Goal: Task Accomplishment & Management: Manage account settings

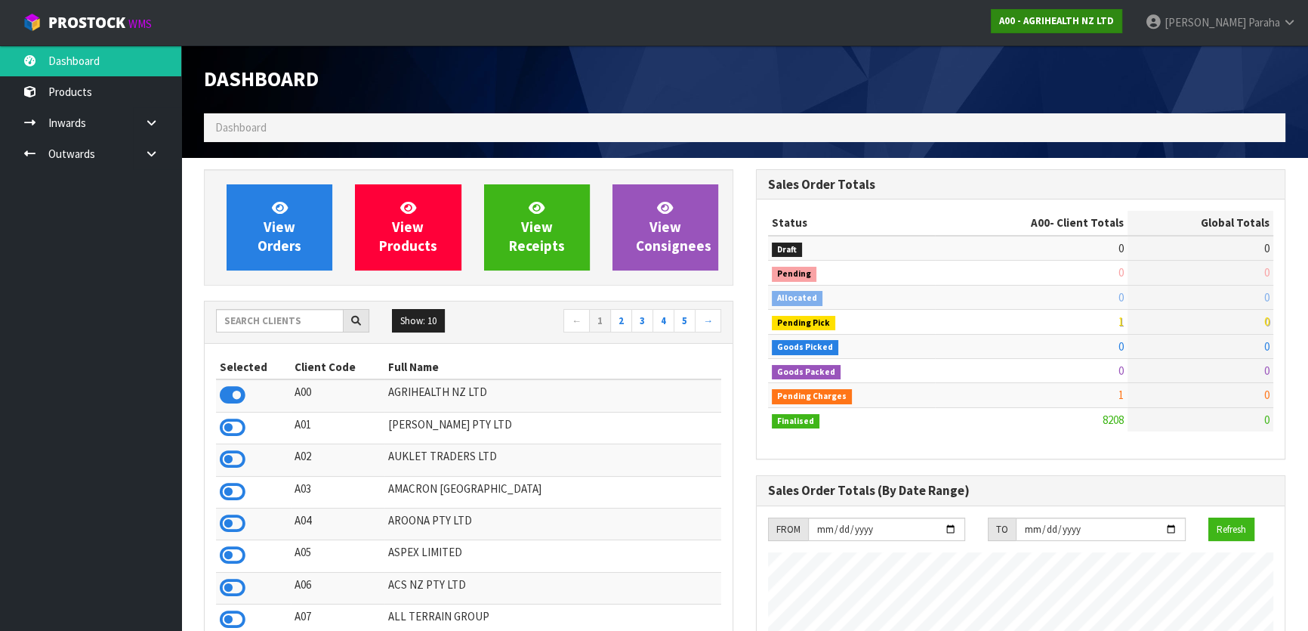
scroll to position [1142, 551]
click at [260, 317] on input "text" at bounding box center [280, 320] width 128 height 23
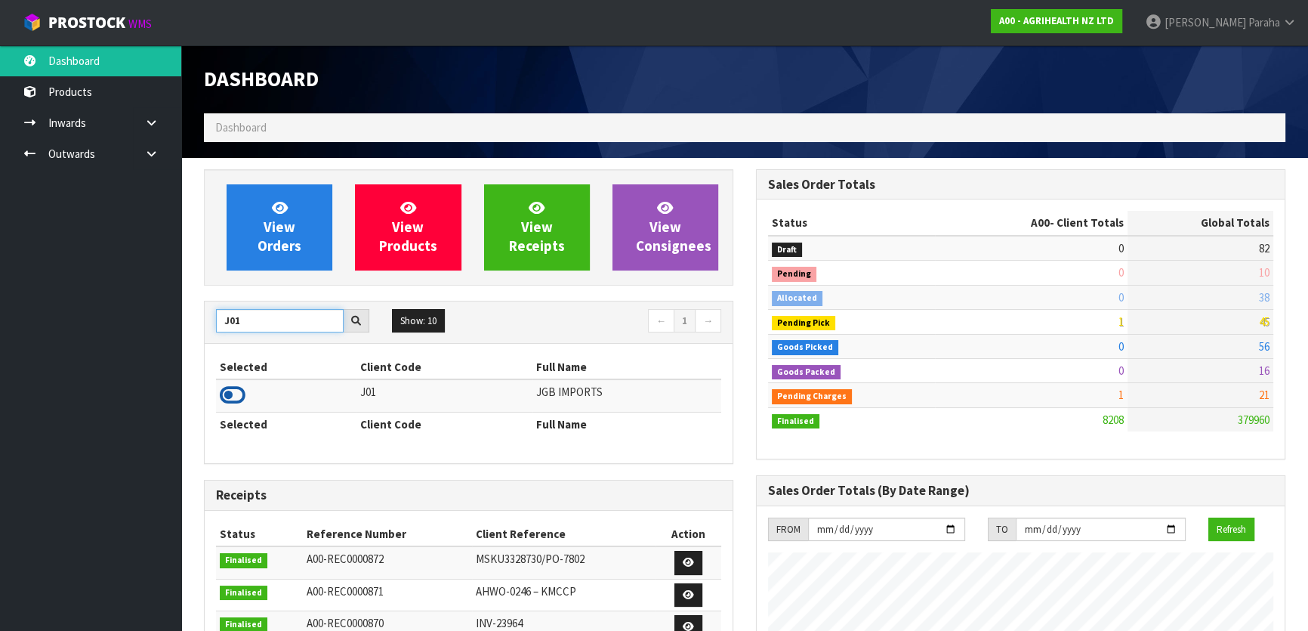
type input "J01"
drag, startPoint x: 233, startPoint y: 394, endPoint x: 235, endPoint y: 377, distance: 17.5
click at [234, 393] on icon at bounding box center [233, 395] width 26 height 23
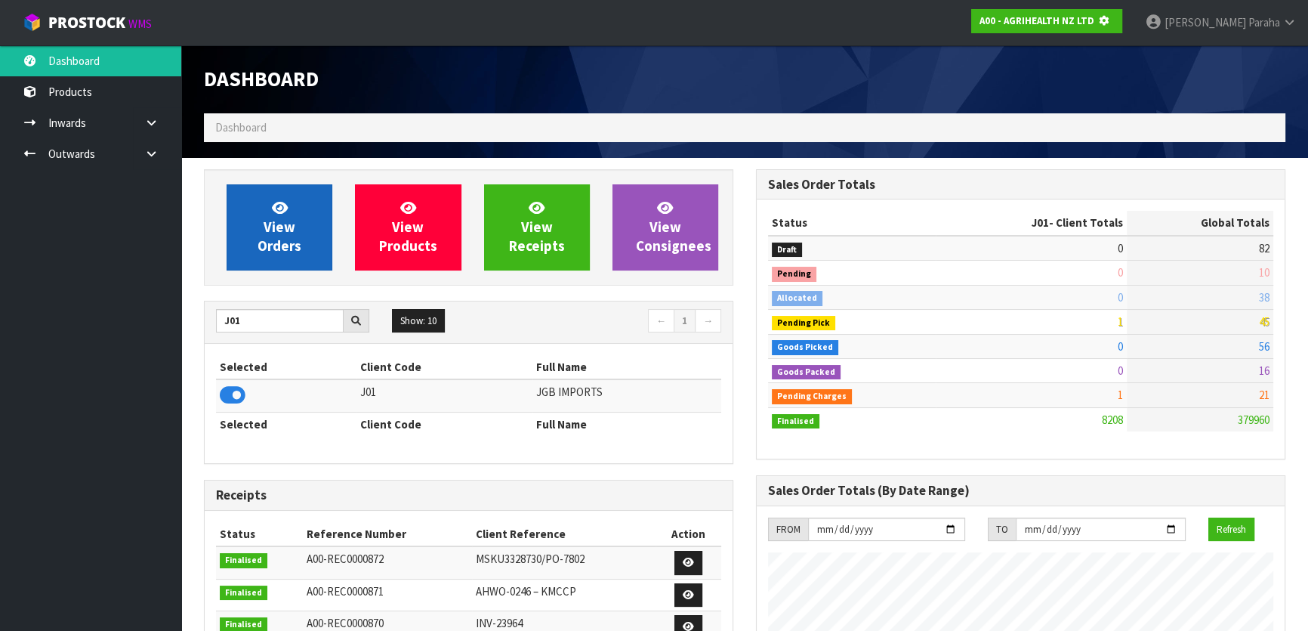
scroll to position [940, 551]
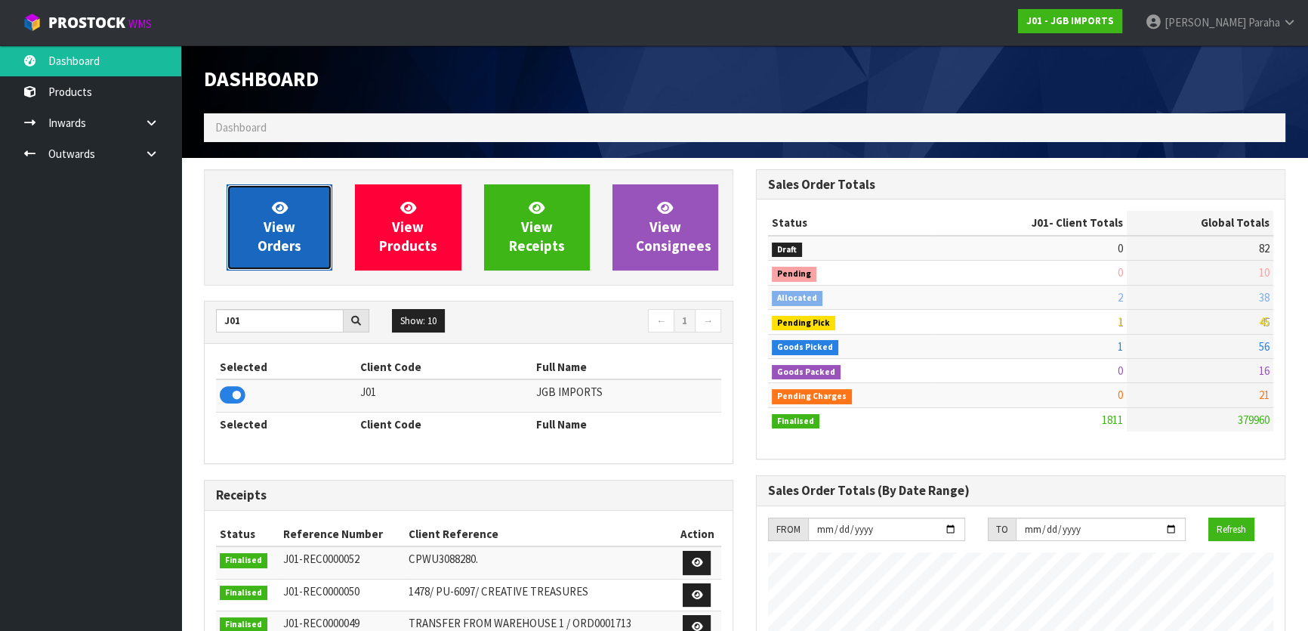
click at [245, 248] on link "View Orders" at bounding box center [280, 227] width 106 height 86
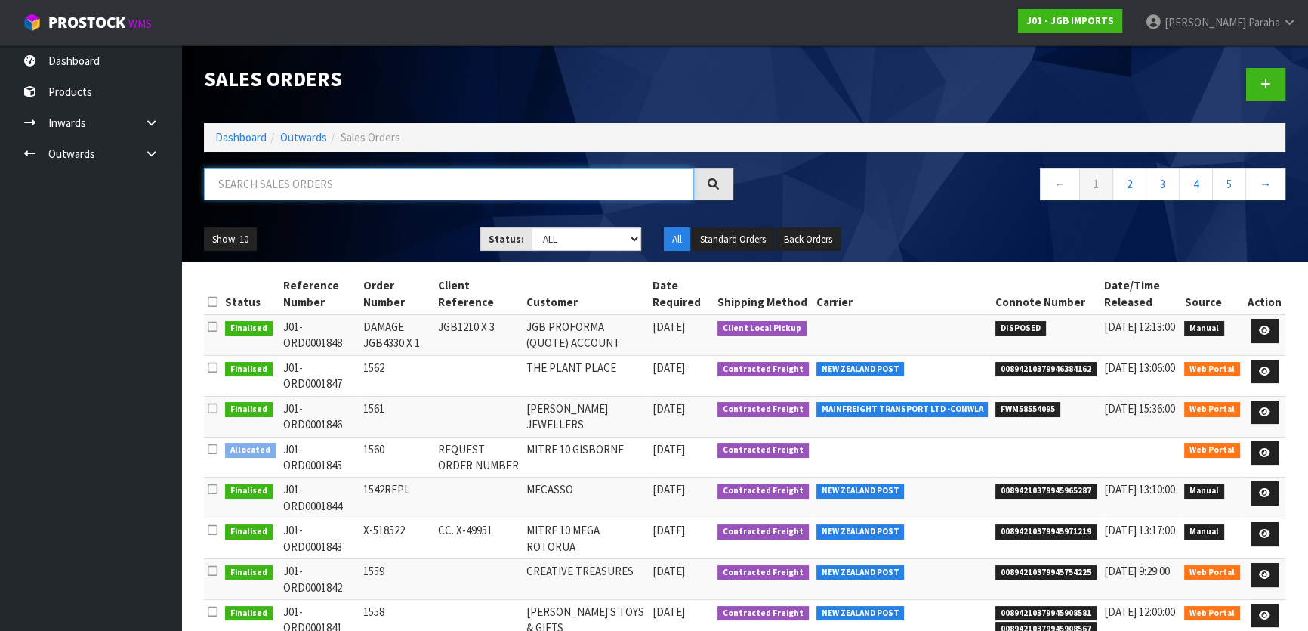
click at [244, 188] on input "text" at bounding box center [449, 184] width 490 height 32
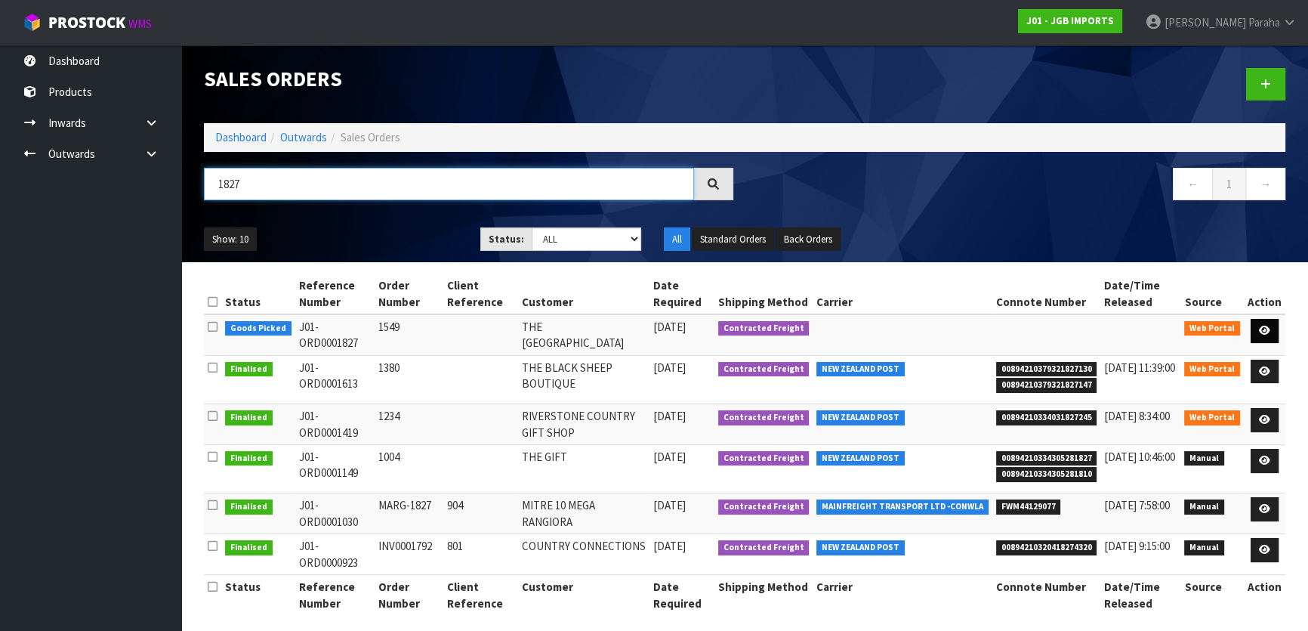
type input "1827"
click at [1273, 323] on link at bounding box center [1265, 331] width 28 height 24
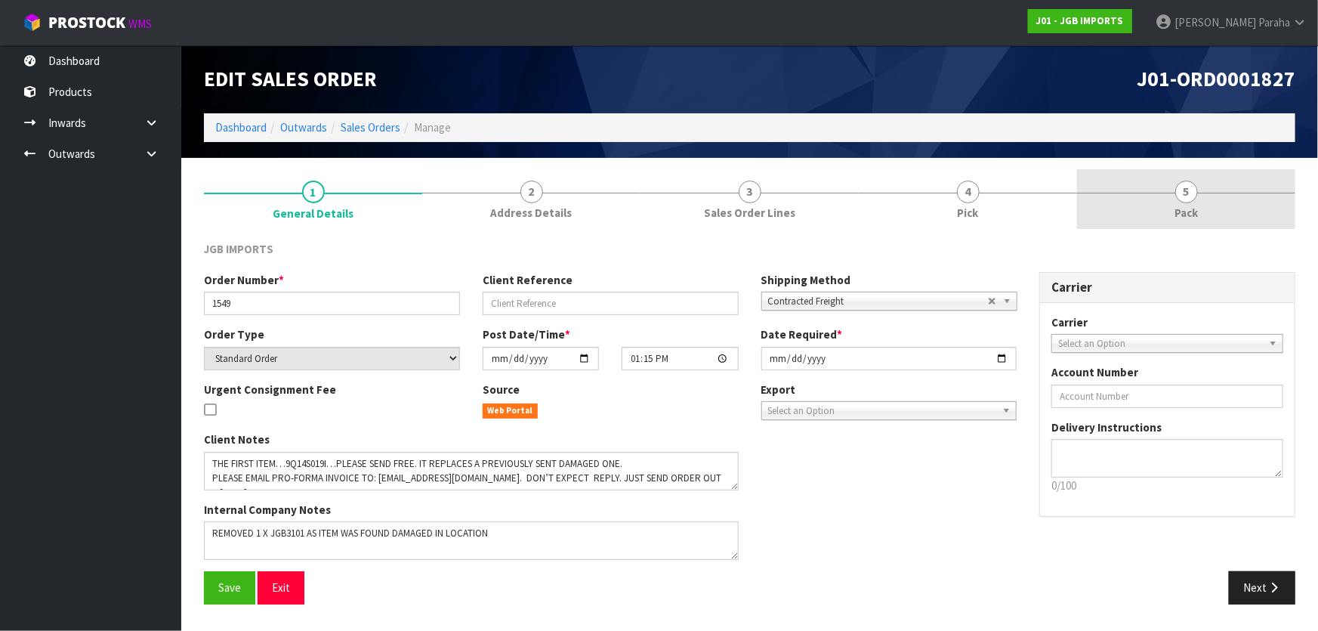
click at [1174, 193] on link "5 Pack" at bounding box center [1186, 199] width 218 height 60
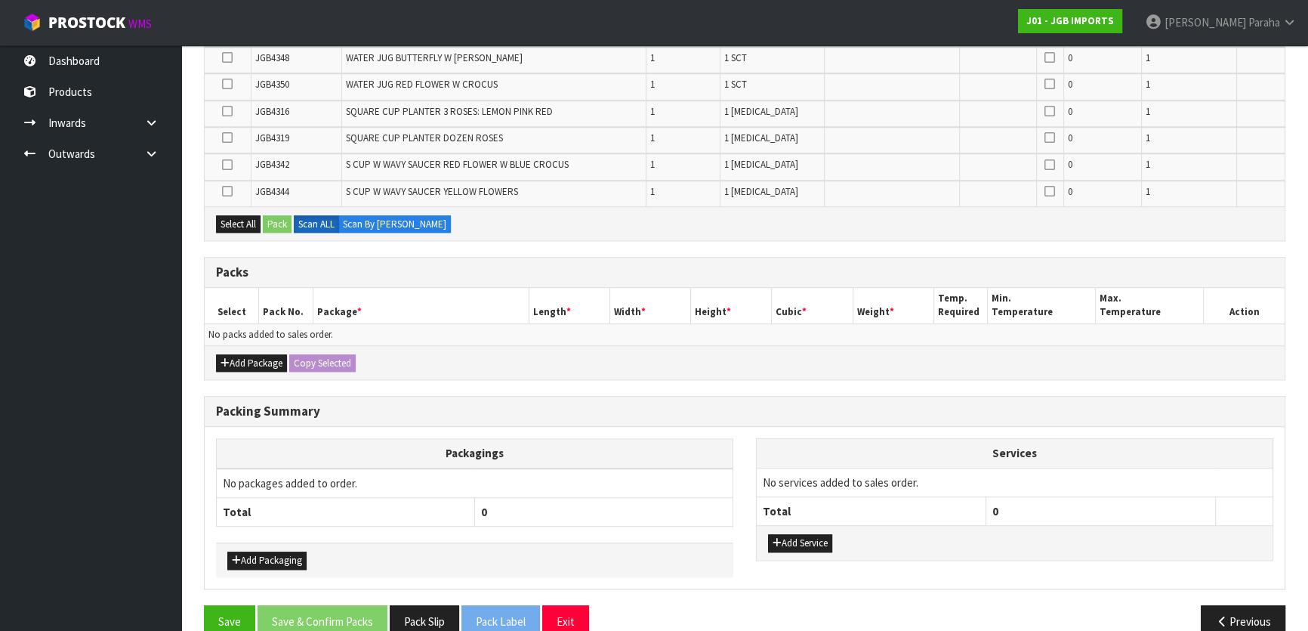
scroll to position [1373, 0]
click at [261, 354] on button "Add Package" at bounding box center [251, 363] width 71 height 18
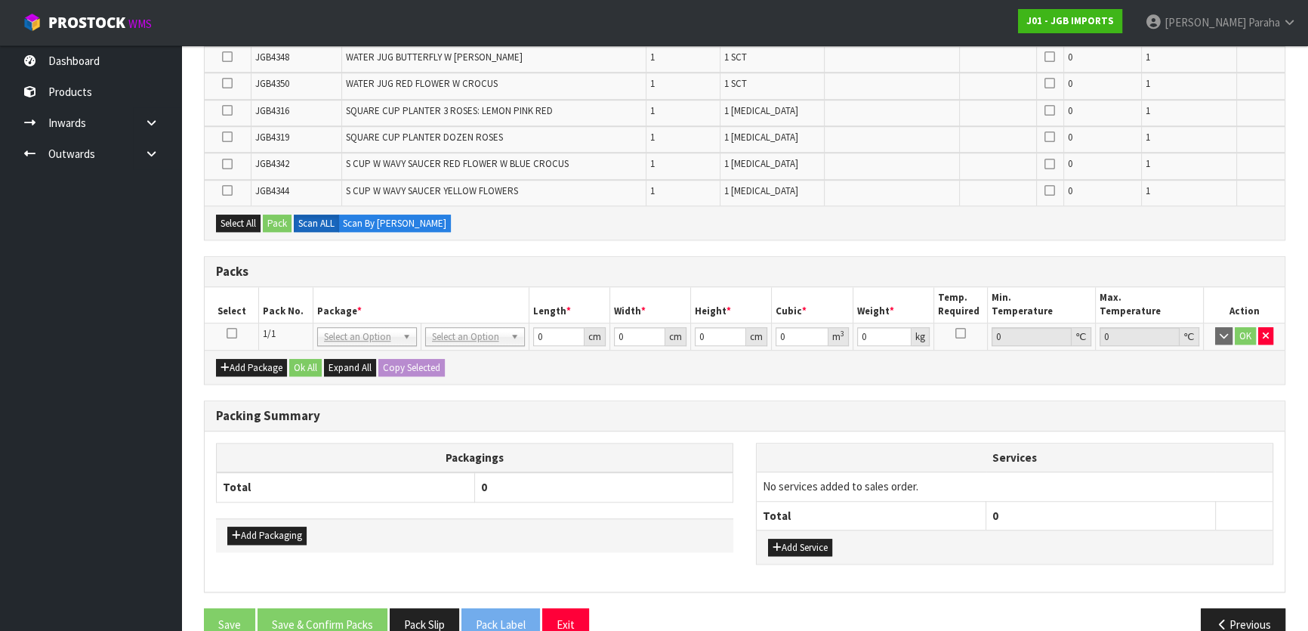
click at [234, 333] on icon at bounding box center [232, 333] width 11 height 1
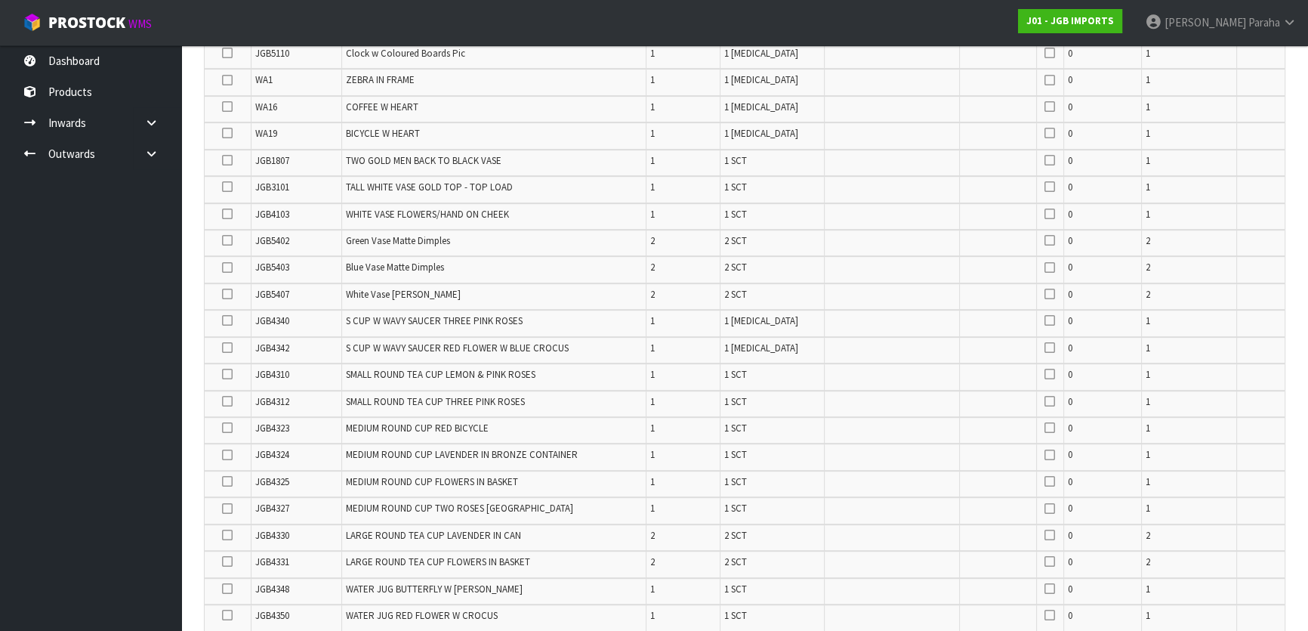
click at [226, 320] on icon at bounding box center [227, 320] width 11 height 1
click at [0, 0] on input "checkbox" at bounding box center [0, 0] width 0 height 0
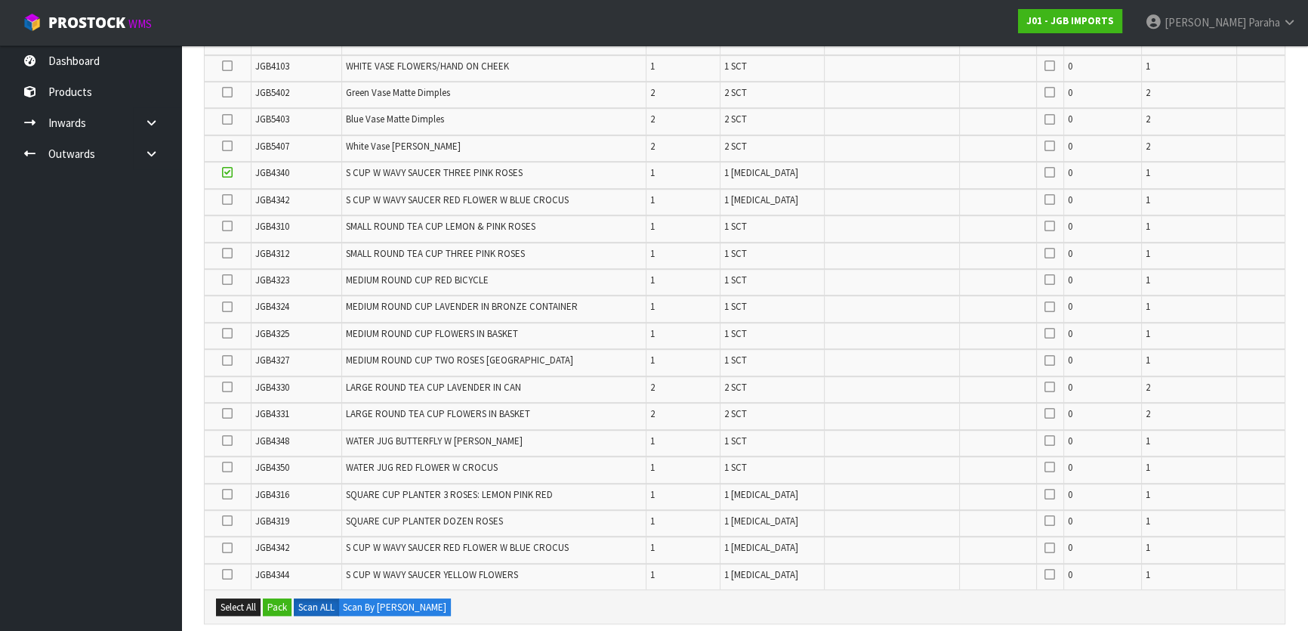
scroll to position [1196, 0]
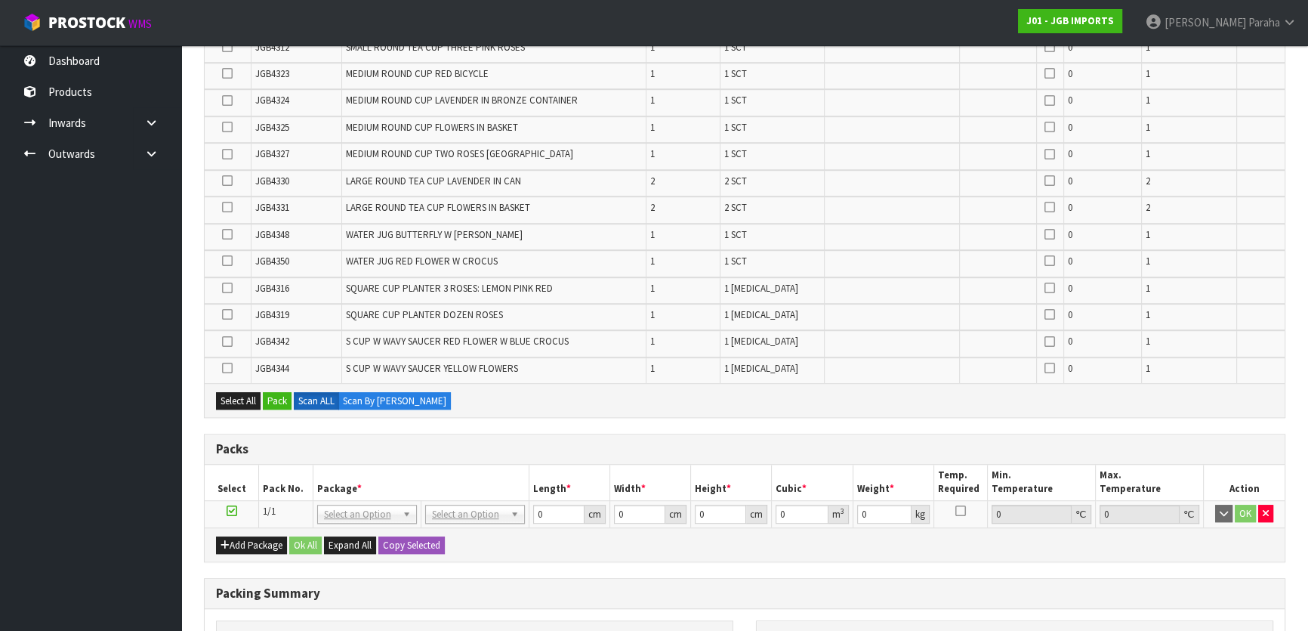
click at [227, 288] on icon at bounding box center [227, 288] width 11 height 1
click at [0, 0] on input "checkbox" at bounding box center [0, 0] width 0 height 0
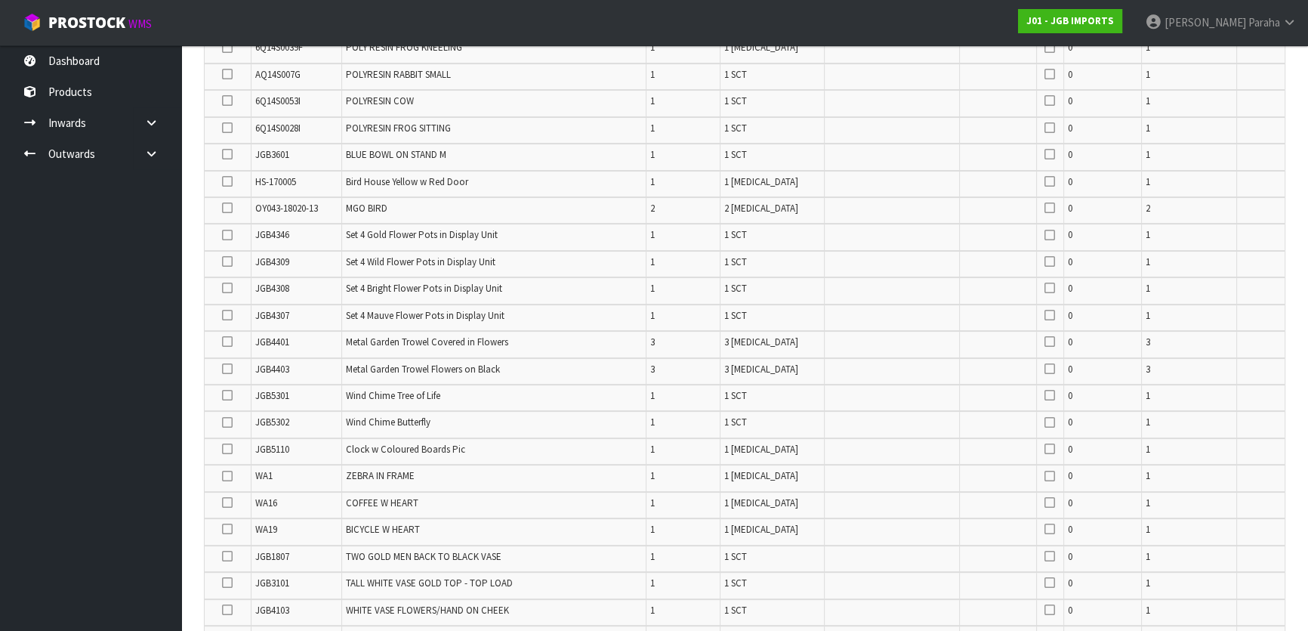
scroll to position [406, 0]
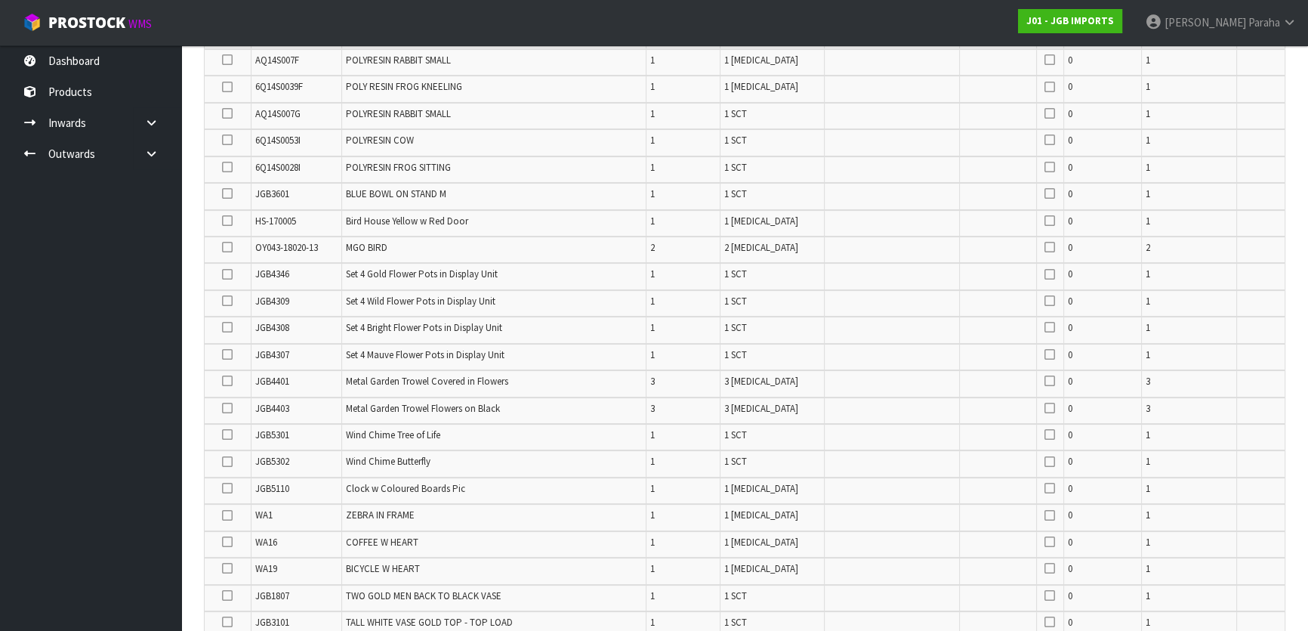
click at [222, 274] on icon at bounding box center [227, 274] width 11 height 1
click at [0, 0] on input "checkbox" at bounding box center [0, 0] width 0 height 0
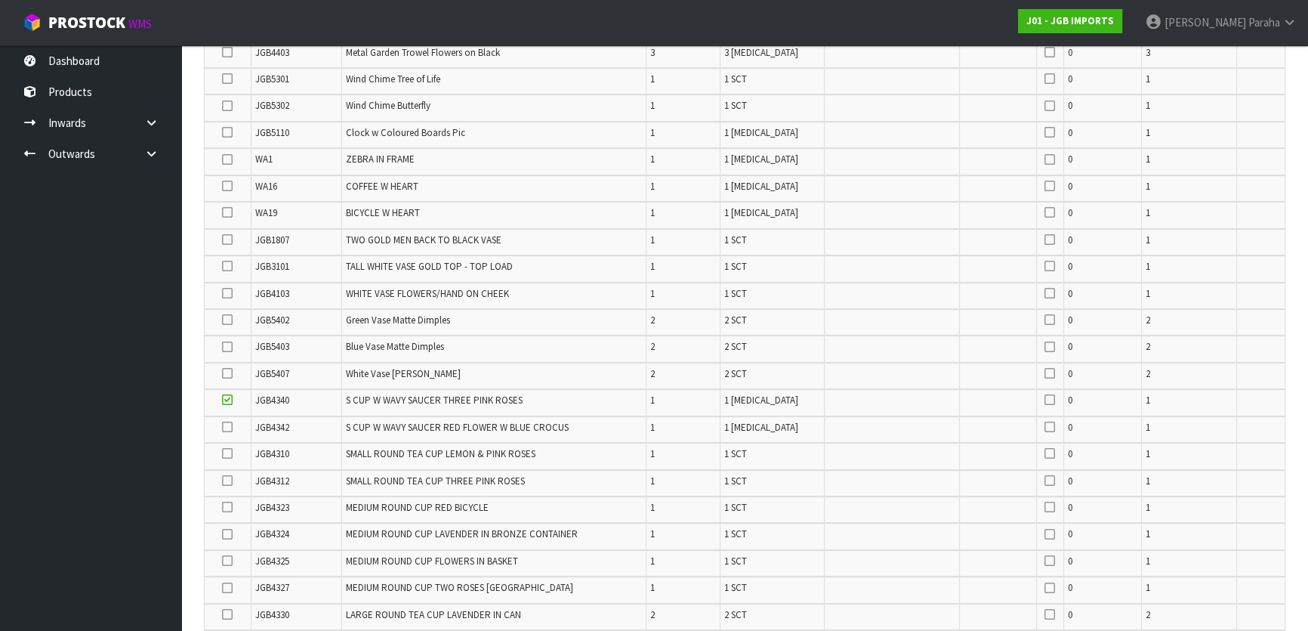
click at [229, 373] on icon at bounding box center [227, 373] width 11 height 1
click at [0, 0] on input "checkbox" at bounding box center [0, 0] width 0 height 0
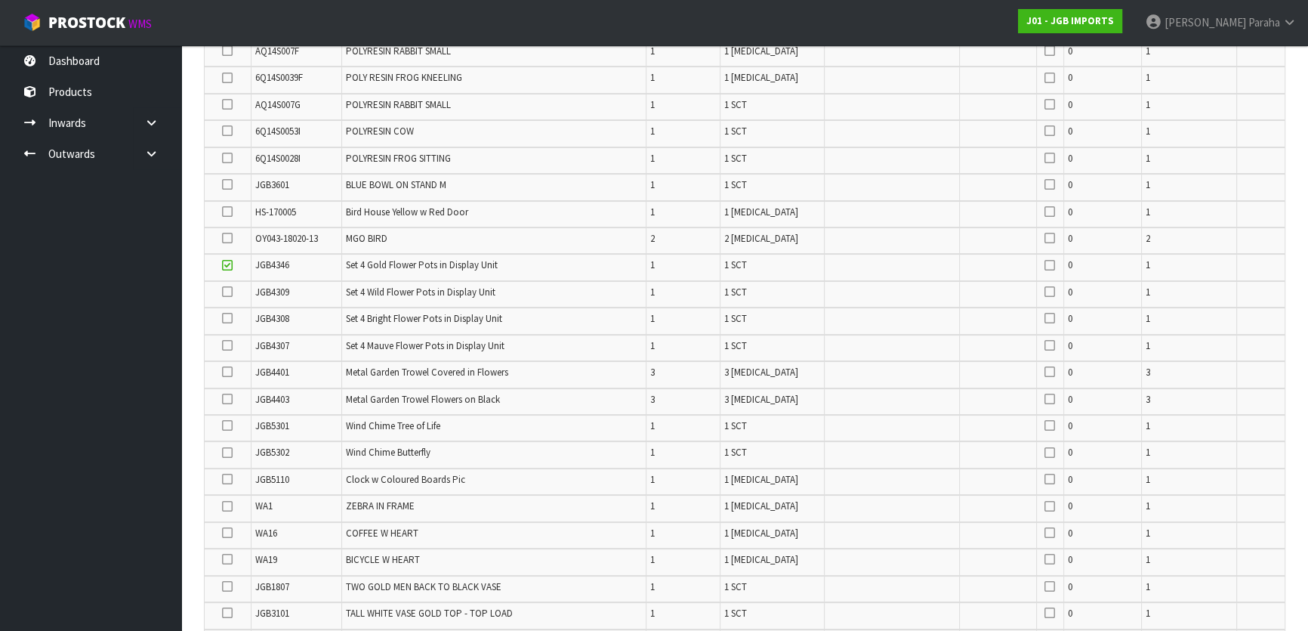
click at [226, 319] on icon at bounding box center [227, 318] width 11 height 1
click at [0, 0] on input "checkbox" at bounding box center [0, 0] width 0 height 0
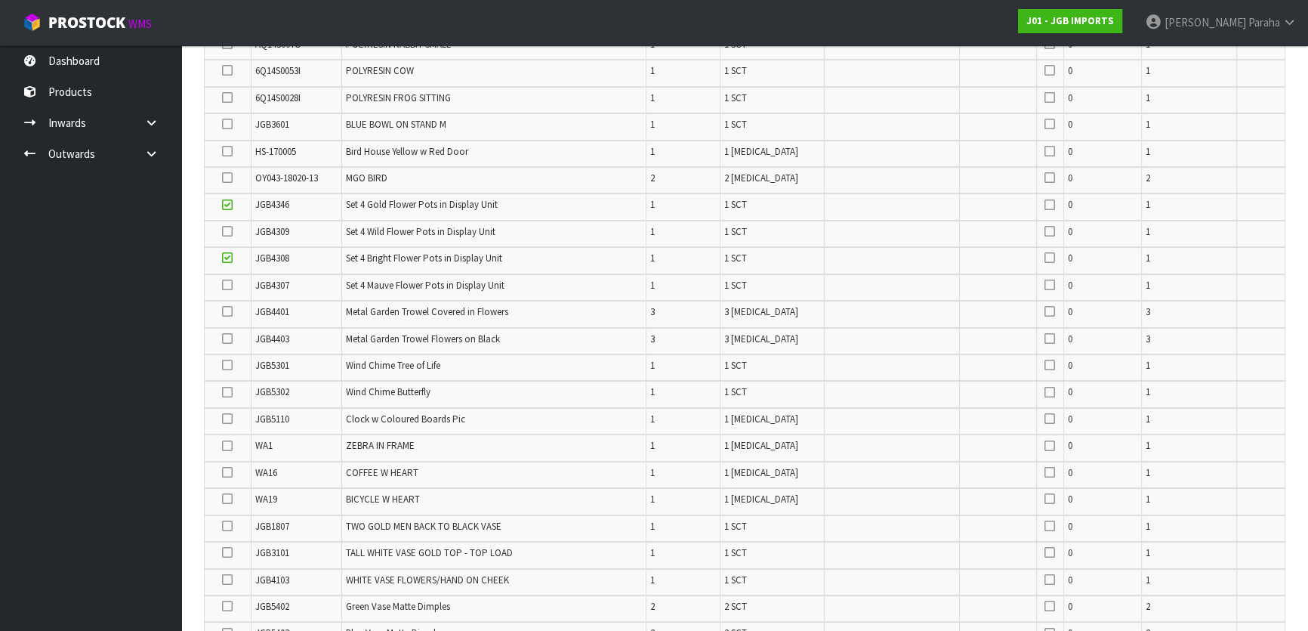
scroll to position [484, 0]
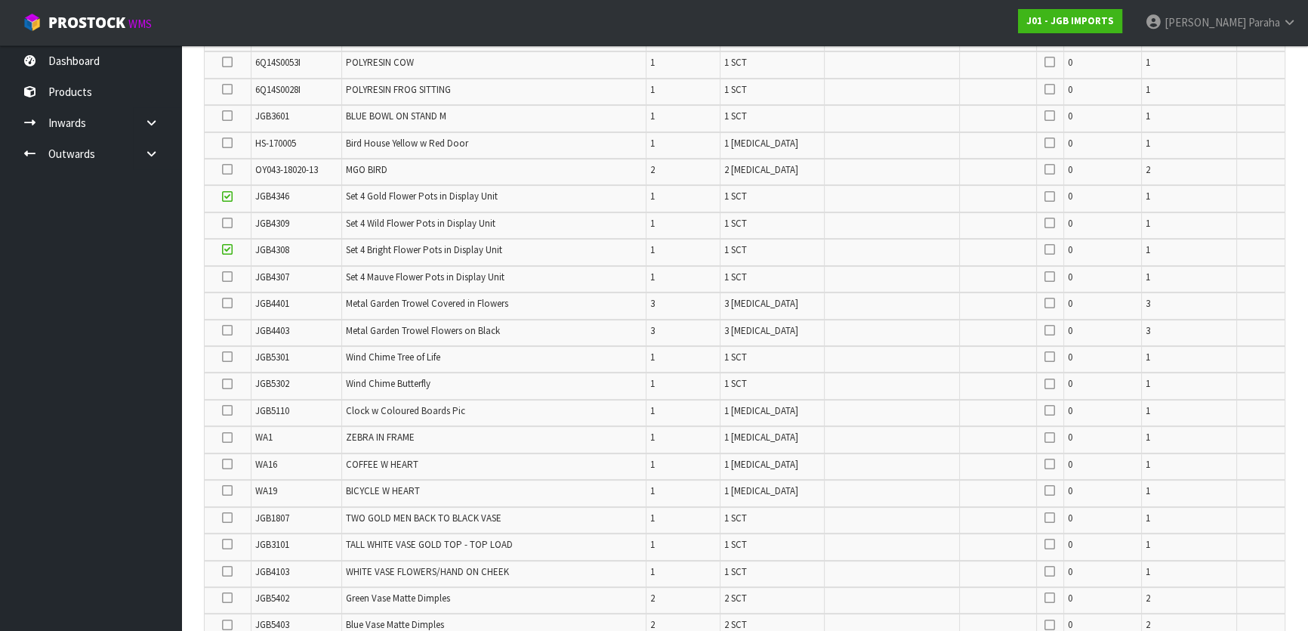
click at [233, 223] on icon at bounding box center [227, 223] width 11 height 1
click at [0, 0] on input "checkbox" at bounding box center [0, 0] width 0 height 0
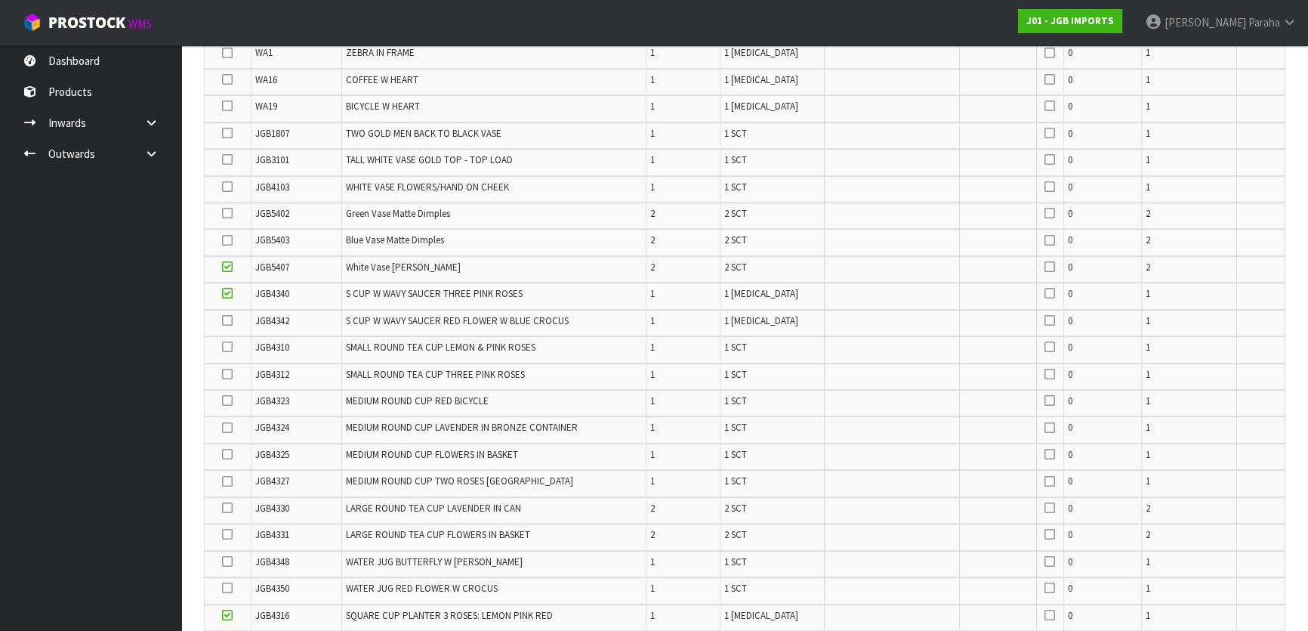
click at [228, 320] on icon at bounding box center [227, 320] width 11 height 1
click at [0, 0] on input "checkbox" at bounding box center [0, 0] width 0 height 0
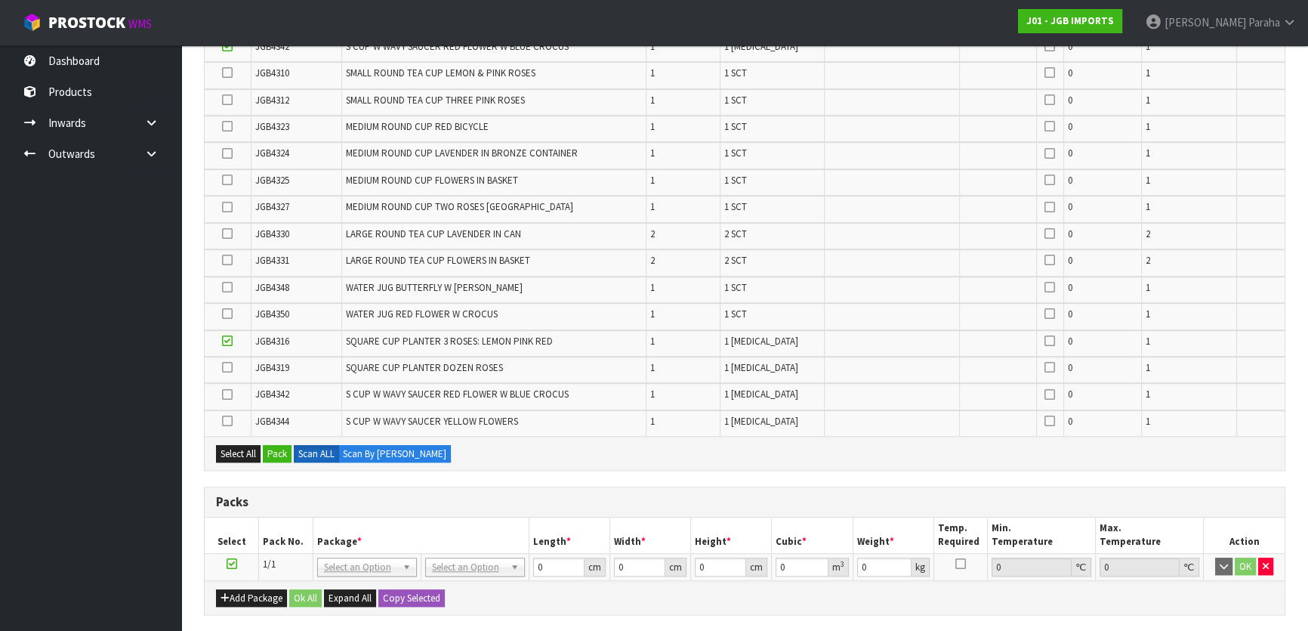
scroll to position [1349, 0]
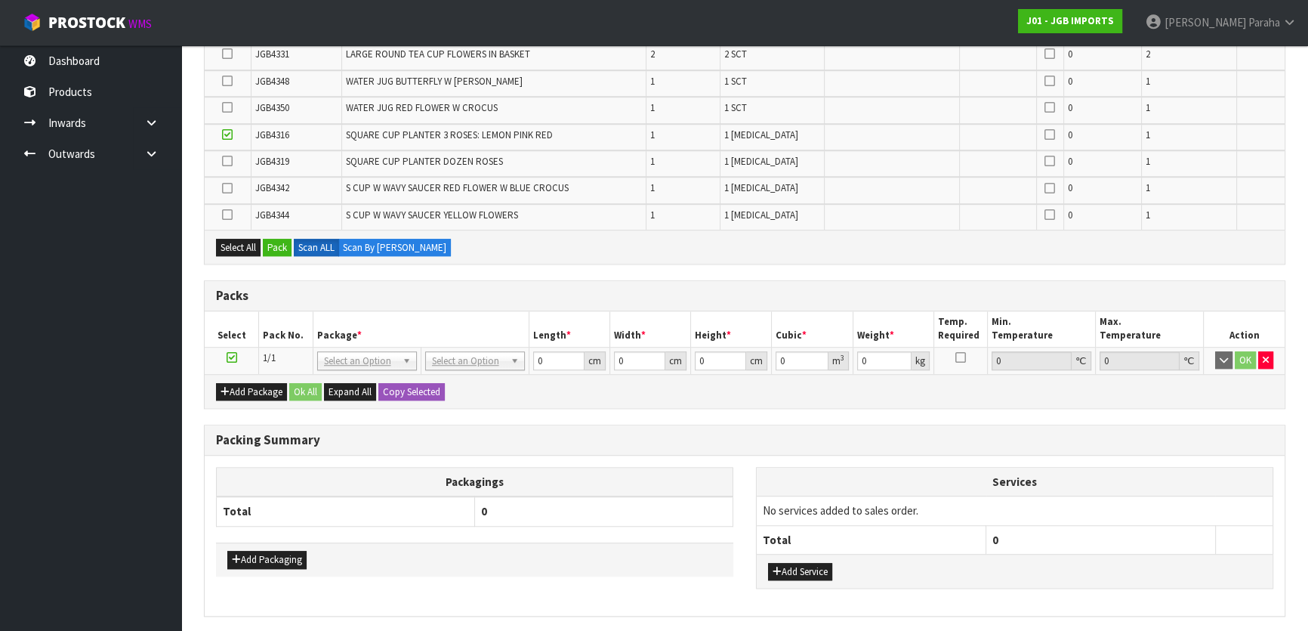
click at [225, 188] on icon at bounding box center [227, 188] width 11 height 1
click at [0, 0] on input "checkbox" at bounding box center [0, 0] width 0 height 0
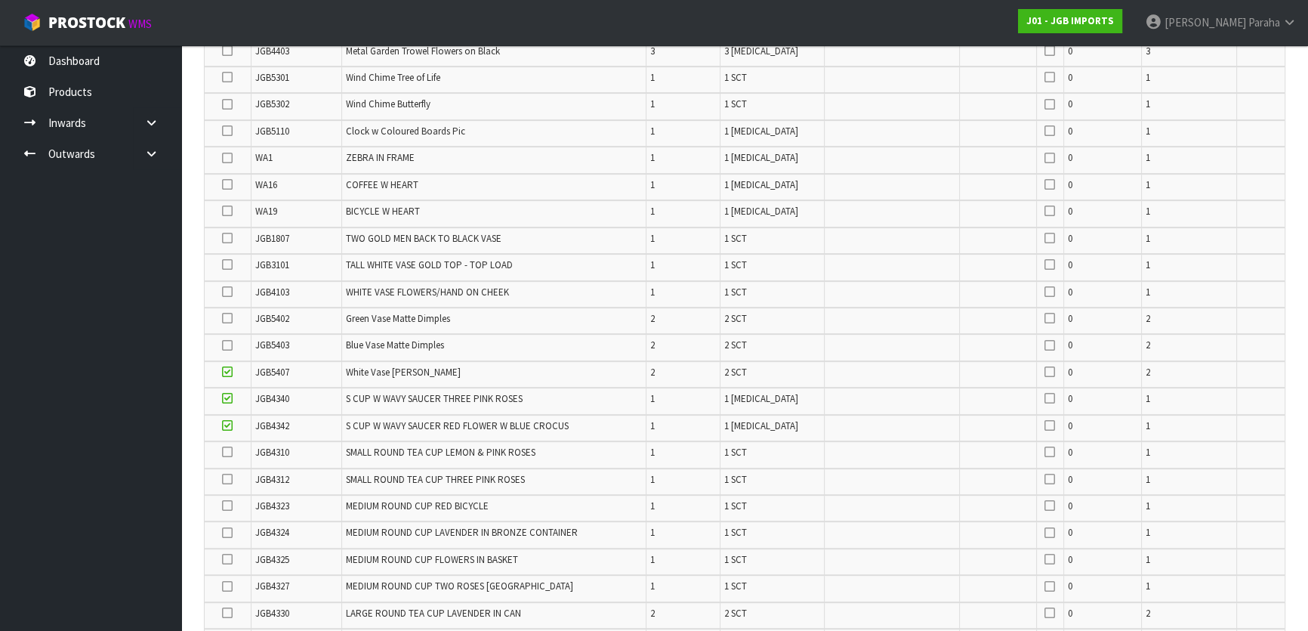
scroll to position [731, 0]
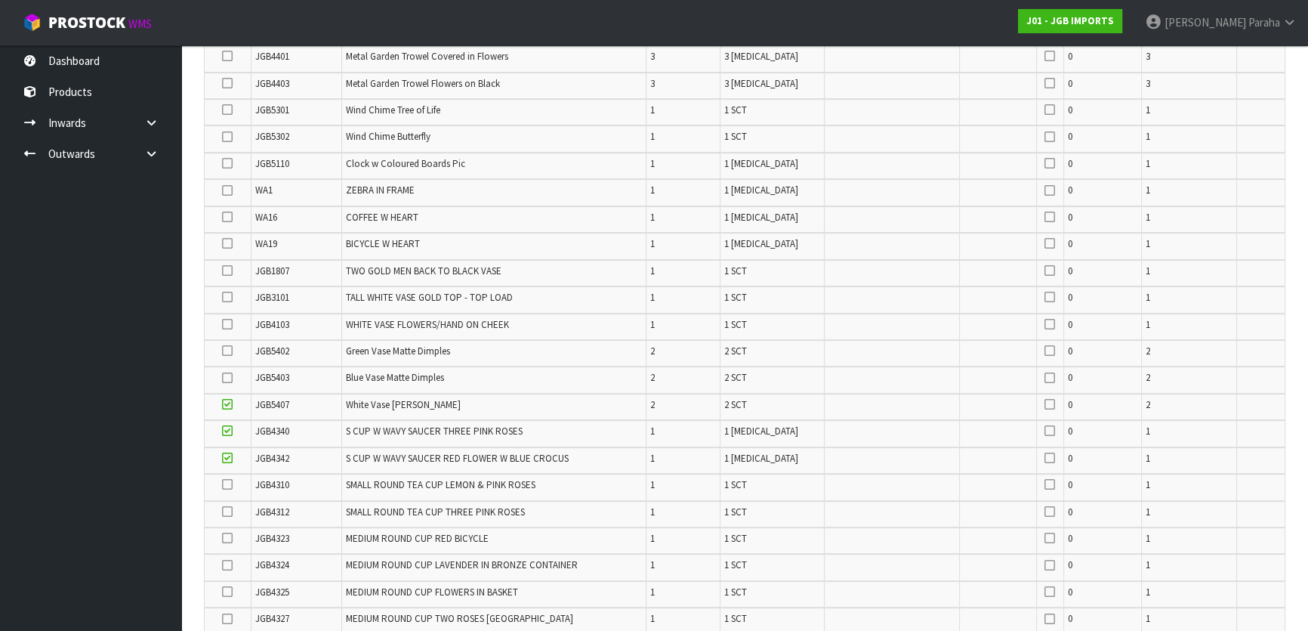
click at [230, 378] on icon at bounding box center [227, 378] width 11 height 1
click at [0, 0] on input "checkbox" at bounding box center [0, 0] width 0 height 0
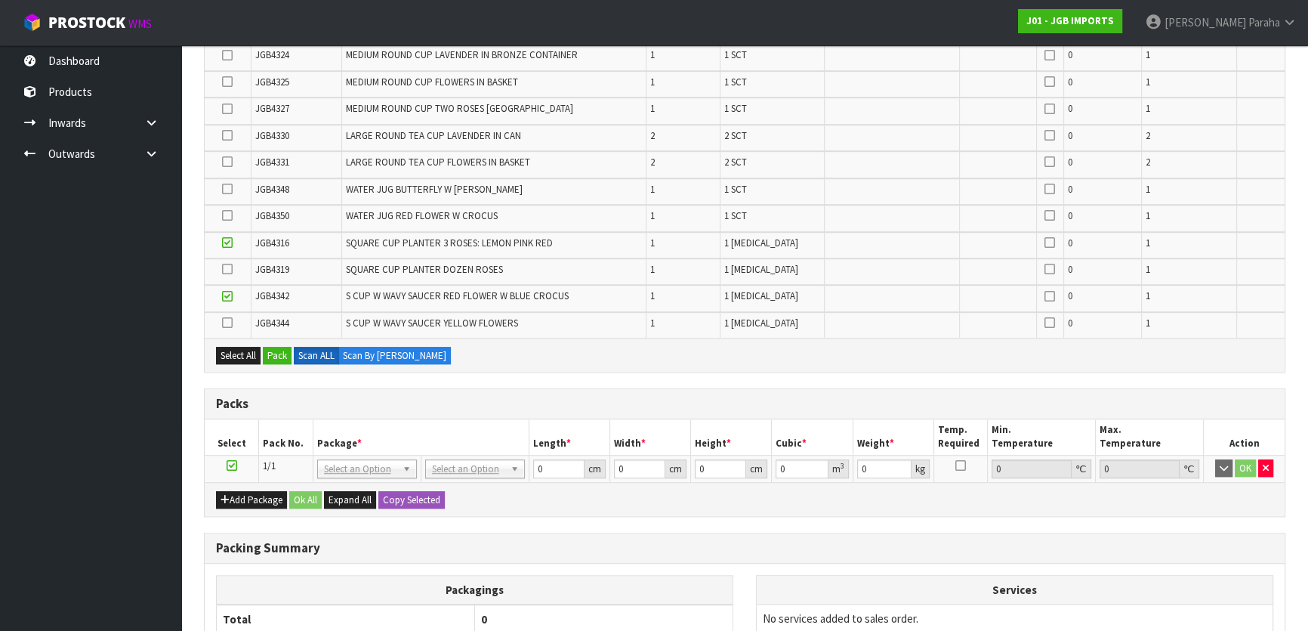
click at [230, 323] on icon at bounding box center [227, 323] width 11 height 1
click at [0, 0] on input "checkbox" at bounding box center [0, 0] width 0 height 0
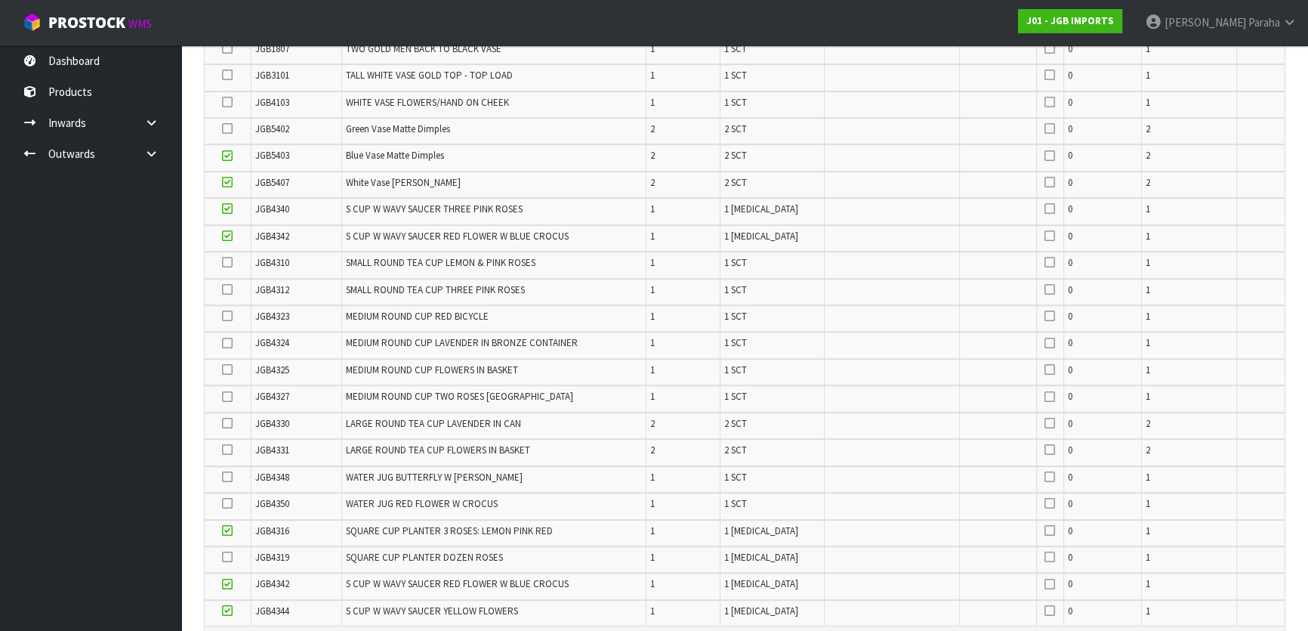
scroll to position [898, 0]
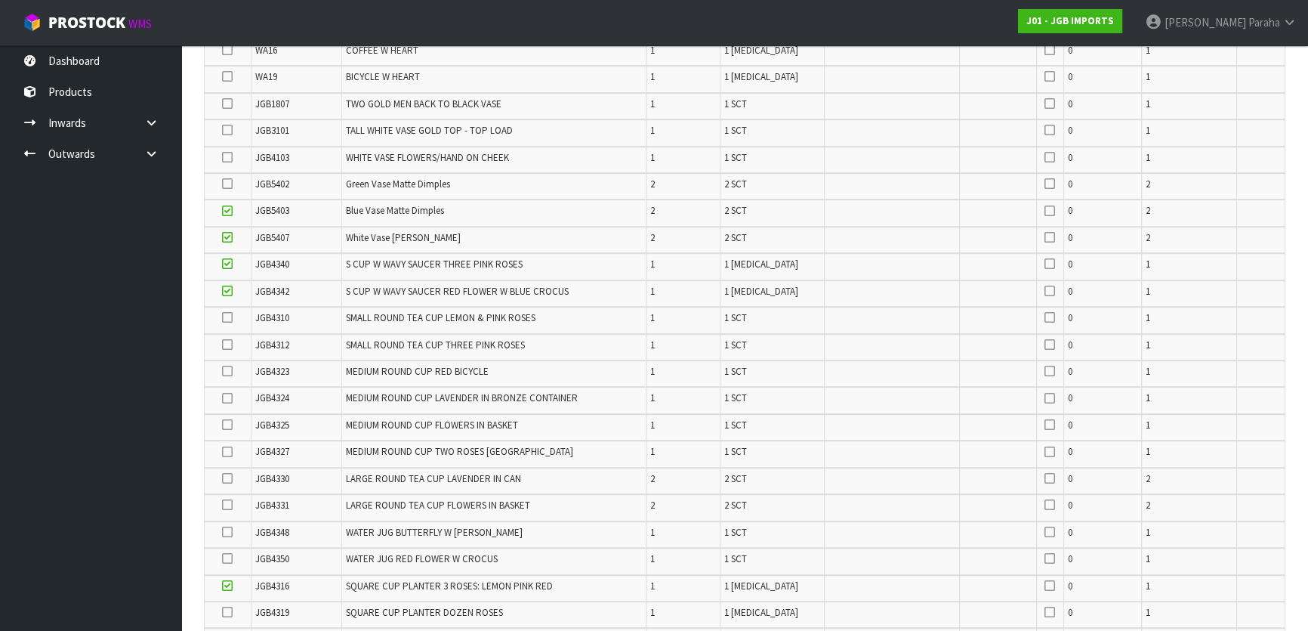
click at [233, 317] on icon at bounding box center [227, 317] width 11 height 1
click at [0, 0] on input "checkbox" at bounding box center [0, 0] width 0 height 0
click at [225, 103] on icon at bounding box center [227, 103] width 11 height 1
click at [0, 0] on input "checkbox" at bounding box center [0, 0] width 0 height 0
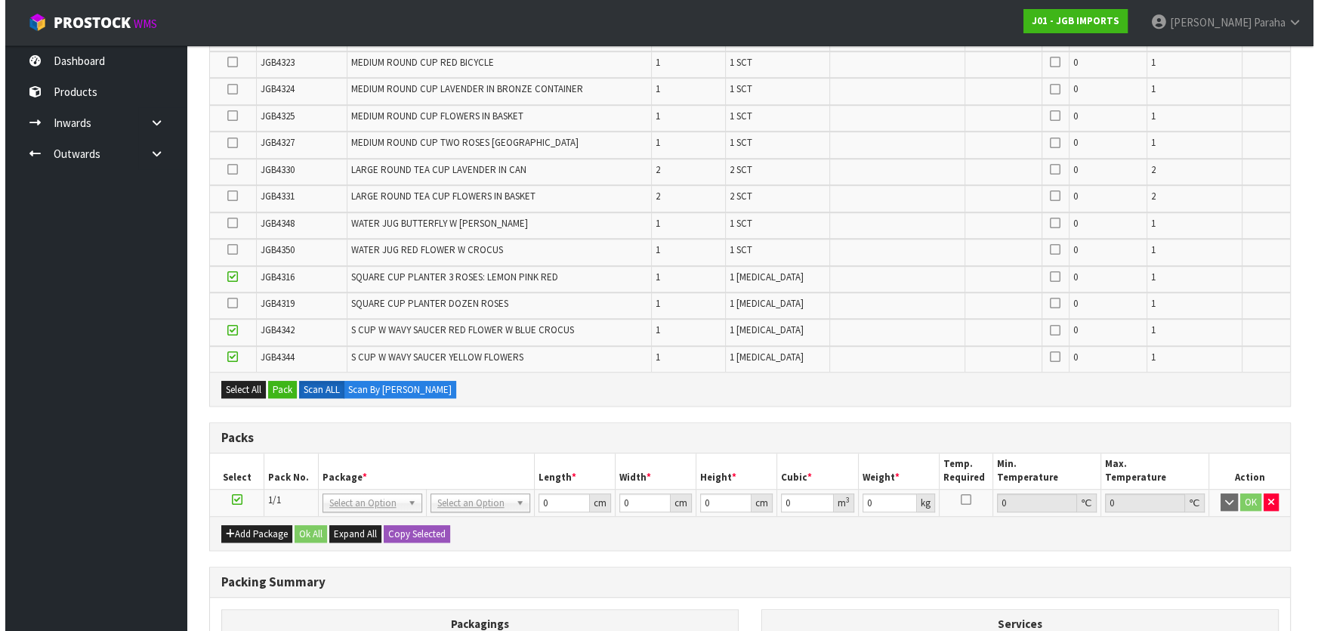
scroll to position [1310, 0]
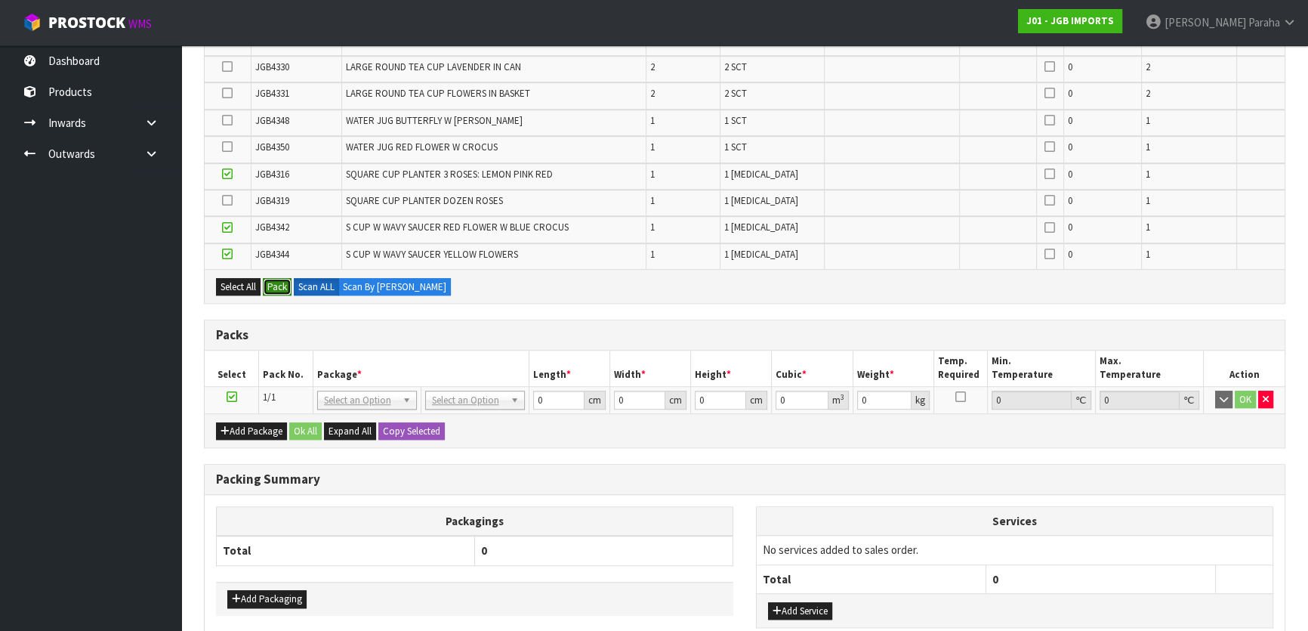
click at [282, 283] on button "Pack" at bounding box center [277, 287] width 29 height 18
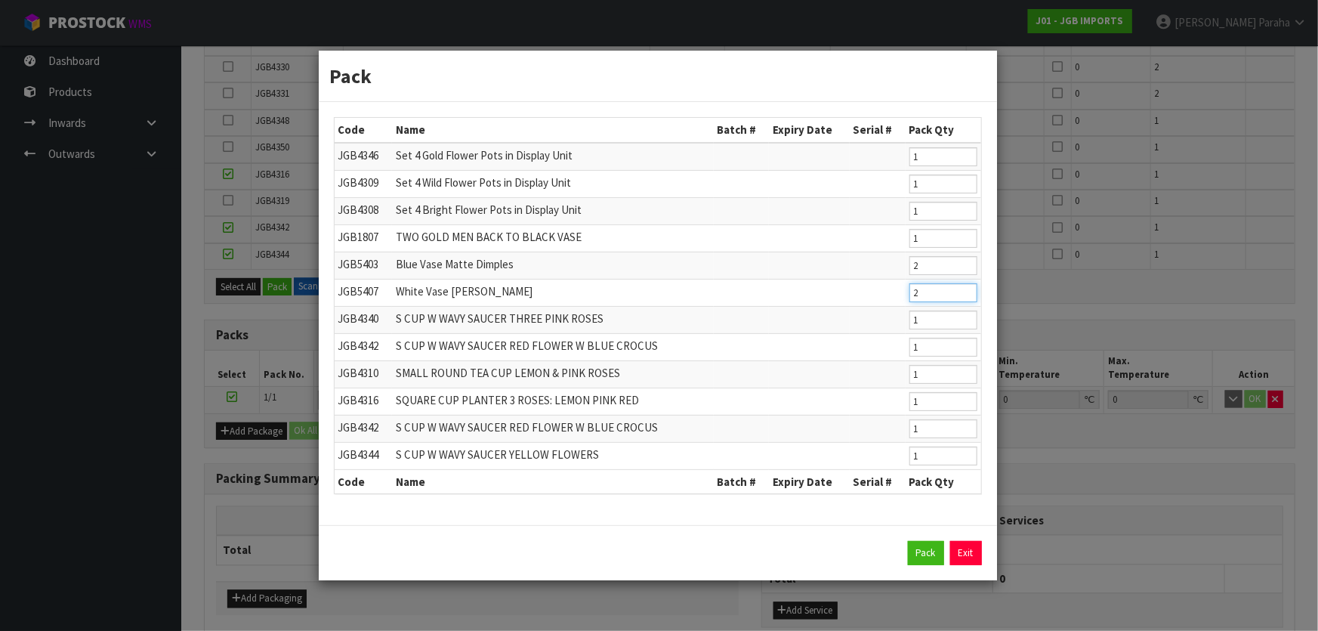
click at [925, 293] on input "2" at bounding box center [943, 292] width 68 height 19
type input "1"
click at [928, 264] on input "2" at bounding box center [943, 265] width 68 height 19
type input "1"
click at [934, 551] on button "Pack" at bounding box center [926, 553] width 36 height 24
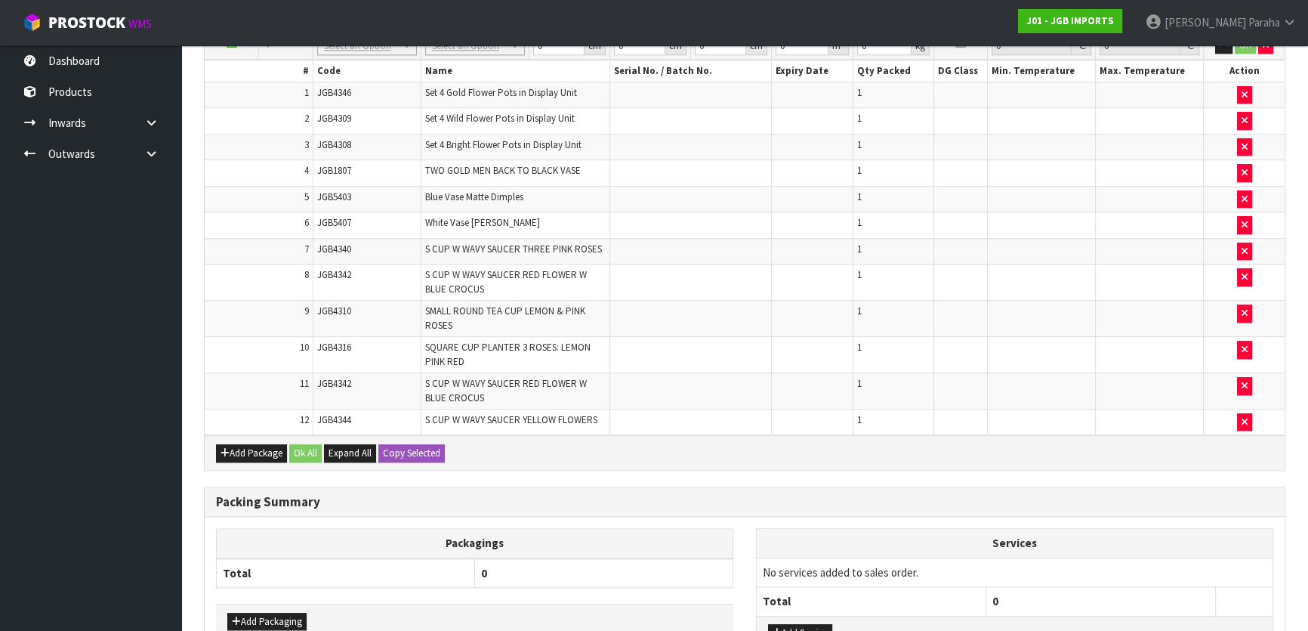
scroll to position [1397, 0]
click at [242, 446] on button "Add Package" at bounding box center [251, 452] width 71 height 18
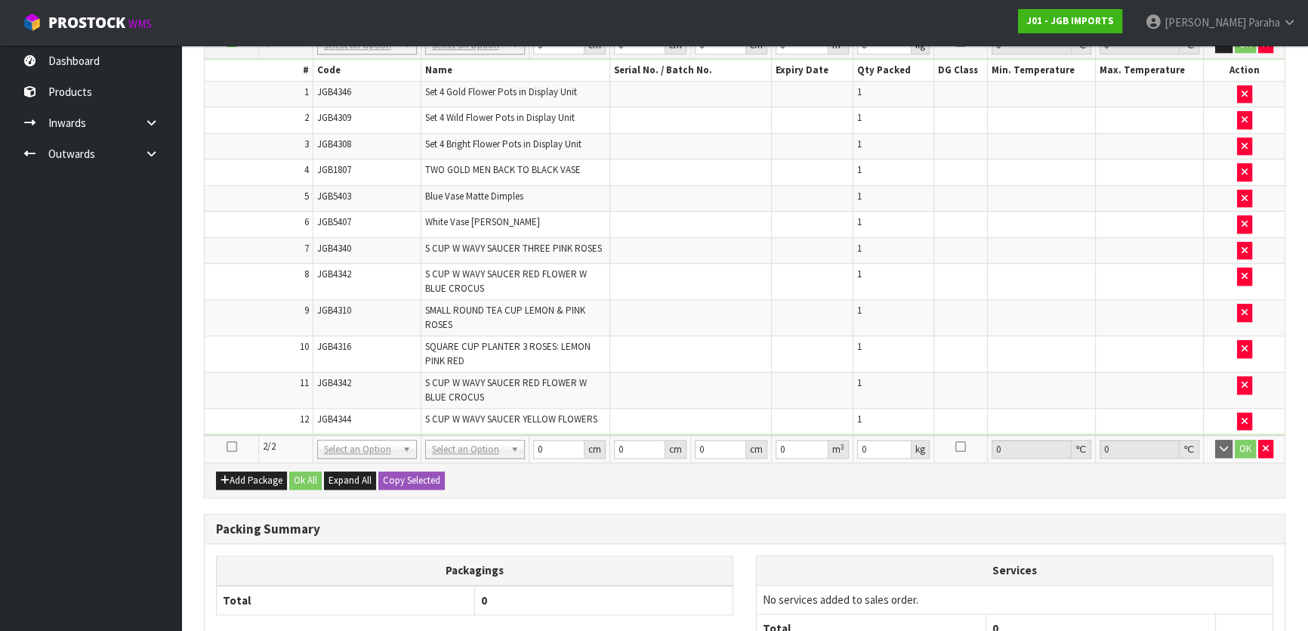
click at [232, 446] on icon at bounding box center [232, 446] width 11 height 1
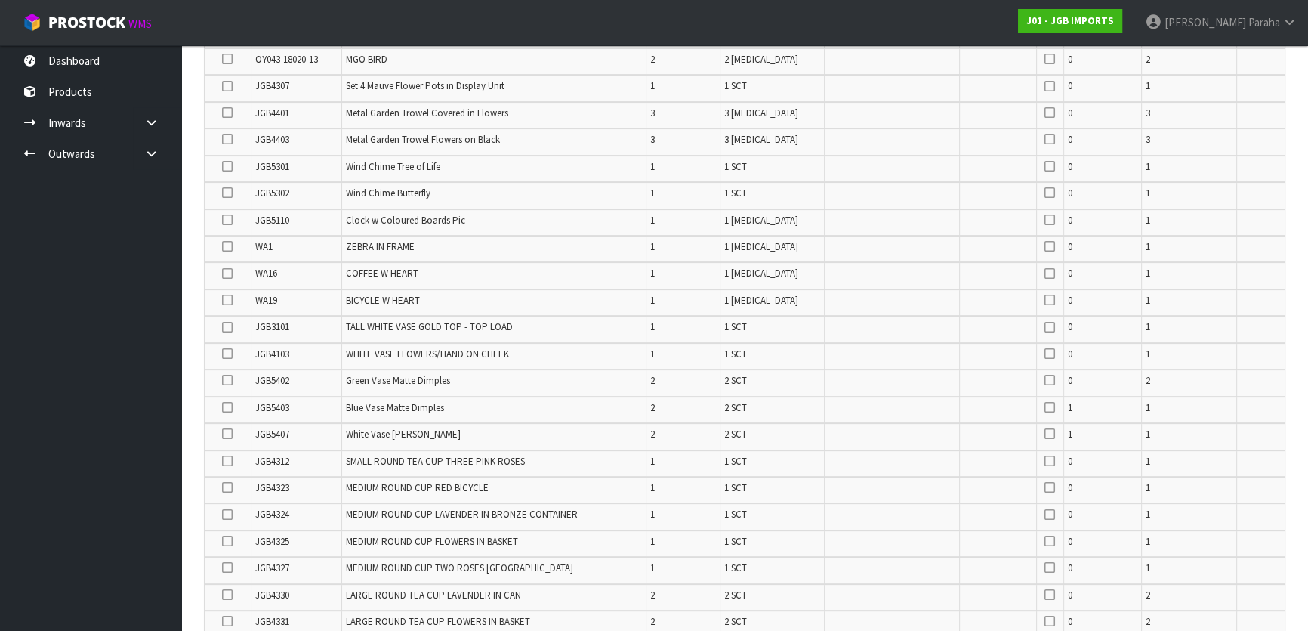
scroll to position [574, 0]
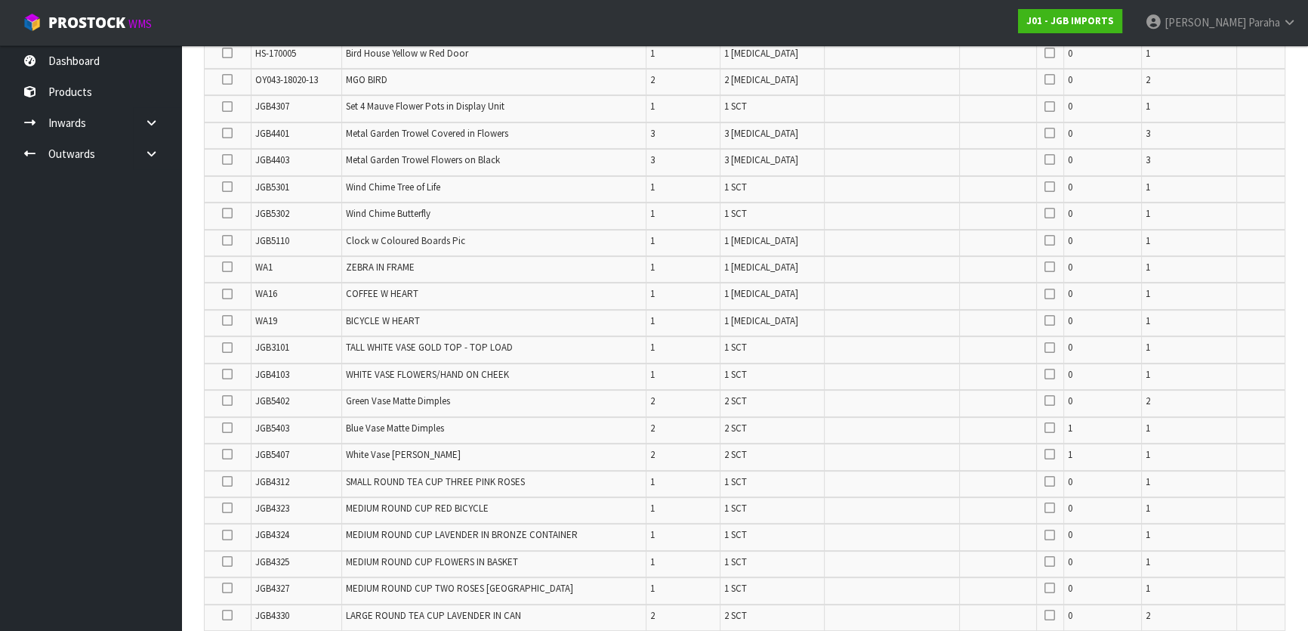
click at [221, 233] on td at bounding box center [228, 243] width 46 height 26
click at [225, 240] on icon at bounding box center [227, 240] width 11 height 1
click at [0, 0] on input "checkbox" at bounding box center [0, 0] width 0 height 0
click at [229, 481] on icon at bounding box center [227, 481] width 11 height 1
click at [0, 0] on input "checkbox" at bounding box center [0, 0] width 0 height 0
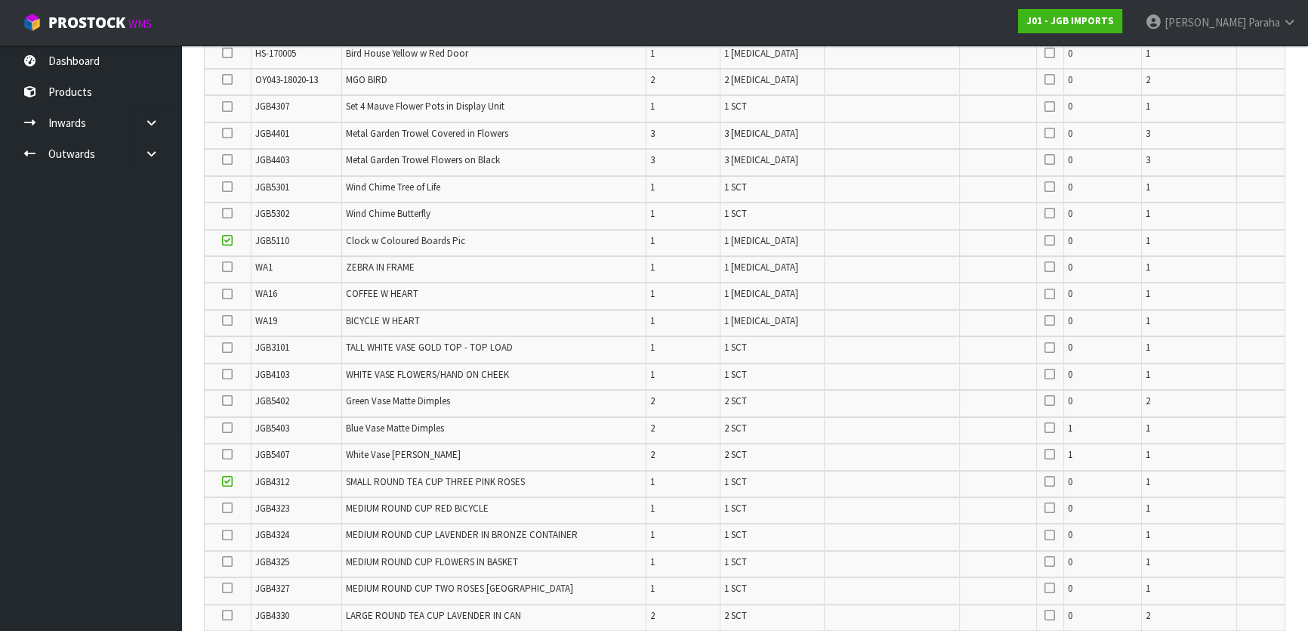
click at [230, 133] on icon at bounding box center [227, 133] width 11 height 1
click at [0, 0] on input "checkbox" at bounding box center [0, 0] width 0 height 0
click at [227, 187] on icon at bounding box center [227, 187] width 11 height 1
click at [0, 0] on input "checkbox" at bounding box center [0, 0] width 0 height 0
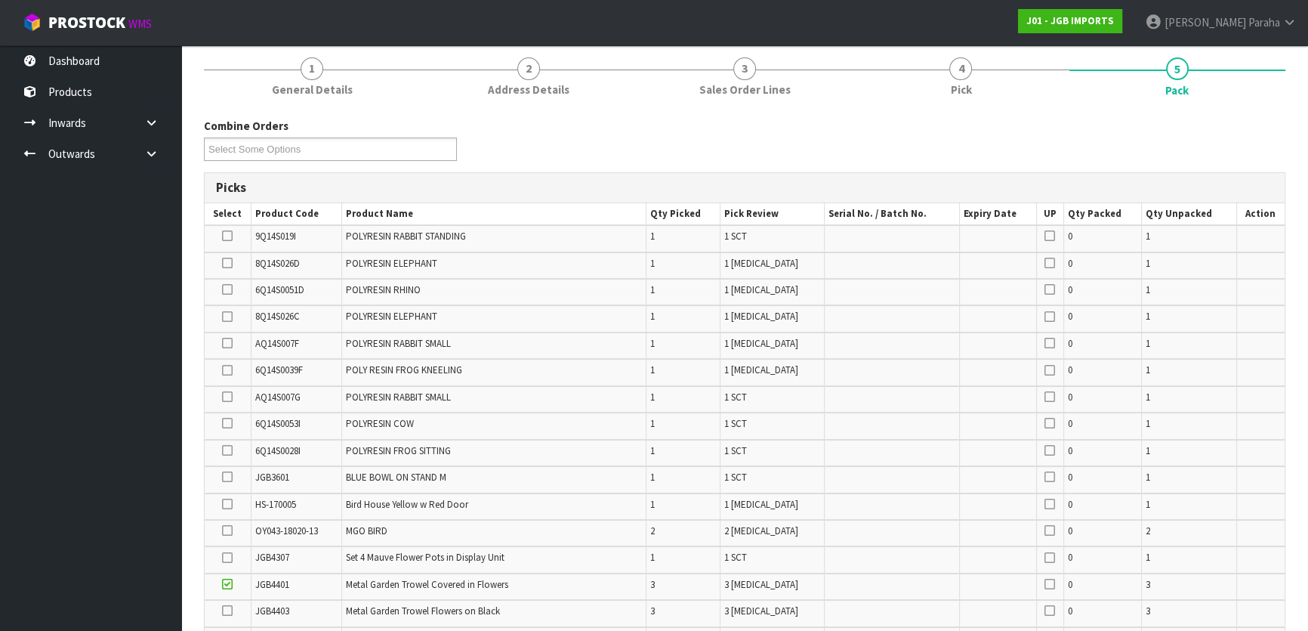
click at [227, 317] on icon at bounding box center [227, 317] width 11 height 1
click at [0, 0] on input "checkbox" at bounding box center [0, 0] width 0 height 0
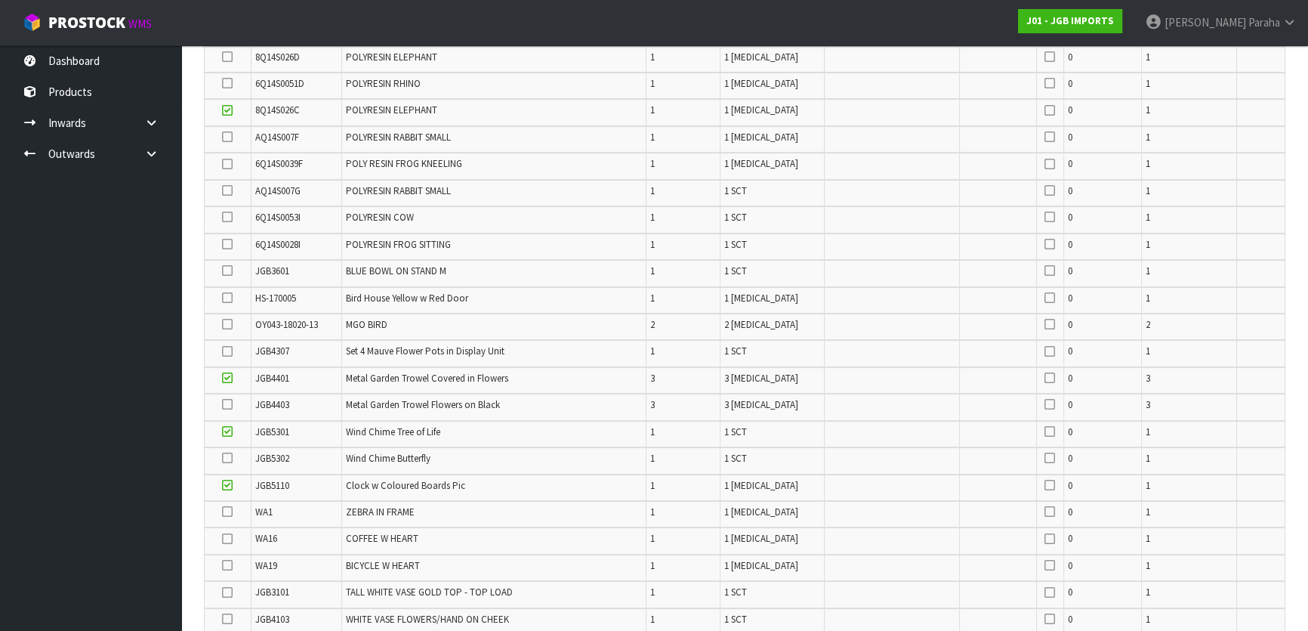
click at [228, 404] on icon at bounding box center [227, 404] width 11 height 1
click at [0, 0] on input "checkbox" at bounding box center [0, 0] width 0 height 0
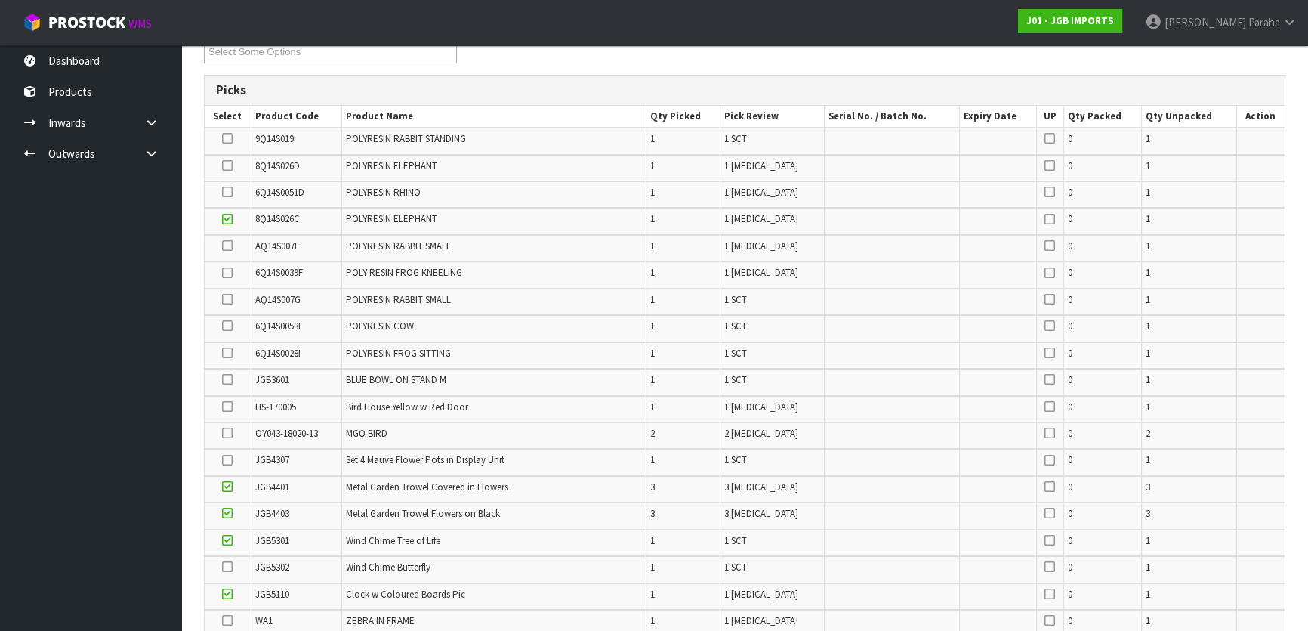
scroll to position [54, 0]
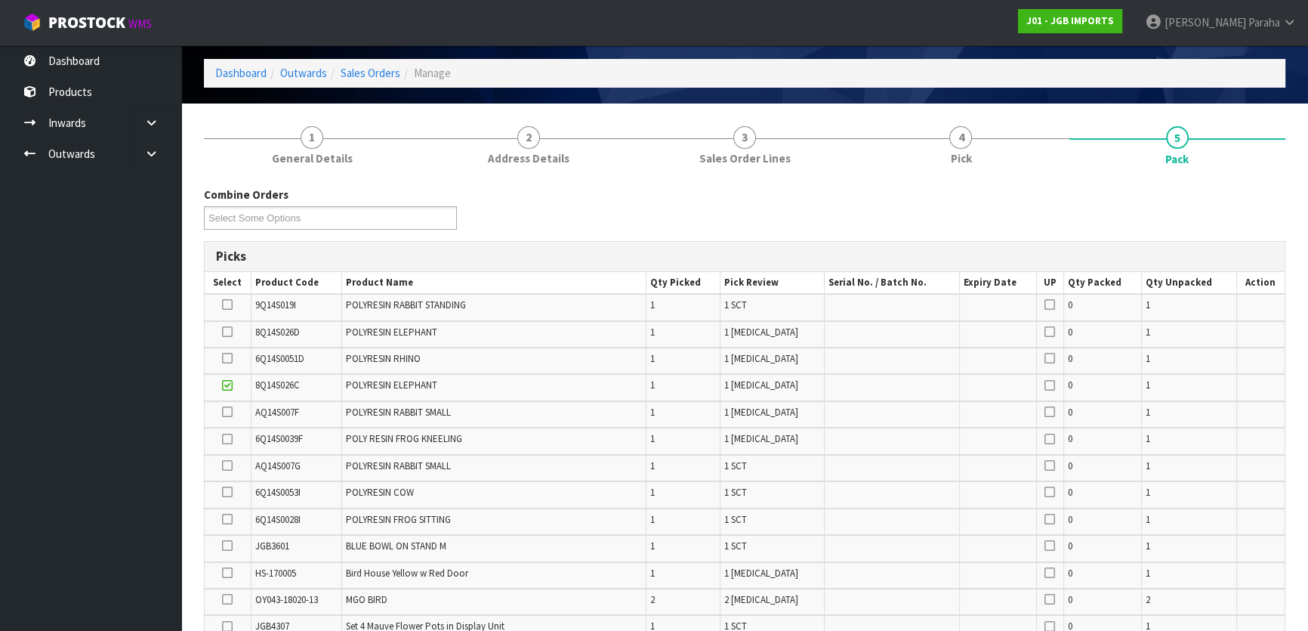
click at [224, 304] on icon at bounding box center [227, 304] width 11 height 1
click at [0, 0] on input "checkbox" at bounding box center [0, 0] width 0 height 0
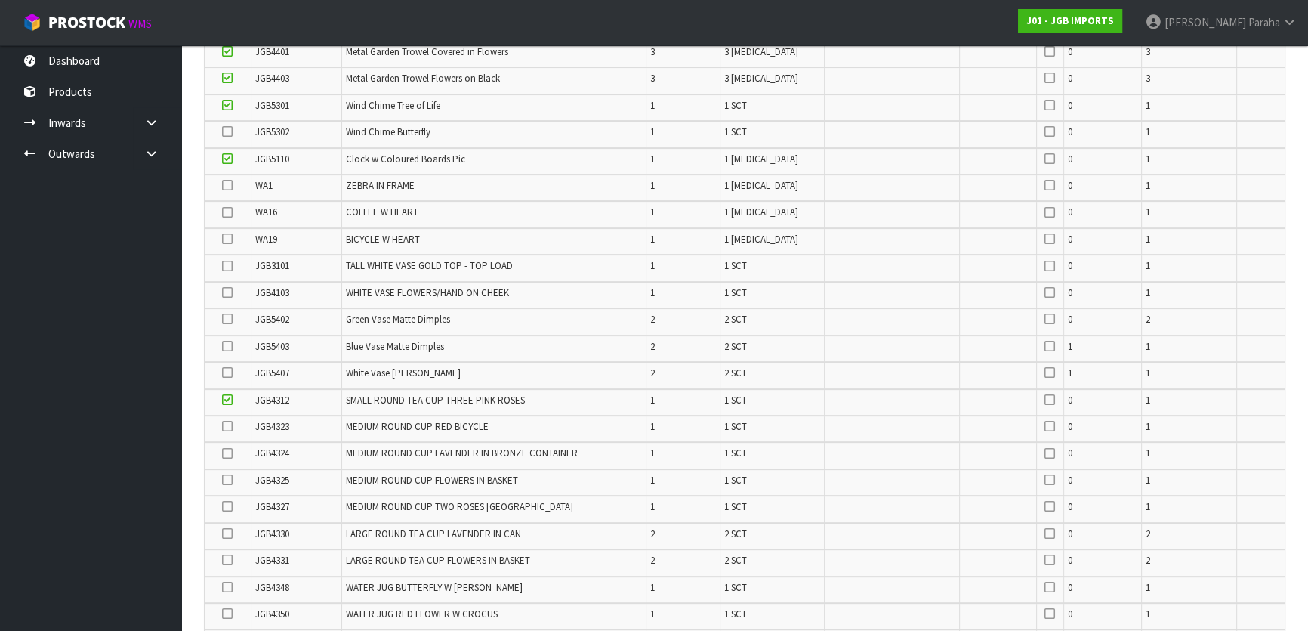
click at [230, 372] on icon at bounding box center [227, 372] width 11 height 1
click at [0, 0] on input "checkbox" at bounding box center [0, 0] width 0 height 0
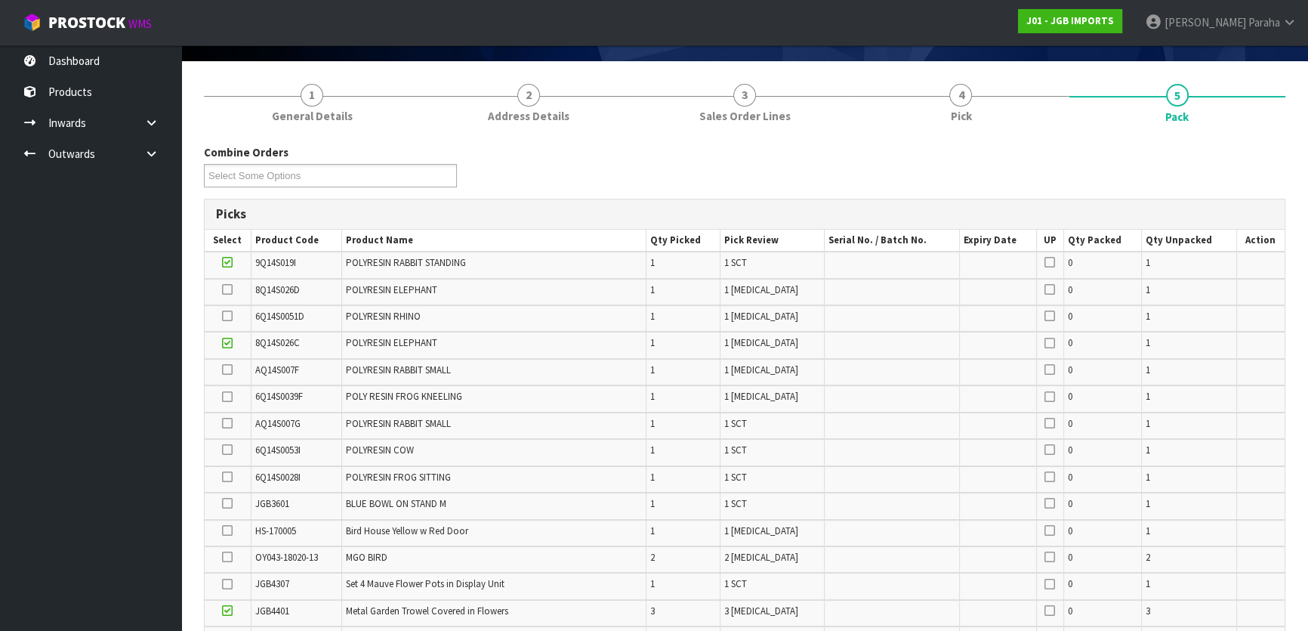
click at [230, 317] on icon at bounding box center [227, 316] width 11 height 1
click at [0, 0] on input "checkbox" at bounding box center [0, 0] width 0 height 0
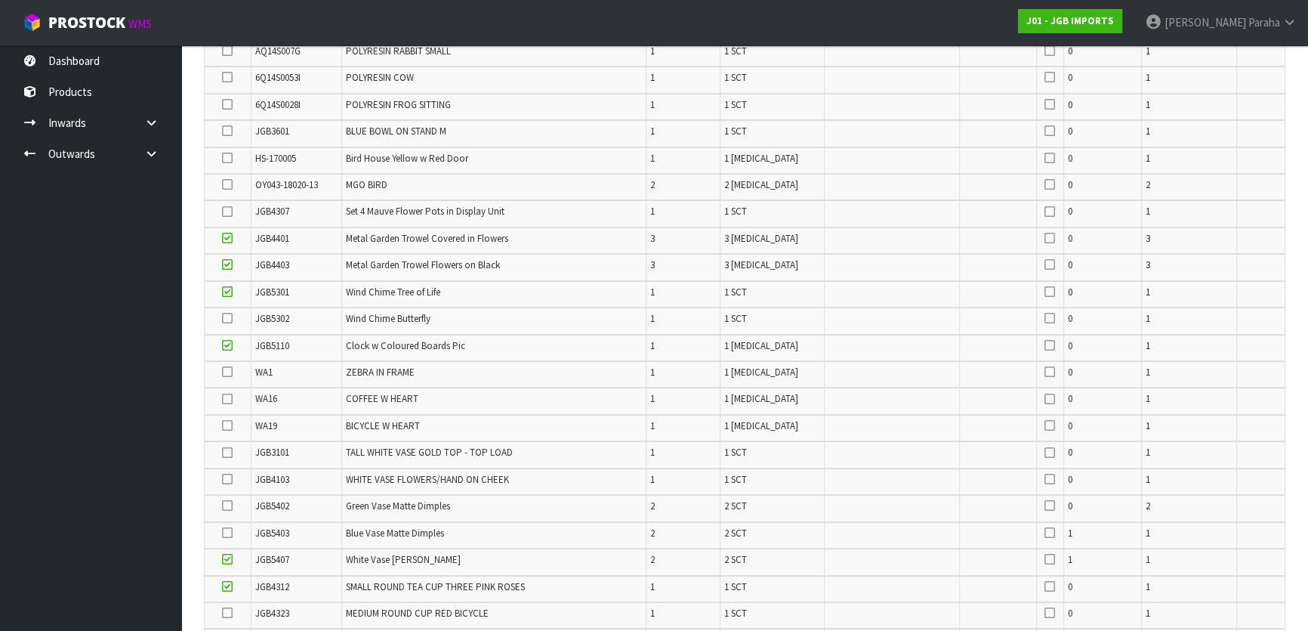
click at [227, 318] on icon at bounding box center [227, 318] width 11 height 1
click at [0, 0] on input "checkbox" at bounding box center [0, 0] width 0 height 0
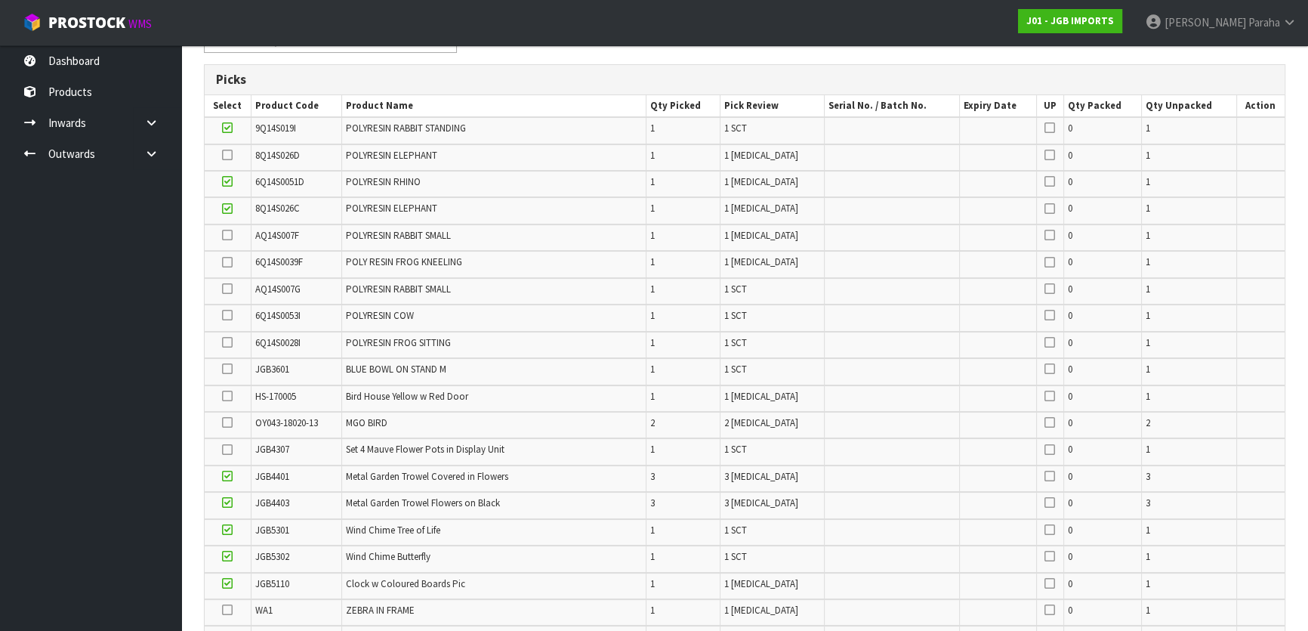
scroll to position [116, 0]
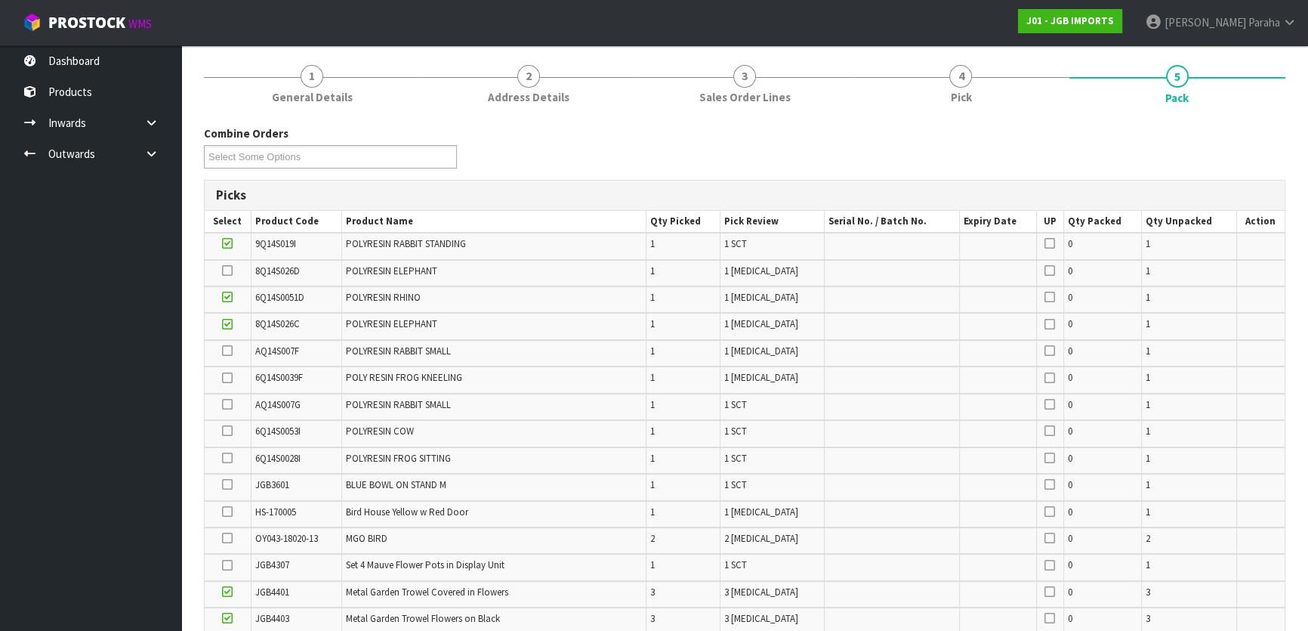
click at [227, 350] on icon at bounding box center [227, 350] width 11 height 1
click at [0, 0] on input "checkbox" at bounding box center [0, 0] width 0 height 0
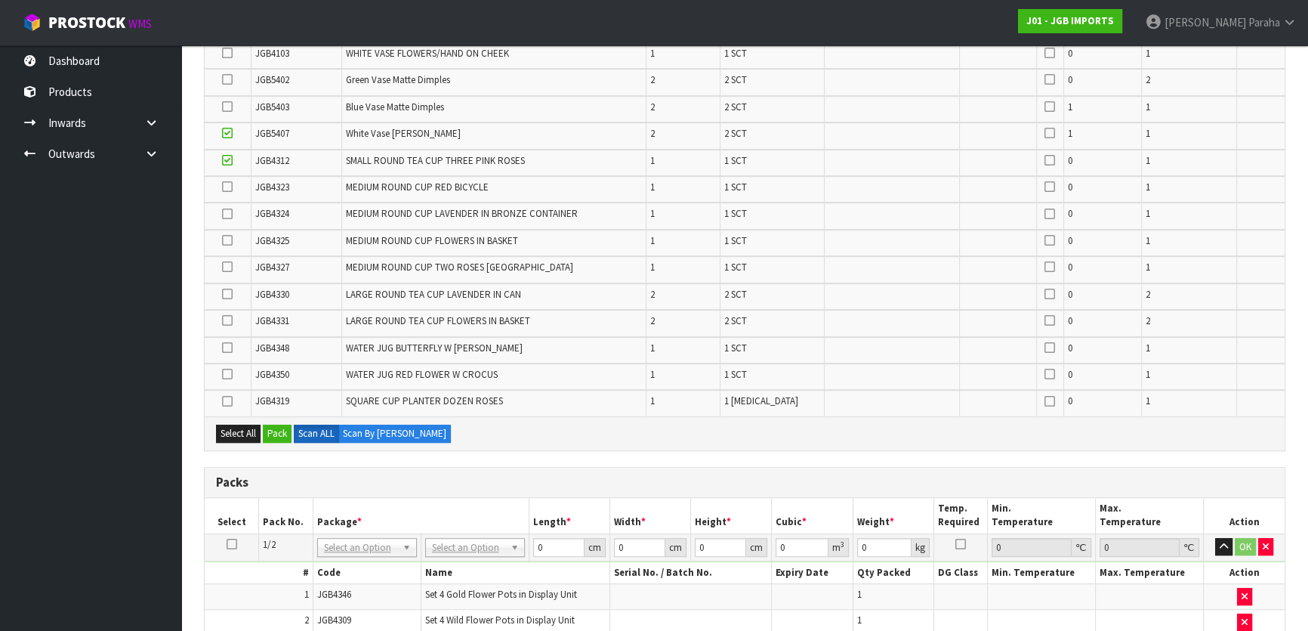
click at [232, 320] on icon at bounding box center [227, 320] width 11 height 1
click at [0, 0] on input "checkbox" at bounding box center [0, 0] width 0 height 0
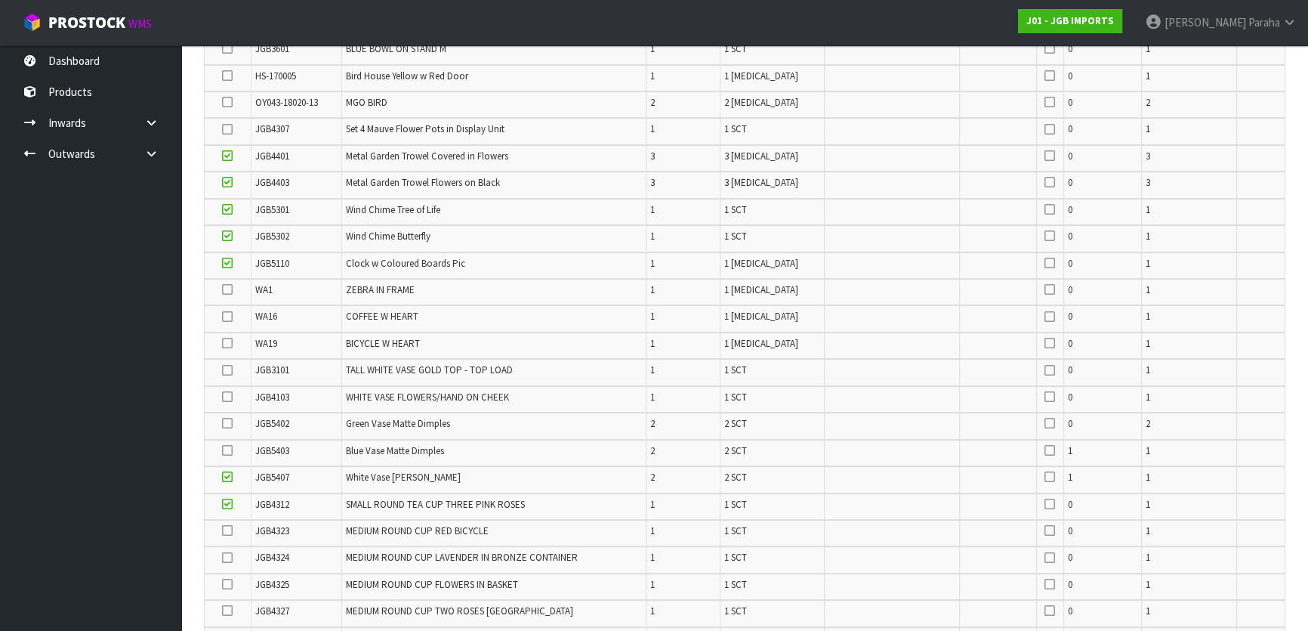
click at [223, 130] on icon at bounding box center [227, 129] width 11 height 1
click at [0, 0] on input "checkbox" at bounding box center [0, 0] width 0 height 0
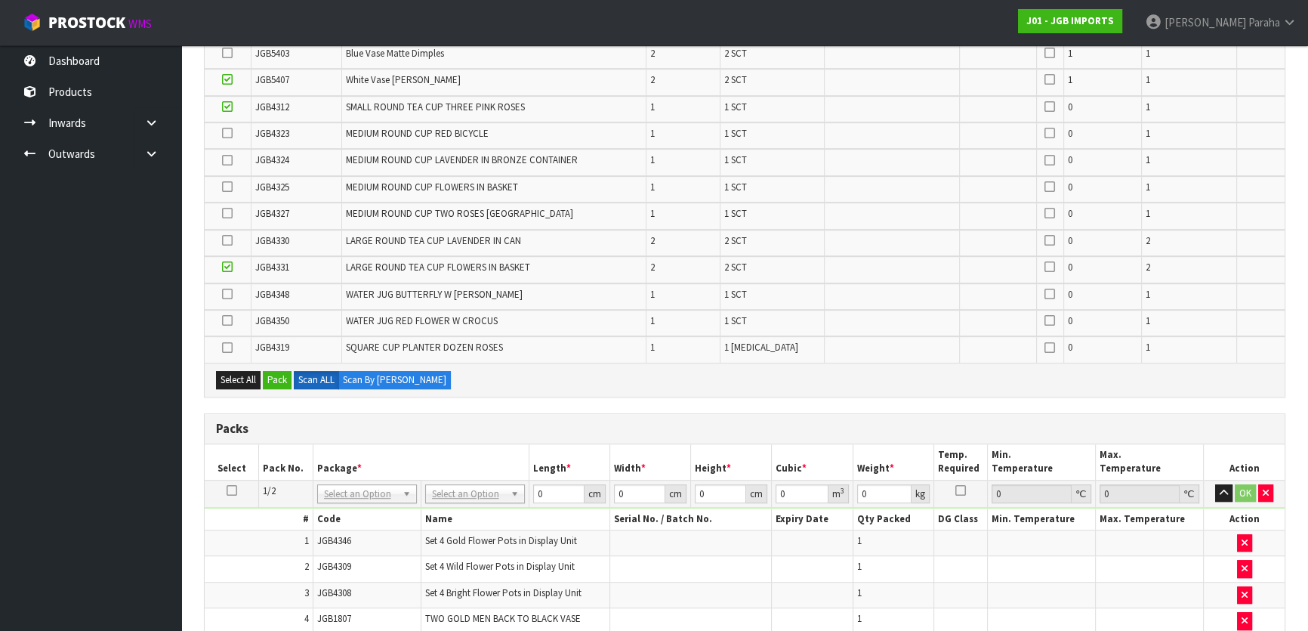
click at [227, 320] on icon at bounding box center [227, 320] width 11 height 1
click at [0, 0] on input "checkbox" at bounding box center [0, 0] width 0 height 0
click at [229, 160] on icon at bounding box center [227, 160] width 11 height 1
click at [0, 0] on input "checkbox" at bounding box center [0, 0] width 0 height 0
click at [227, 133] on icon at bounding box center [227, 133] width 11 height 1
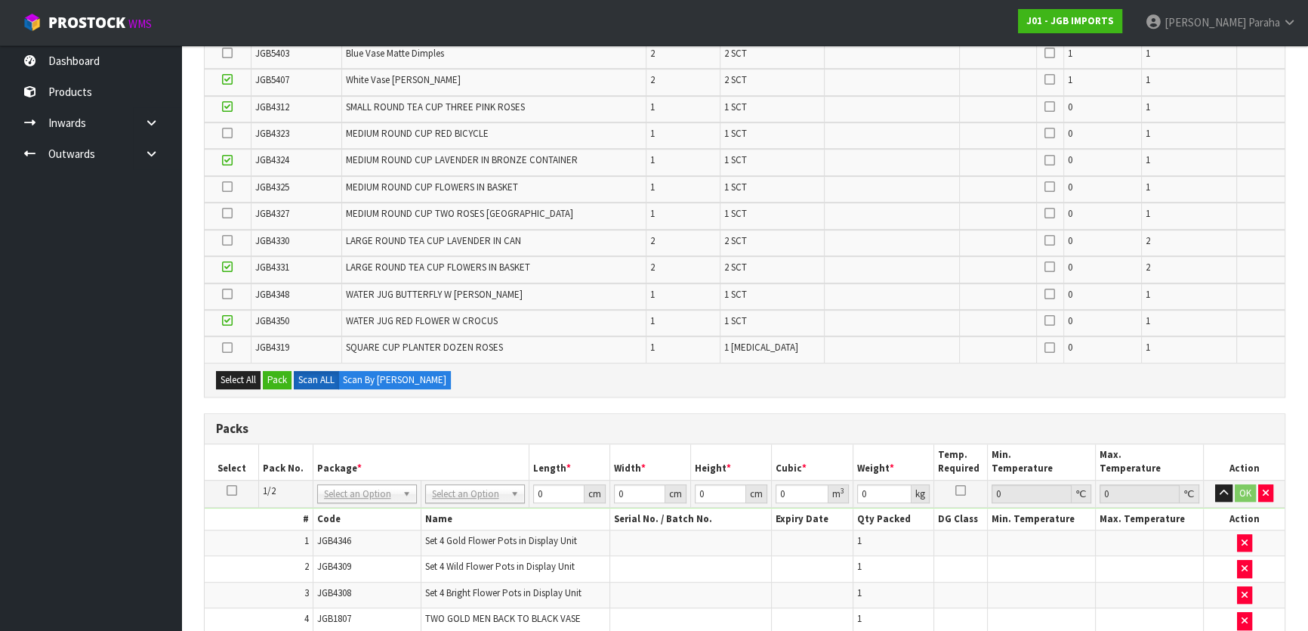
click at [0, 0] on input "checkbox" at bounding box center [0, 0] width 0 height 0
click at [227, 240] on icon at bounding box center [227, 240] width 11 height 1
click at [0, 0] on input "checkbox" at bounding box center [0, 0] width 0 height 0
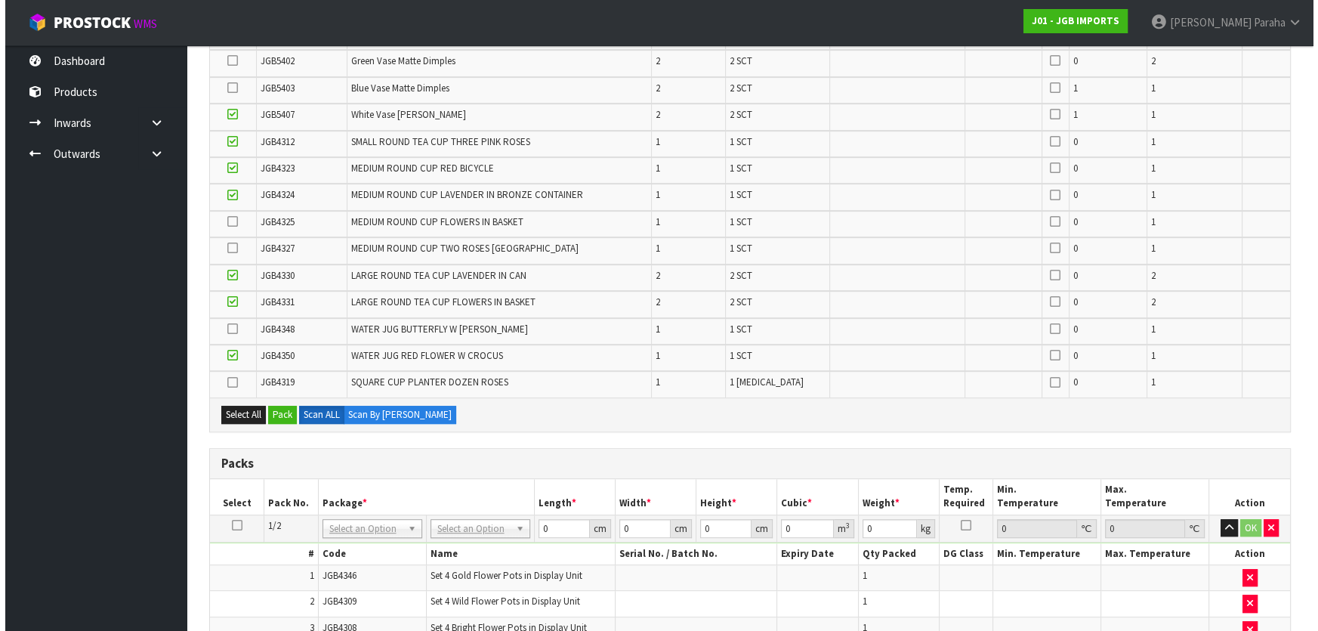
scroll to position [914, 0]
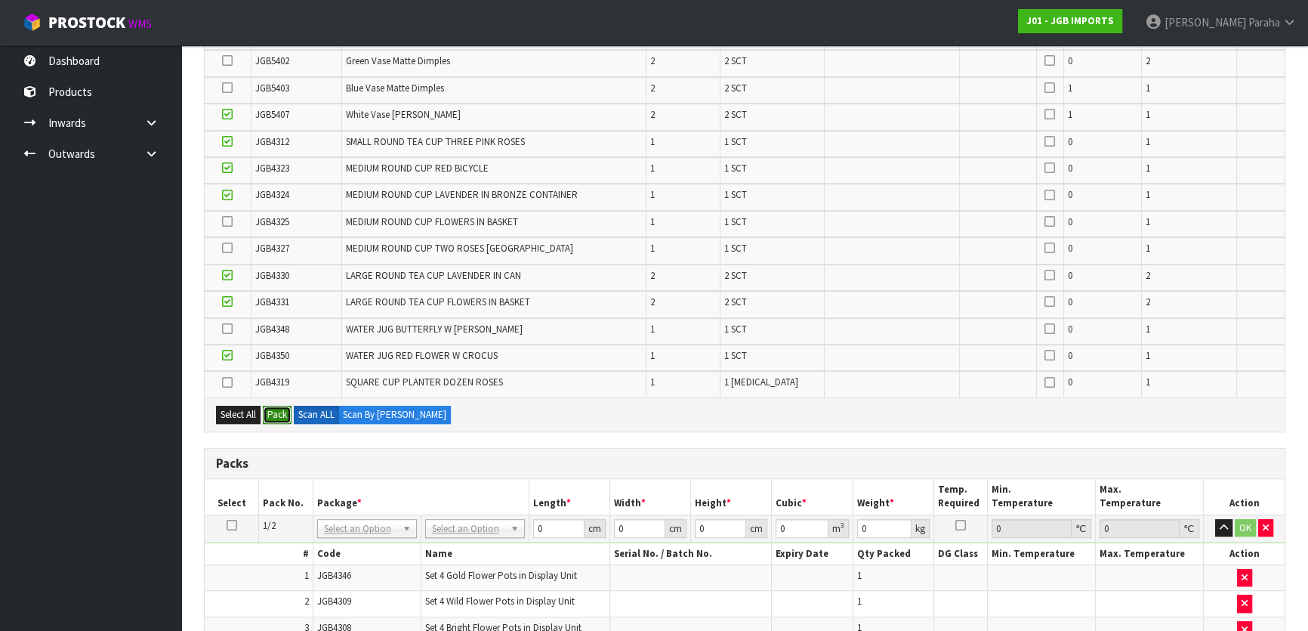
click at [281, 408] on button "Pack" at bounding box center [277, 415] width 29 height 18
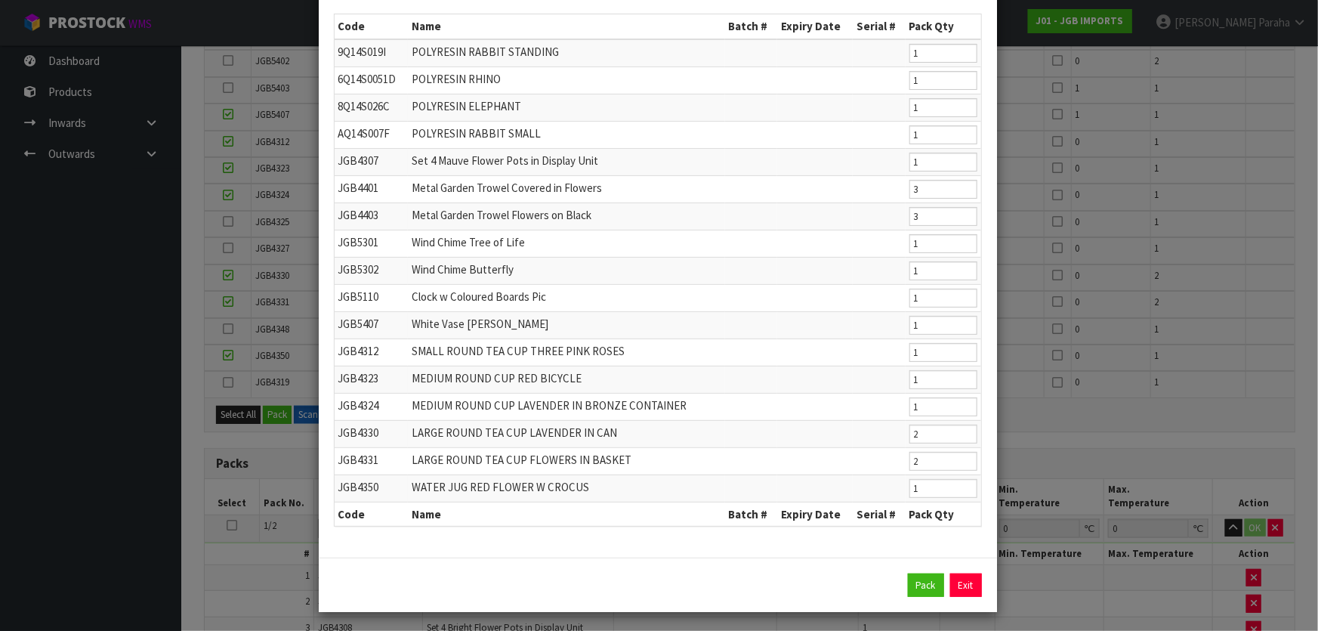
scroll to position [79, 0]
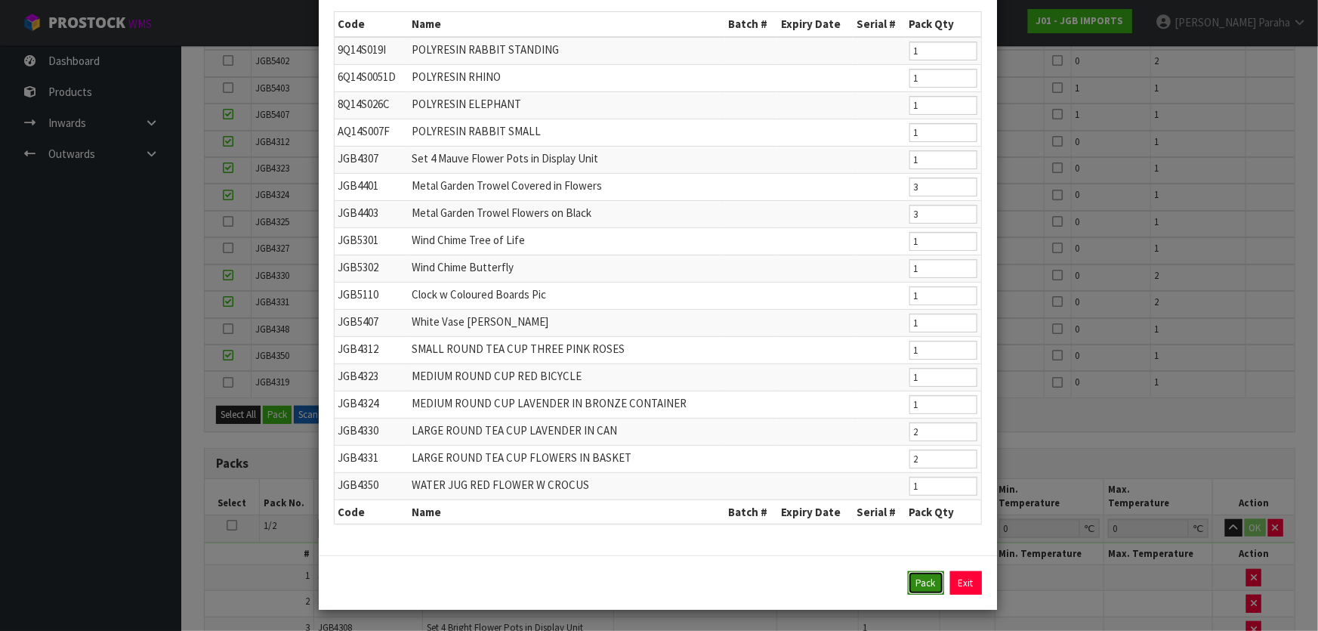
click at [922, 585] on button "Pack" at bounding box center [926, 583] width 36 height 24
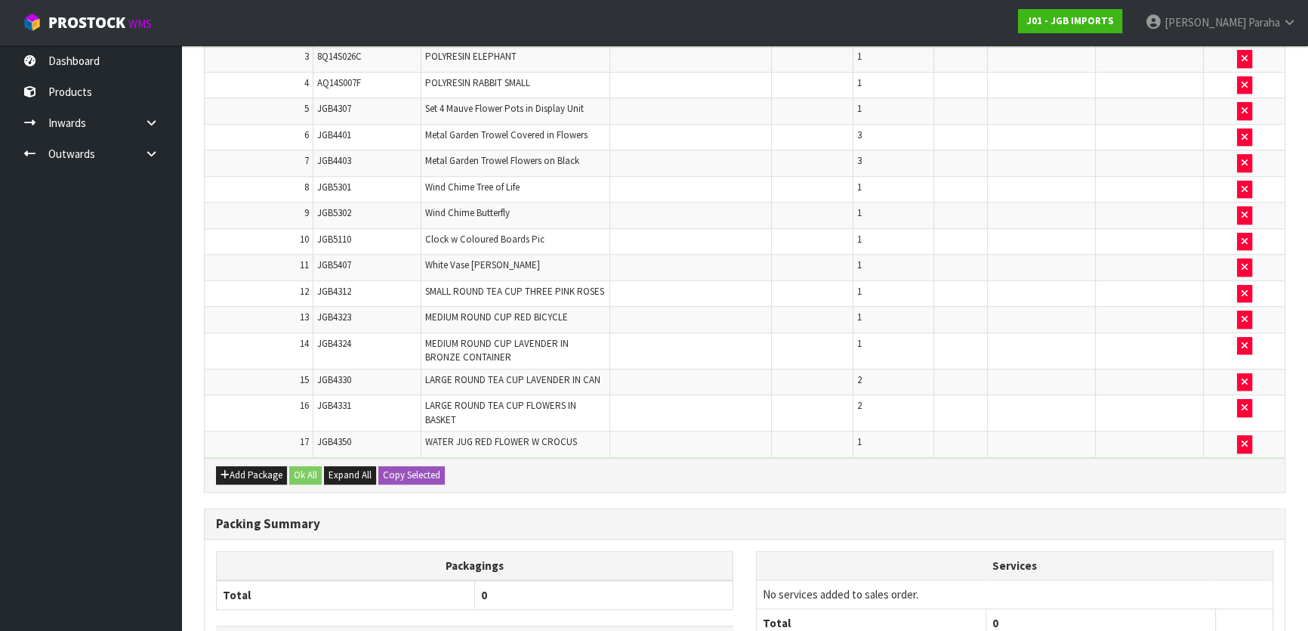
scroll to position [1541, 0]
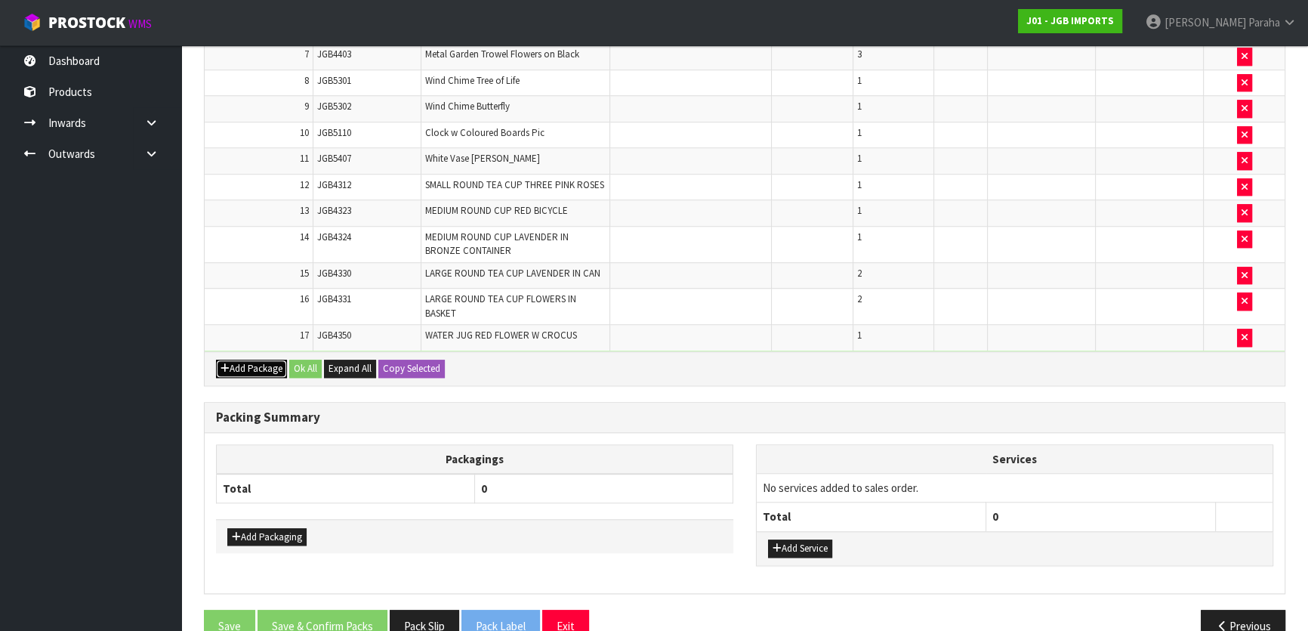
click at [255, 360] on button "Add Package" at bounding box center [251, 369] width 71 height 18
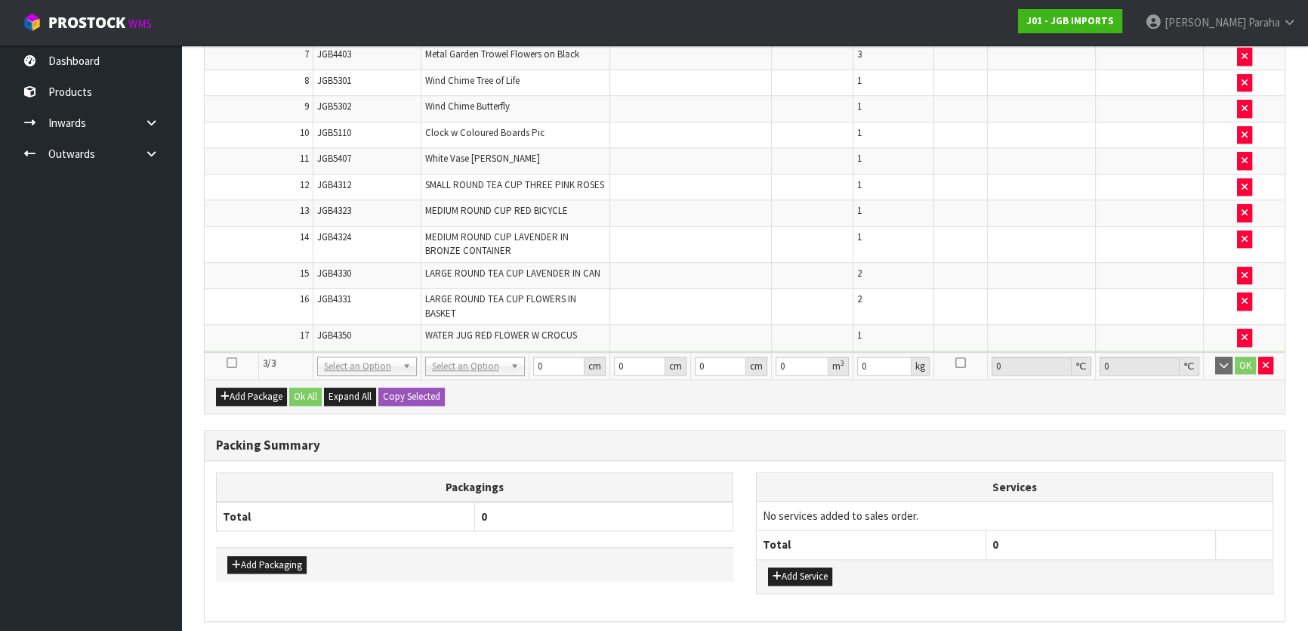
click at [229, 363] on icon at bounding box center [232, 363] width 11 height 1
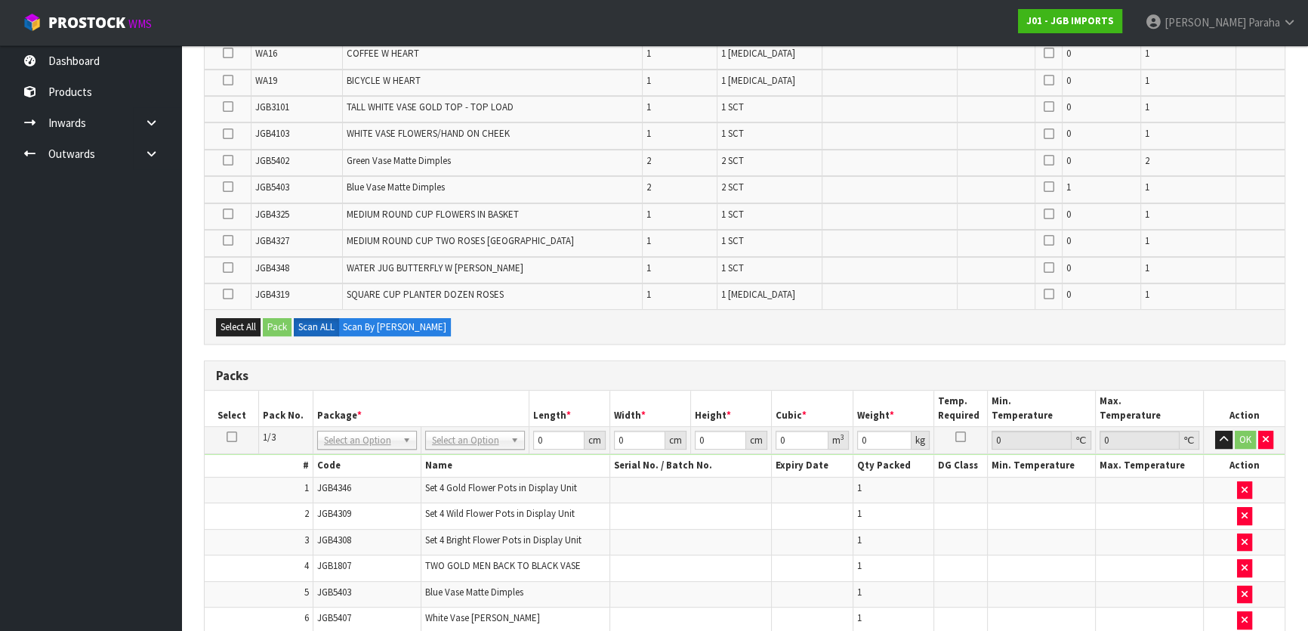
scroll to position [511, 0]
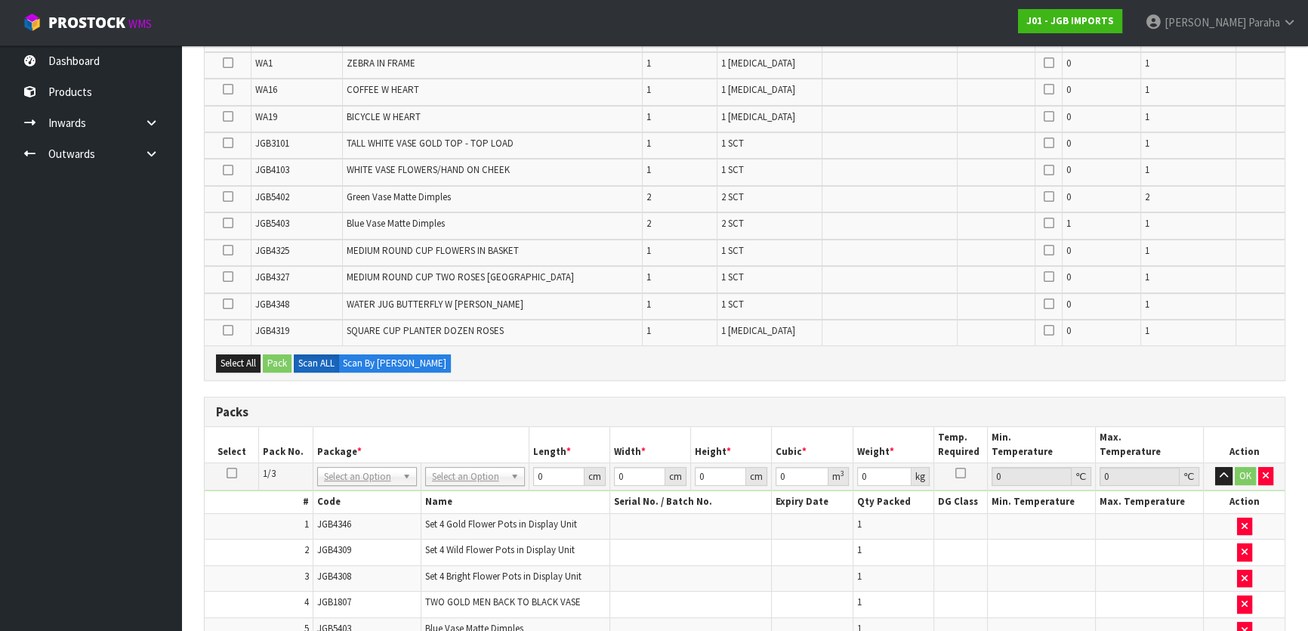
click at [230, 196] on icon at bounding box center [228, 196] width 11 height 1
click at [0, 0] on input "checkbox" at bounding box center [0, 0] width 0 height 0
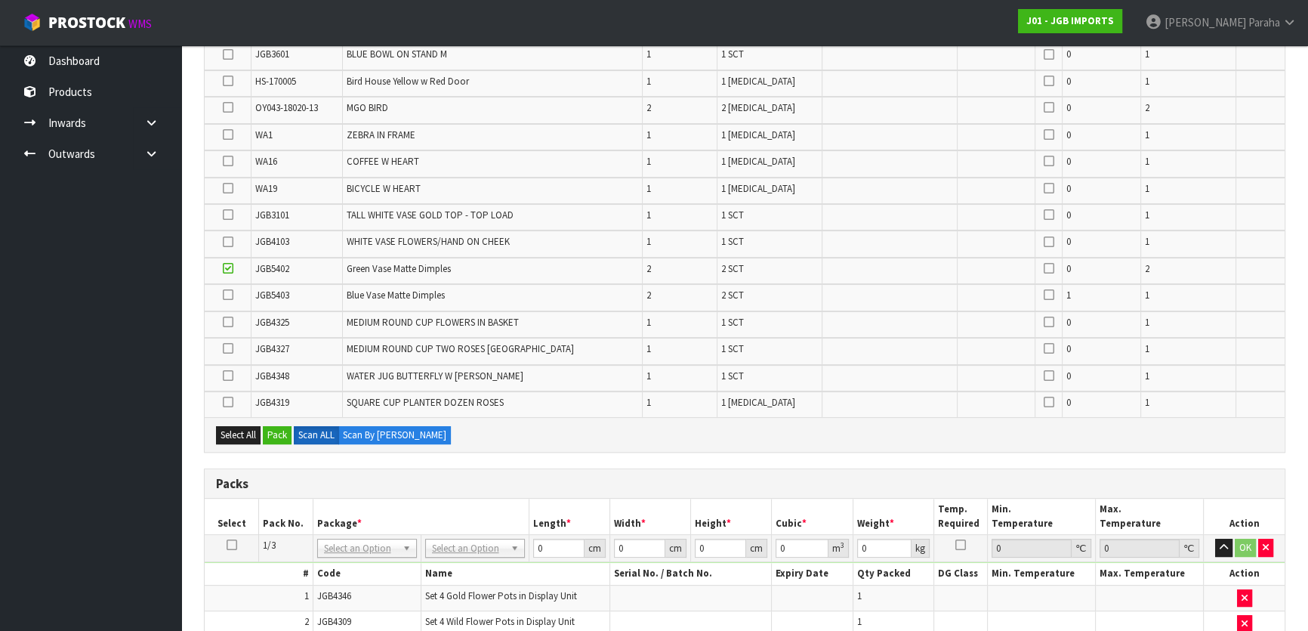
scroll to position [165, 0]
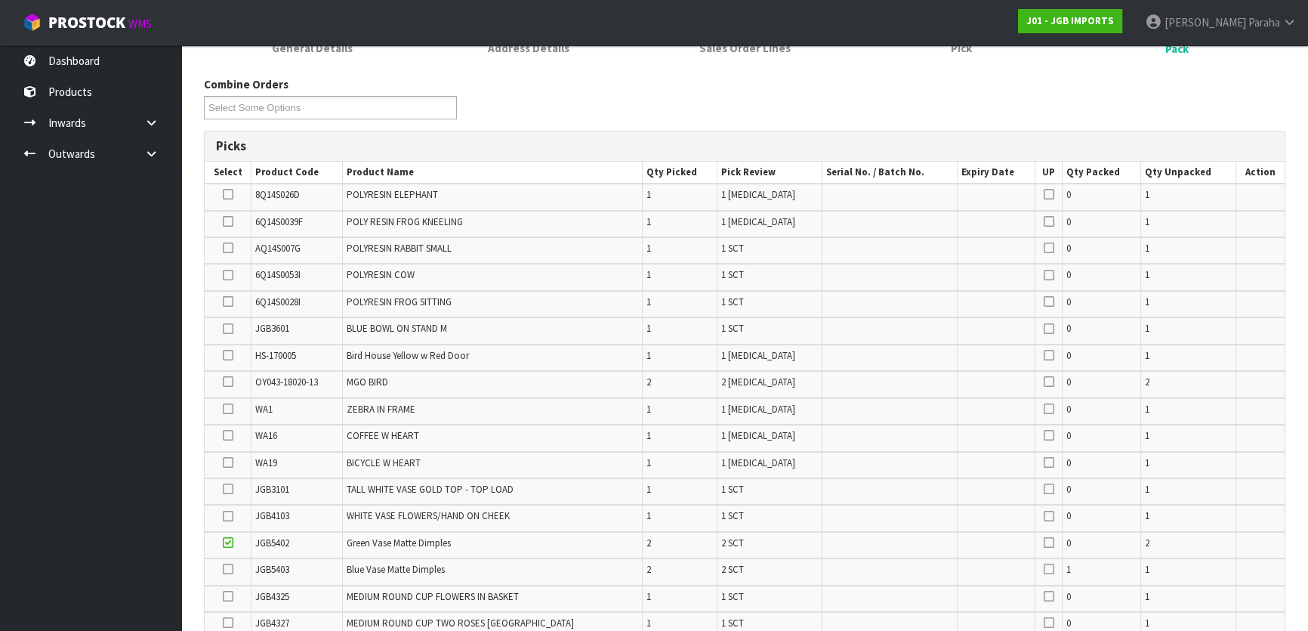
click at [230, 248] on icon at bounding box center [228, 248] width 11 height 1
click at [0, 0] on input "checkbox" at bounding box center [0, 0] width 0 height 0
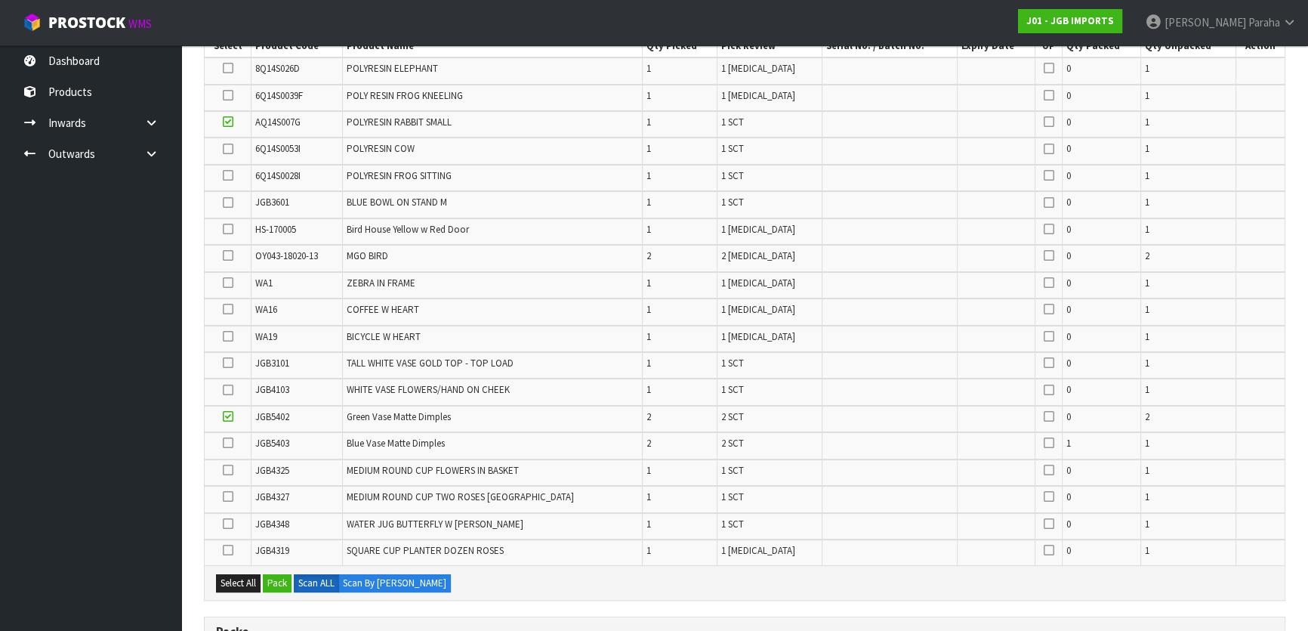
scroll to position [302, 0]
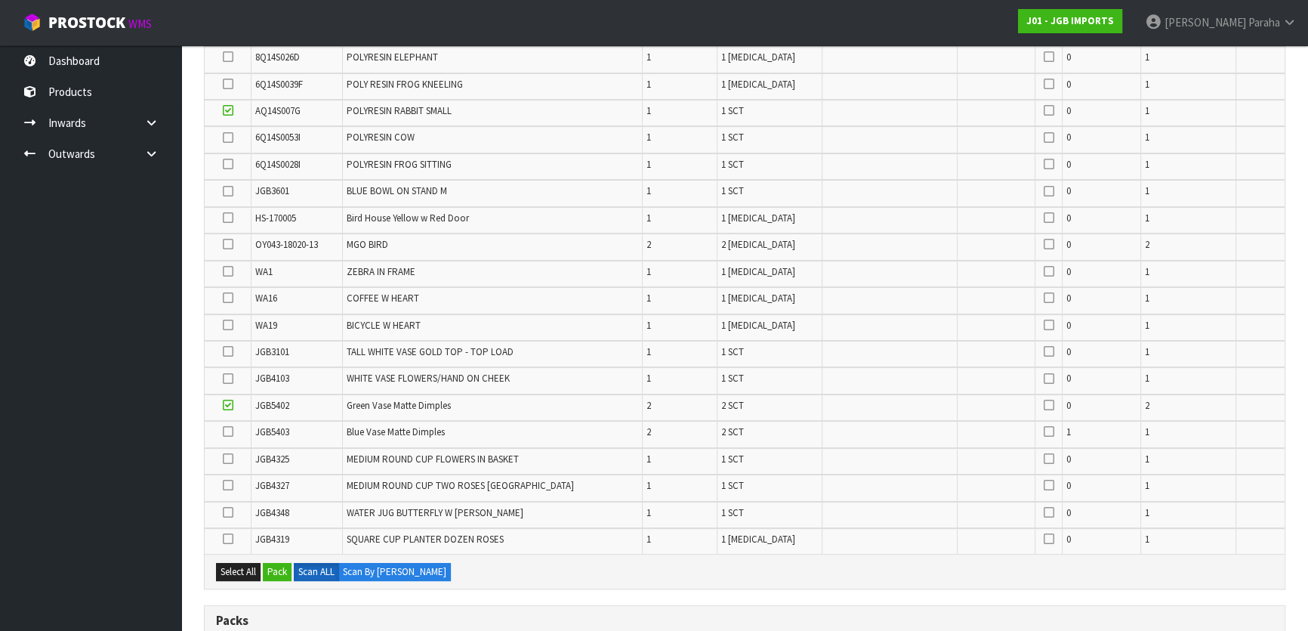
click at [228, 431] on icon at bounding box center [228, 431] width 11 height 1
click at [0, 0] on input "checkbox" at bounding box center [0, 0] width 0 height 0
click at [231, 84] on icon at bounding box center [228, 84] width 11 height 1
click at [0, 0] on input "checkbox" at bounding box center [0, 0] width 0 height 0
click at [230, 244] on icon at bounding box center [228, 244] width 11 height 1
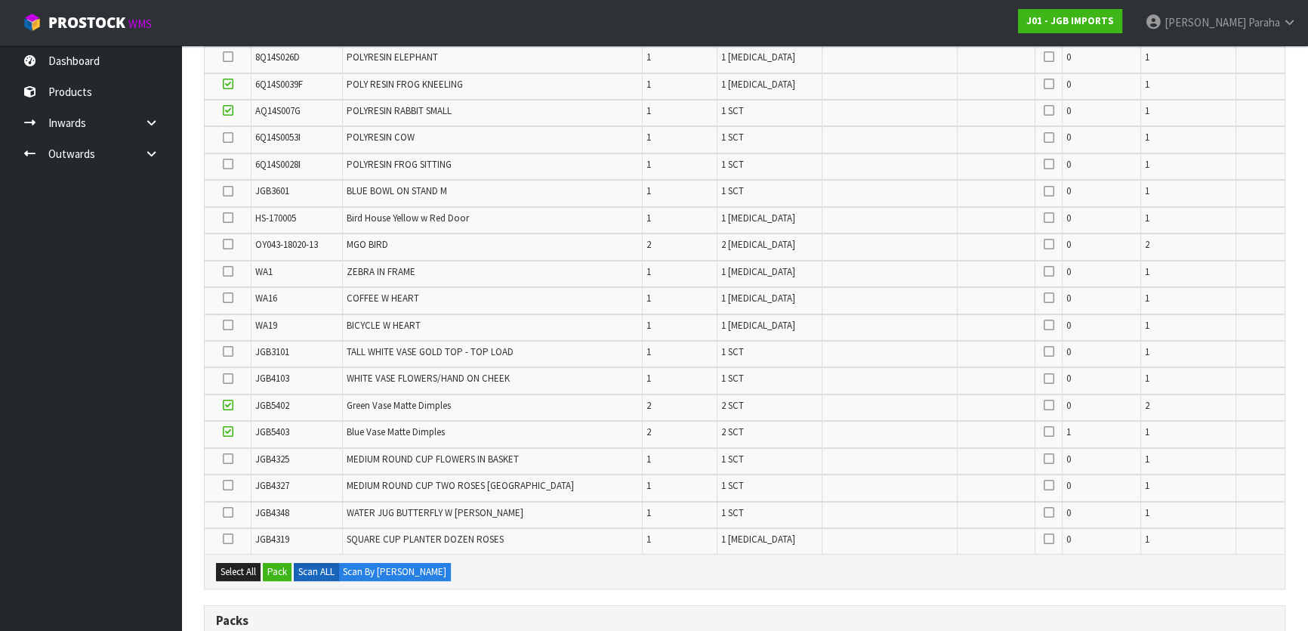
click at [0, 0] on input "checkbox" at bounding box center [0, 0] width 0 height 0
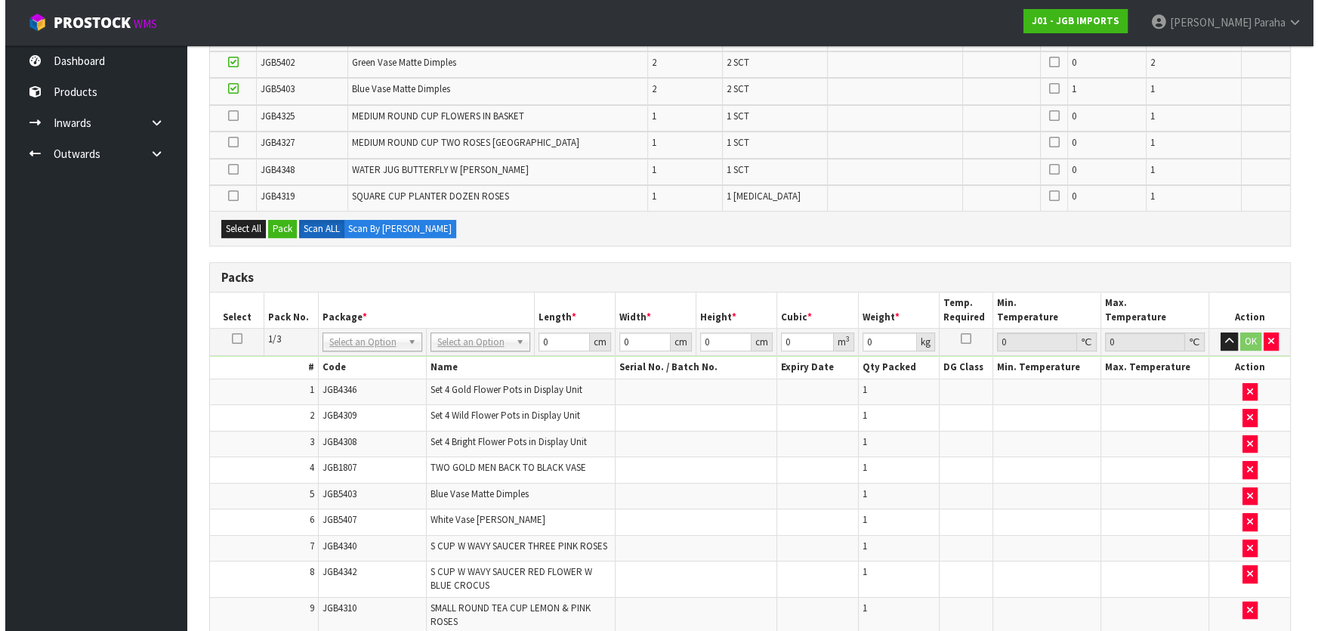
scroll to position [439, 0]
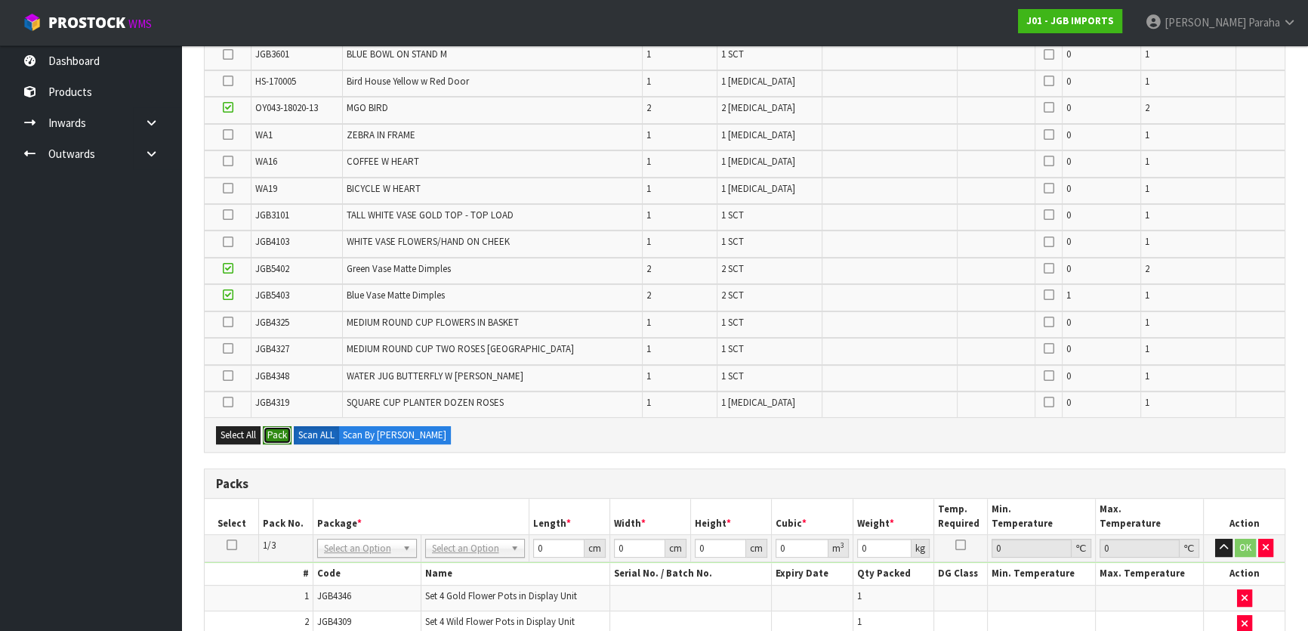
click at [277, 431] on button "Pack" at bounding box center [277, 435] width 29 height 18
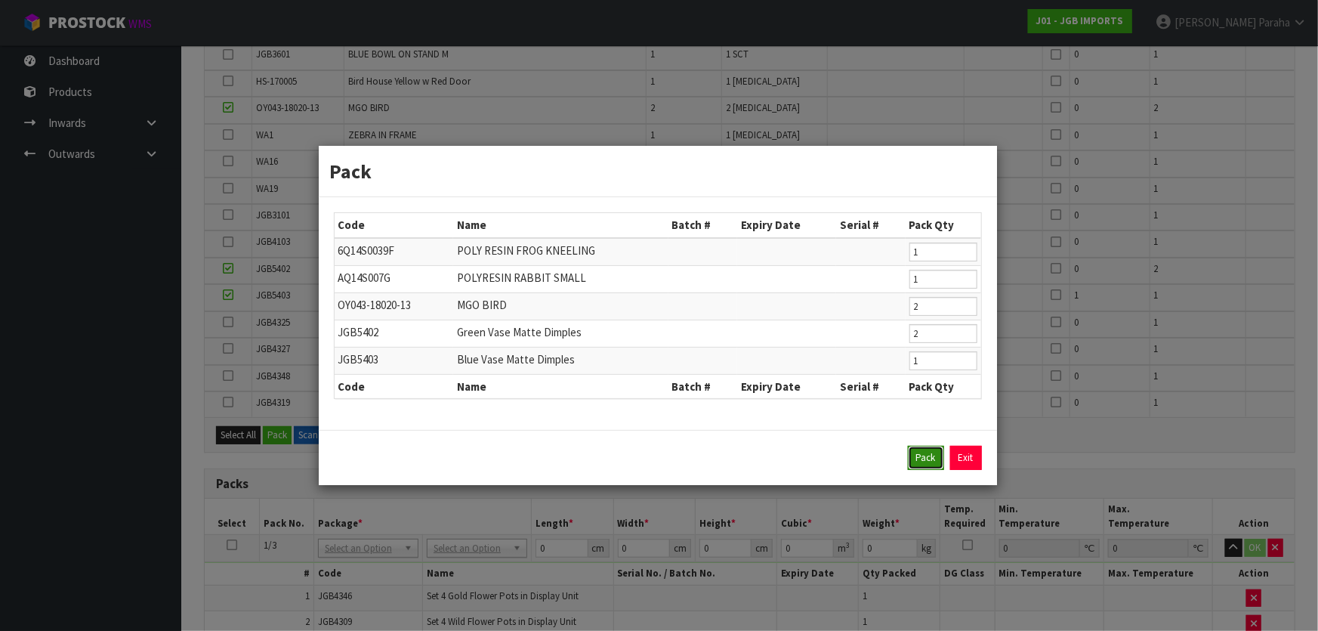
click at [931, 454] on button "Pack" at bounding box center [926, 458] width 36 height 24
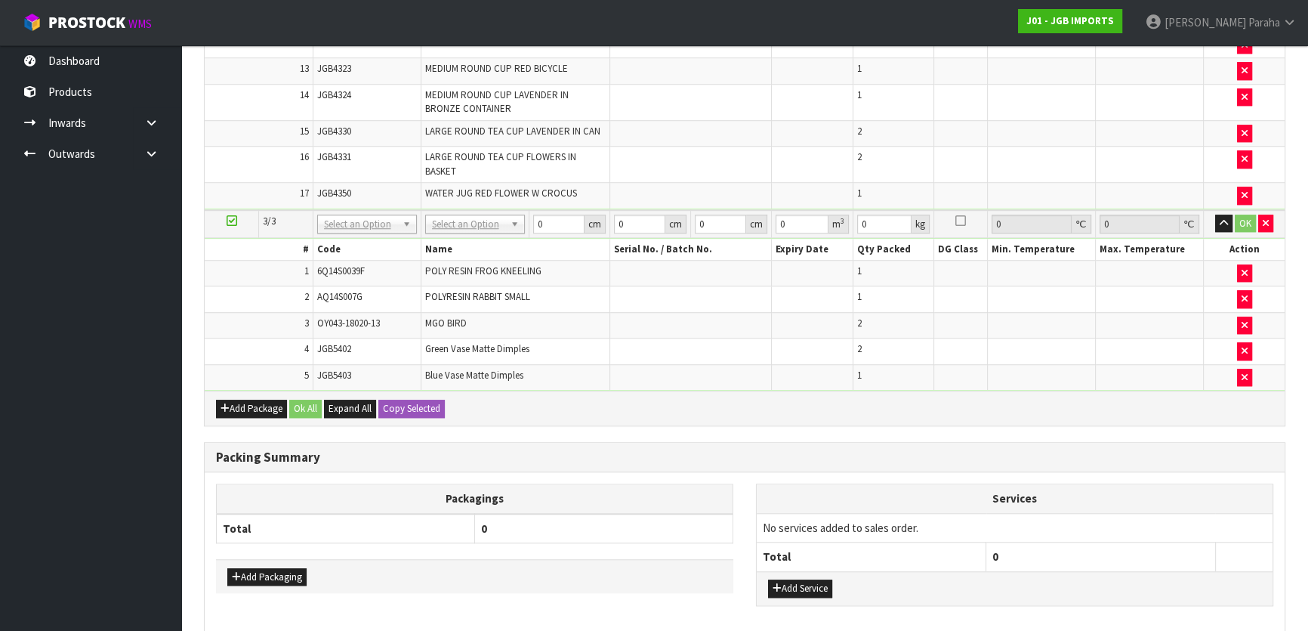
scroll to position [1553, 0]
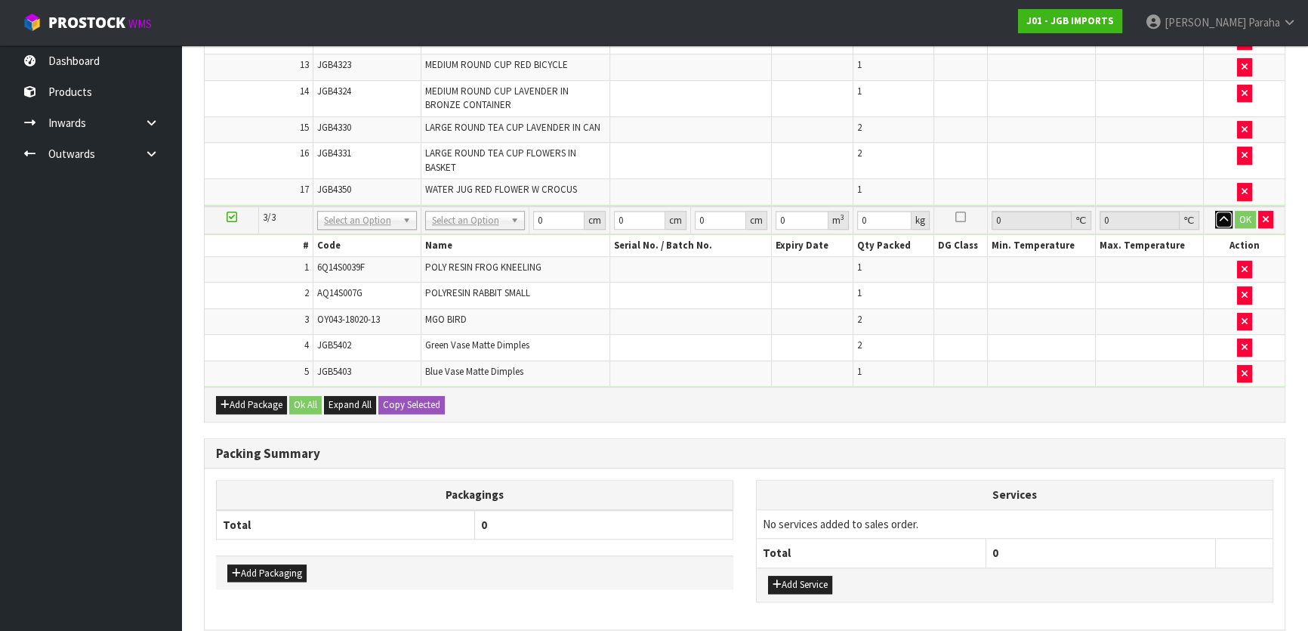
click at [1222, 215] on icon "button" at bounding box center [1224, 220] width 8 height 10
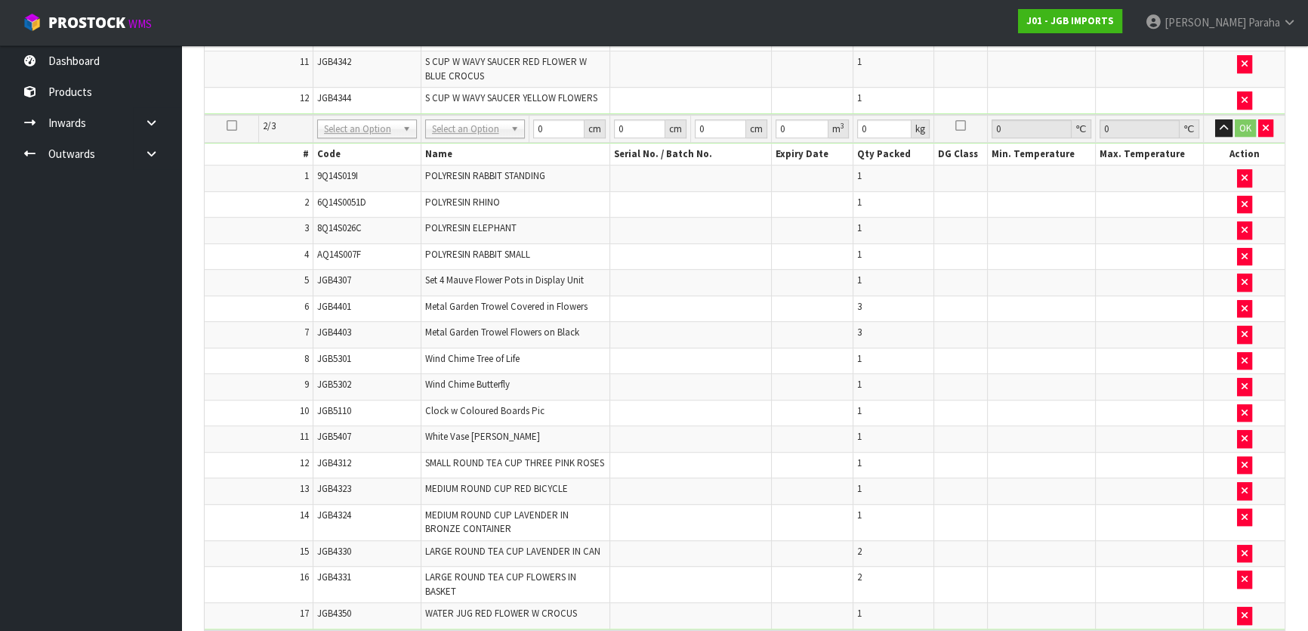
scroll to position [1045, 0]
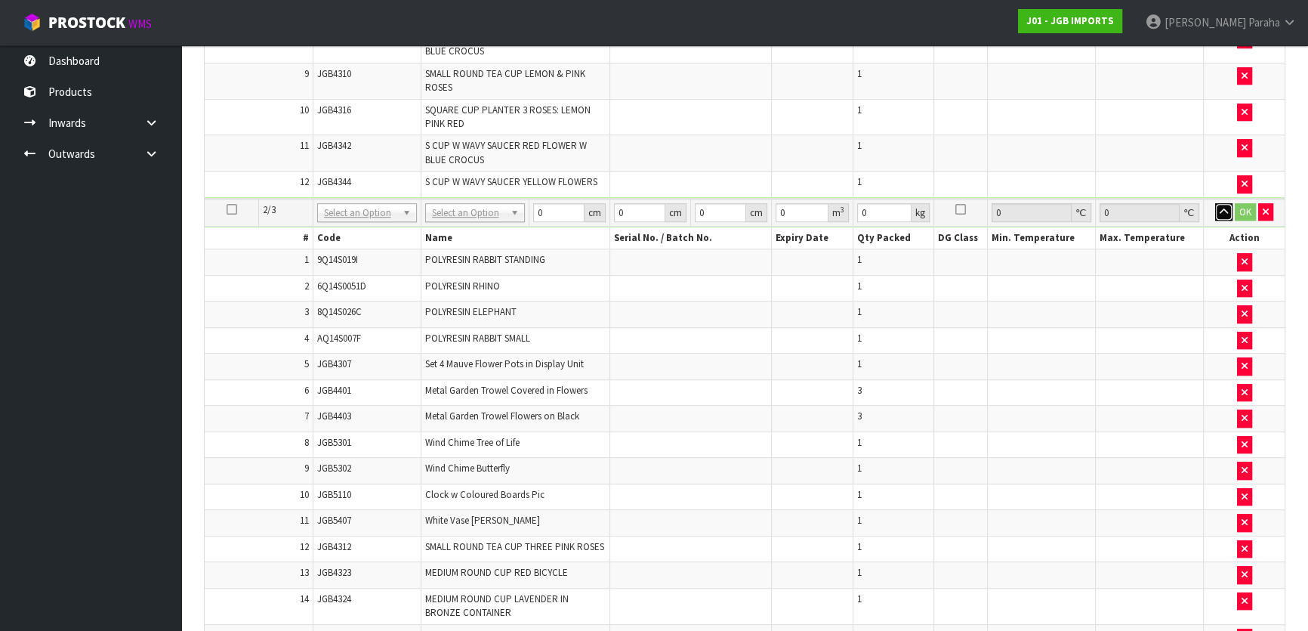
click at [1227, 207] on icon "button" at bounding box center [1224, 212] width 8 height 10
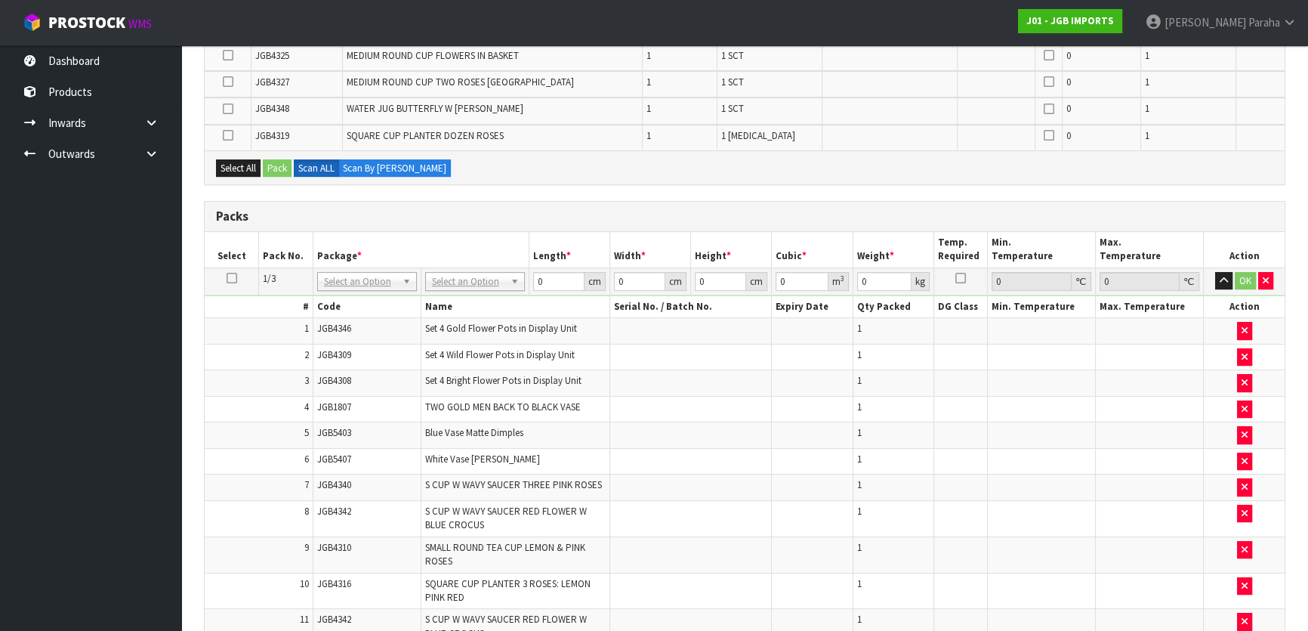
scroll to position [564, 0]
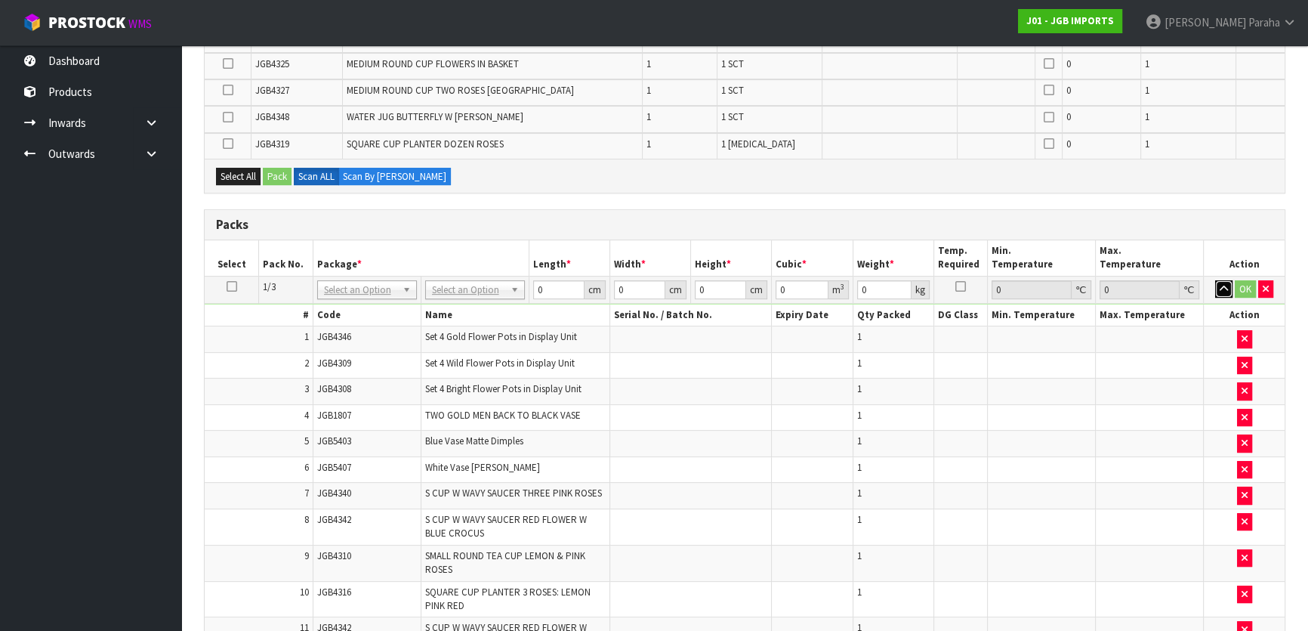
click at [1228, 280] on button "button" at bounding box center [1223, 289] width 17 height 18
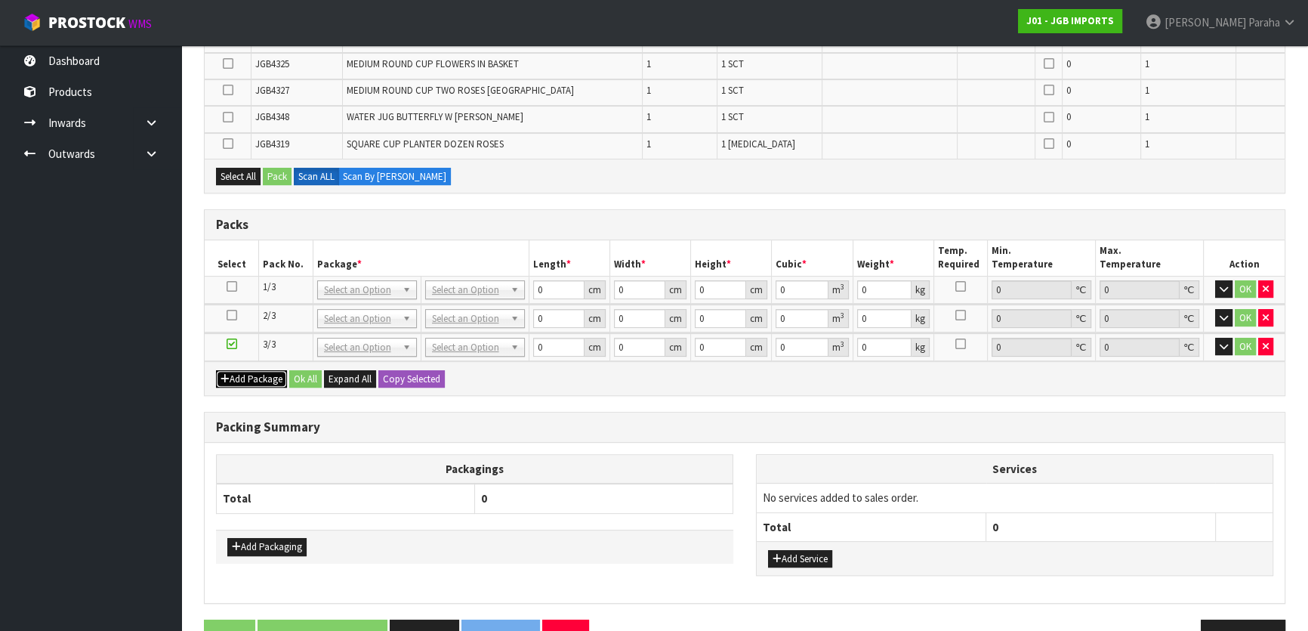
click at [242, 381] on button "Add Package" at bounding box center [251, 379] width 71 height 18
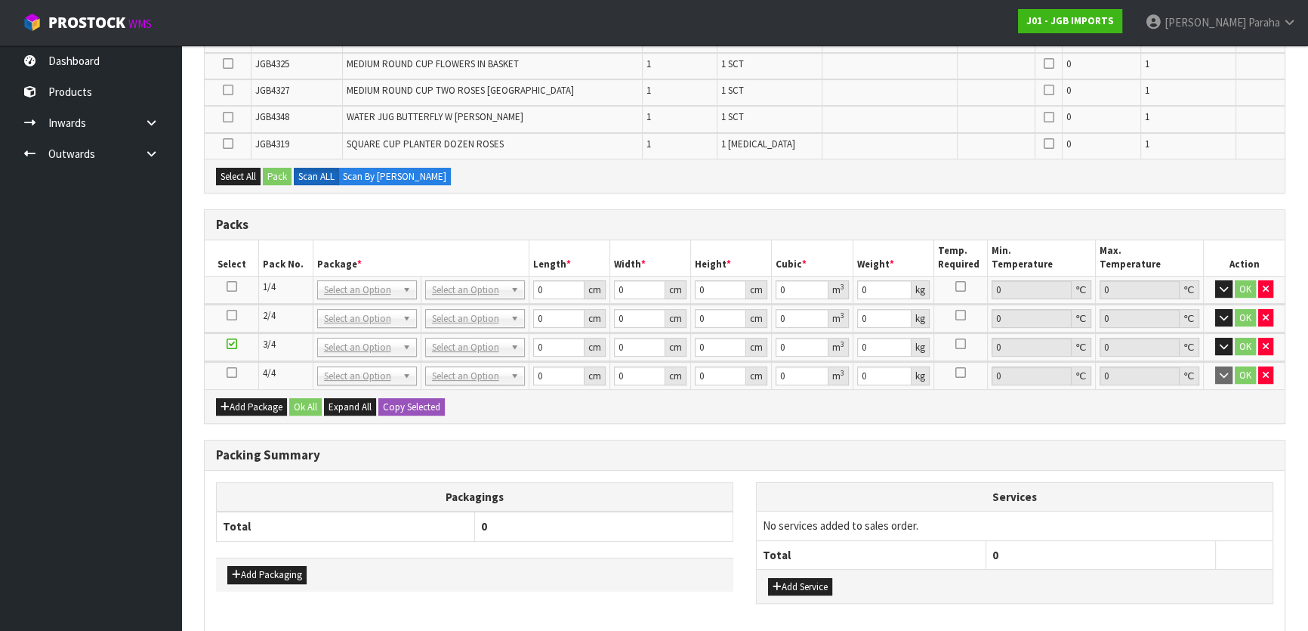
click at [234, 372] on icon at bounding box center [232, 372] width 11 height 1
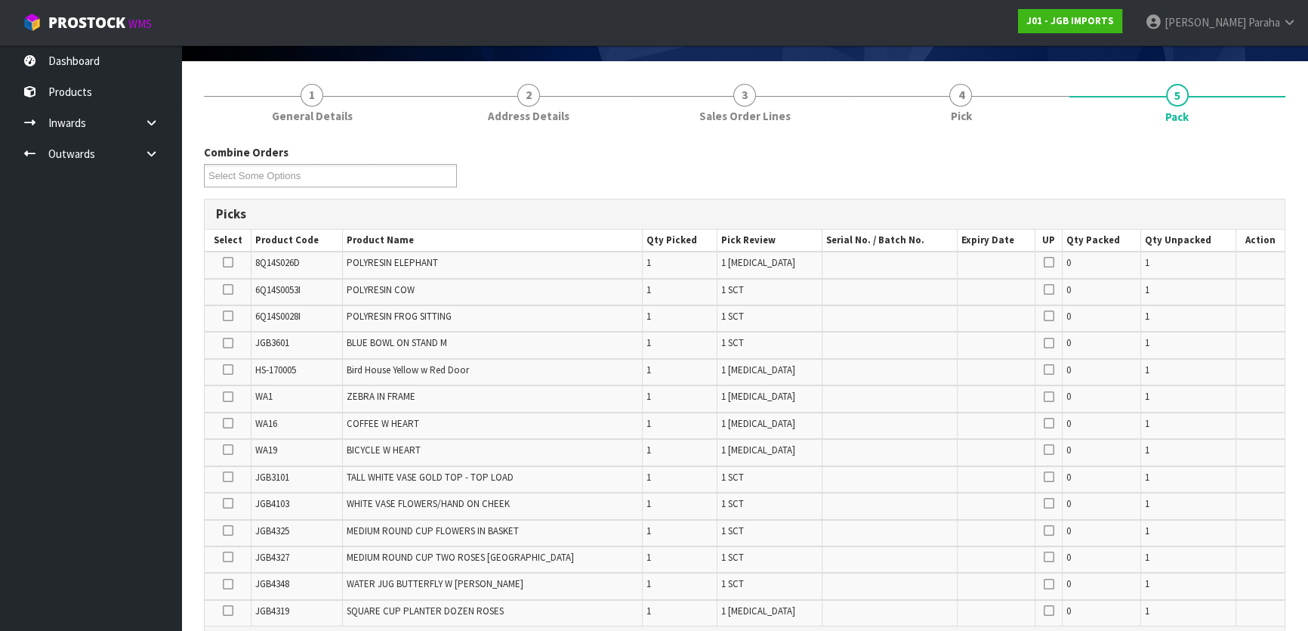
click at [233, 316] on icon at bounding box center [228, 316] width 11 height 1
click at [0, 0] on input "checkbox" at bounding box center [0, 0] width 0 height 0
click at [233, 530] on icon at bounding box center [228, 530] width 11 height 1
click at [0, 0] on input "checkbox" at bounding box center [0, 0] width 0 height 0
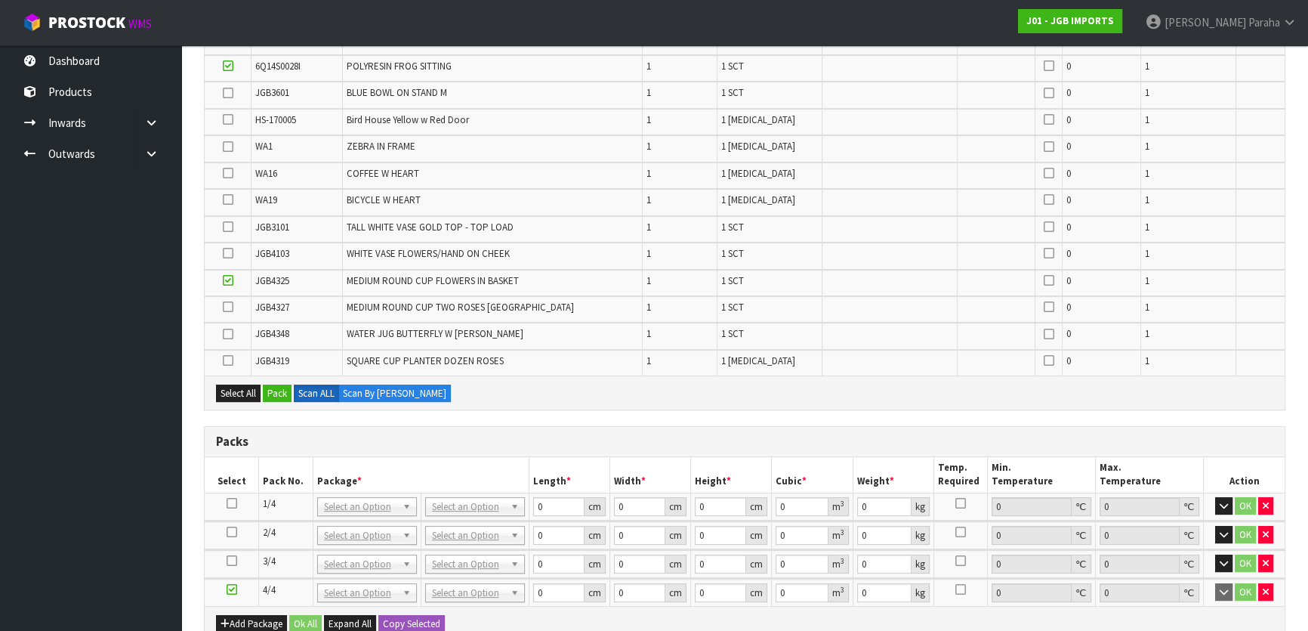
scroll to position [371, 0]
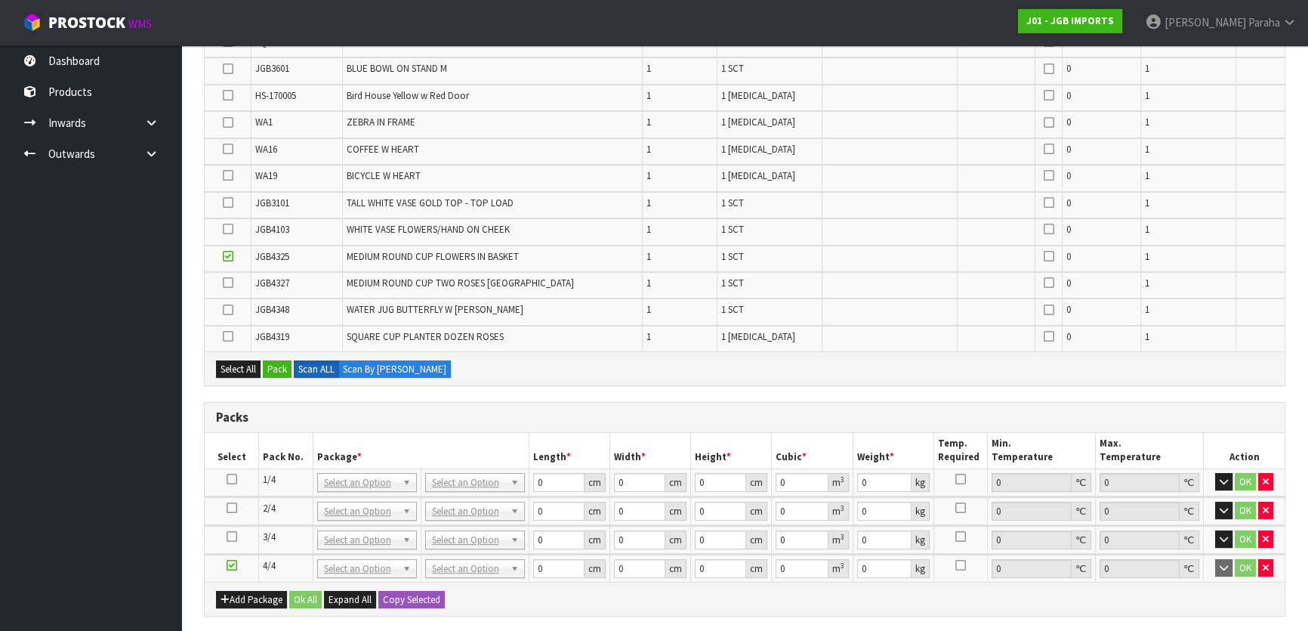
click at [233, 69] on icon at bounding box center [228, 69] width 11 height 1
click at [0, 0] on input "checkbox" at bounding box center [0, 0] width 0 height 0
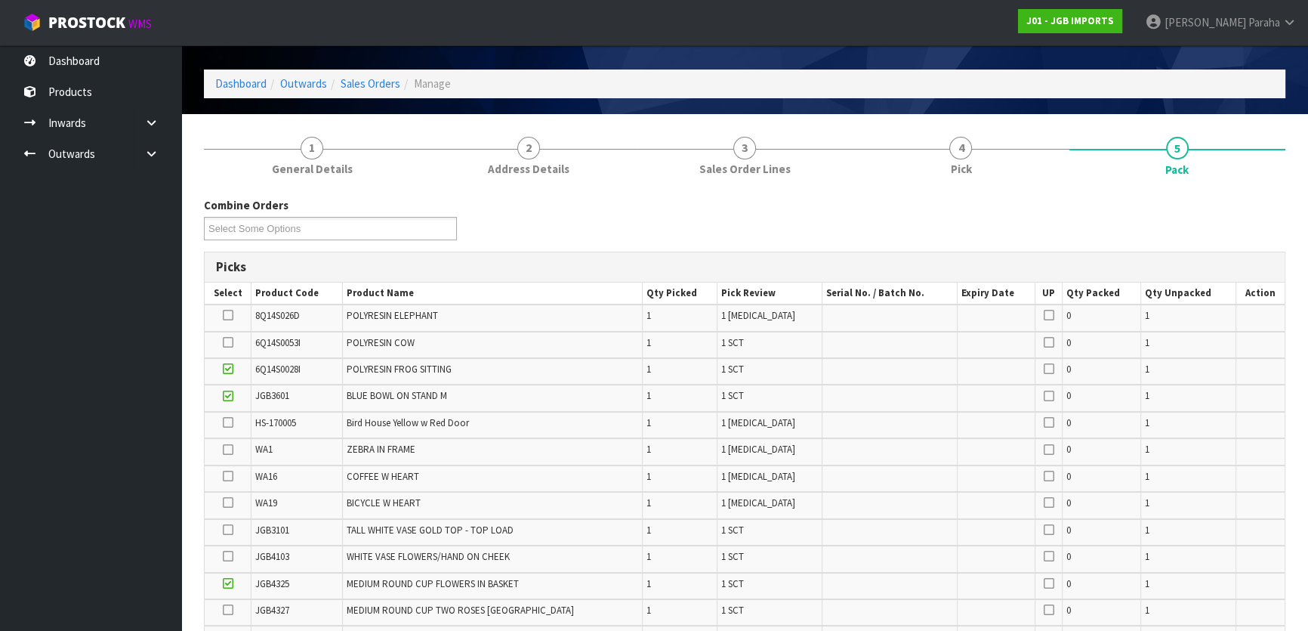
click at [225, 315] on icon at bounding box center [228, 315] width 11 height 1
click at [0, 0] on input "checkbox" at bounding box center [0, 0] width 0 height 0
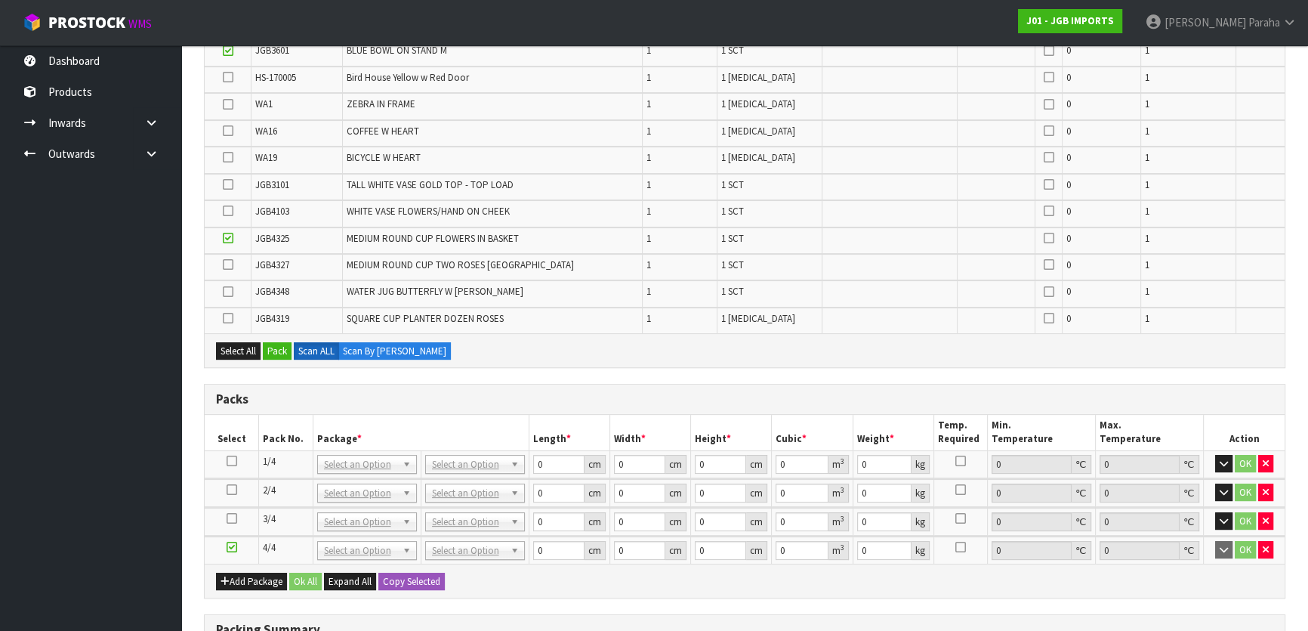
click at [227, 318] on icon at bounding box center [228, 318] width 11 height 1
click at [0, 0] on input "checkbox" at bounding box center [0, 0] width 0 height 0
click at [233, 77] on icon at bounding box center [228, 77] width 11 height 1
click at [0, 0] on input "checkbox" at bounding box center [0, 0] width 0 height 0
click at [230, 211] on icon at bounding box center [228, 211] width 11 height 1
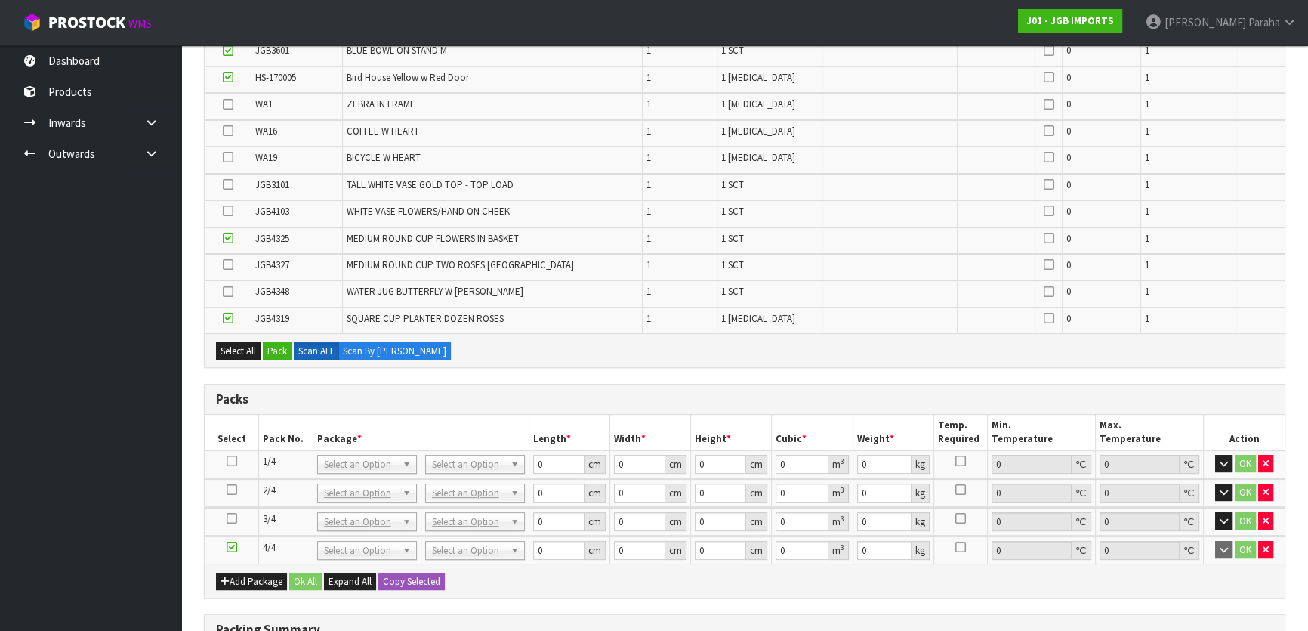
click at [0, 0] on input "checkbox" at bounding box center [0, 0] width 0 height 0
click at [228, 292] on icon at bounding box center [228, 292] width 11 height 1
click at [0, 0] on input "checkbox" at bounding box center [0, 0] width 0 height 0
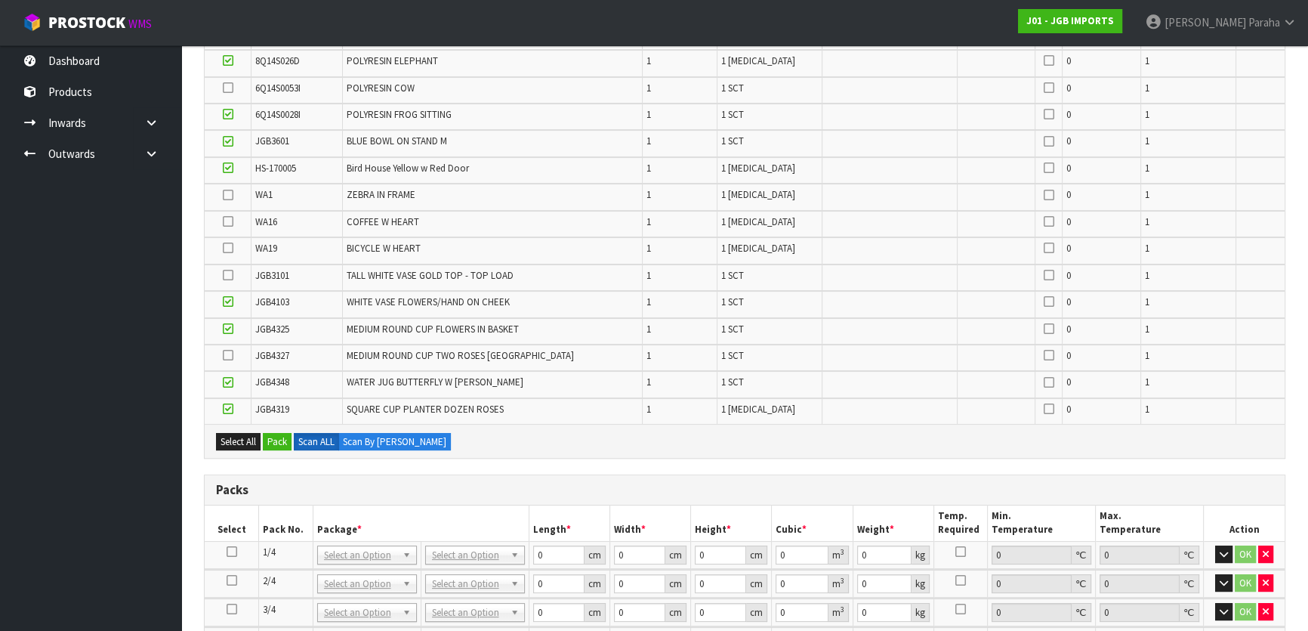
scroll to position [104, 0]
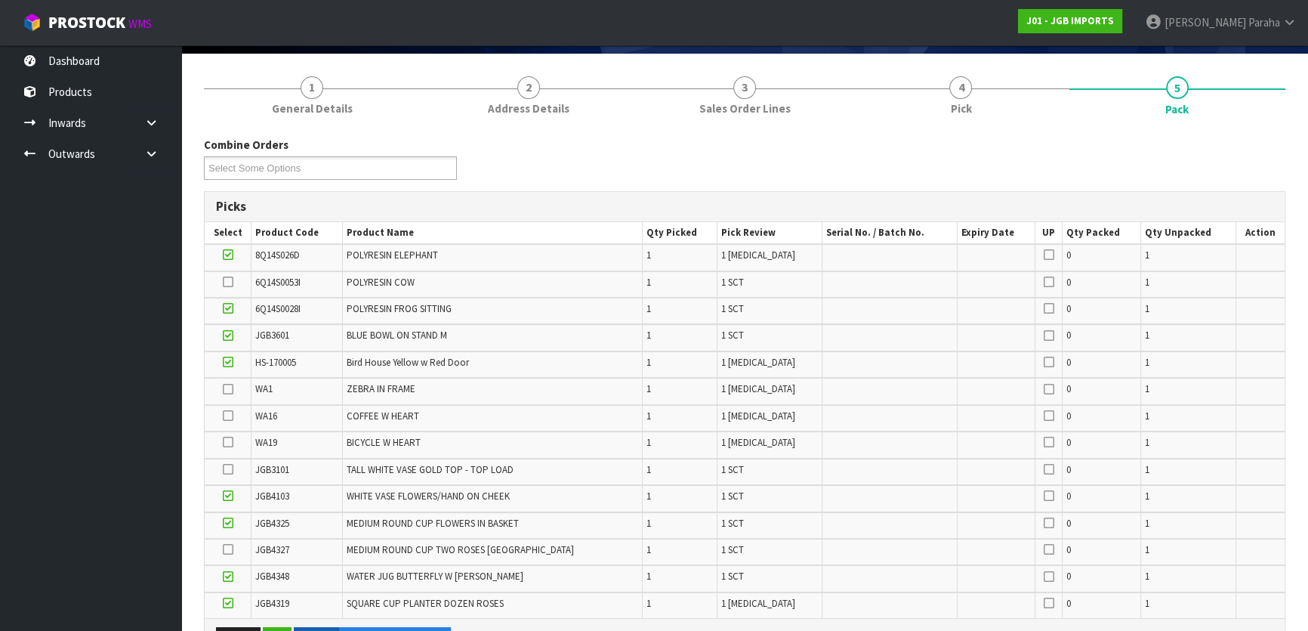
click at [233, 282] on icon at bounding box center [228, 282] width 11 height 1
click at [0, 0] on input "checkbox" at bounding box center [0, 0] width 0 height 0
click at [231, 549] on icon at bounding box center [228, 549] width 11 height 1
click at [0, 0] on input "checkbox" at bounding box center [0, 0] width 0 height 0
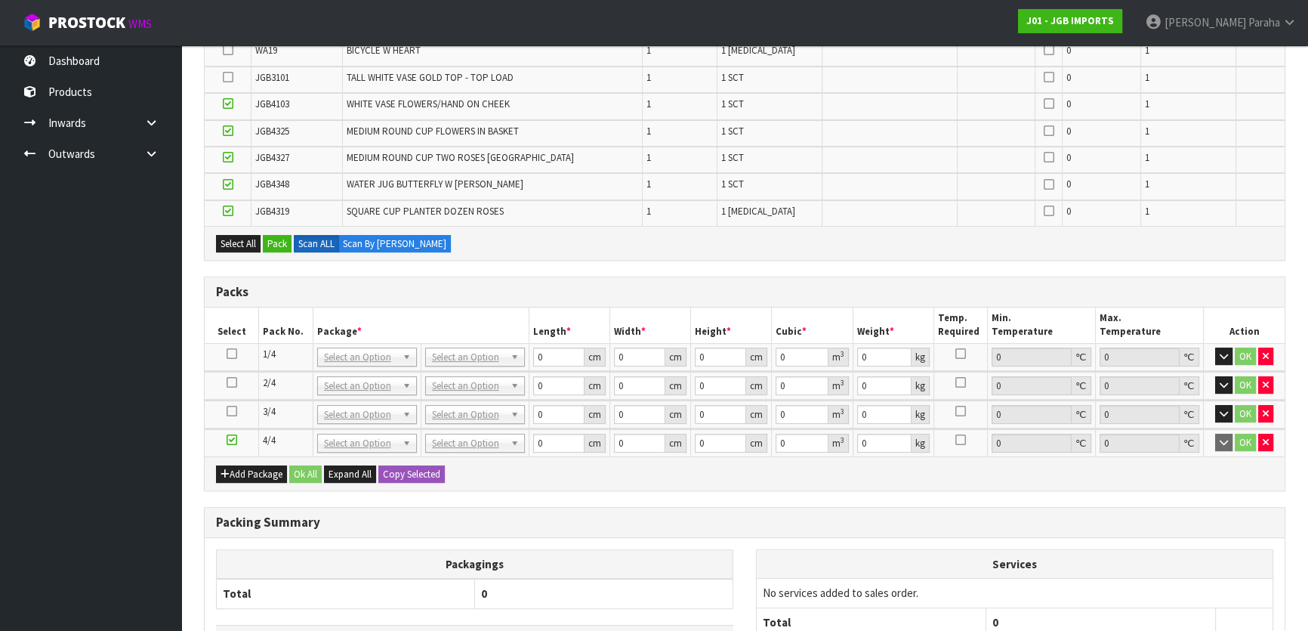
scroll to position [629, 0]
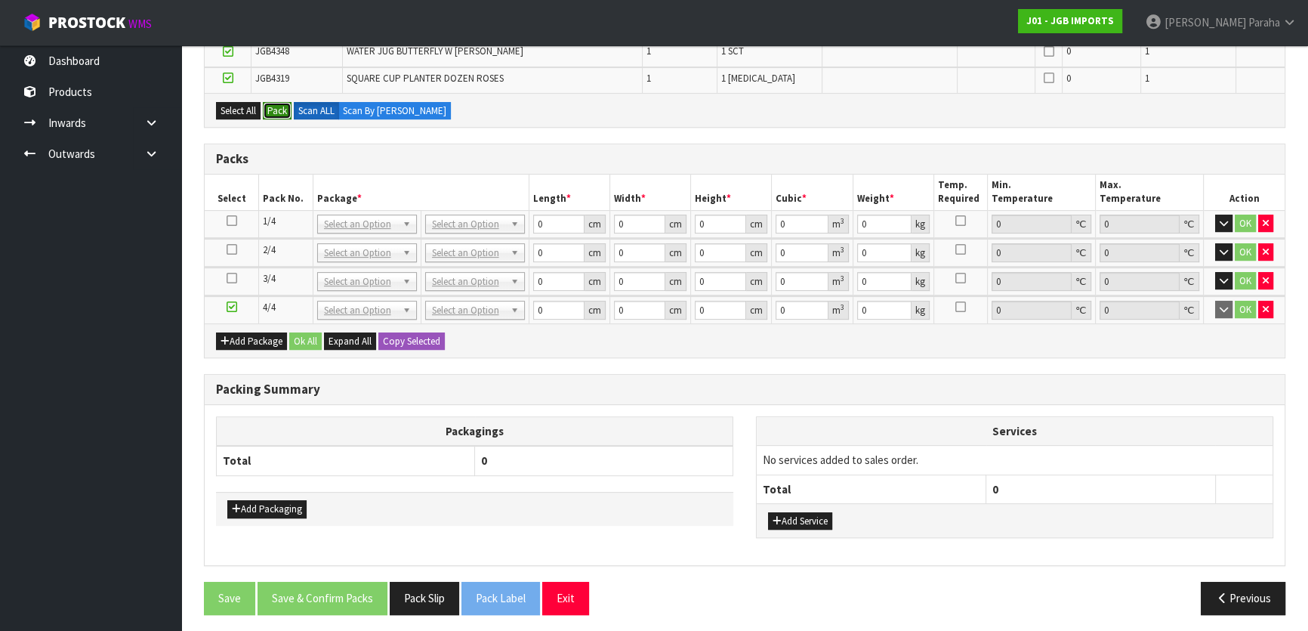
click at [286, 107] on button "Pack" at bounding box center [277, 111] width 29 height 18
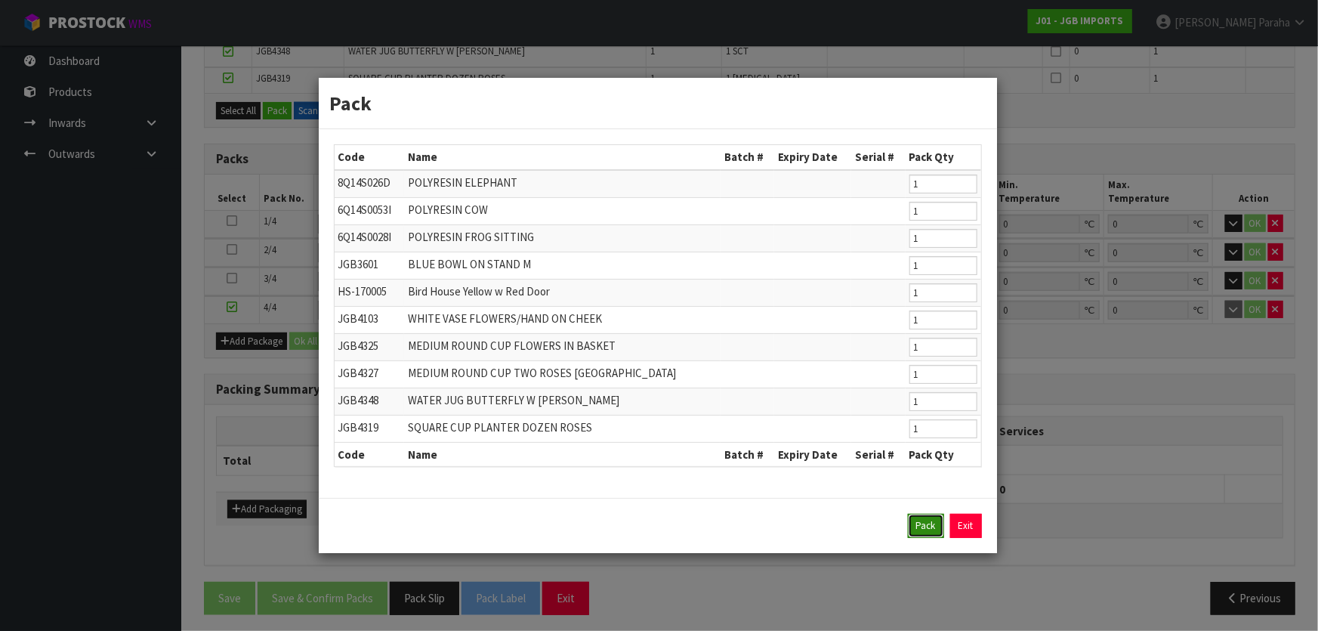
click at [928, 523] on button "Pack" at bounding box center [926, 526] width 36 height 24
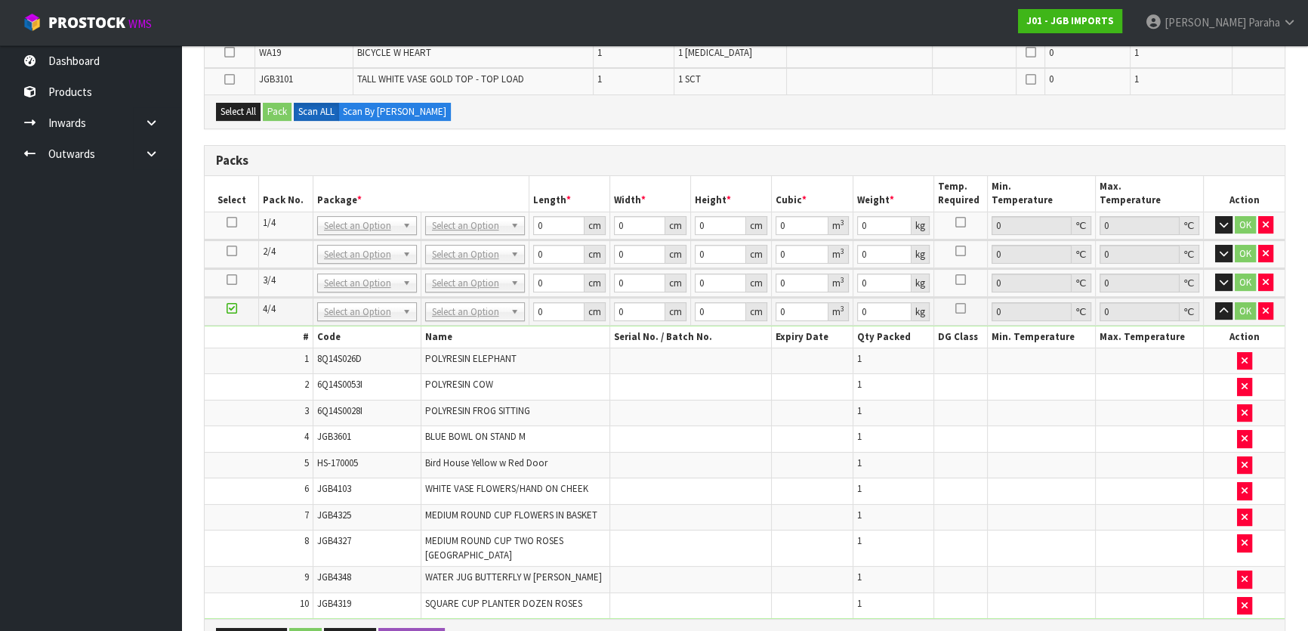
scroll to position [355, 0]
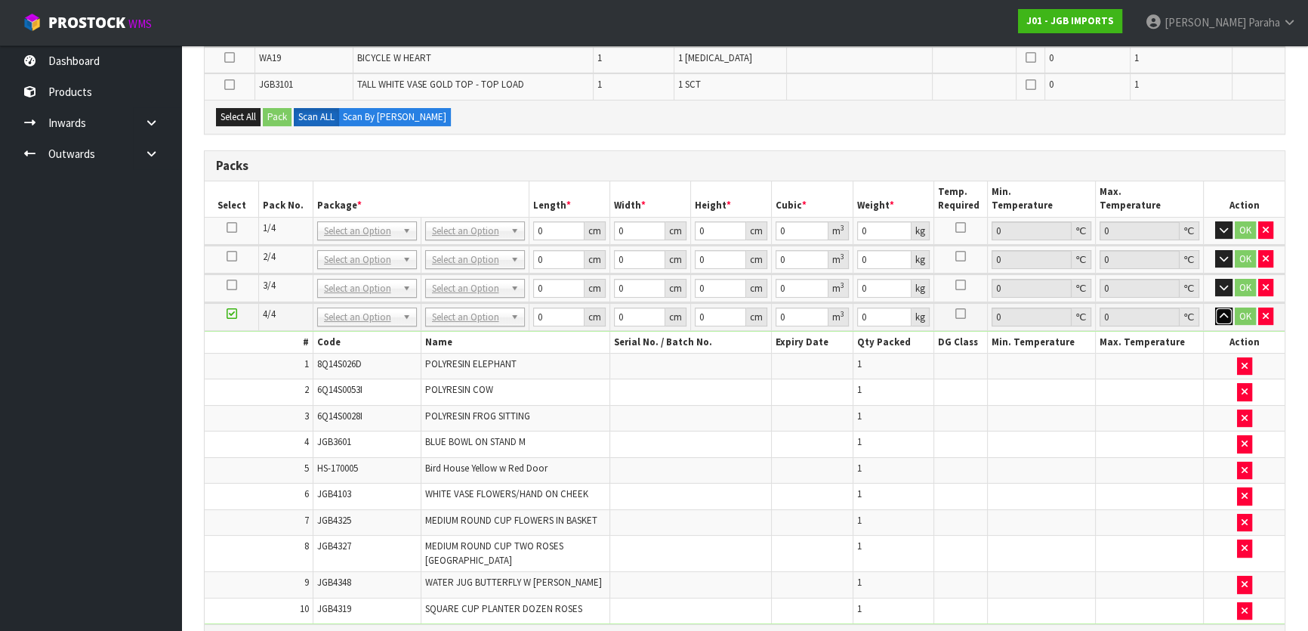
click at [1224, 317] on icon "button" at bounding box center [1224, 316] width 8 height 10
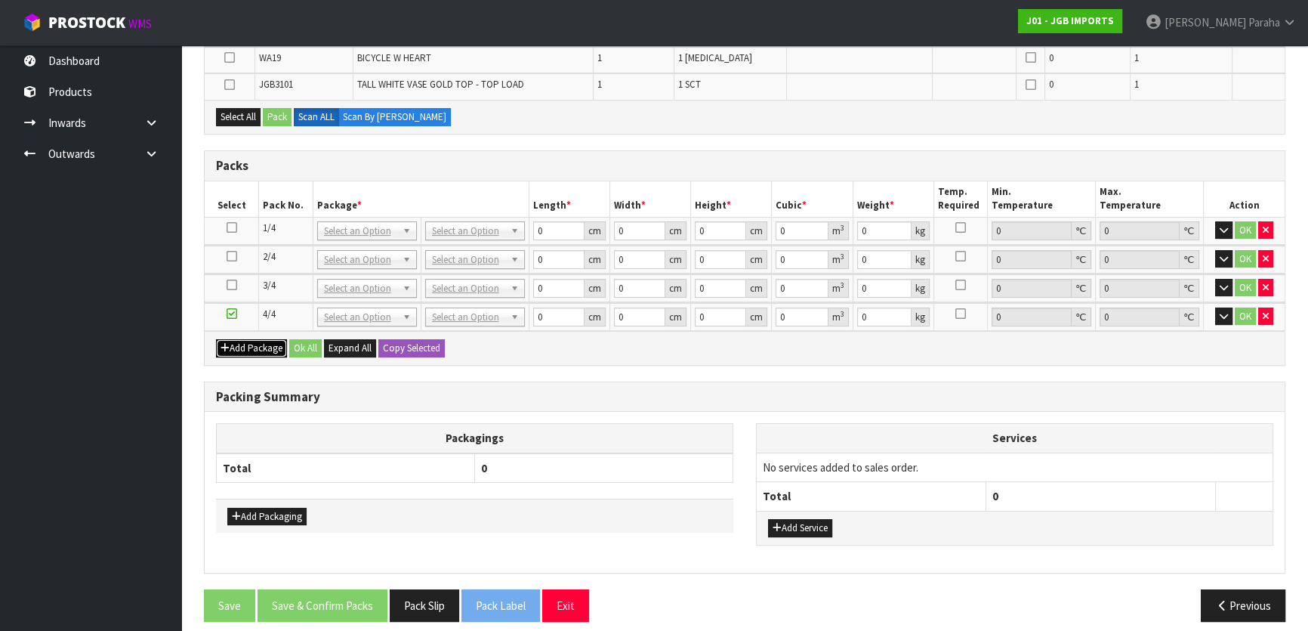
click at [257, 342] on button "Add Package" at bounding box center [251, 348] width 71 height 18
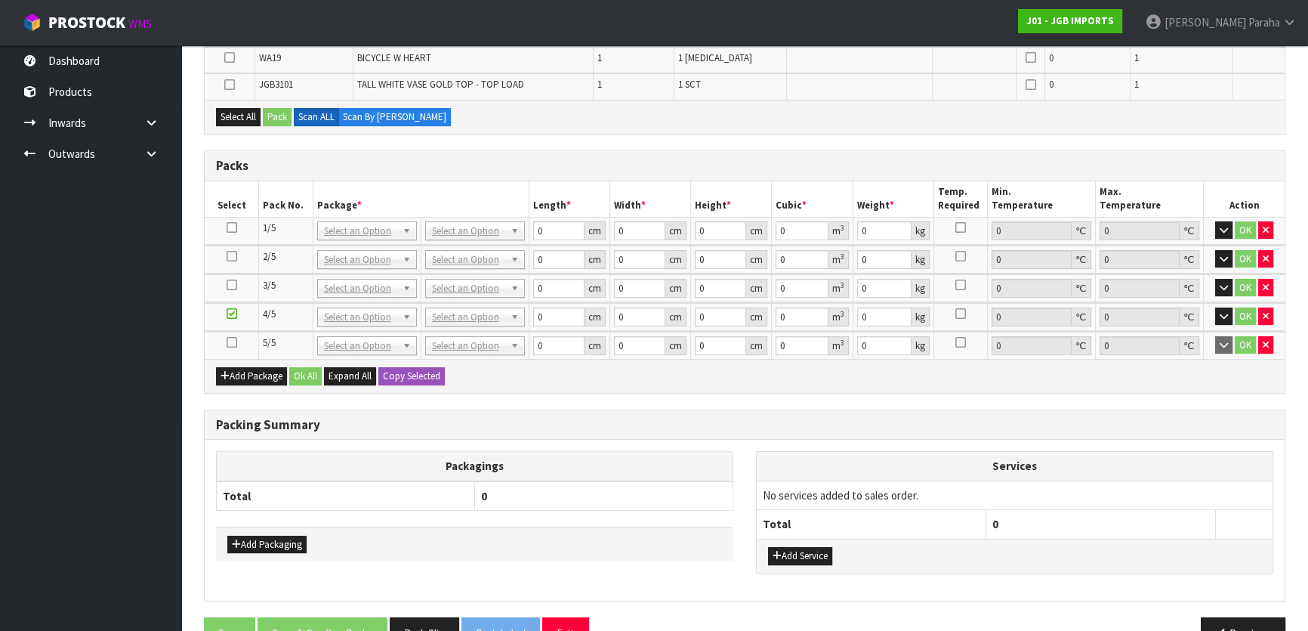
click at [230, 342] on icon at bounding box center [232, 342] width 11 height 1
click at [227, 85] on icon at bounding box center [229, 85] width 11 height 1
click at [0, 0] on input "checkbox" at bounding box center [0, 0] width 0 height 0
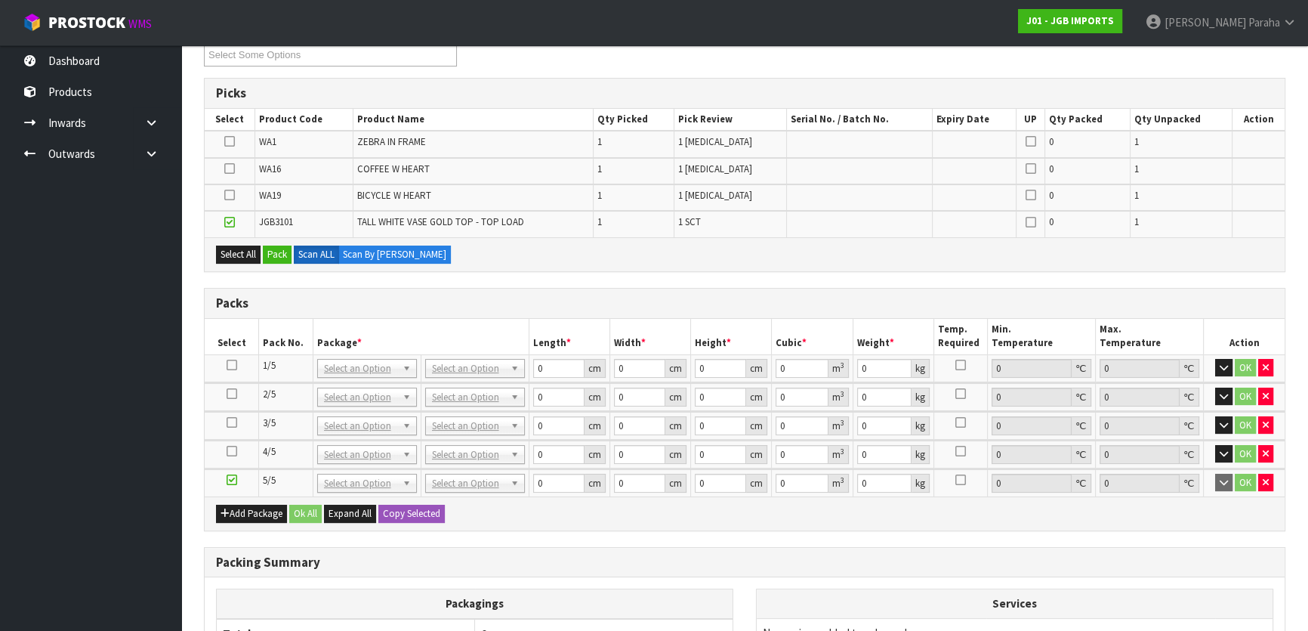
scroll to position [149, 0]
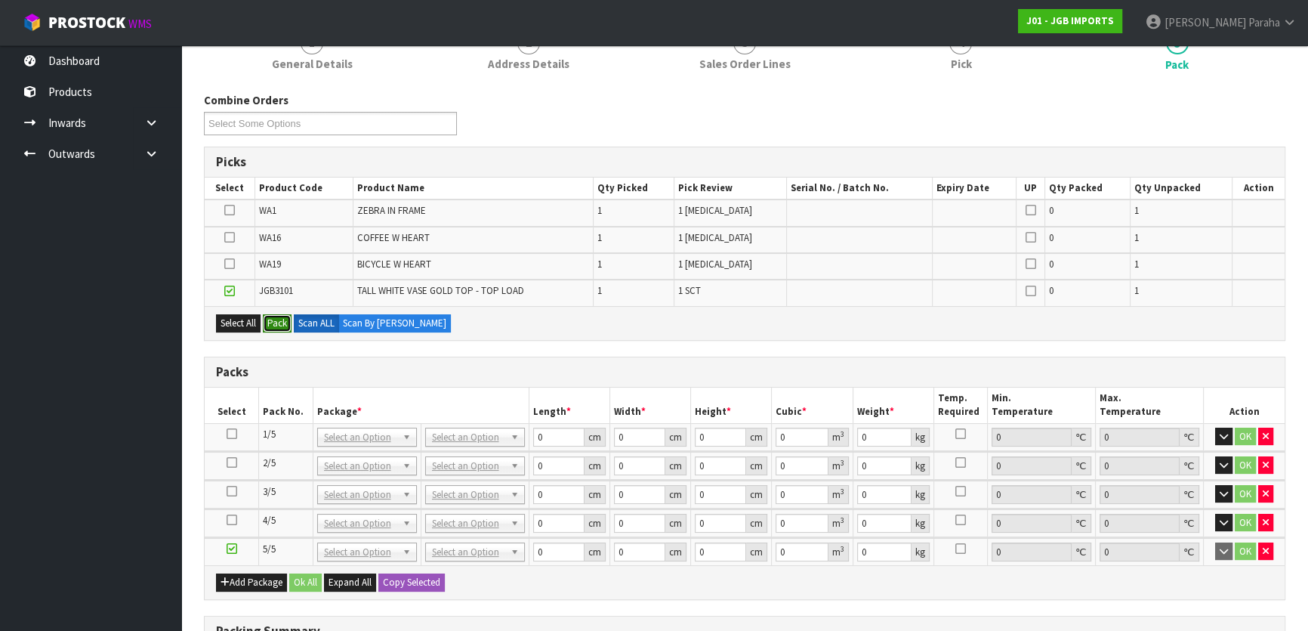
click at [280, 318] on button "Pack" at bounding box center [277, 323] width 29 height 18
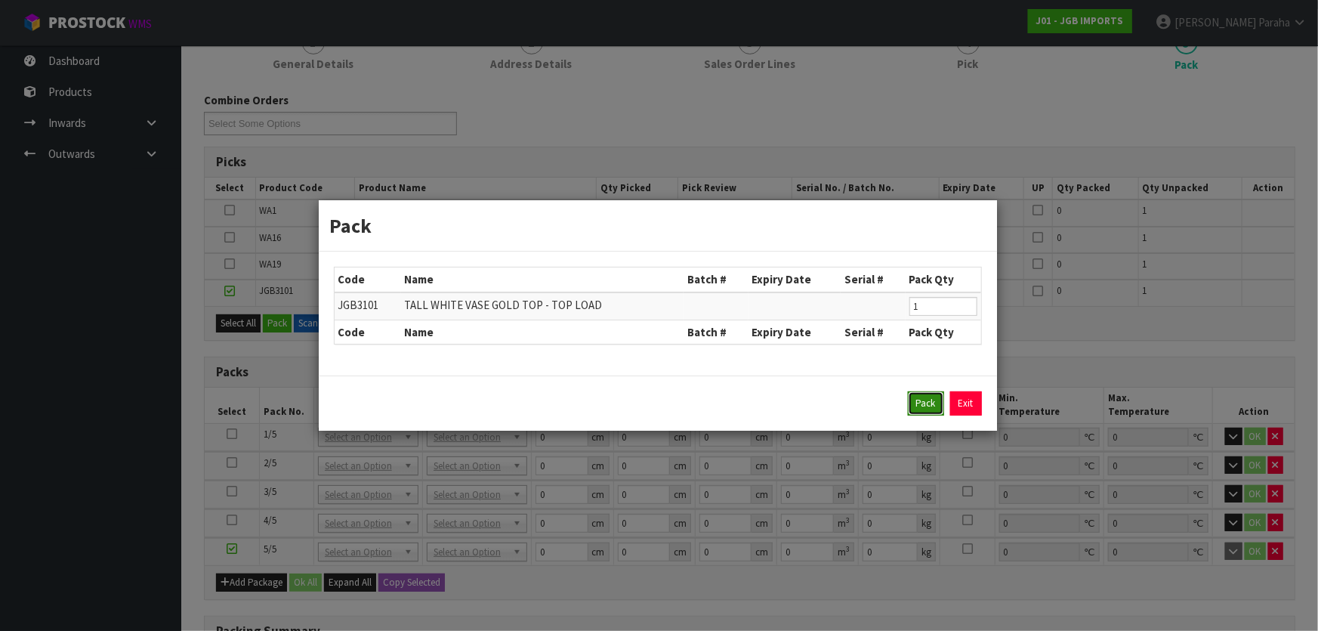
click at [928, 395] on button "Pack" at bounding box center [926, 403] width 36 height 24
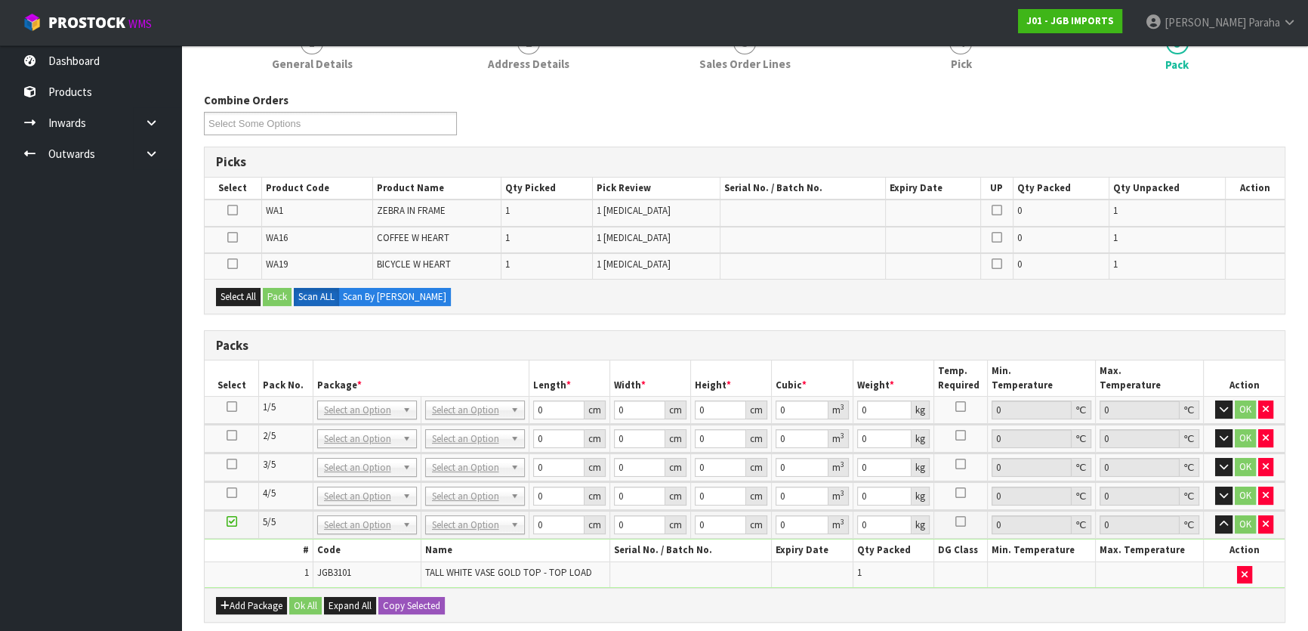
scroll to position [218, 0]
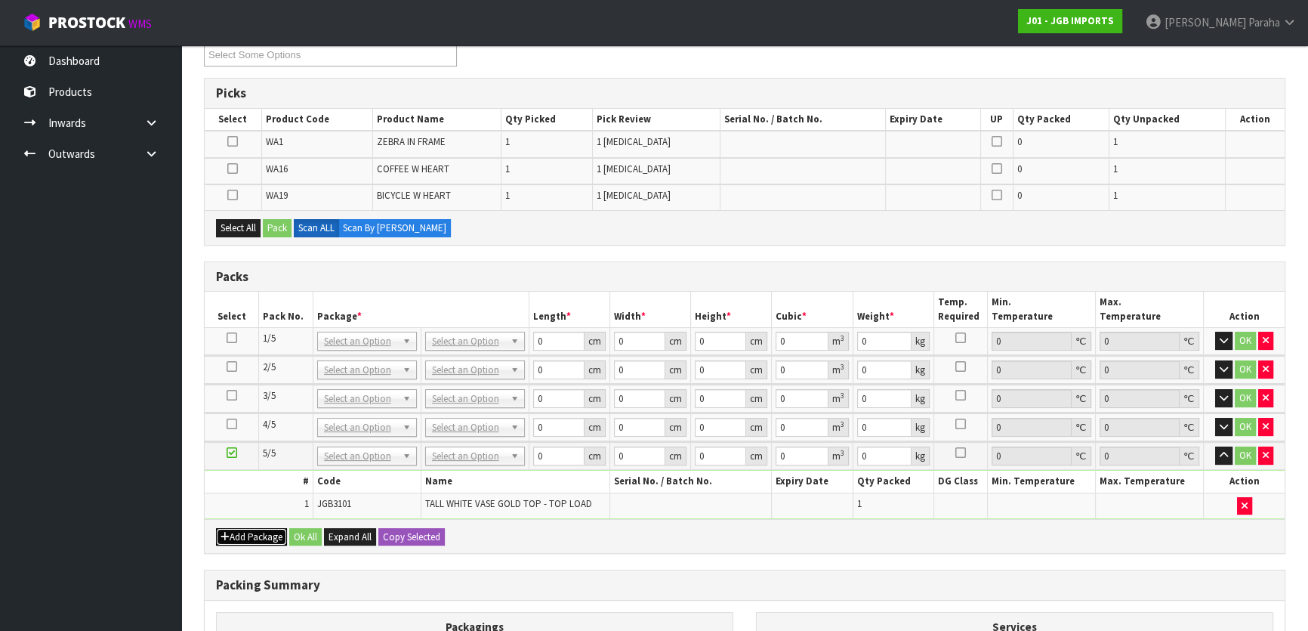
click at [256, 530] on button "Add Package" at bounding box center [251, 537] width 71 height 18
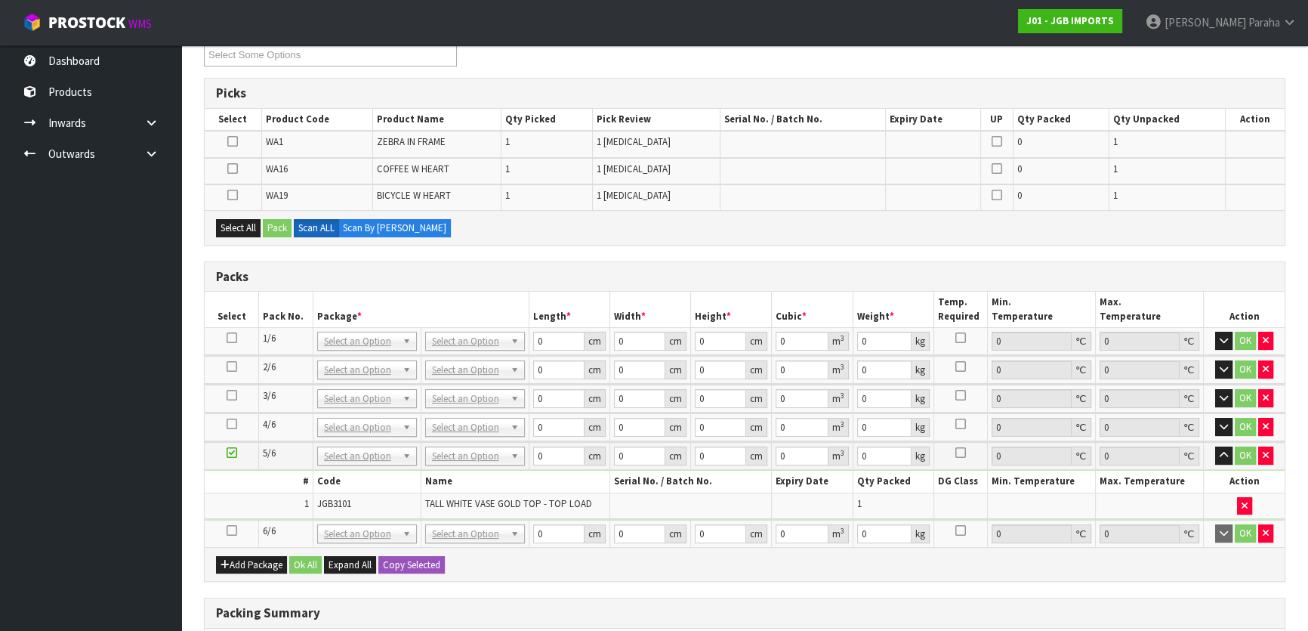
click at [230, 530] on icon at bounding box center [232, 530] width 11 height 1
click at [237, 195] on icon at bounding box center [232, 195] width 11 height 1
click at [0, 0] on input "checkbox" at bounding box center [0, 0] width 0 height 0
click at [231, 169] on icon at bounding box center [232, 168] width 11 height 1
click at [0, 0] on input "checkbox" at bounding box center [0, 0] width 0 height 0
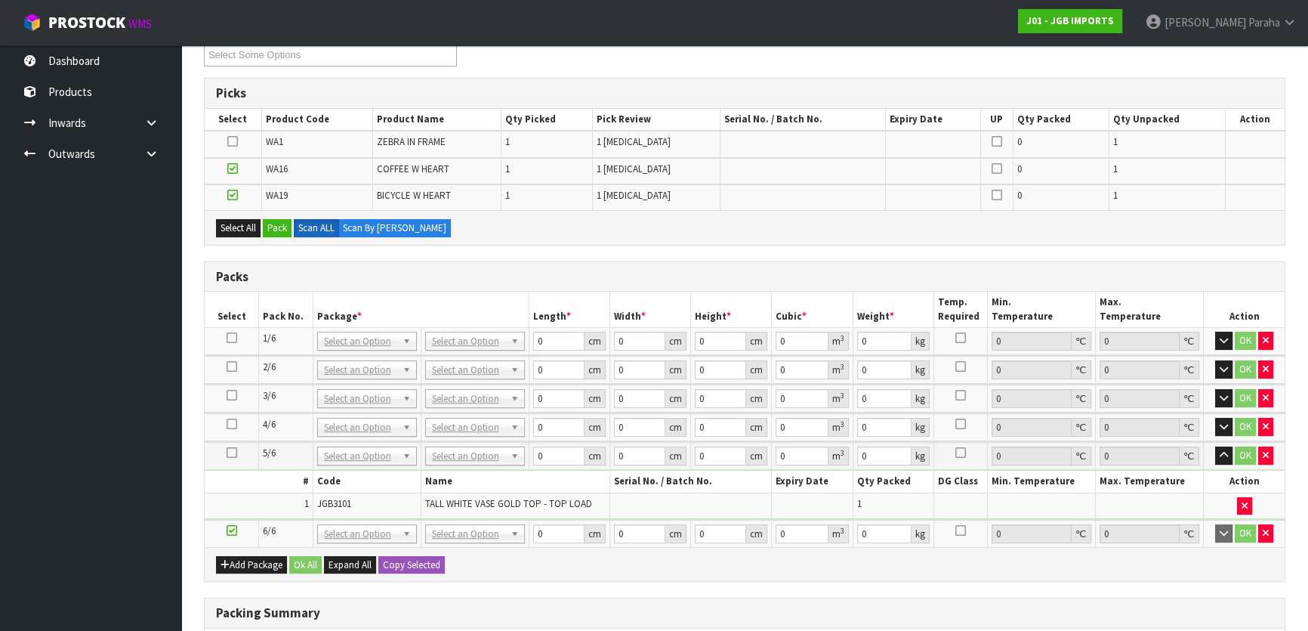
click at [235, 141] on icon at bounding box center [232, 141] width 11 height 1
click at [0, 0] on input "checkbox" at bounding box center [0, 0] width 0 height 0
click at [282, 228] on button "Pack" at bounding box center [277, 228] width 29 height 18
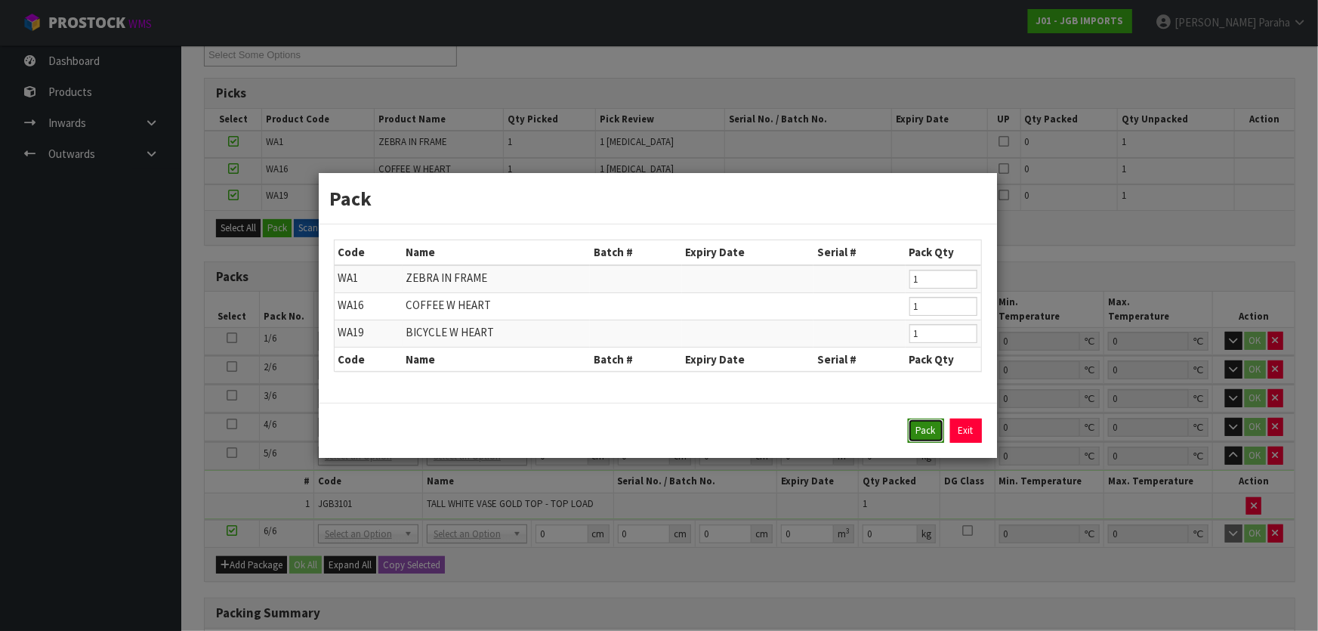
click at [920, 433] on button "Pack" at bounding box center [926, 430] width 36 height 24
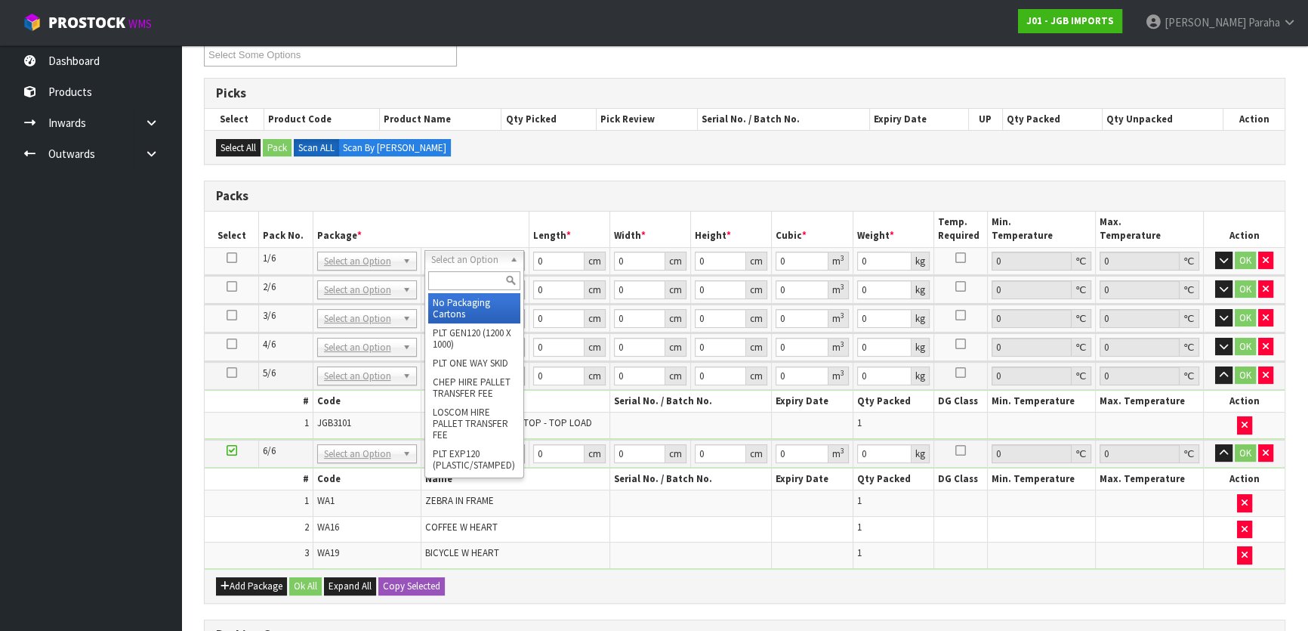
click at [476, 281] on input "text" at bounding box center [474, 280] width 92 height 19
type input "OC"
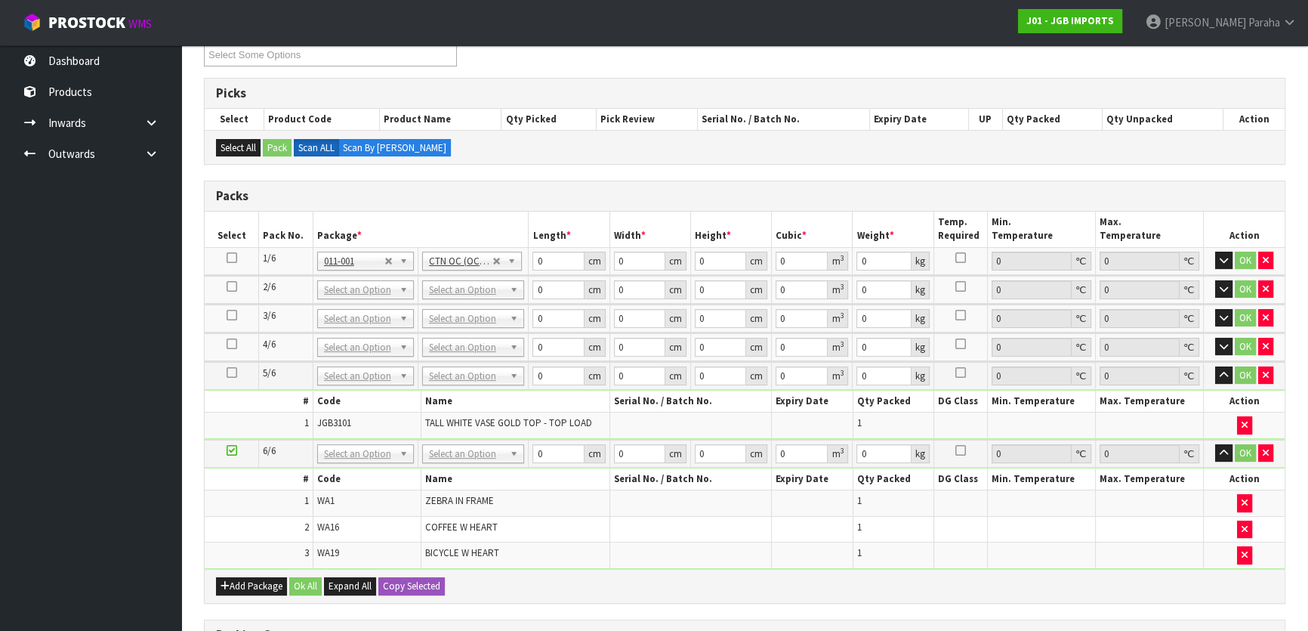
type input "16.75"
click at [548, 261] on input "0" at bounding box center [558, 261] width 51 height 19
type input "47"
type input "42"
type input "4"
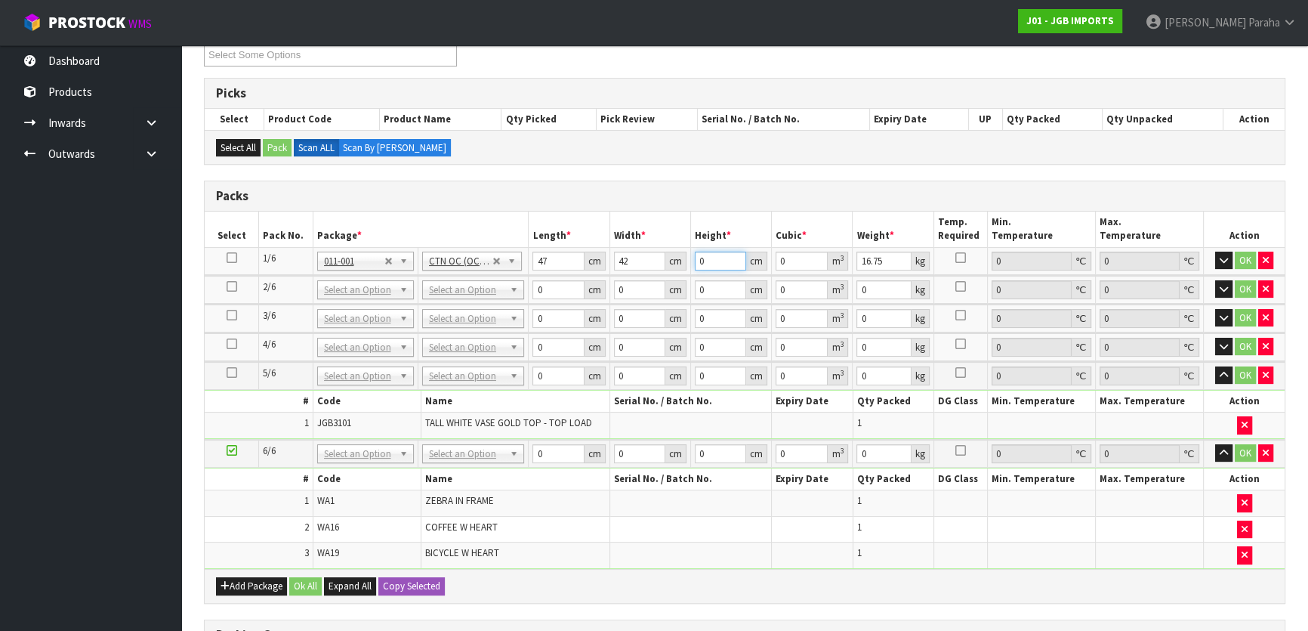
type input "0.007896"
type input "47"
type input "0.092778"
type input "47"
type input "16"
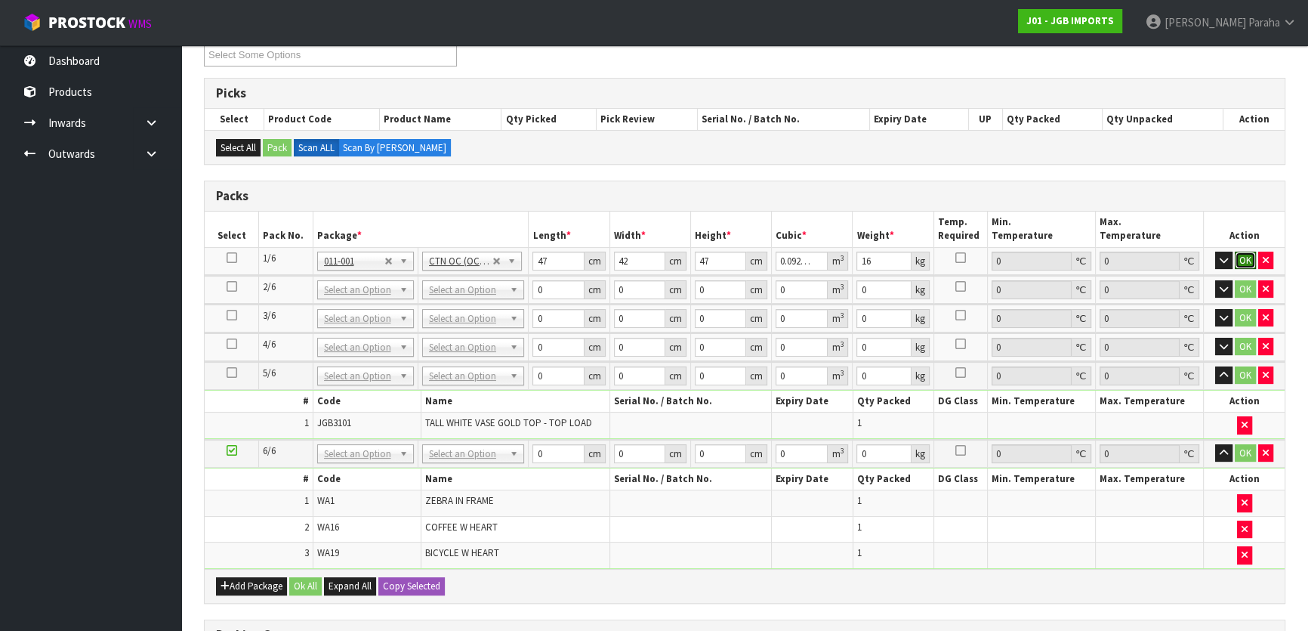
click button "OK" at bounding box center [1245, 261] width 21 height 18
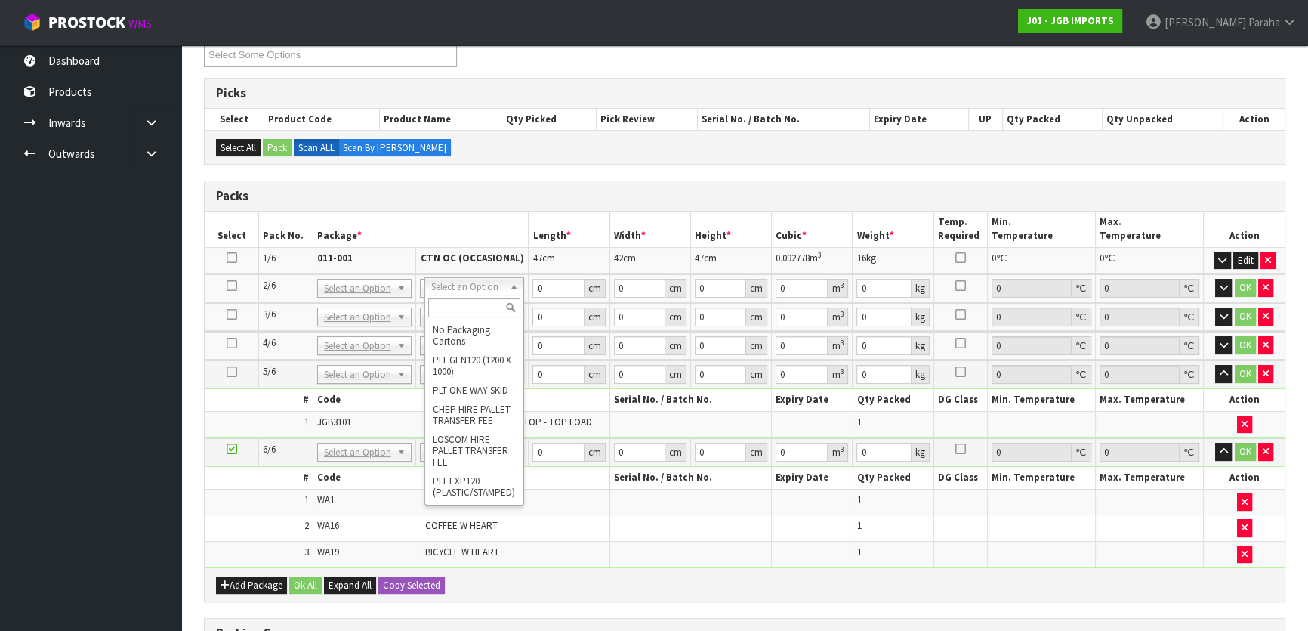
click at [460, 304] on input "text" at bounding box center [474, 307] width 93 height 19
type input "OC"
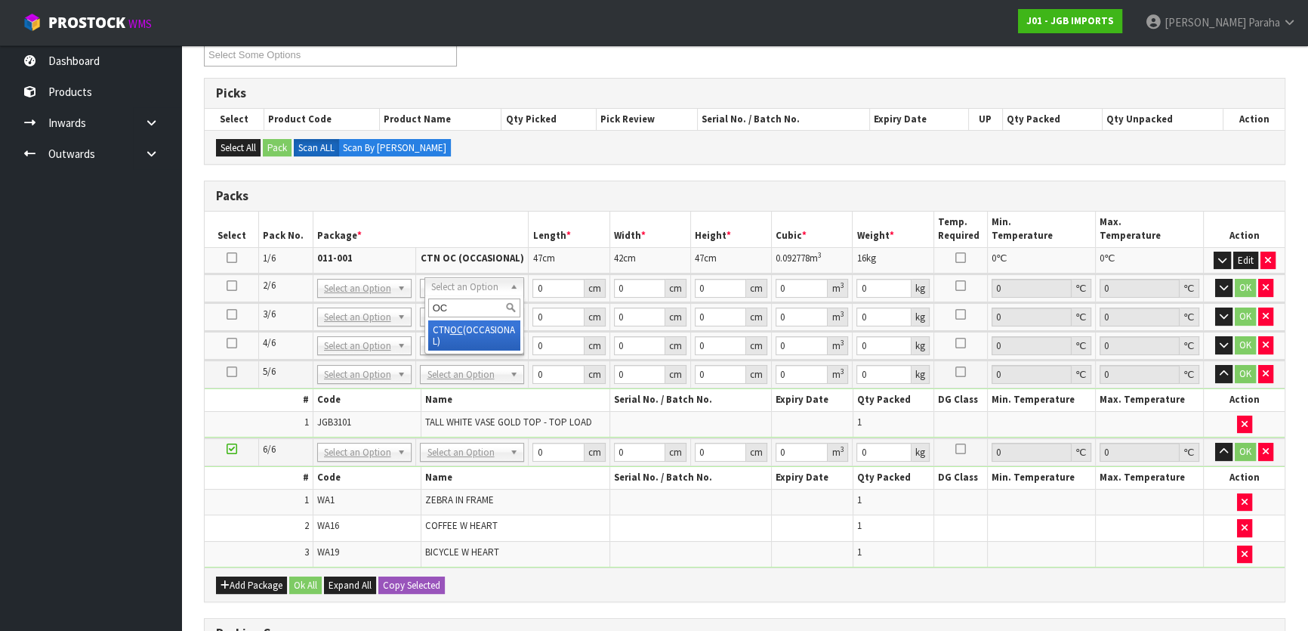
type input "2"
type input "18.7"
click at [548, 282] on input "0" at bounding box center [558, 288] width 51 height 19
type input "59"
type input "56"
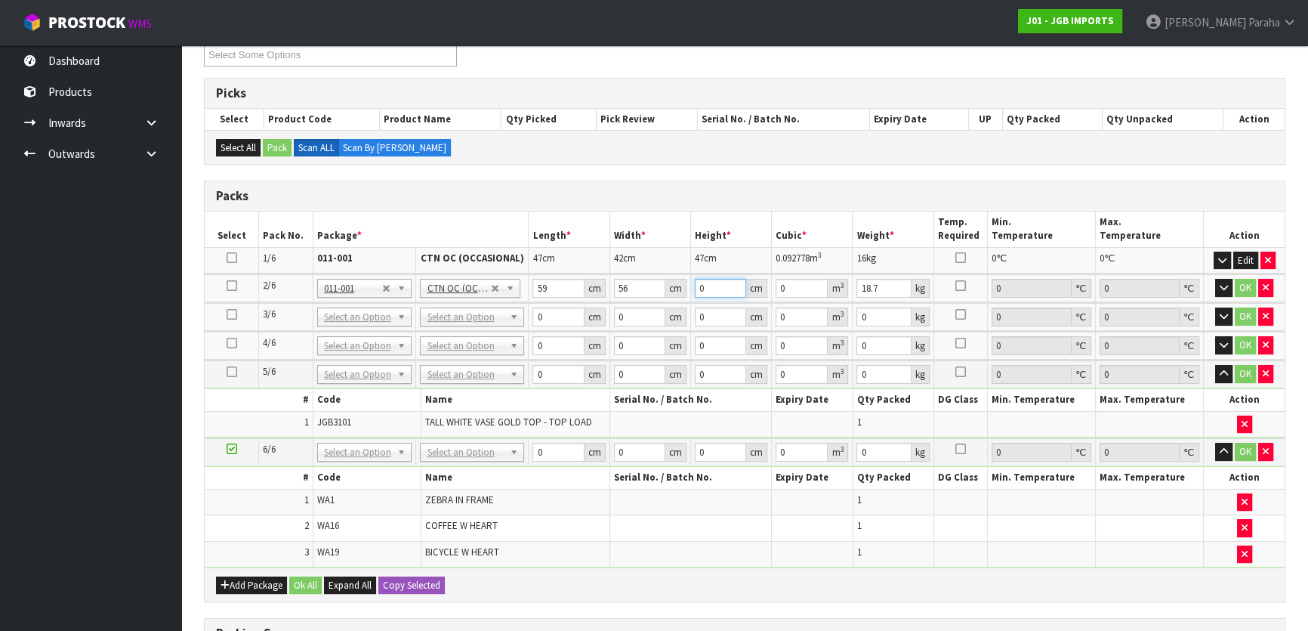
type input "4"
type input "0.013216"
type input "46"
type input "0.151984"
type input "4"
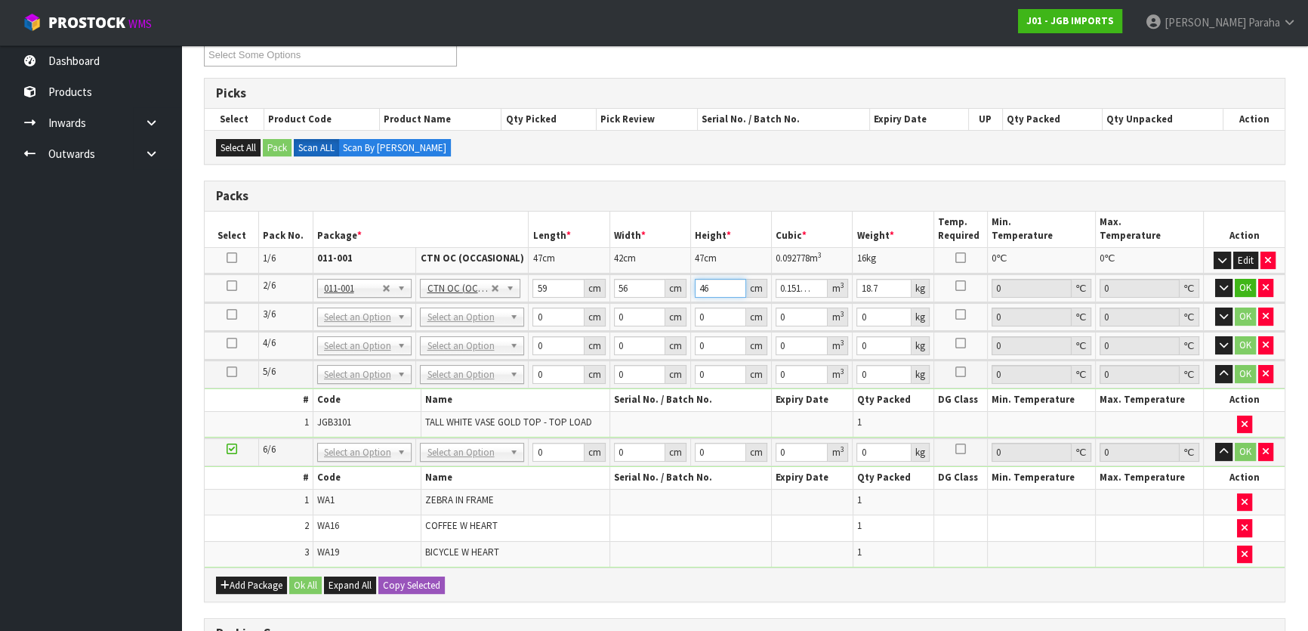
type input "0.013216"
type input "45"
type input "0.14868"
type input "45"
type input "20"
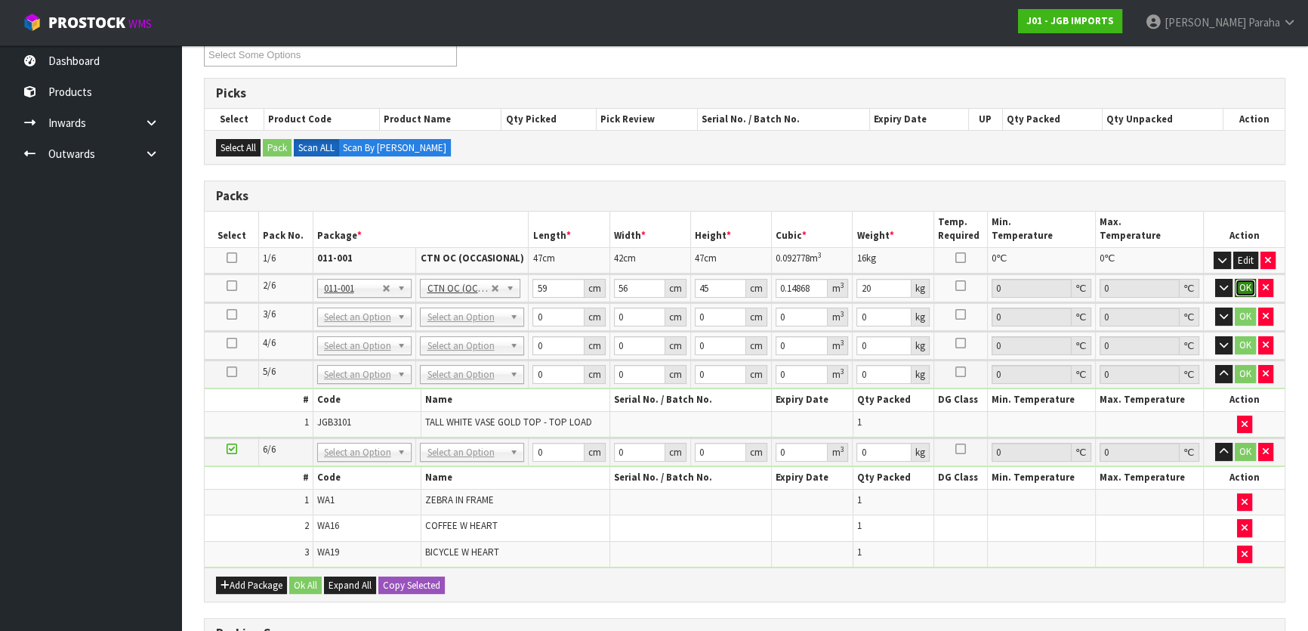
click button "OK" at bounding box center [1245, 288] width 21 height 18
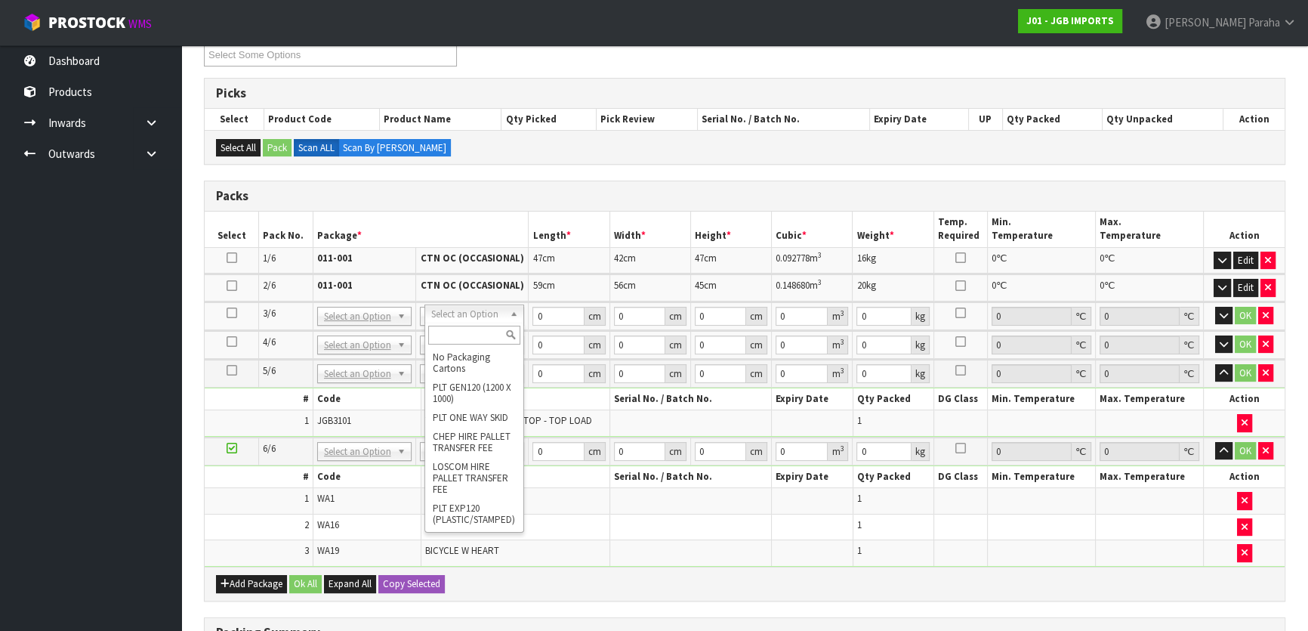
click at [489, 338] on input "text" at bounding box center [474, 335] width 93 height 19
type input "OC"
type input "3"
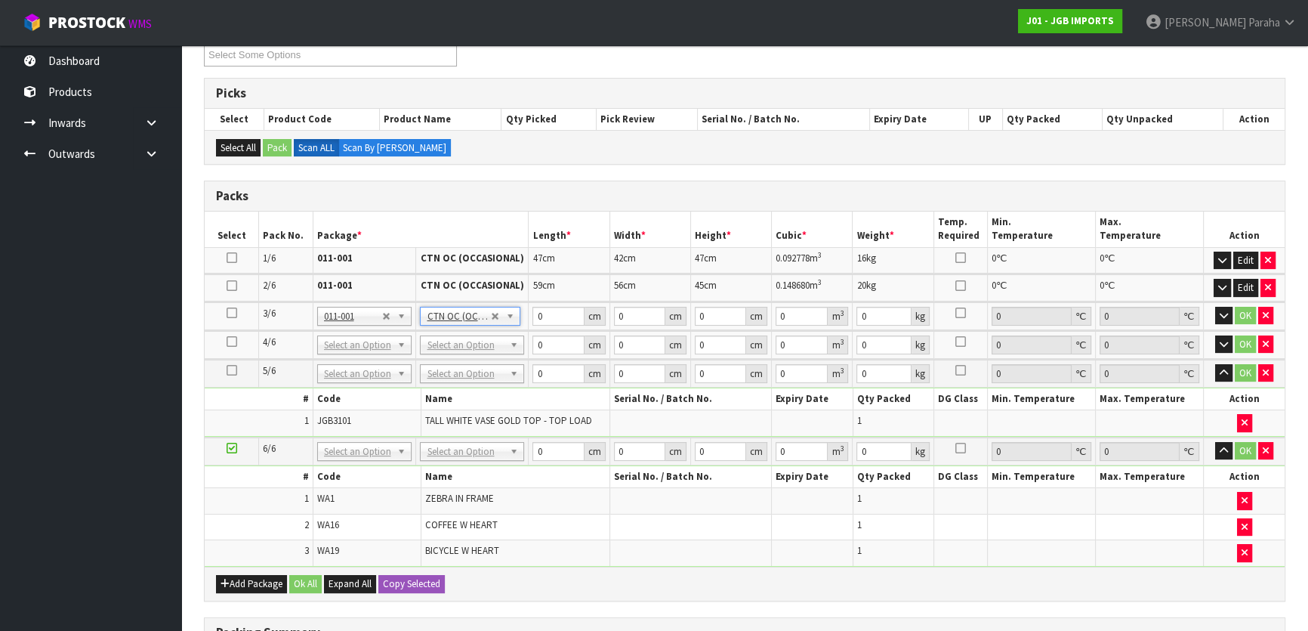
type input "7.99"
click at [558, 316] on input "0" at bounding box center [558, 316] width 51 height 19
type input "65"
type input "45"
type input "2"
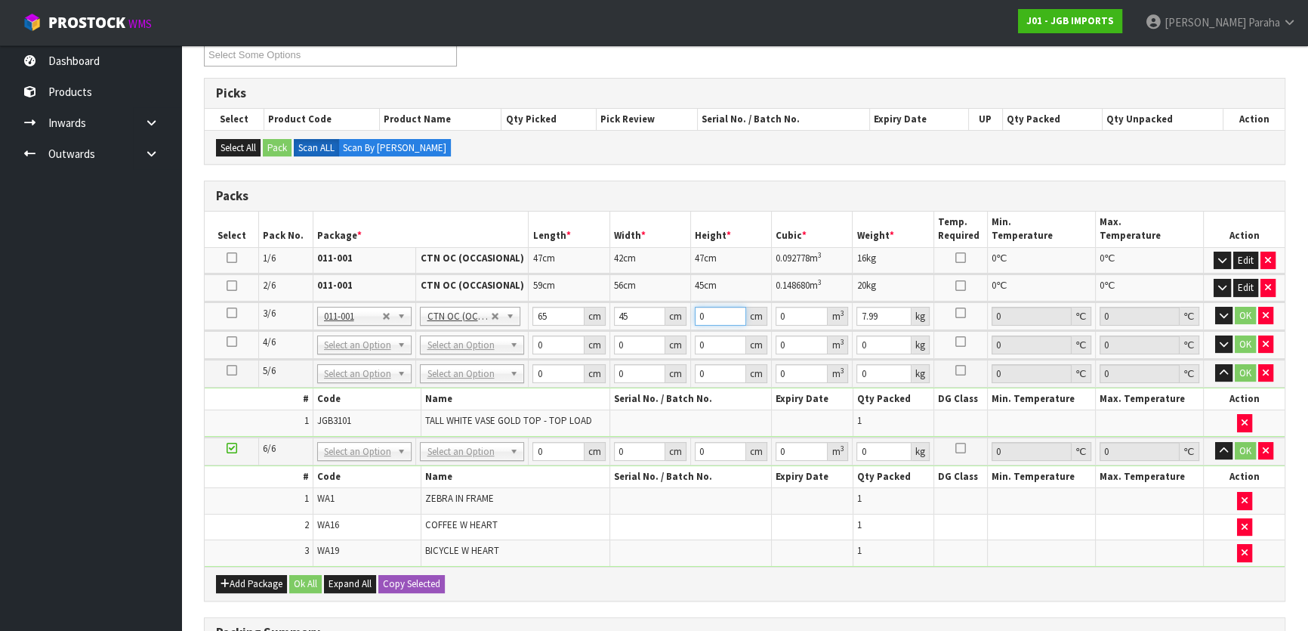
type input "0.00585"
type input "29"
type input "0.084825"
type input "29"
type input "10"
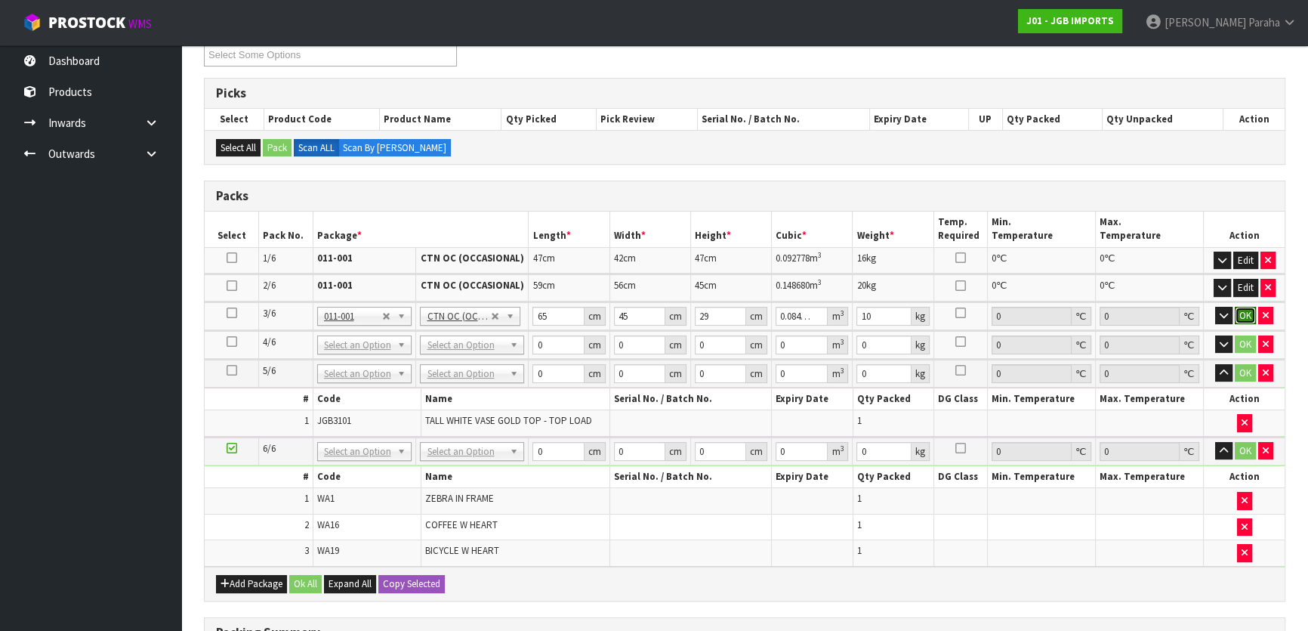
click button "OK" at bounding box center [1245, 316] width 21 height 18
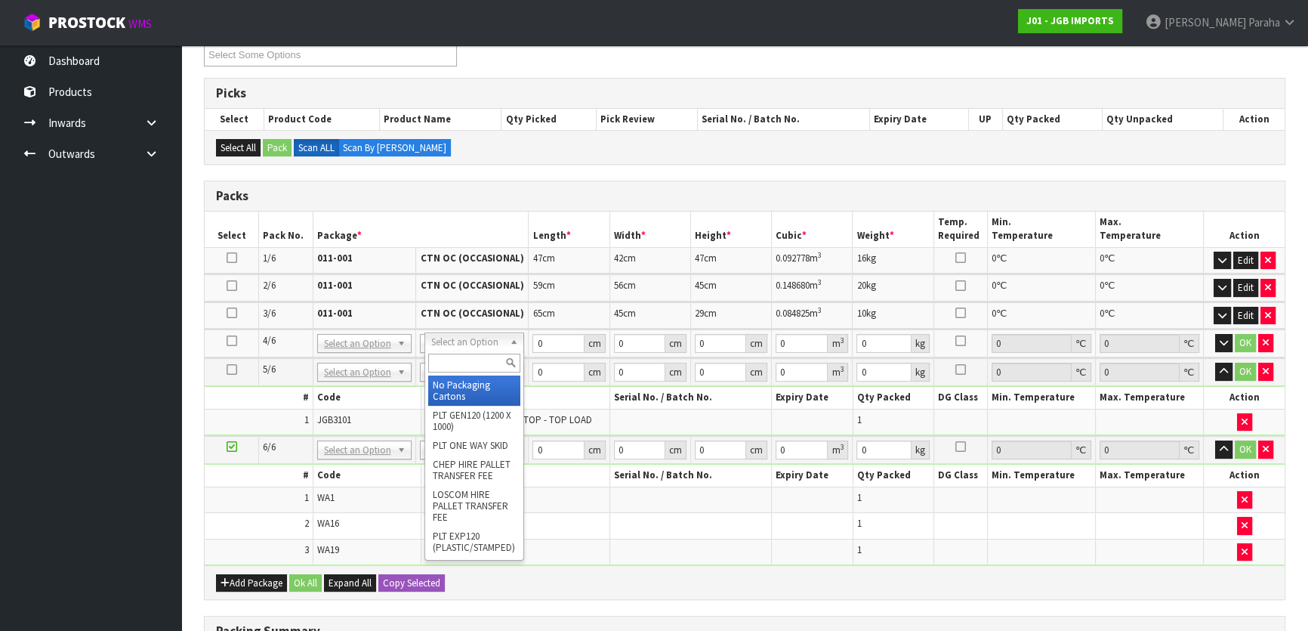
click at [463, 363] on input "text" at bounding box center [474, 363] width 93 height 19
type input "CTN9"
type input "51"
type input "38"
type input "58.5"
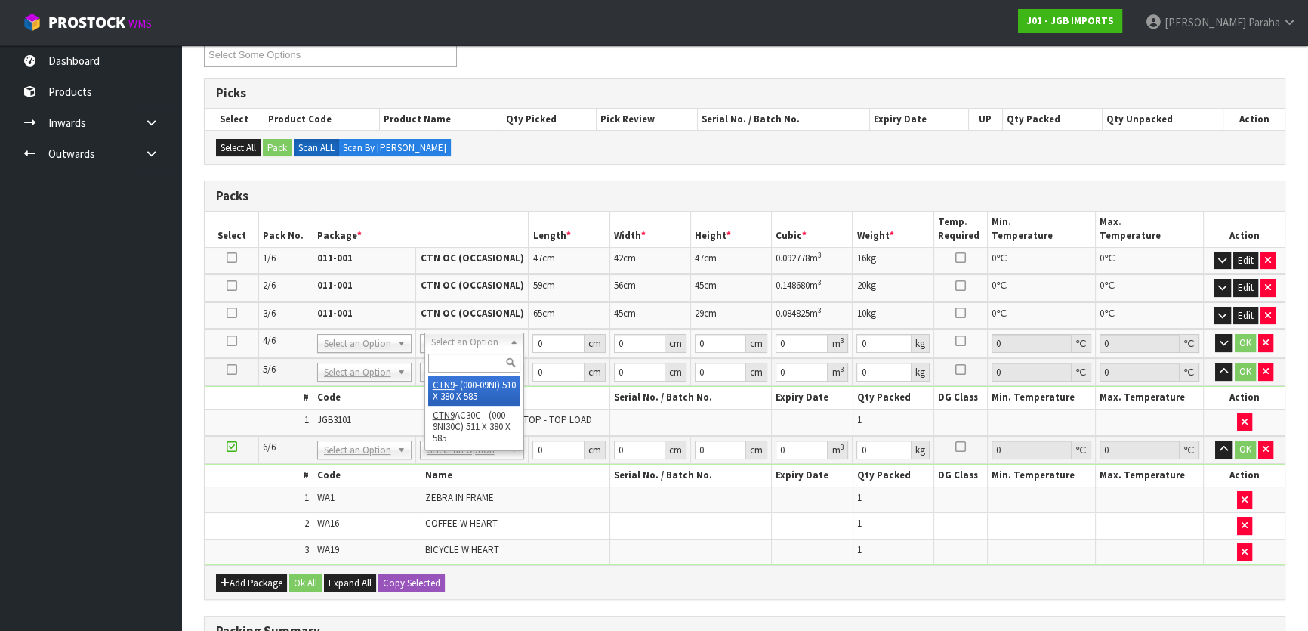
type input "0.113373"
type input "8.37"
click at [549, 338] on input "51" at bounding box center [558, 343] width 51 height 19
type input "5"
type input "0.011115"
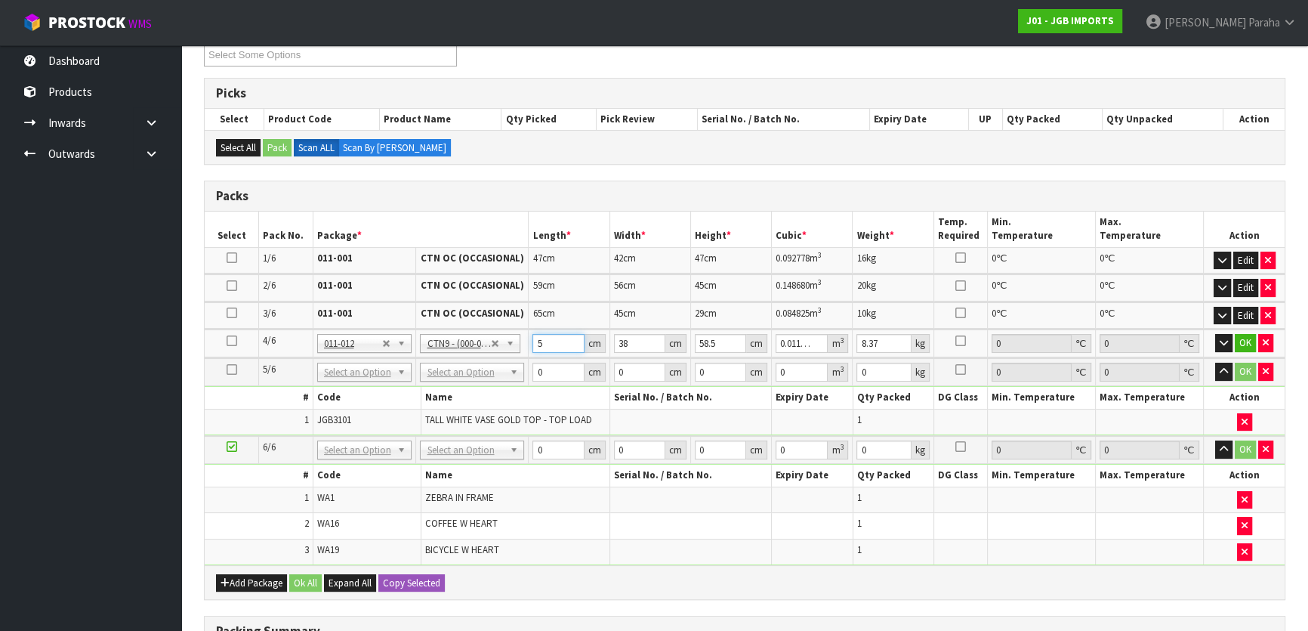
type input "52"
type input "0.115596"
type input "52"
type input "4"
type input "0.012168"
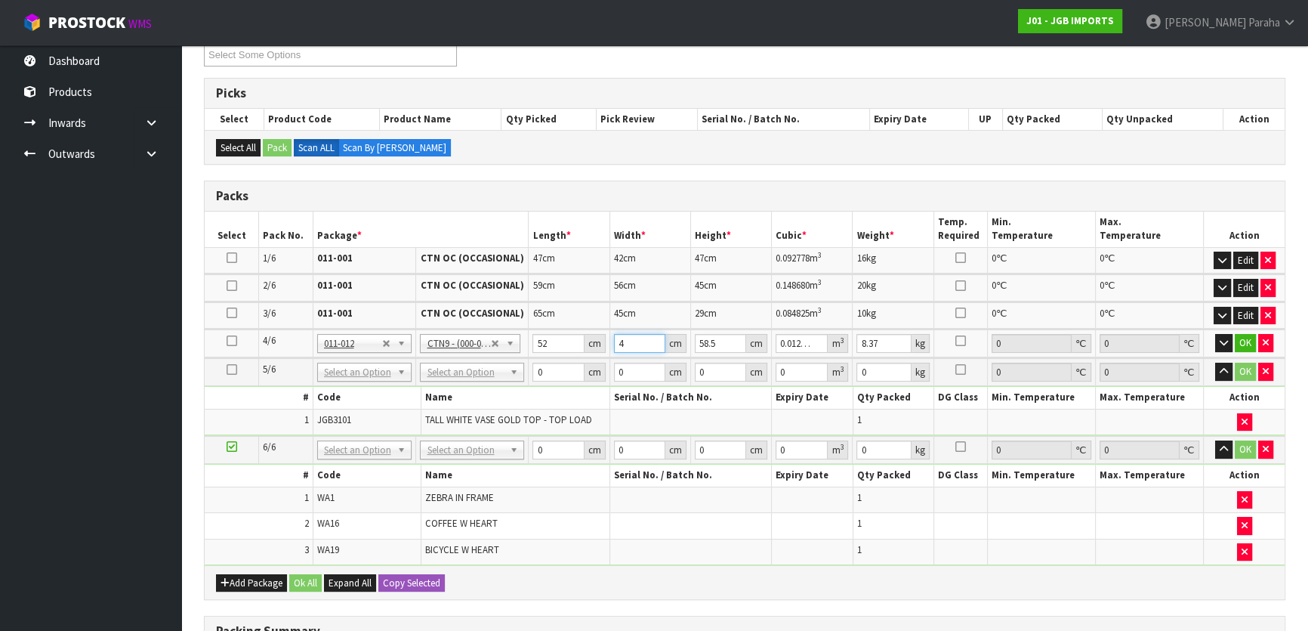
type input "43"
type input "0.130806"
type input "43"
type input "5"
type input "0.01118"
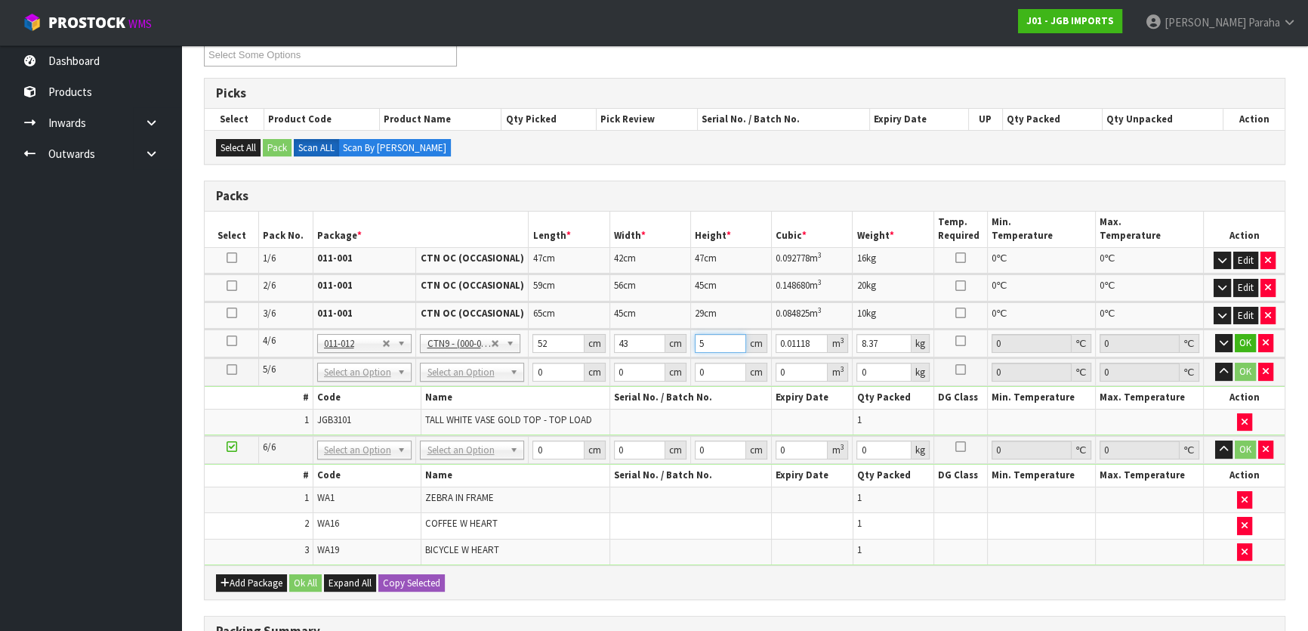
type input "53"
type input "0.118508"
type input "53"
type input "10"
click button "OK" at bounding box center [1245, 343] width 21 height 18
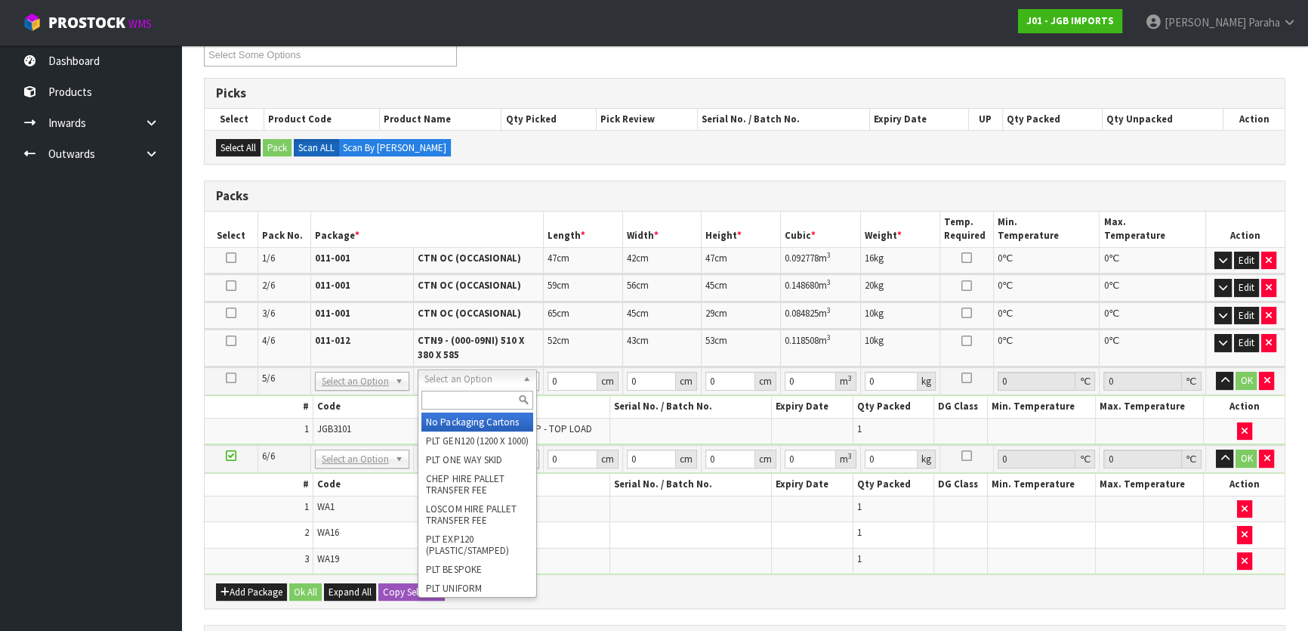
click at [483, 408] on input "text" at bounding box center [478, 400] width 112 height 19
type input "OC"
type input "4"
type input "2.84"
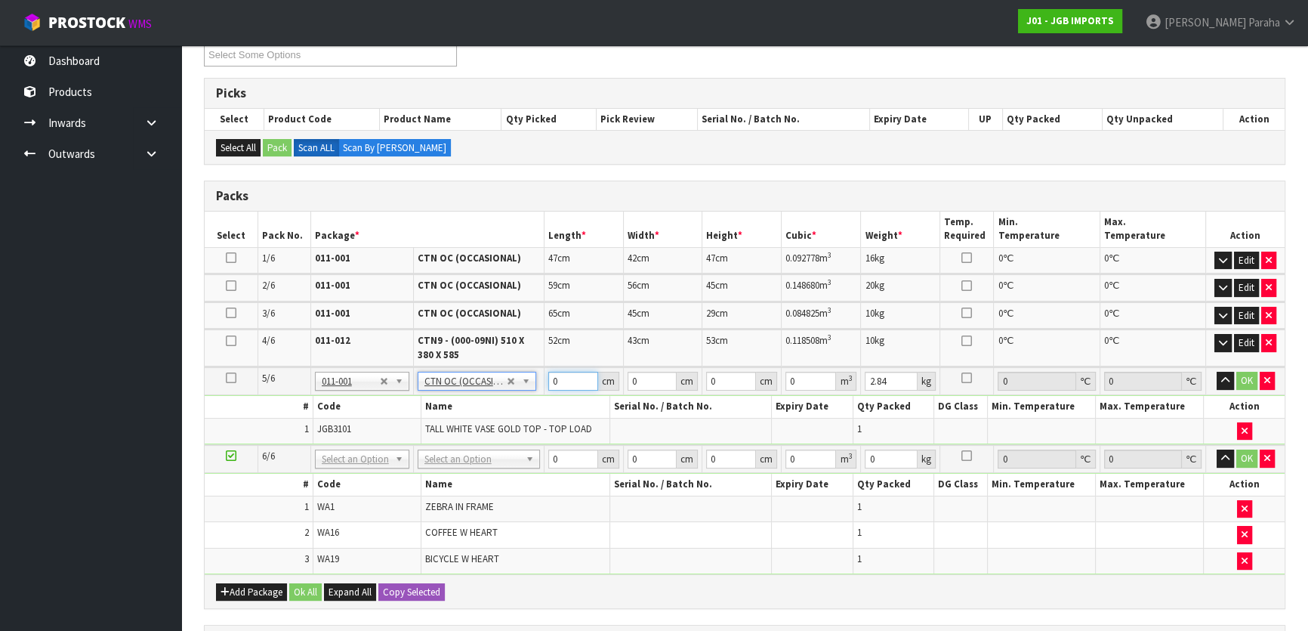
click at [564, 378] on input "0" at bounding box center [573, 381] width 50 height 19
type input "68"
type input "21"
type input "2"
type input "0.002856"
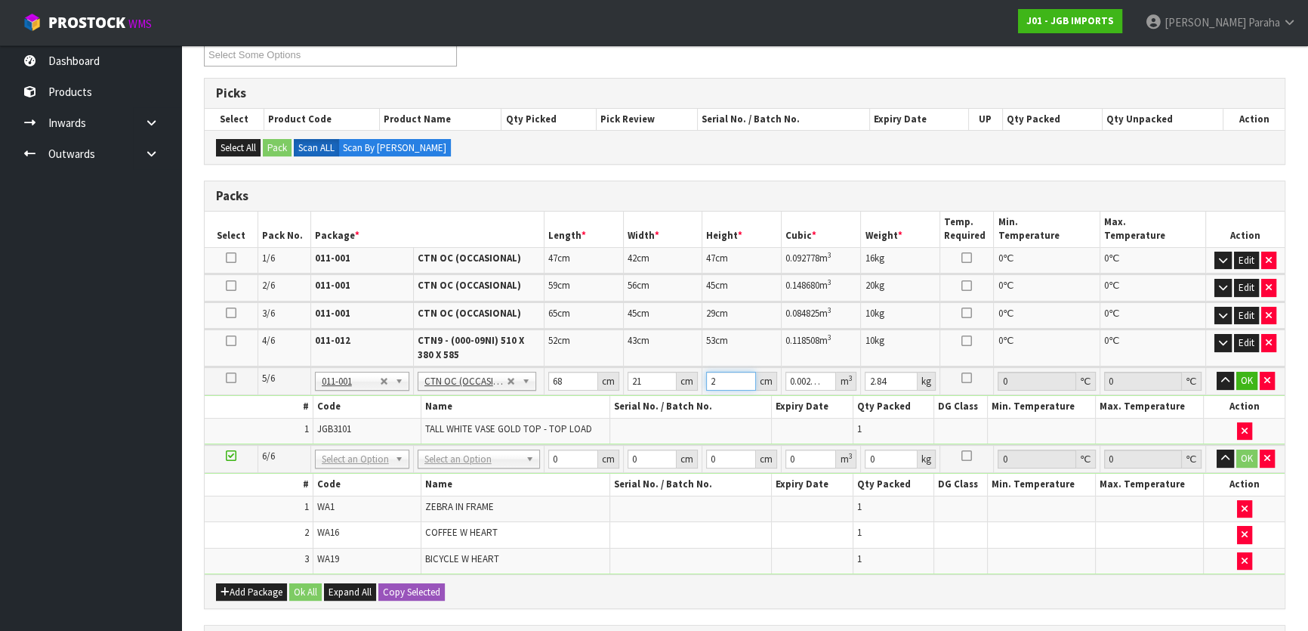
type input "22"
type input "0.031416"
type input "22"
type input "4"
click button "OK" at bounding box center [1247, 381] width 21 height 18
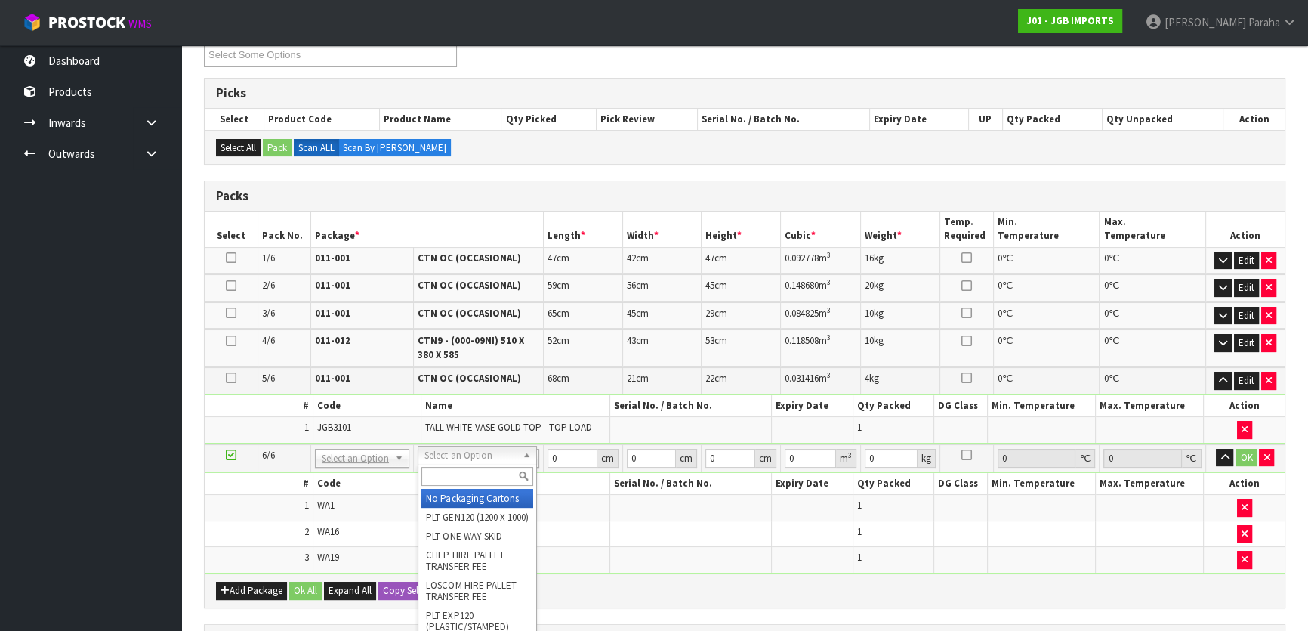
click at [466, 472] on input "text" at bounding box center [478, 476] width 112 height 19
type input "OC"
type input "5"
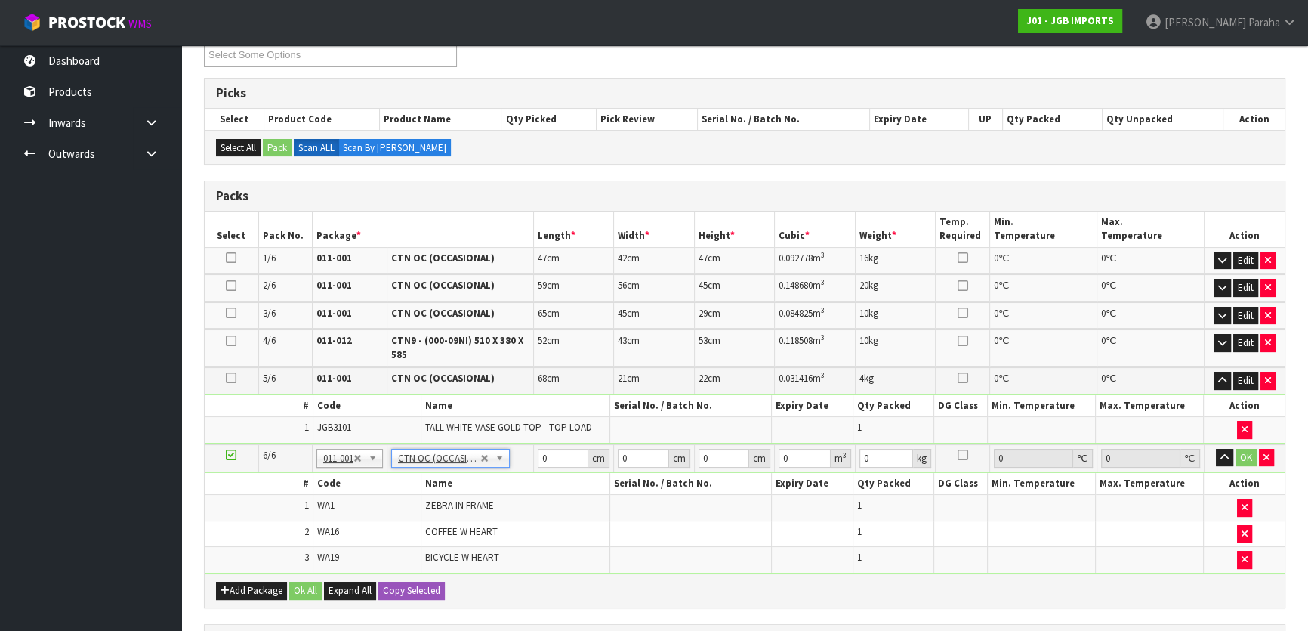
type input "3.875"
click at [554, 453] on input "0" at bounding box center [563, 458] width 51 height 19
type input "106"
type input "65"
type input "5"
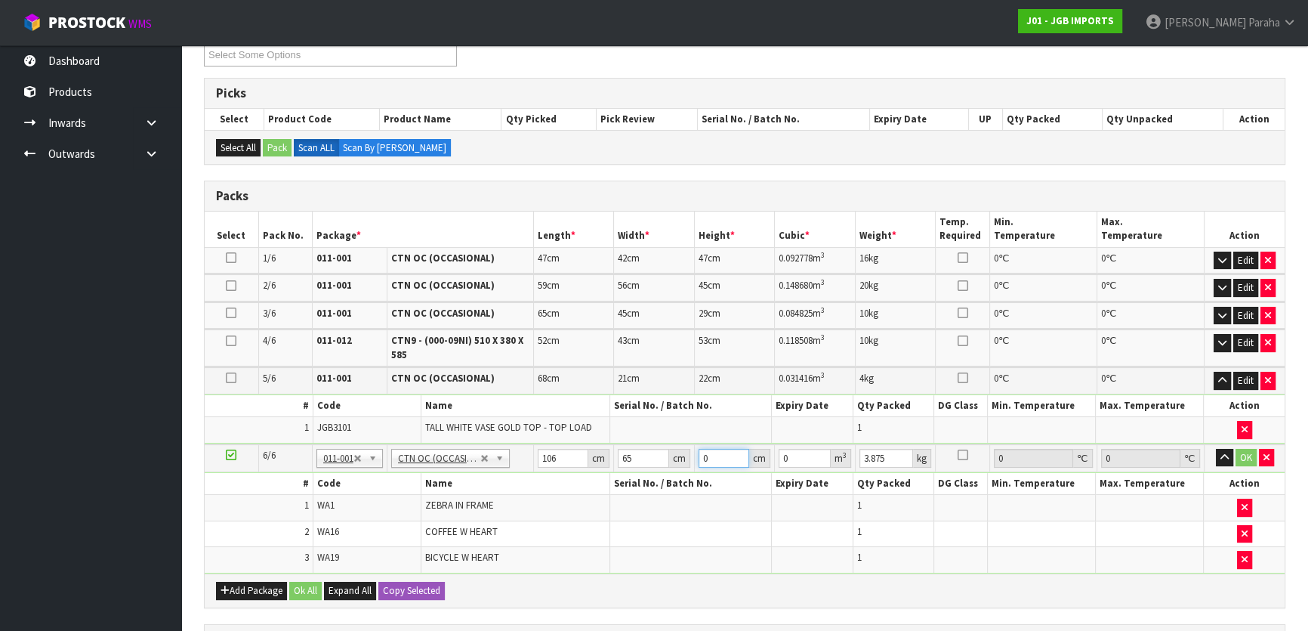
type input "0.03445"
type input "5"
click button "OK" at bounding box center [1246, 458] width 21 height 18
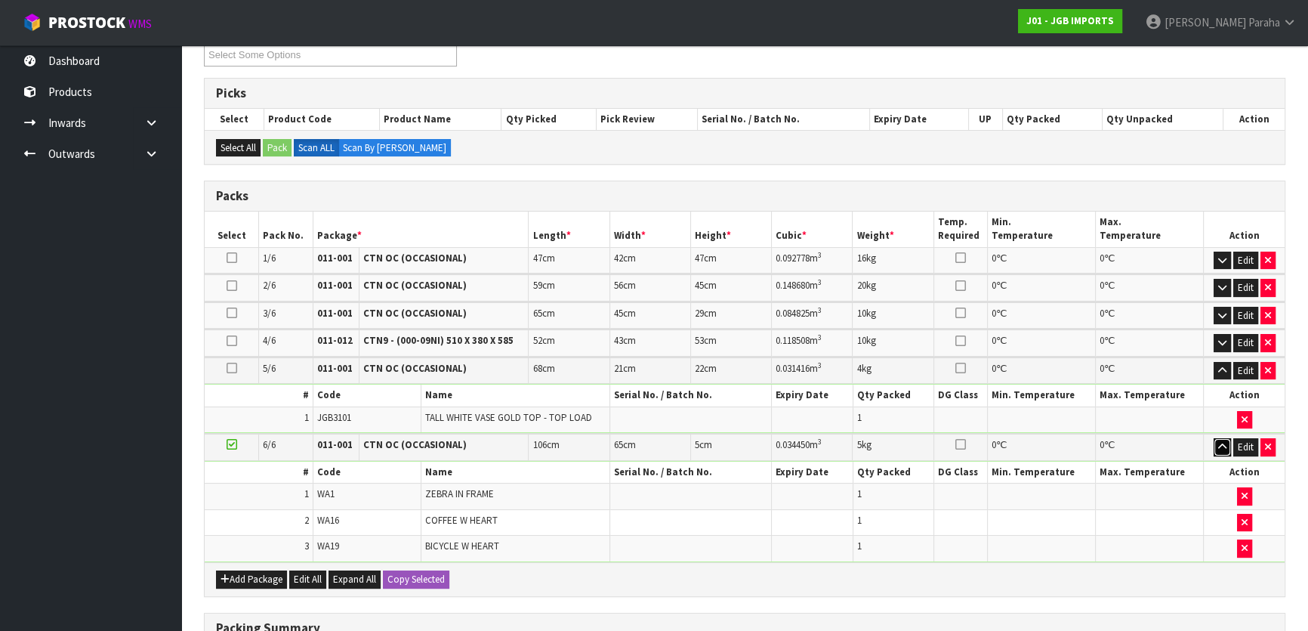
click at [1221, 442] on icon "button" at bounding box center [1222, 447] width 8 height 10
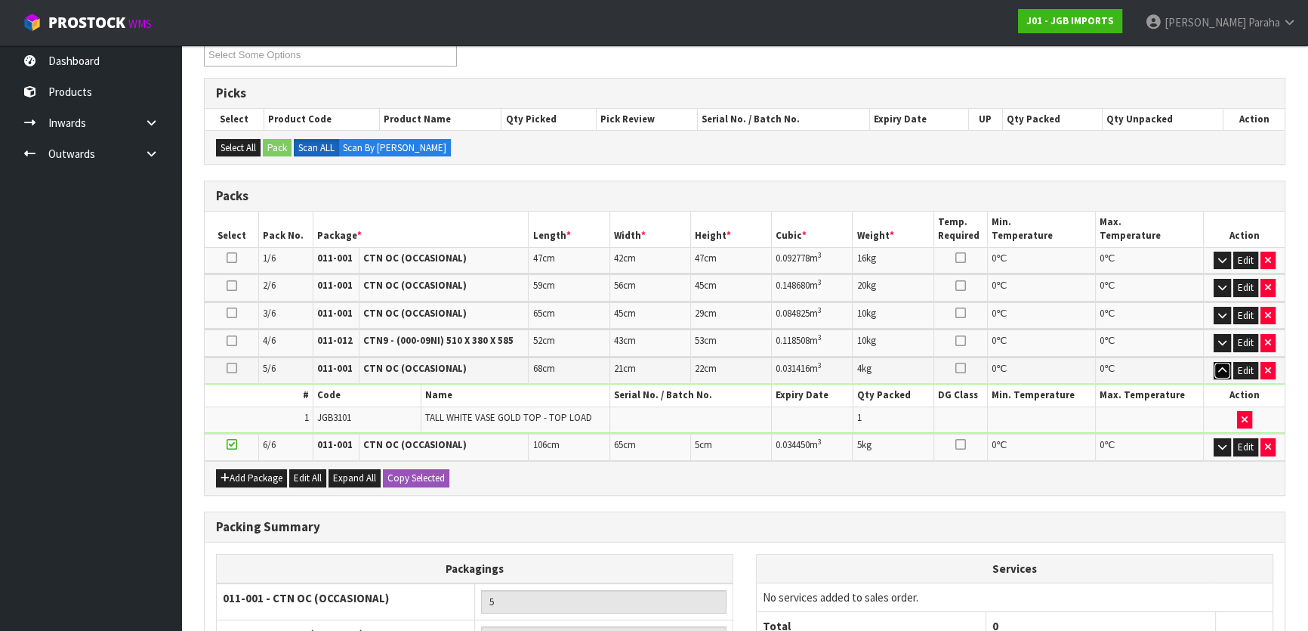
click at [1223, 370] on icon "button" at bounding box center [1222, 371] width 8 height 10
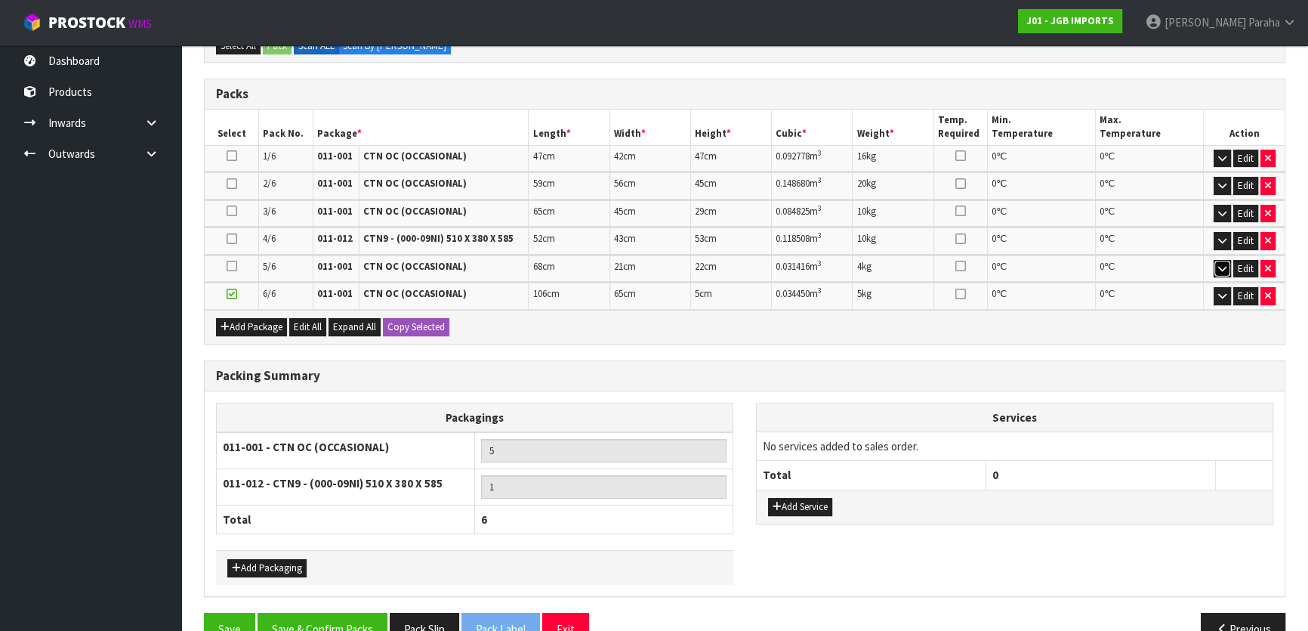
scroll to position [351, 0]
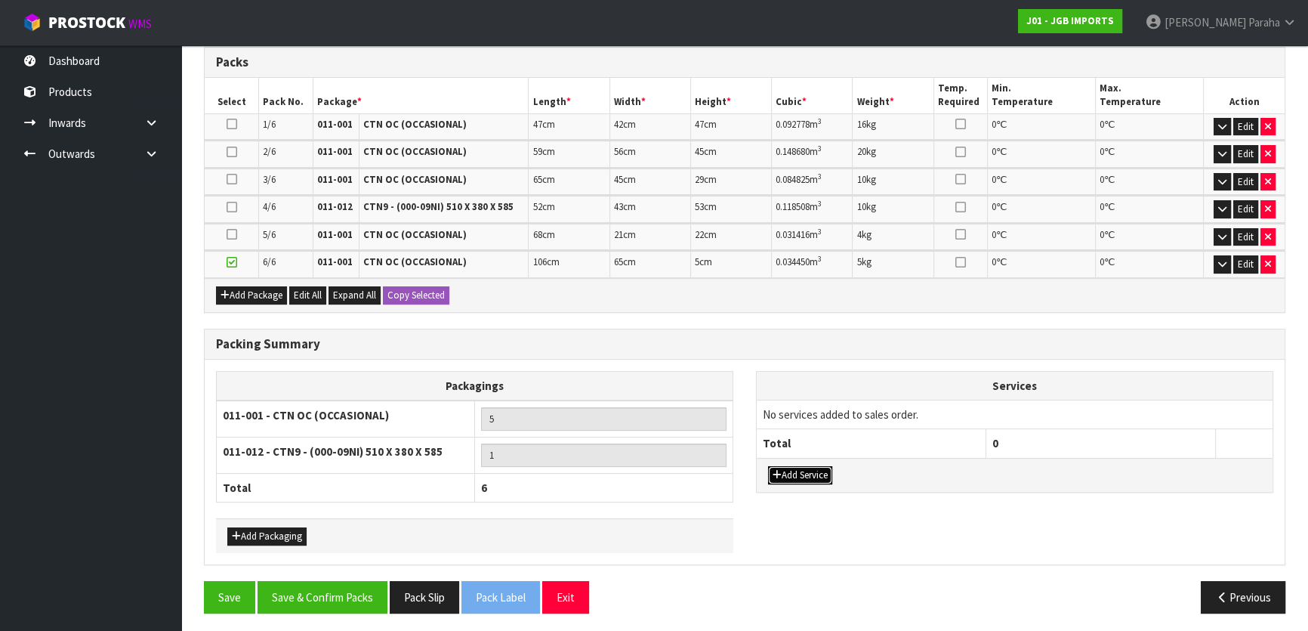
click at [789, 468] on button "Add Service" at bounding box center [800, 475] width 64 height 18
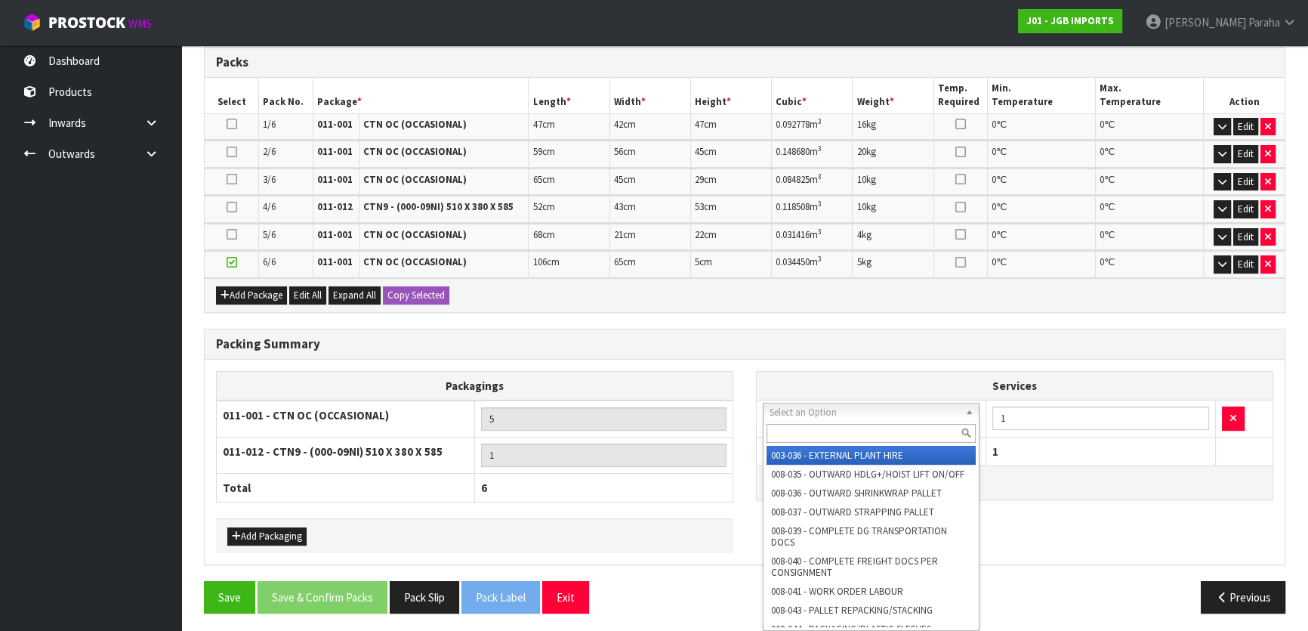
click at [799, 432] on input "text" at bounding box center [871, 433] width 209 height 19
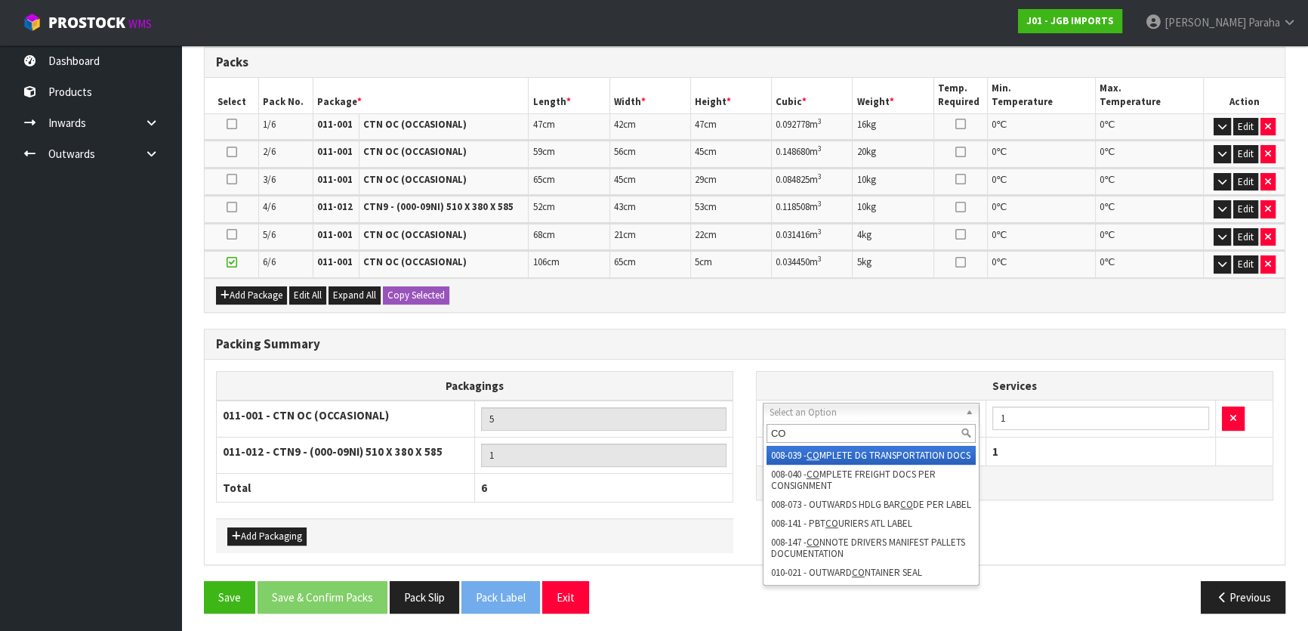
type input "C"
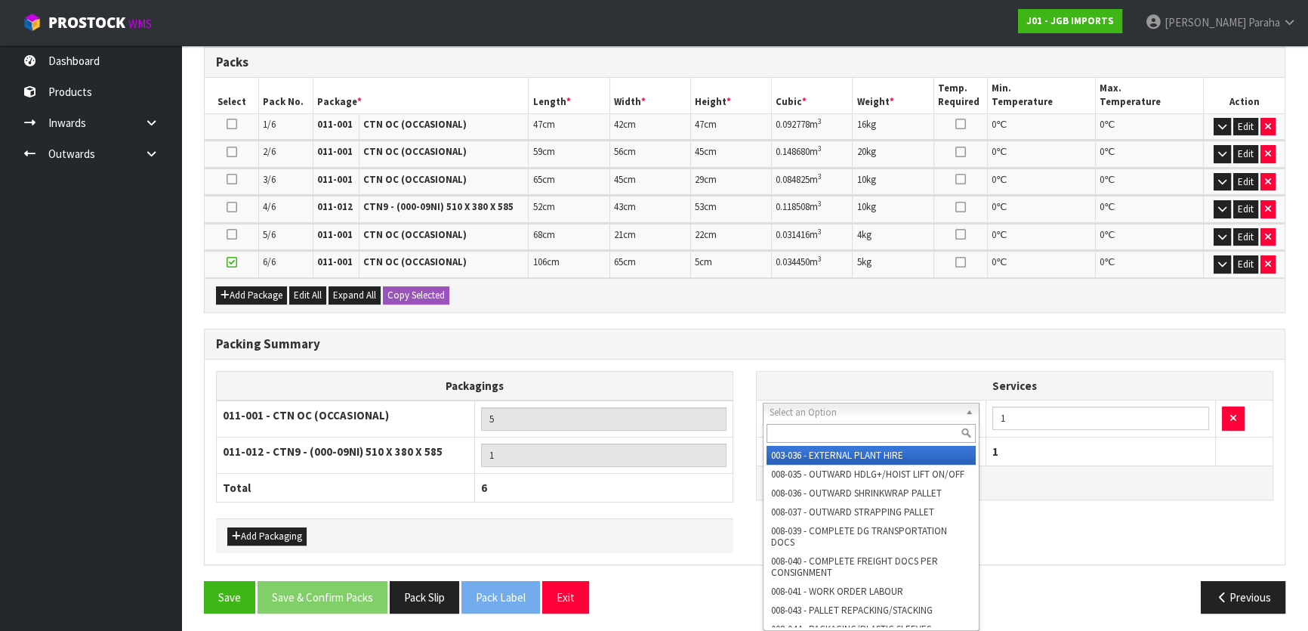
click at [1037, 499] on div "Services 003-036 - EXTERNAL PLANT HIRE 008-035 - OUTWARD HDLG+/HOIST LIFT ON/OF…" at bounding box center [1015, 443] width 540 height 145
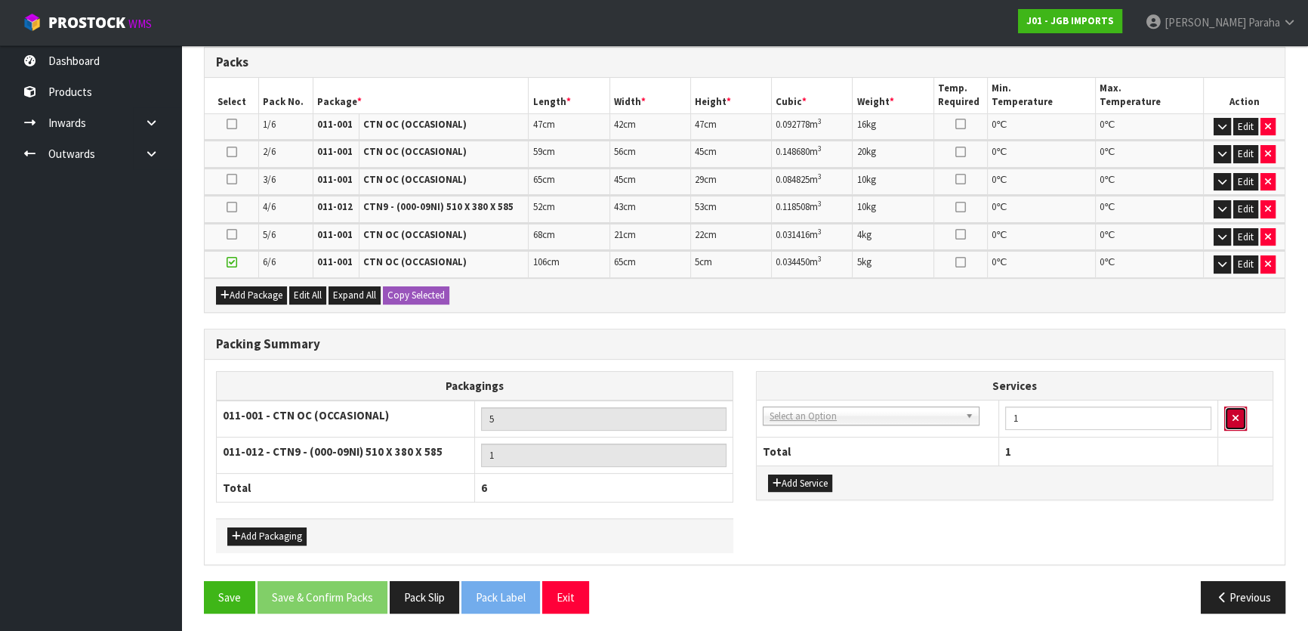
click at [1243, 407] on button "button" at bounding box center [1235, 418] width 23 height 24
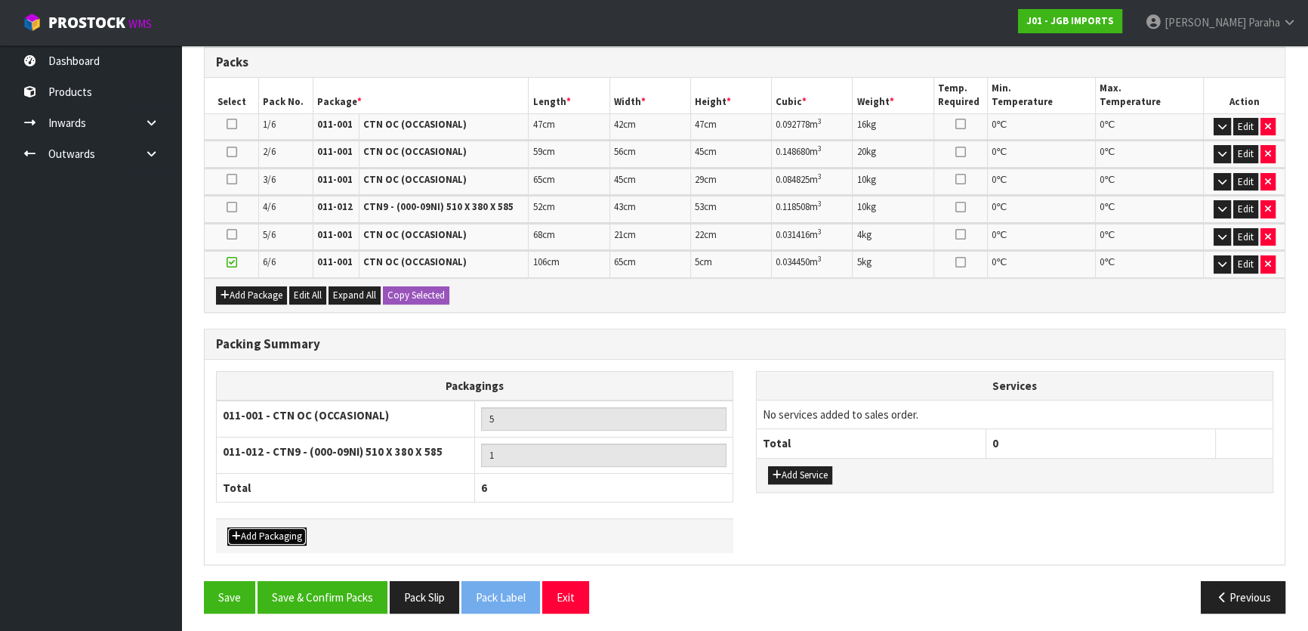
click at [292, 529] on button "Add Packaging" at bounding box center [266, 536] width 79 height 18
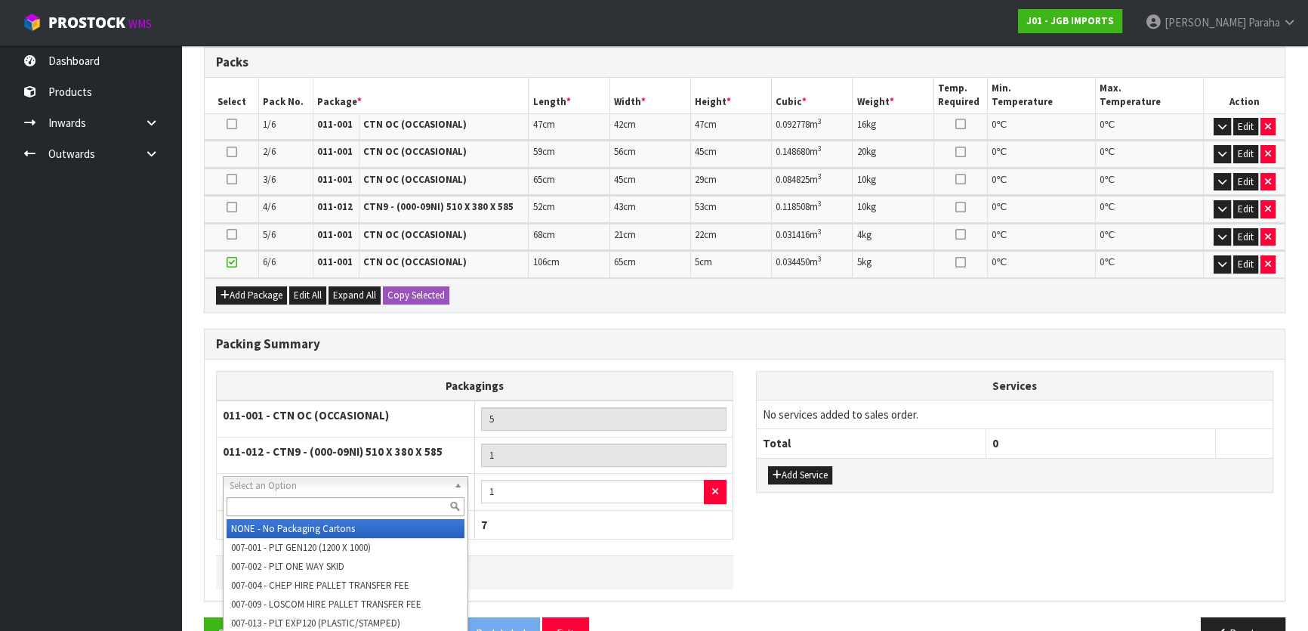
click at [287, 497] on input "text" at bounding box center [346, 506] width 238 height 19
type input "COR"
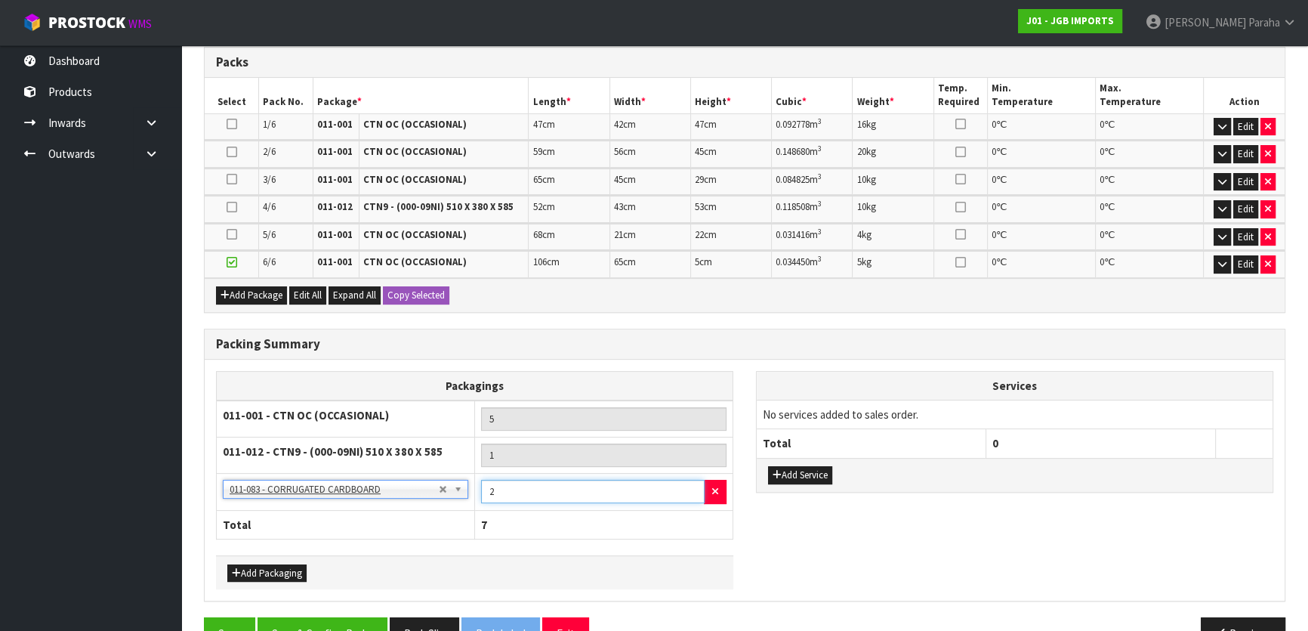
type input "2"
click at [690, 483] on input "2" at bounding box center [593, 491] width 224 height 23
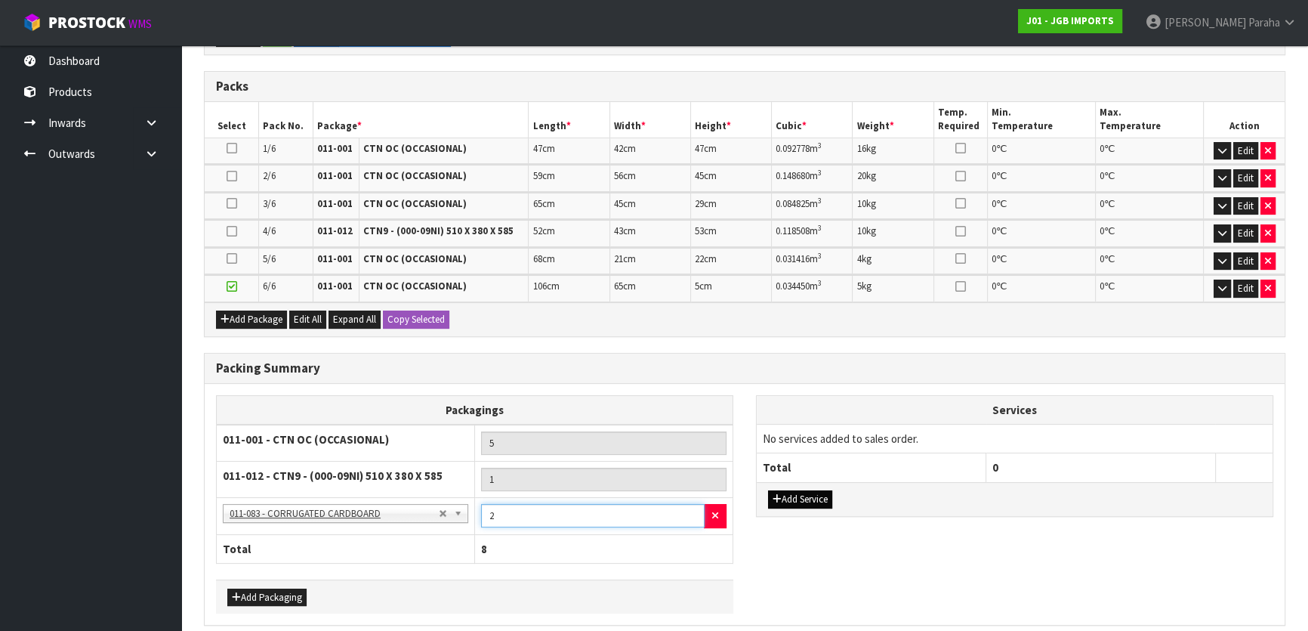
scroll to position [388, 0]
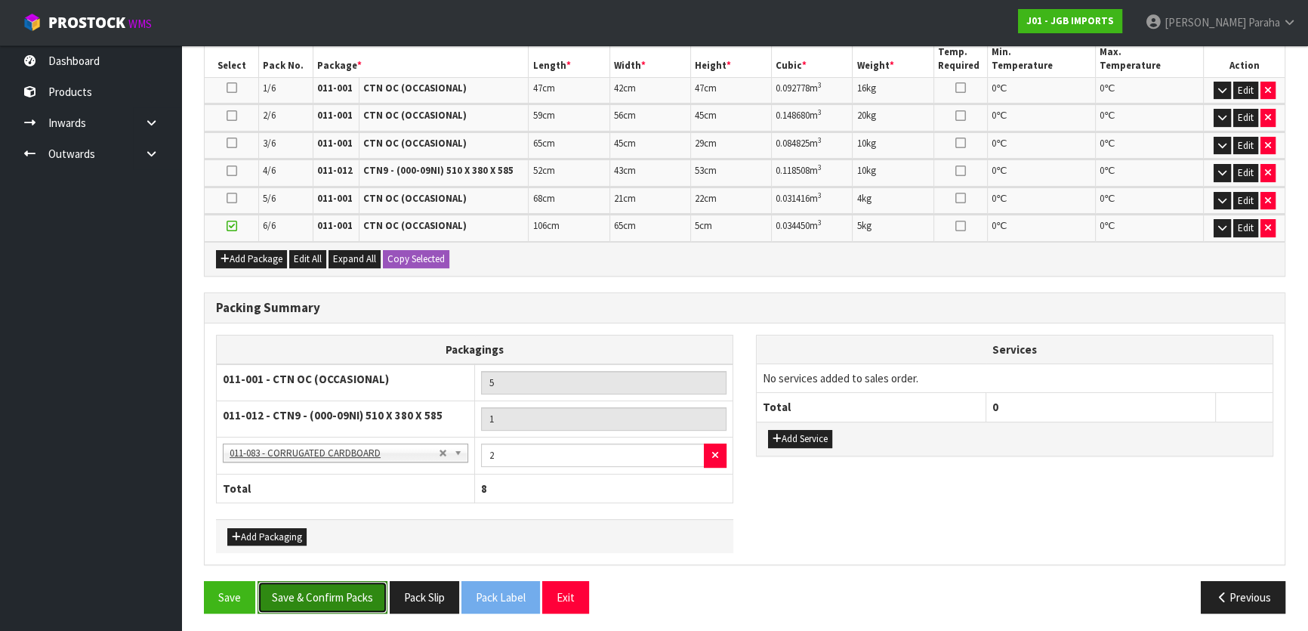
click at [324, 584] on button "Save & Confirm Packs" at bounding box center [323, 597] width 130 height 32
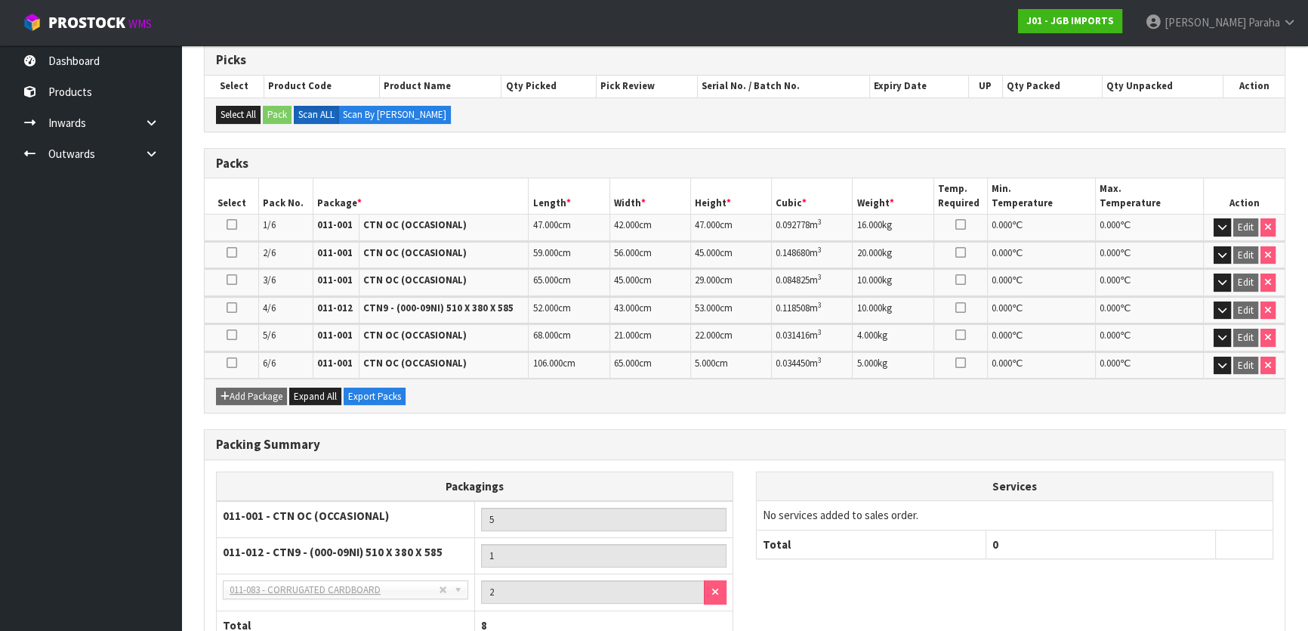
scroll to position [409, 0]
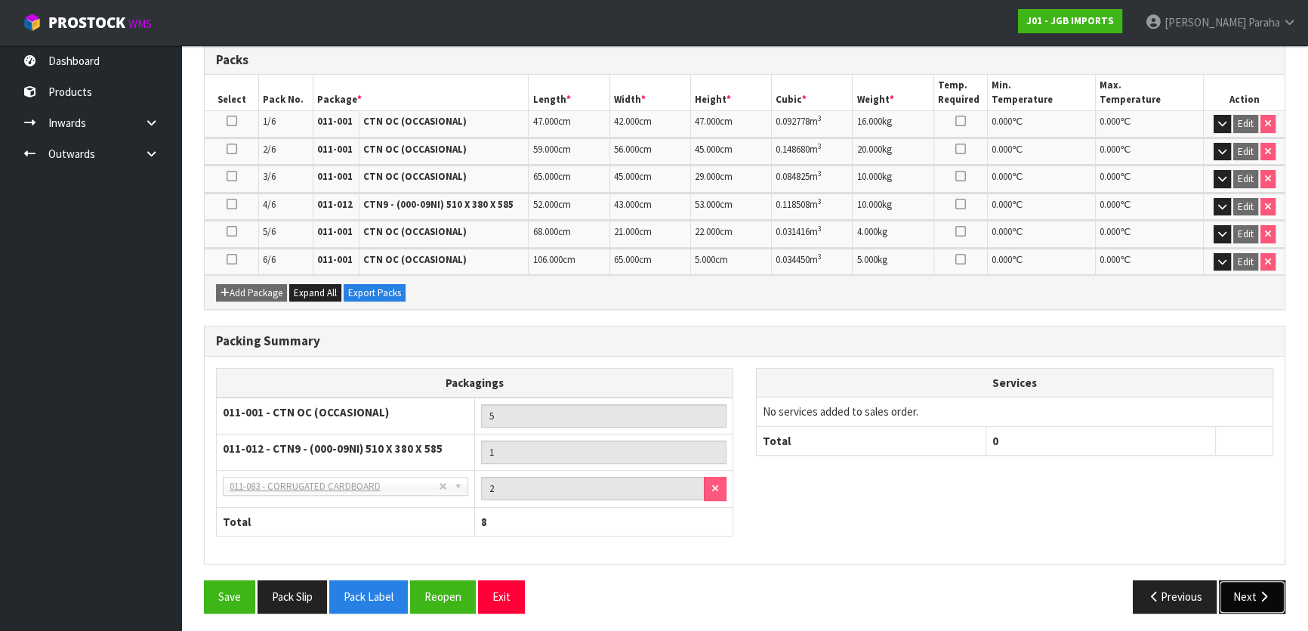
click at [1267, 597] on icon "button" at bounding box center [1264, 596] width 14 height 11
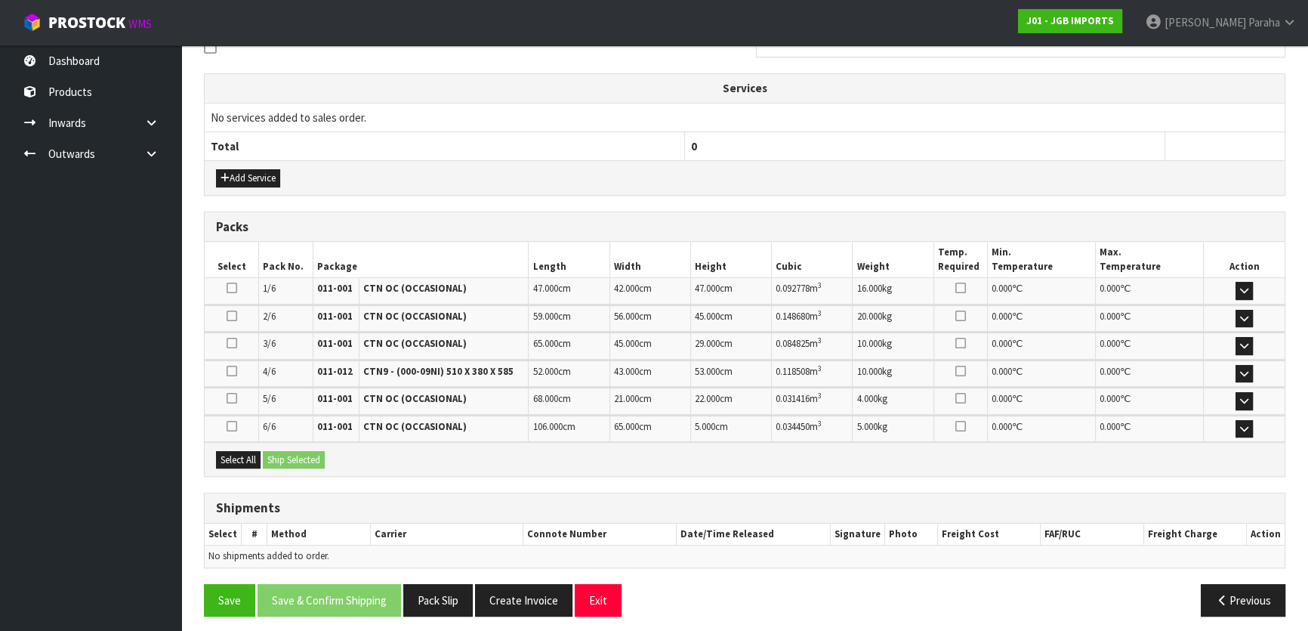
scroll to position [485, 0]
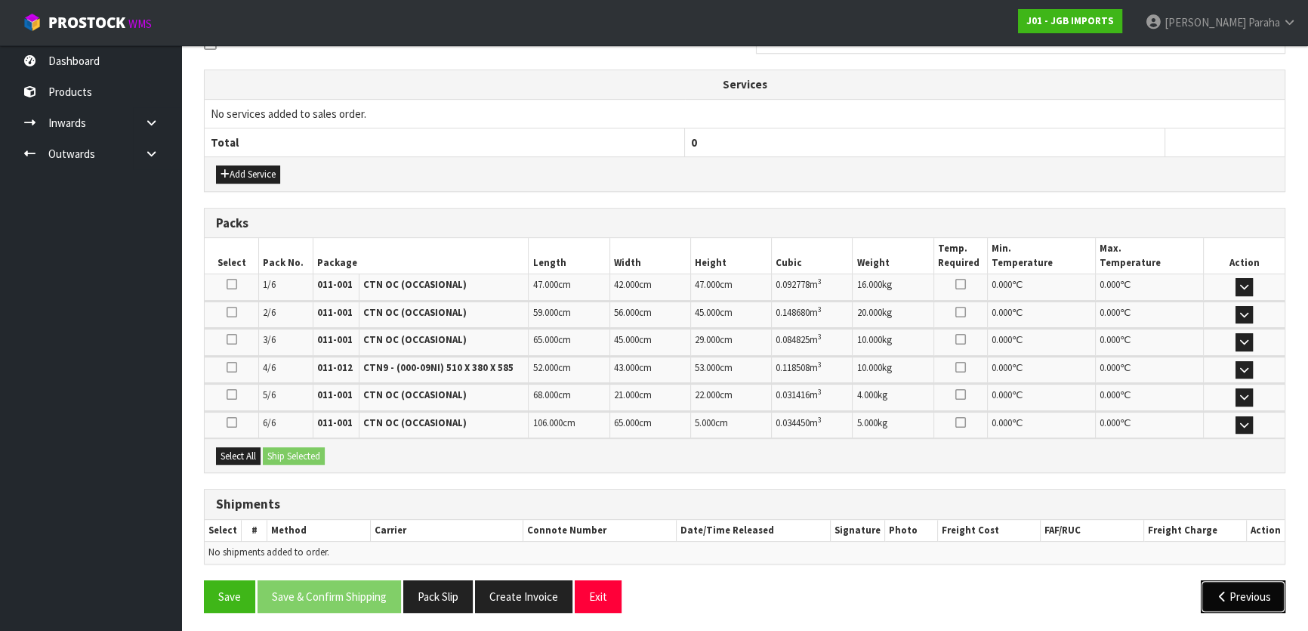
click at [1221, 597] on button "Previous" at bounding box center [1243, 596] width 85 height 32
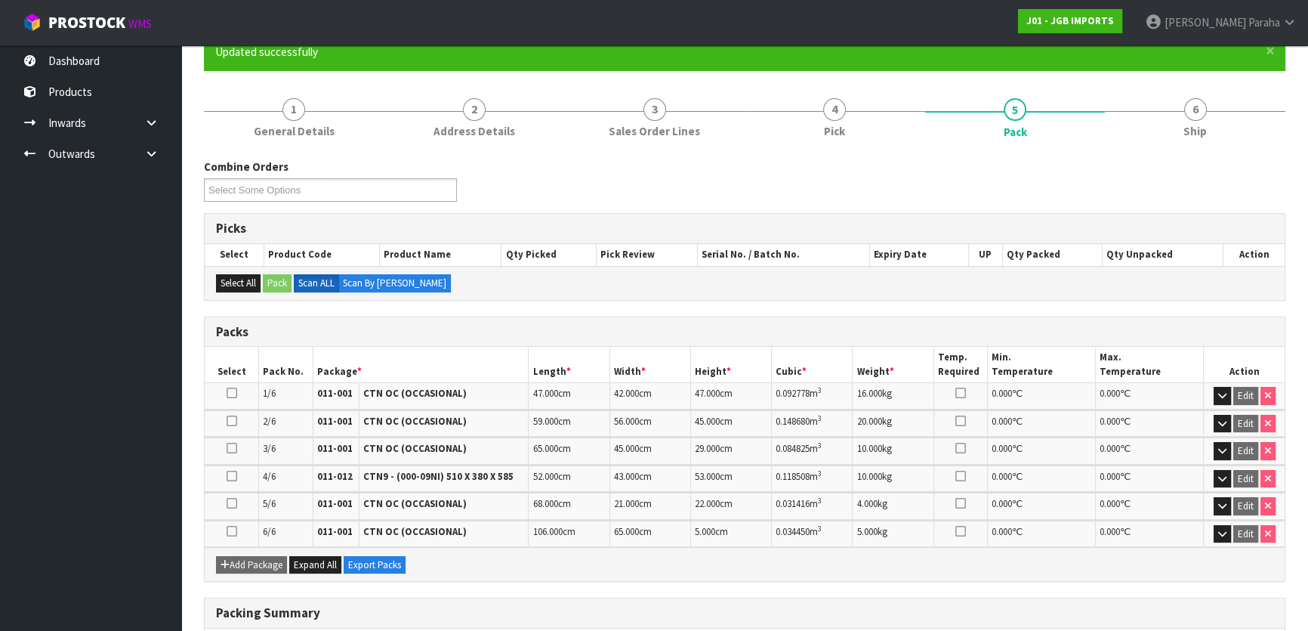
scroll to position [0, 0]
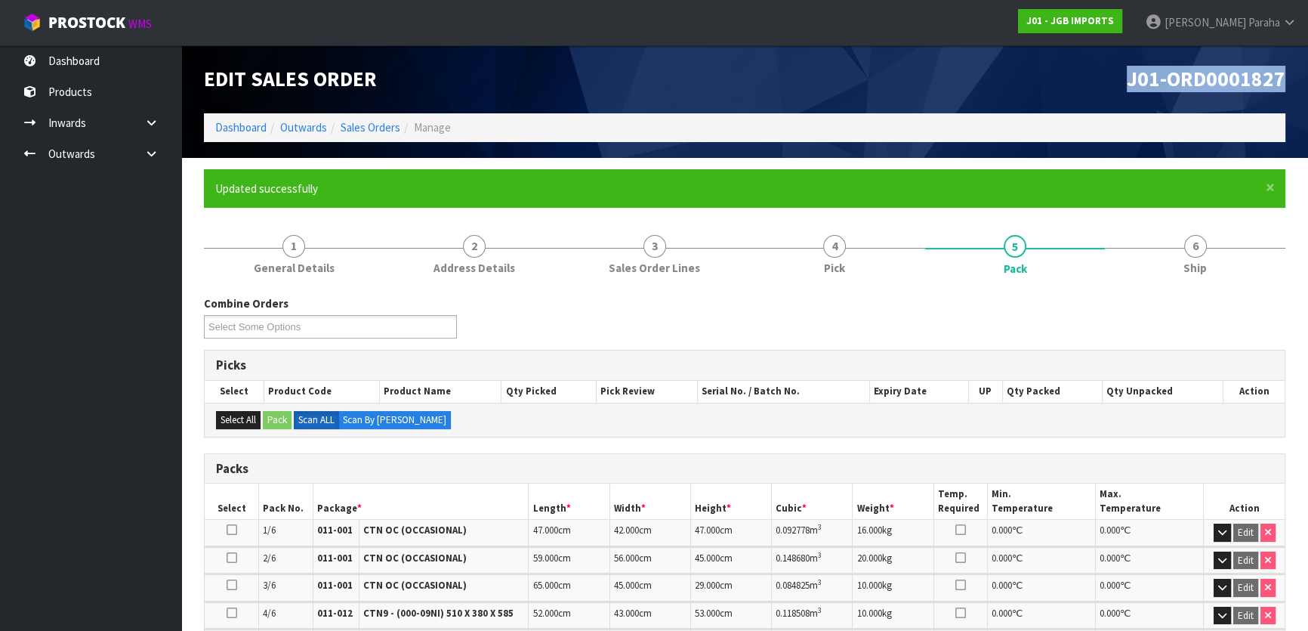
drag, startPoint x: 1289, startPoint y: 76, endPoint x: 1126, endPoint y: 96, distance: 164.3
click at [1126, 96] on div "J01-ORD0001827" at bounding box center [1021, 79] width 552 height 68
copy span "J01-ORD0001827"
click at [1055, 82] on h1 "J01-ORD0001827" at bounding box center [1021, 79] width 530 height 23
click at [232, 130] on link "Dashboard" at bounding box center [240, 127] width 51 height 14
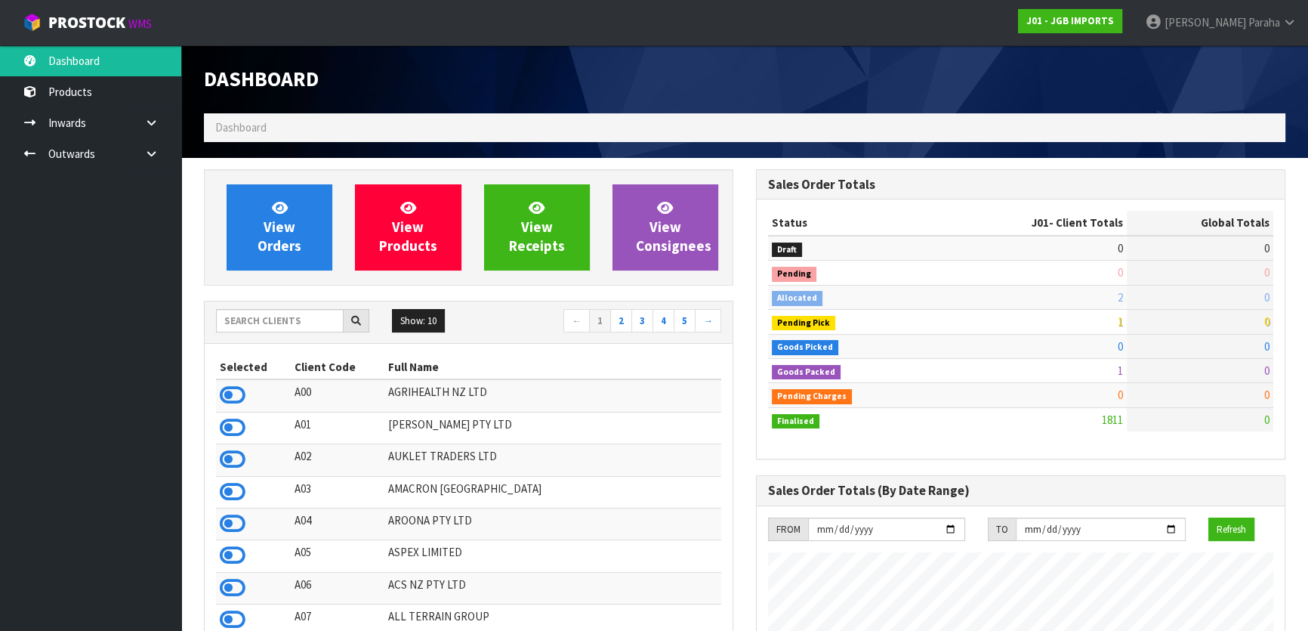
scroll to position [1142, 551]
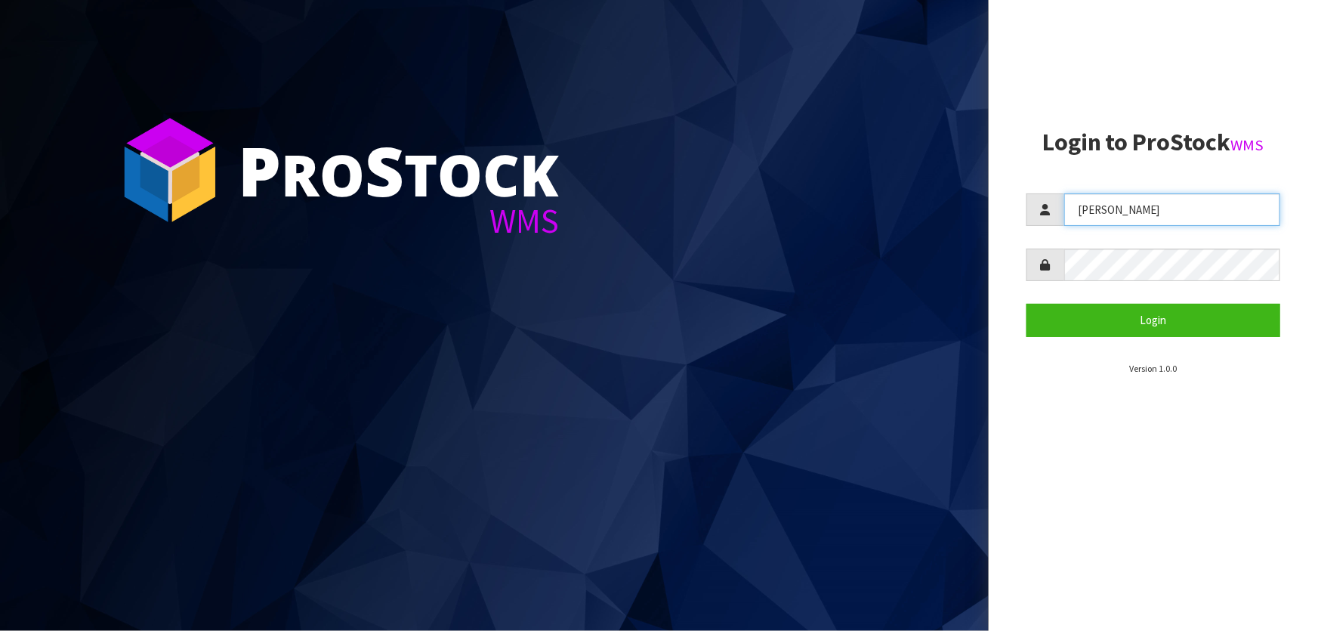
drag, startPoint x: 1150, startPoint y: 212, endPoint x: 967, endPoint y: 225, distance: 184.1
click at [967, 227] on div "P ro S tock WMS Login to ProStock WMS Lalisha Login Version 1.0.0" at bounding box center [659, 315] width 1318 height 631
type input "POLLY"
click at [1047, 267] on div at bounding box center [1154, 265] width 254 height 32
click at [1027, 304] on button "Login" at bounding box center [1154, 320] width 254 height 32
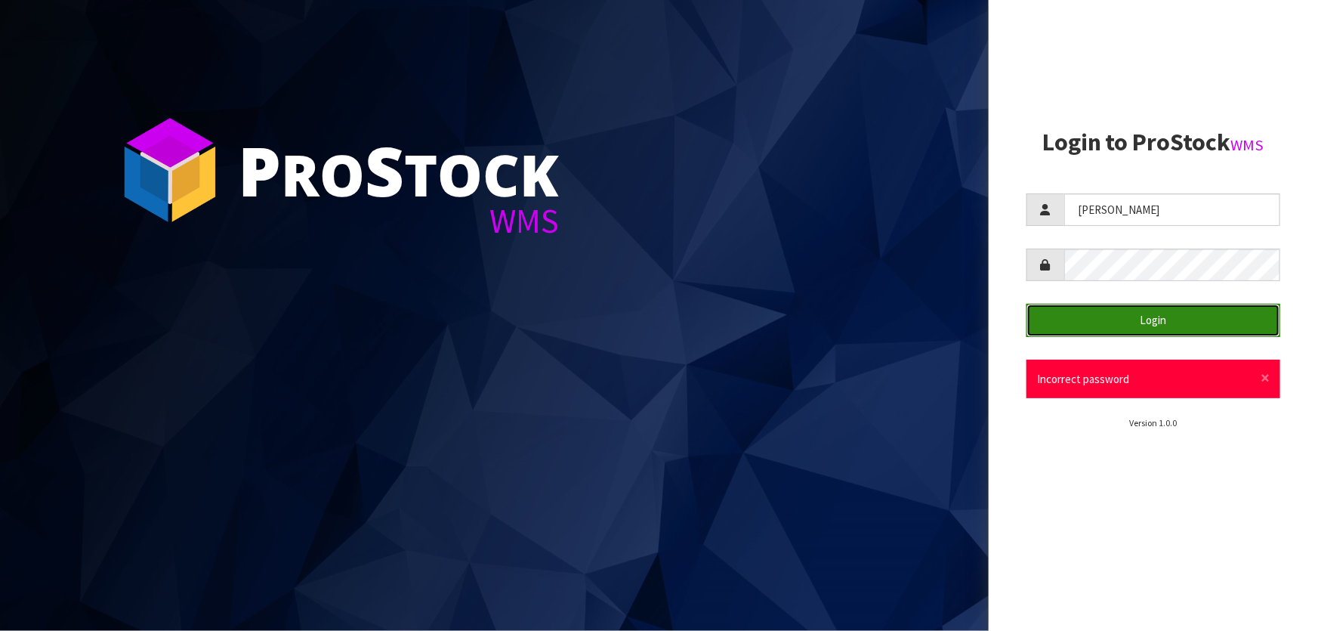
click at [1086, 324] on button "Login" at bounding box center [1154, 320] width 254 height 32
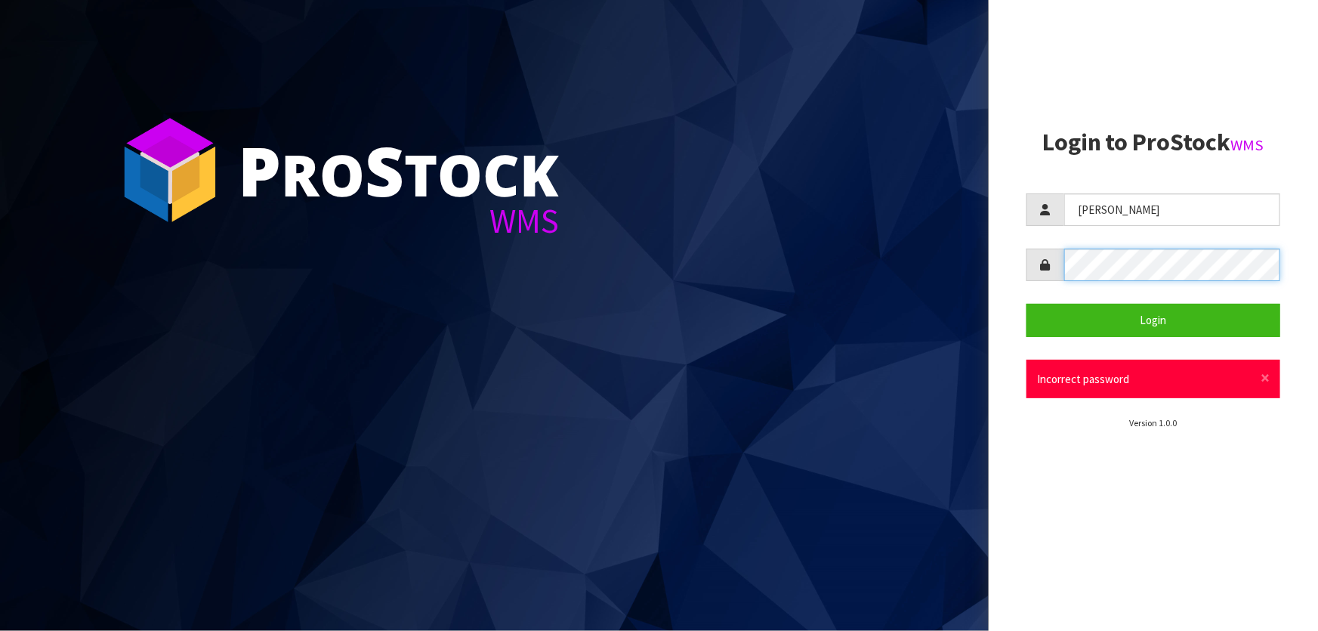
click at [1042, 270] on div at bounding box center [1154, 265] width 254 height 32
click at [1027, 304] on button "Login" at bounding box center [1154, 320] width 254 height 32
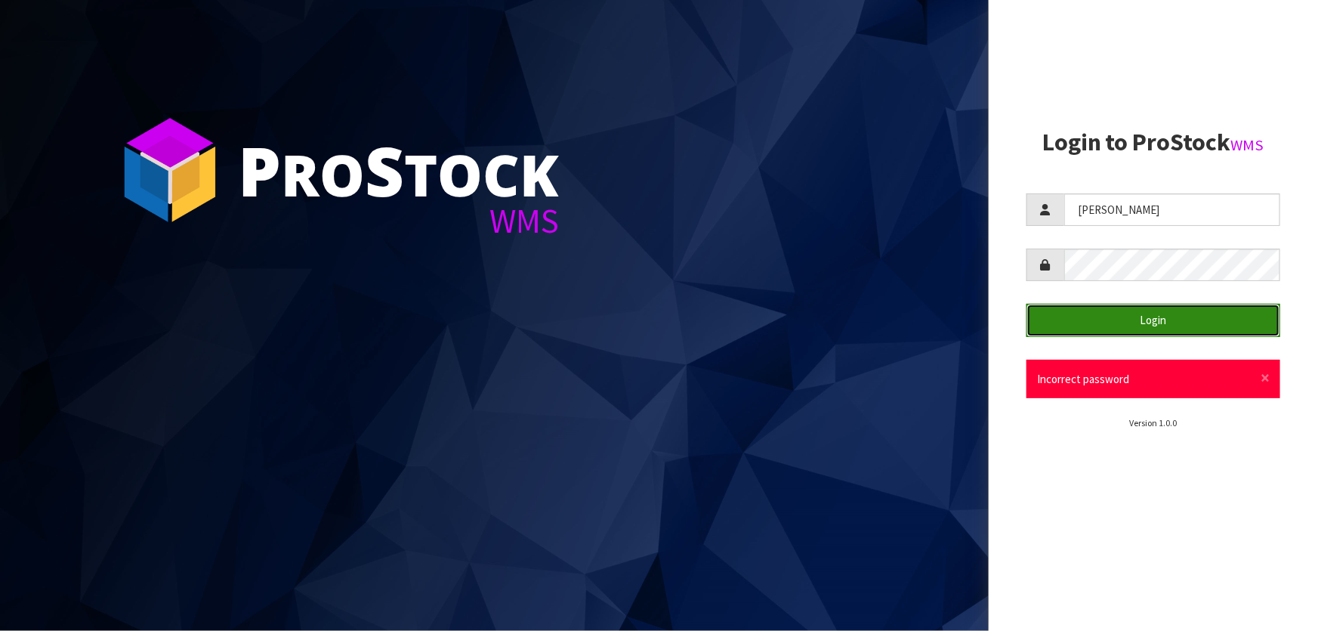
click at [1064, 311] on button "Login" at bounding box center [1154, 320] width 254 height 32
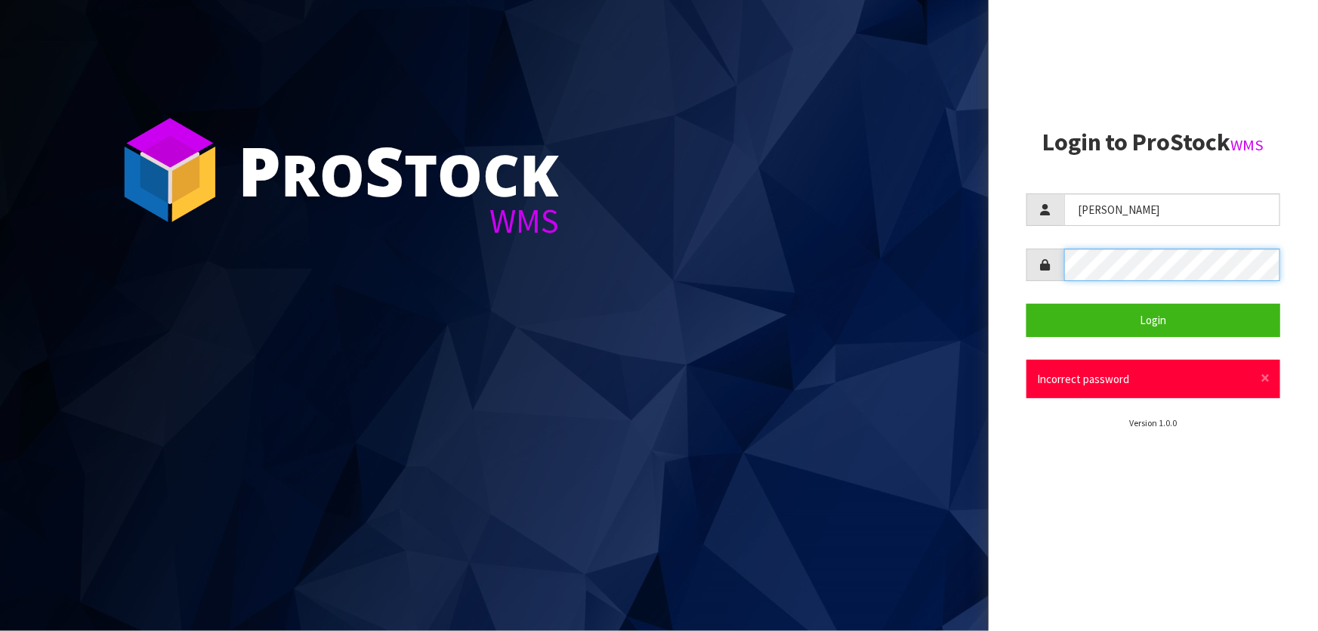
click at [1053, 264] on div at bounding box center [1154, 265] width 254 height 32
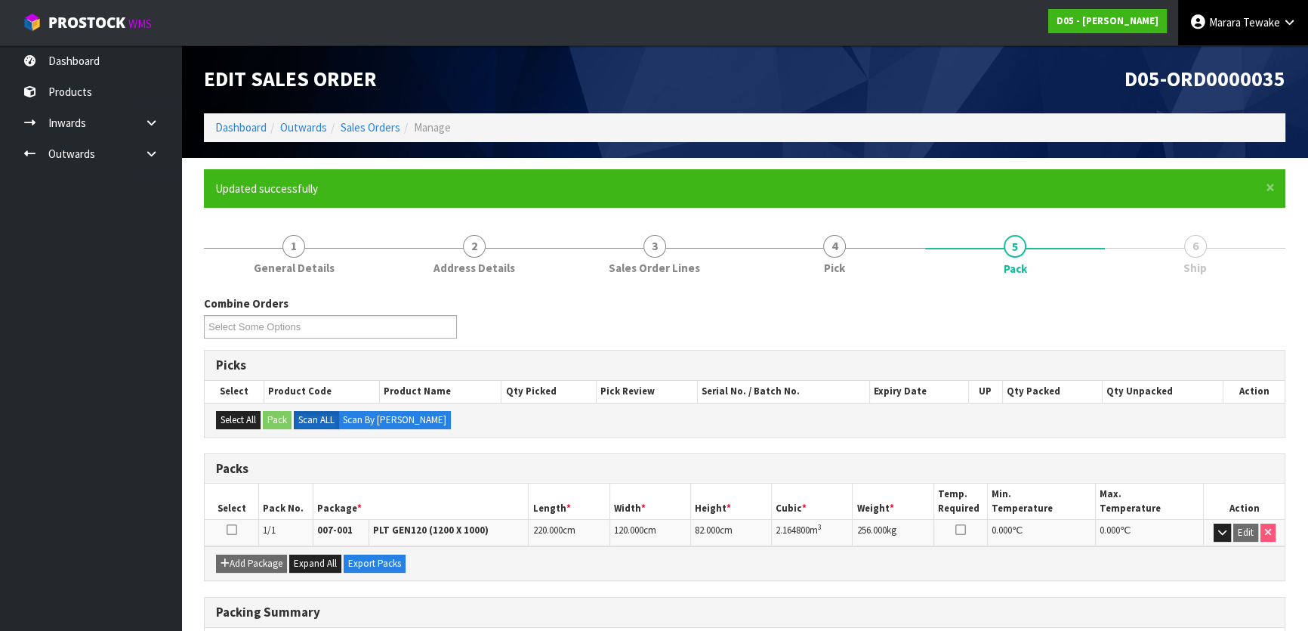
click at [1245, 23] on span "Tewake" at bounding box center [1261, 22] width 37 height 14
click at [1239, 53] on link "Logout" at bounding box center [1247, 60] width 119 height 20
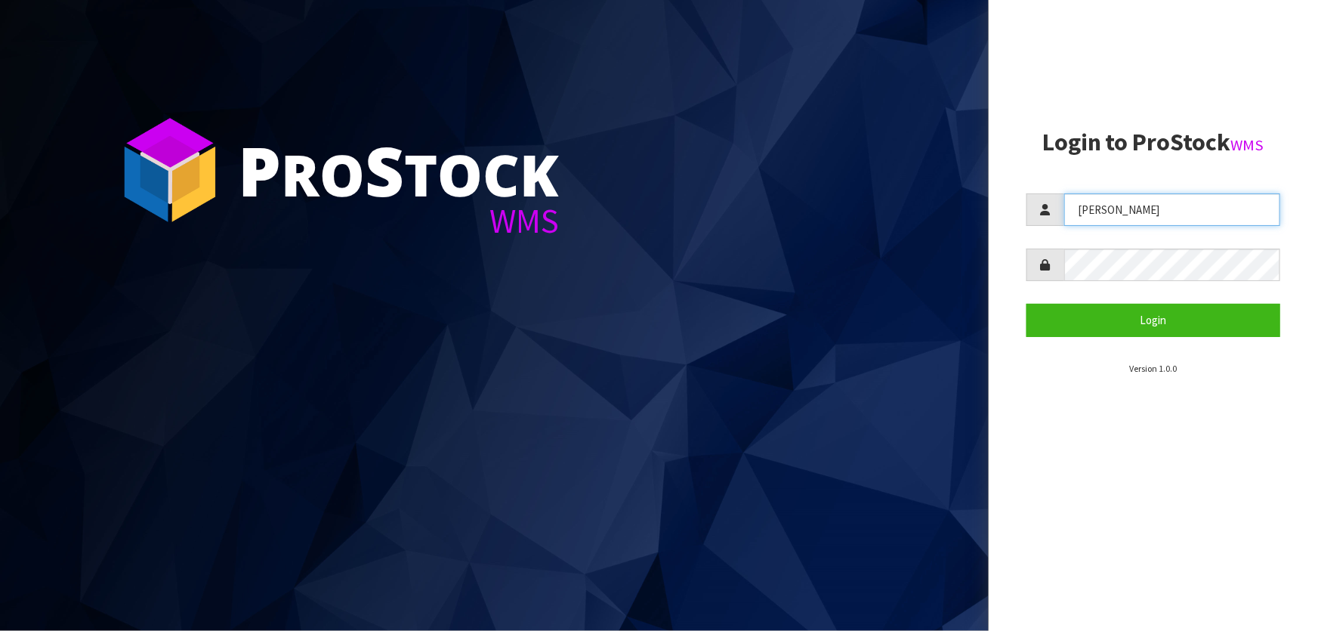
drag, startPoint x: 1125, startPoint y: 208, endPoint x: 1067, endPoint y: 223, distance: 60.1
click at [1067, 223] on input "Lalisha" at bounding box center [1172, 209] width 216 height 32
type input "POLLY"
click at [1015, 274] on aside "Login to ProStock WMS POLLY Login Version 1.0.0" at bounding box center [1153, 315] width 329 height 631
click at [1027, 304] on button "Login" at bounding box center [1154, 320] width 254 height 32
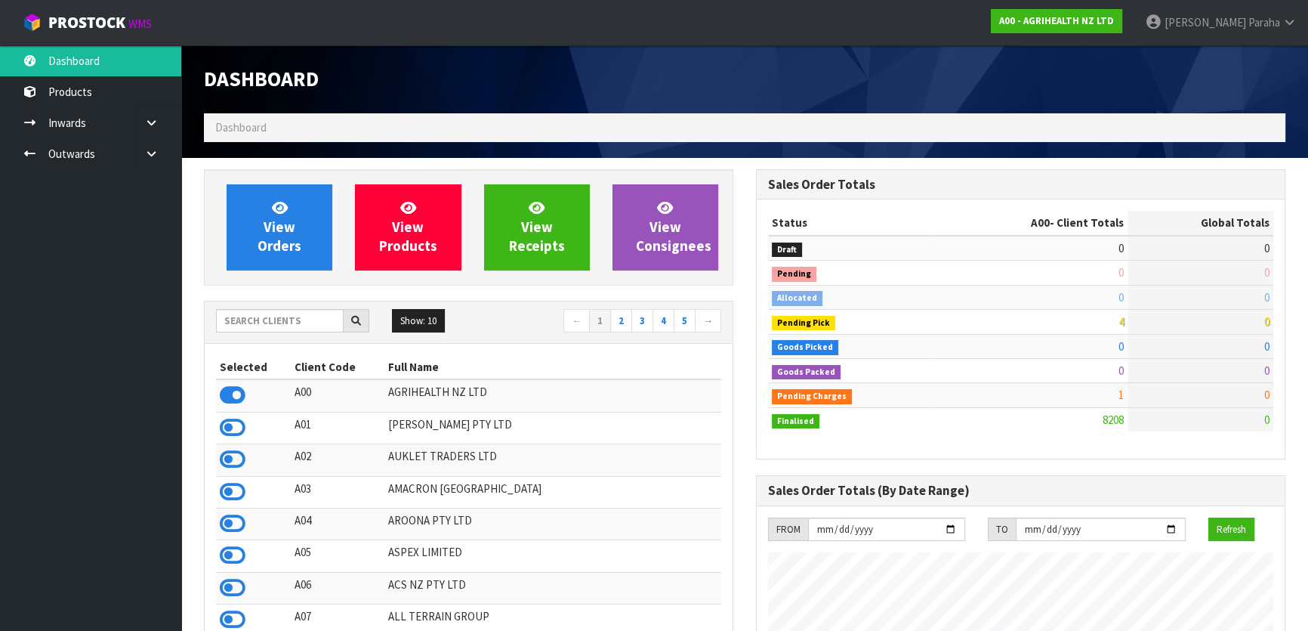
scroll to position [1142, 551]
click at [226, 324] on input "text" at bounding box center [280, 320] width 128 height 23
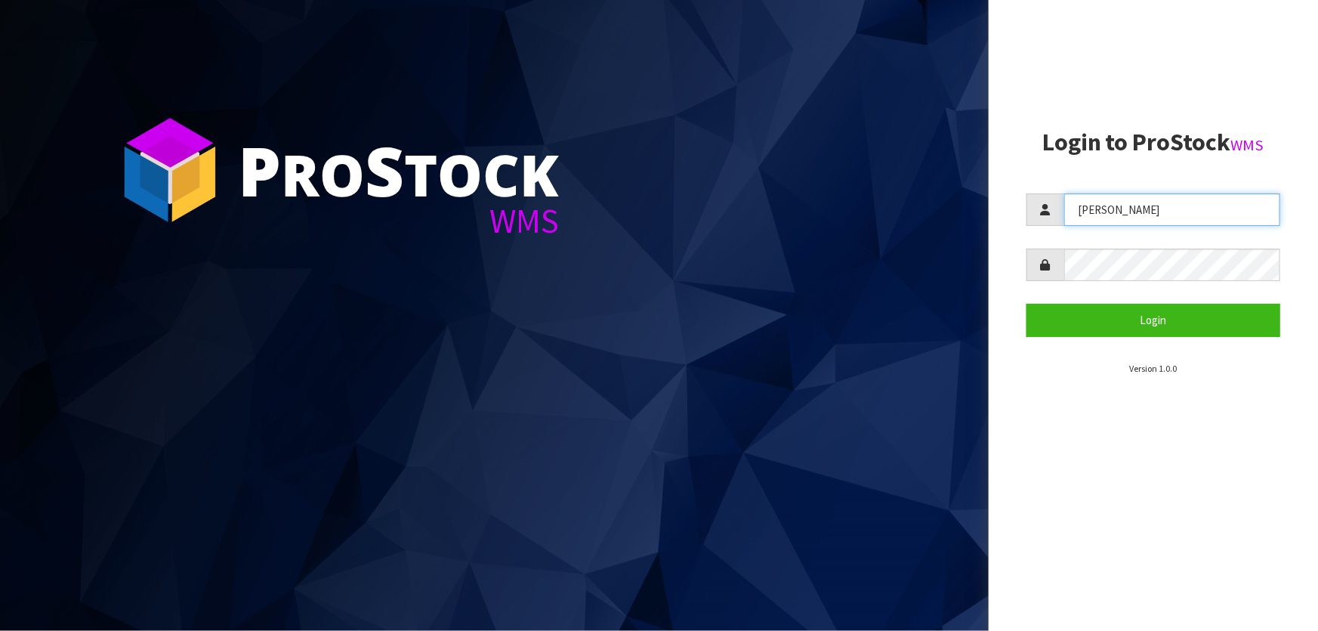
drag, startPoint x: 1138, startPoint y: 212, endPoint x: 1020, endPoint y: 189, distance: 120.9
click at [1020, 189] on aside "Login to ProStock WMS [GEOGRAPHIC_DATA] Login Version 1.0.0" at bounding box center [1153, 315] width 329 height 631
type input "[PERSON_NAME]"
click at [1027, 304] on button "Login" at bounding box center [1154, 320] width 254 height 32
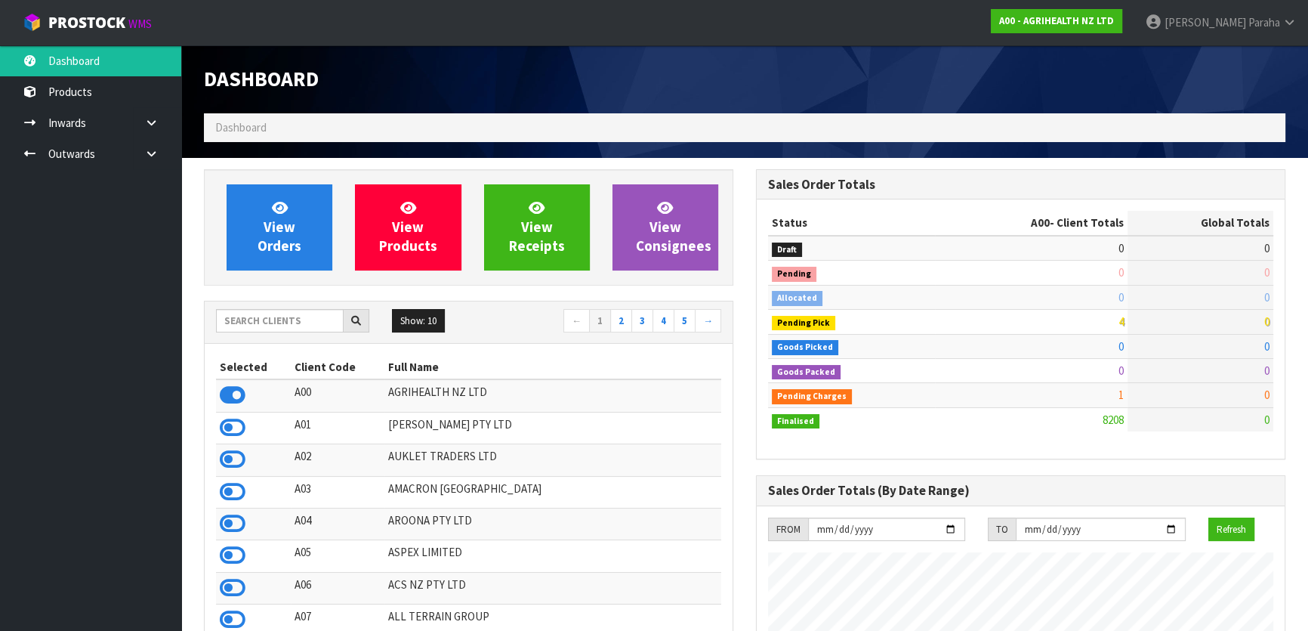
scroll to position [1142, 551]
click at [306, 324] on input "text" at bounding box center [280, 320] width 128 height 23
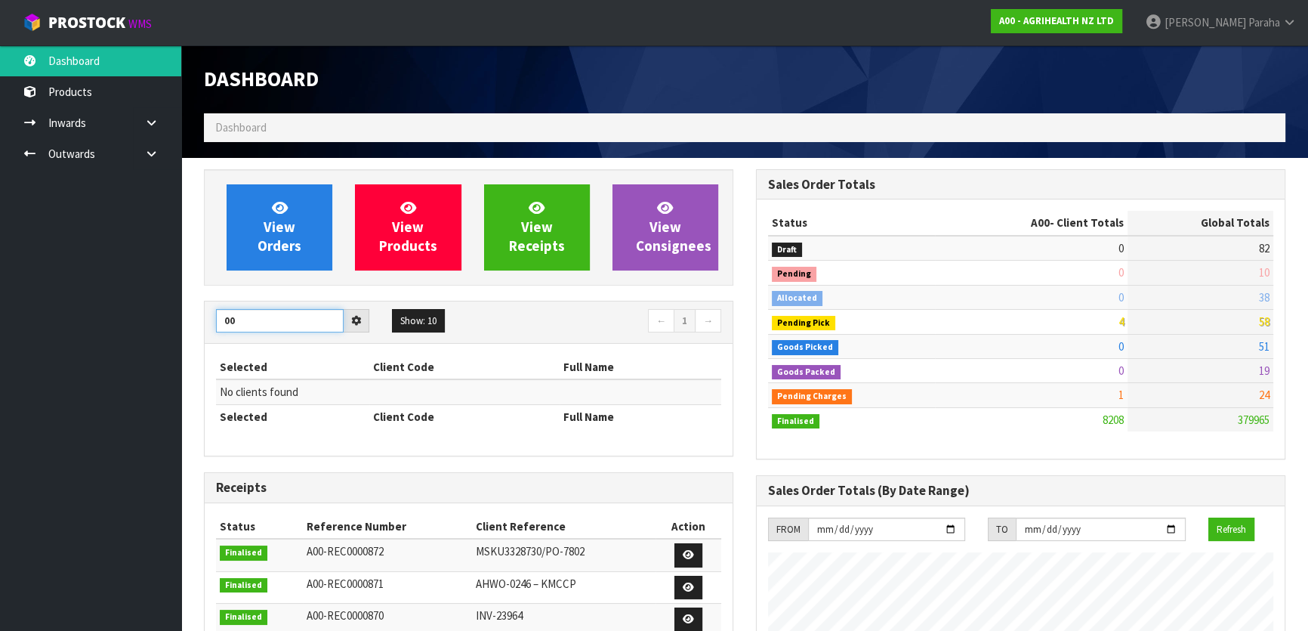
type input "0"
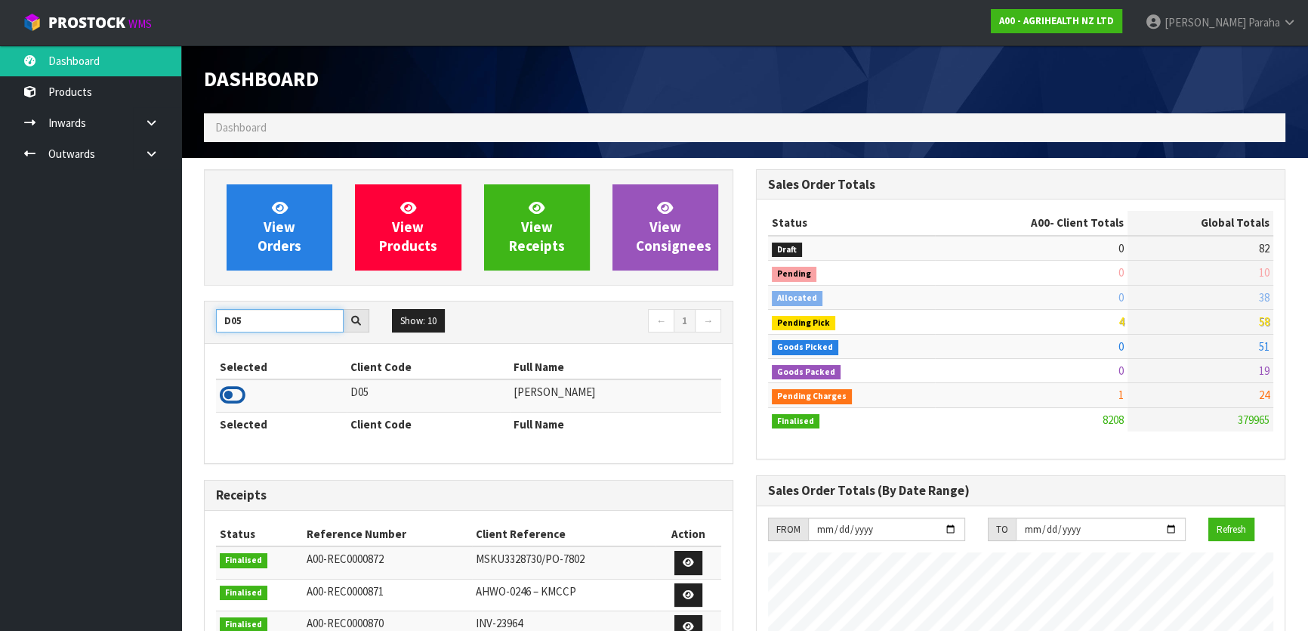
type input "D05"
click at [245, 398] on icon at bounding box center [233, 395] width 26 height 23
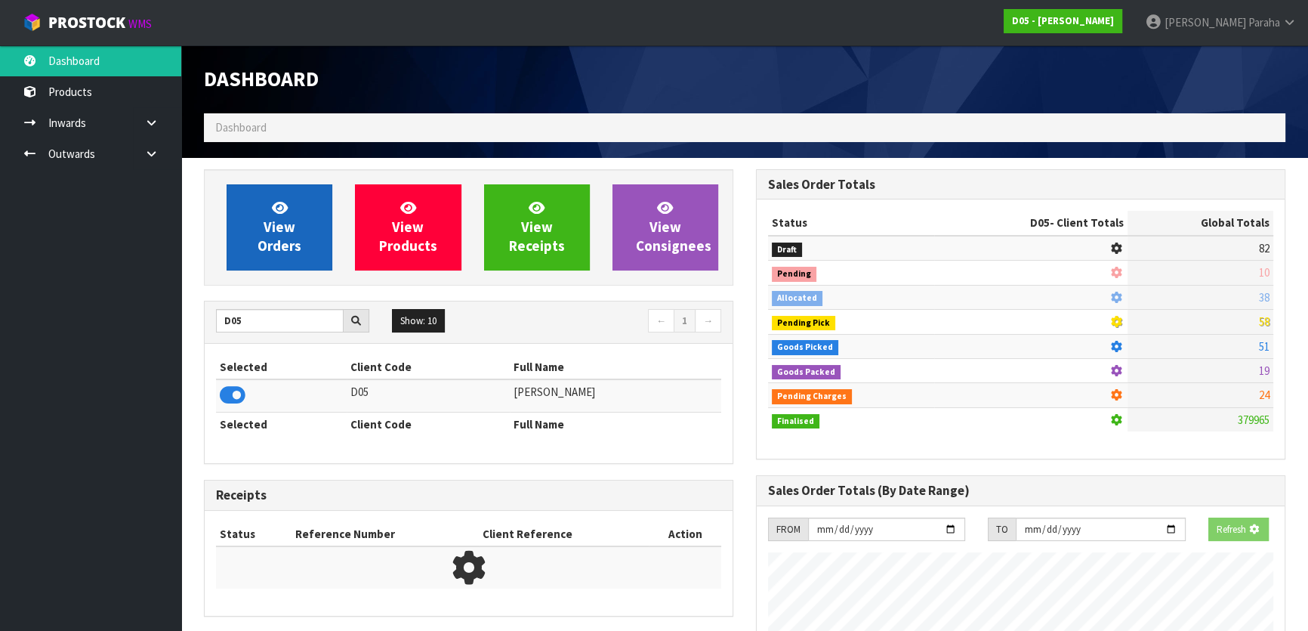
scroll to position [1117, 551]
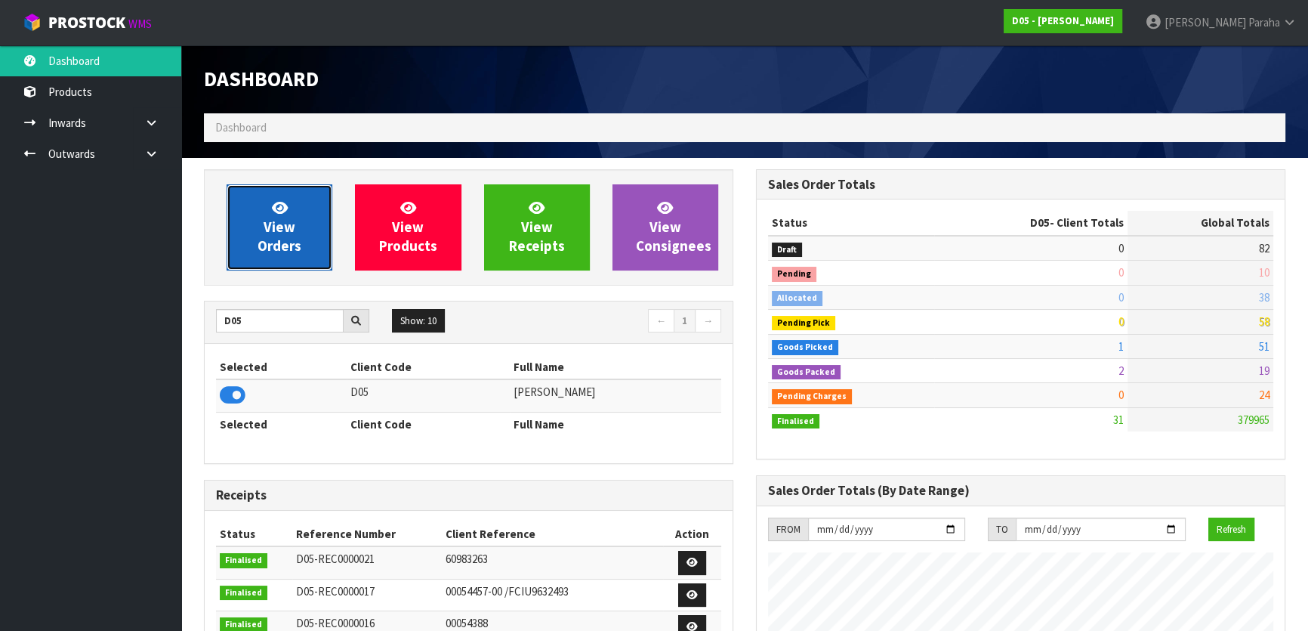
click at [283, 262] on link "View Orders" at bounding box center [280, 227] width 106 height 86
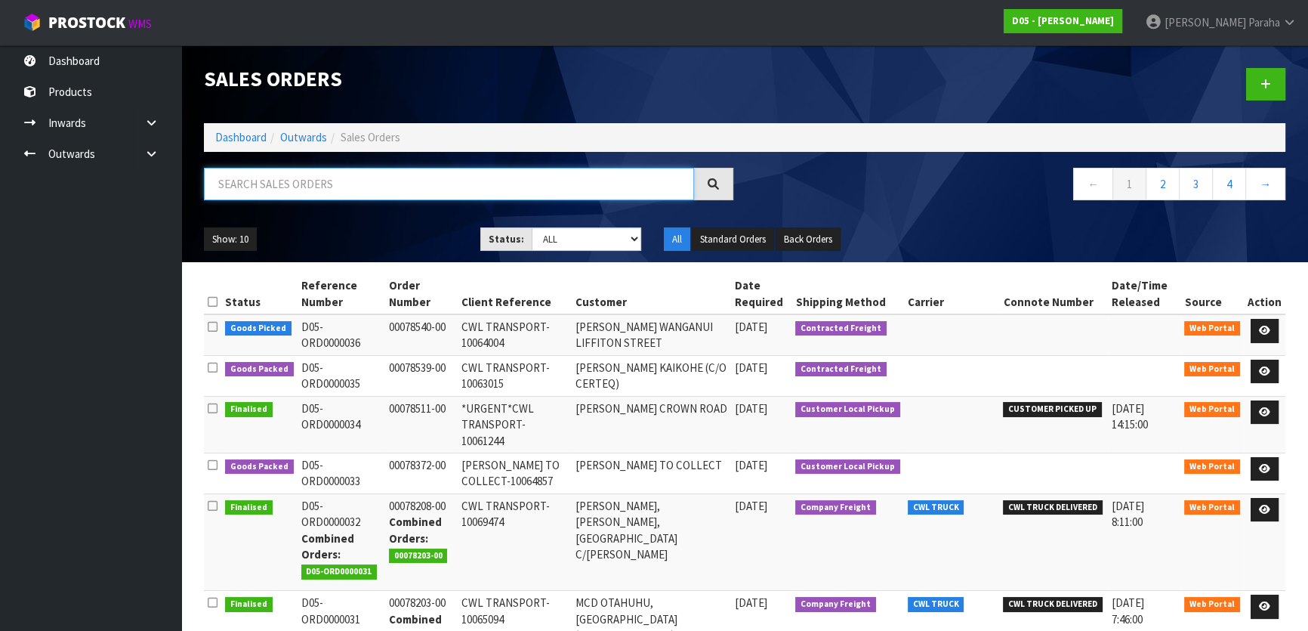
click at [340, 190] on input "text" at bounding box center [449, 184] width 490 height 32
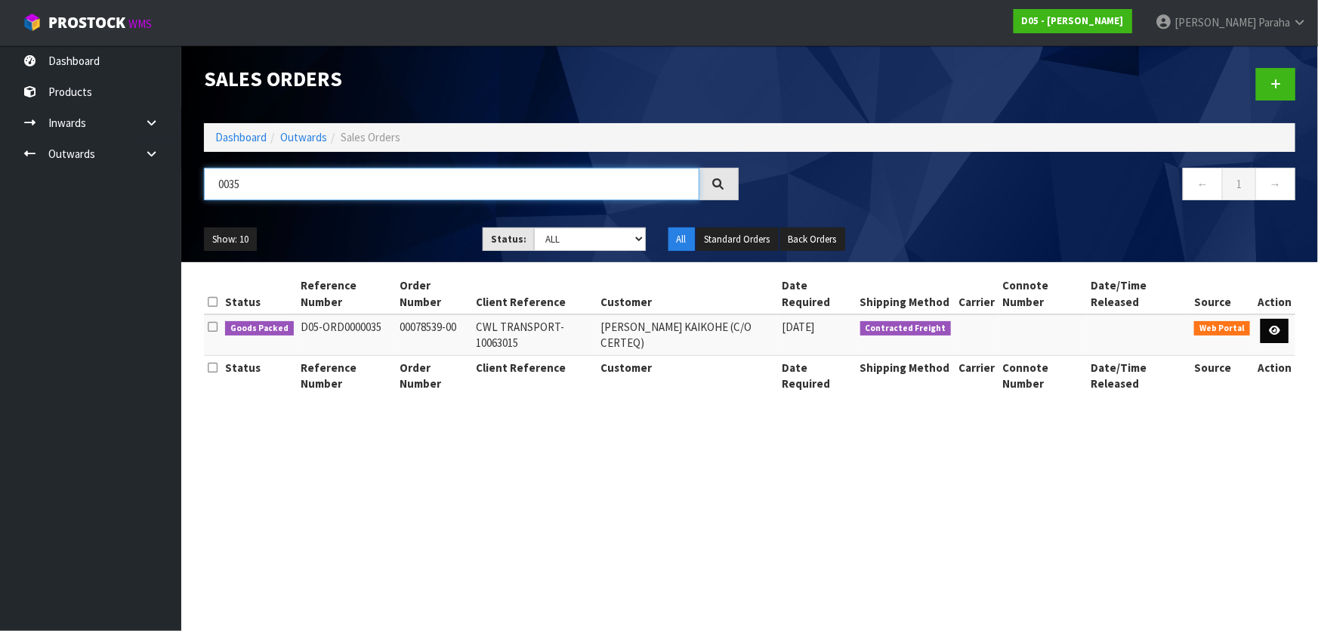
type input "0035"
click at [1286, 326] on link at bounding box center [1275, 331] width 28 height 24
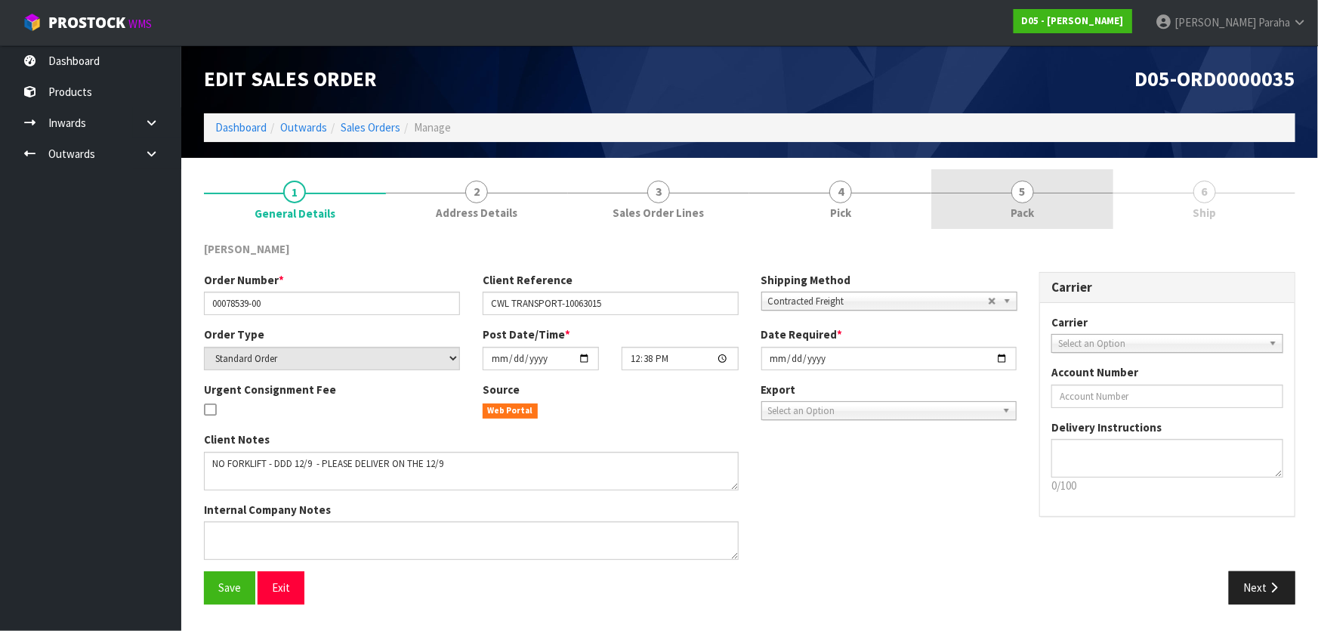
click at [1042, 196] on link "5 Pack" at bounding box center [1022, 199] width 182 height 60
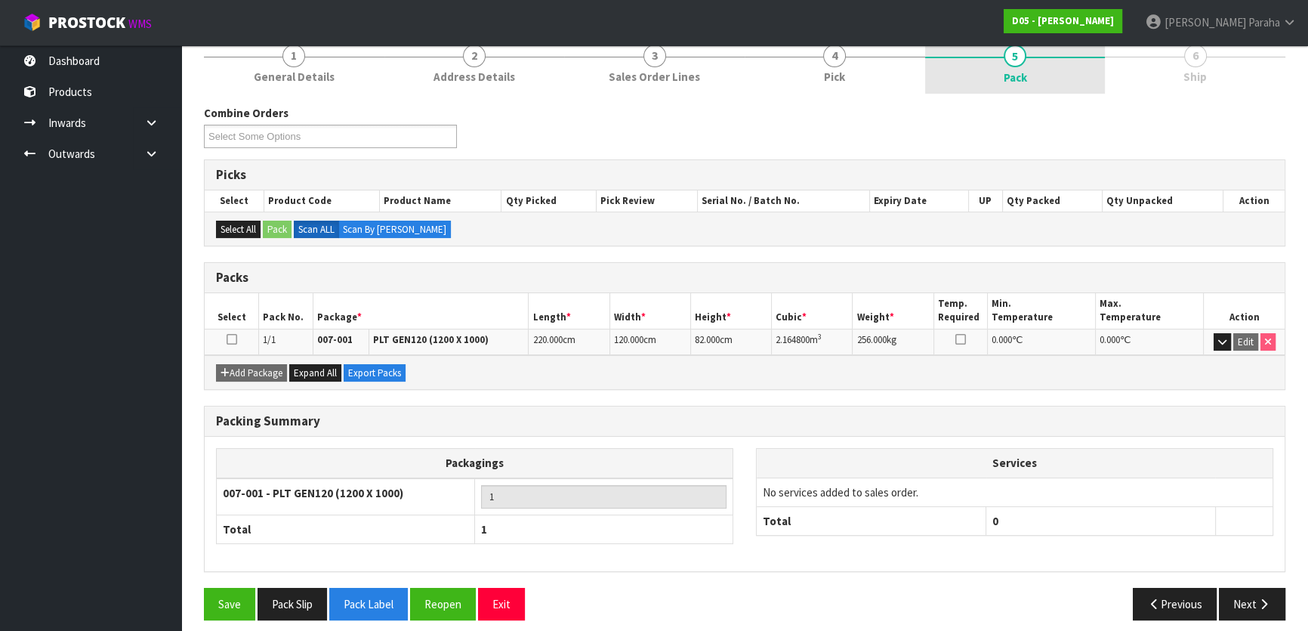
scroll to position [144, 0]
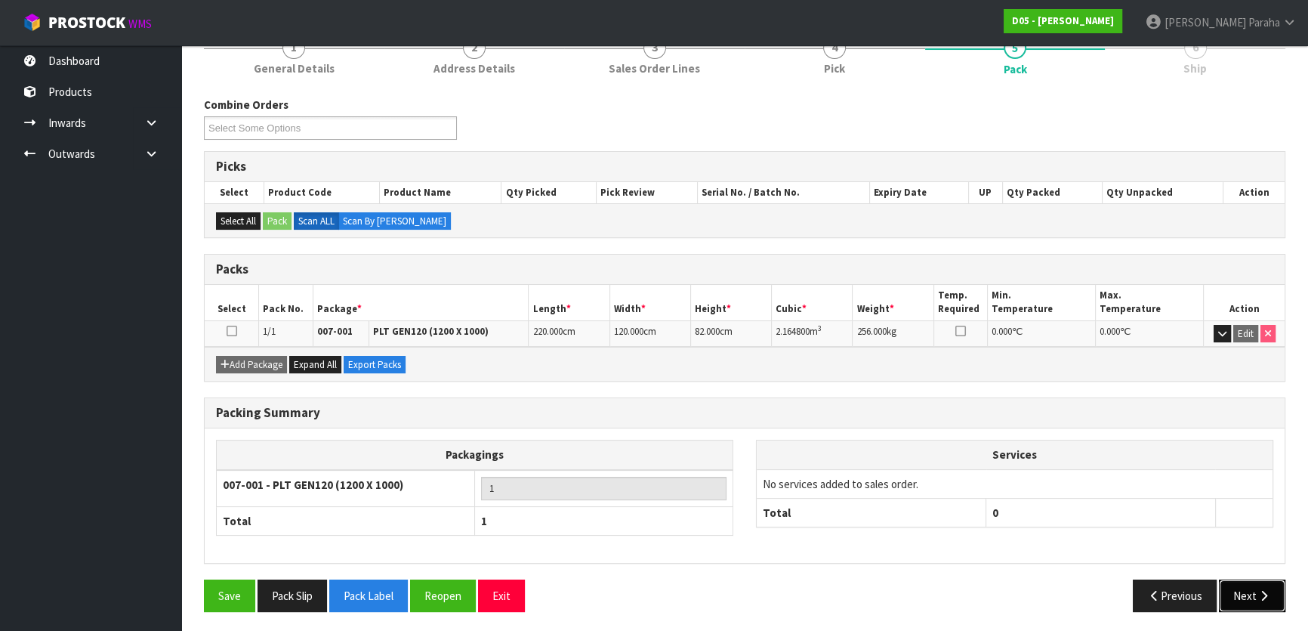
click at [1264, 590] on icon "button" at bounding box center [1264, 595] width 14 height 11
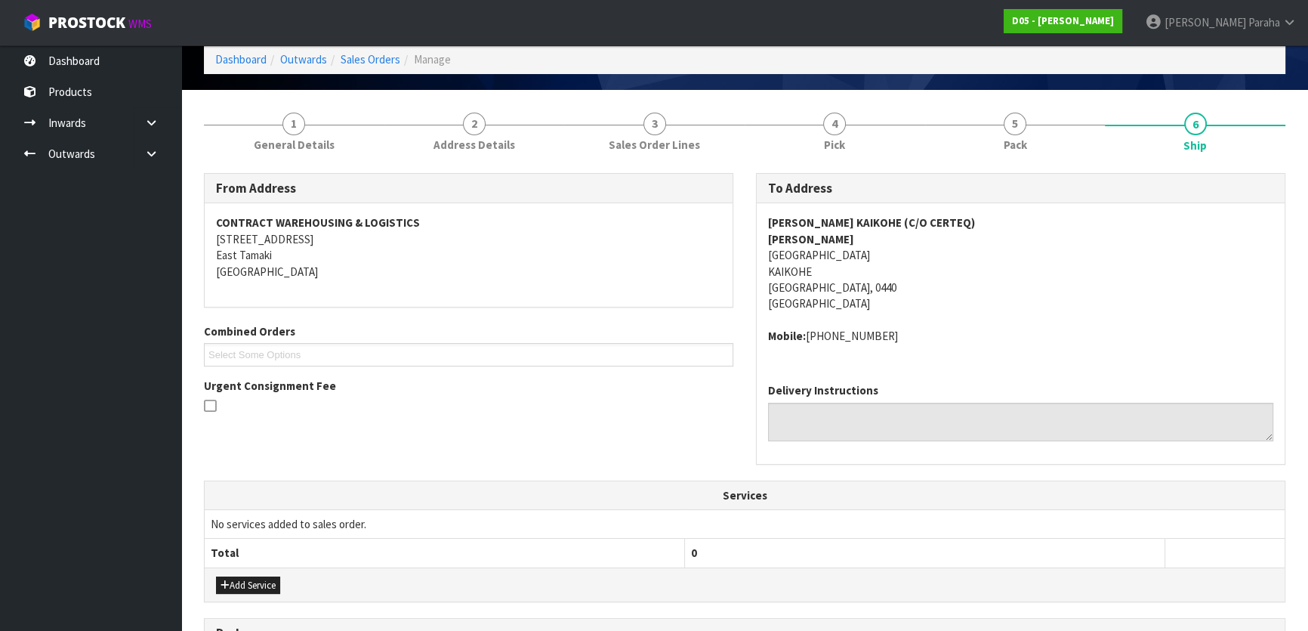
scroll to position [137, 0]
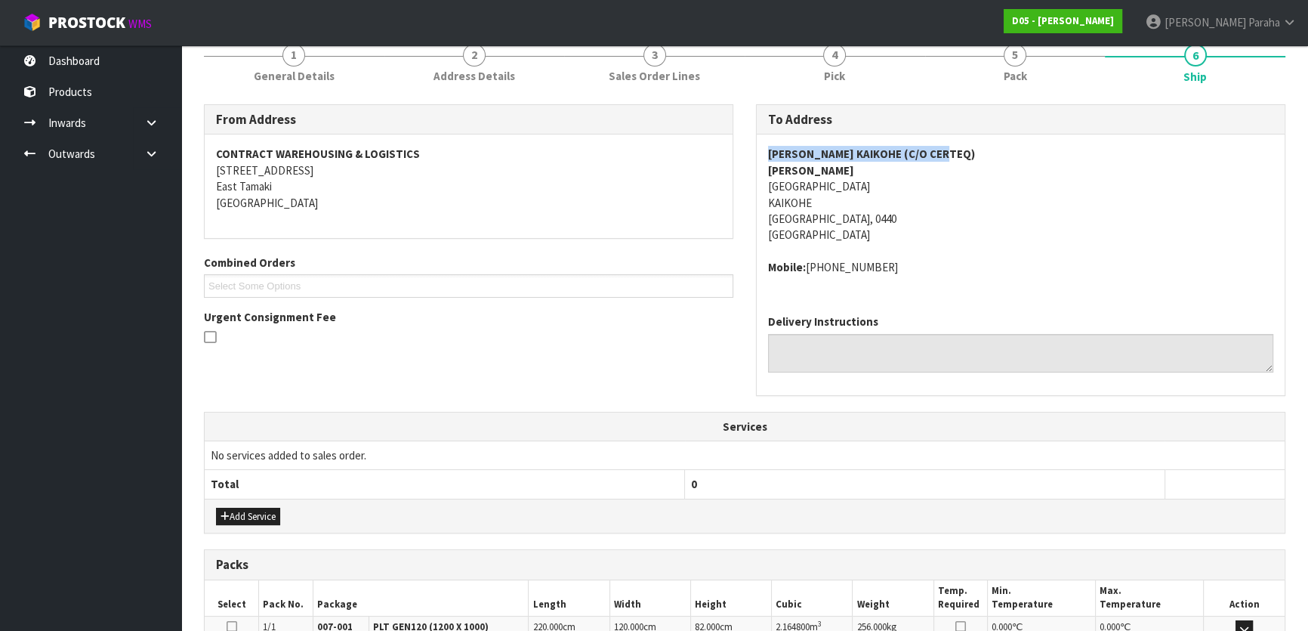
drag, startPoint x: 950, startPoint y: 148, endPoint x: 766, endPoint y: 141, distance: 183.7
click at [766, 141] on div "MCDONALD'S KAIKOHE (C/O CERTEQ) DANIEL PHILLIPS STATION ROAD KAIKOHE Northland,…" at bounding box center [1021, 218] width 528 height 168
copy strong "MCDONALD'S KAIKOHE (C/O CERTEQ"
drag, startPoint x: 845, startPoint y: 187, endPoint x: 761, endPoint y: 190, distance: 83.1
click at [761, 190] on div "MCDONALD'S KAIKOHE (C/O CERTEQ) DANIEL PHILLIPS STATION ROAD KAIKOHE Northland,…" at bounding box center [1021, 218] width 528 height 168
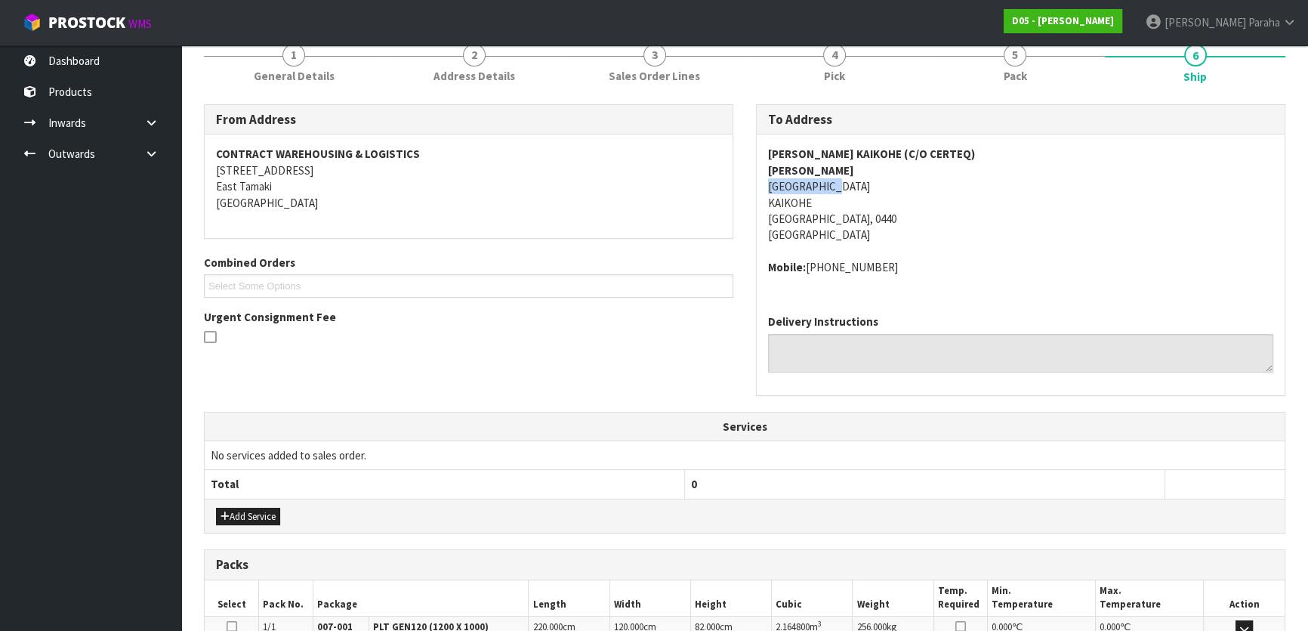
copy address "STATION ROAD"
drag, startPoint x: 884, startPoint y: 265, endPoint x: 809, endPoint y: 268, distance: 74.8
click at [809, 268] on address "Mobile: +61 403 979 714" at bounding box center [1020, 267] width 505 height 16
copy address "+61 403 979 714"
drag, startPoint x: 856, startPoint y: 166, endPoint x: 765, endPoint y: 165, distance: 90.7
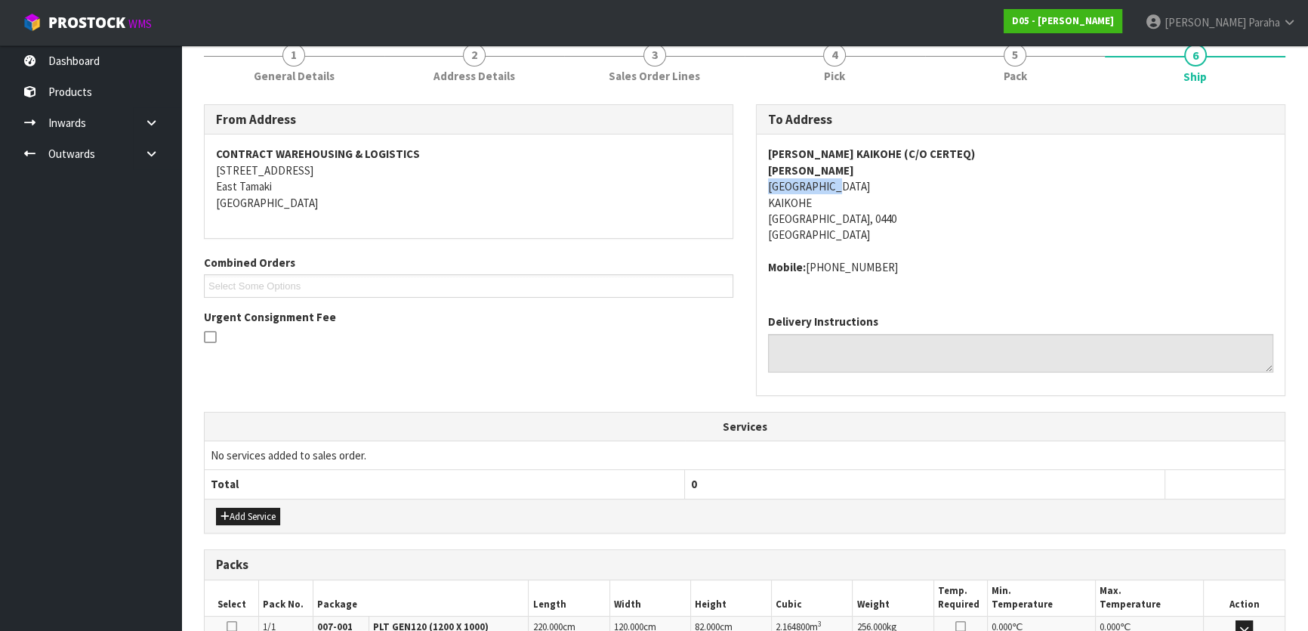
click at [765, 165] on div "MCDONALD'S KAIKOHE (C/O CERTEQ) DANIEL PHILLIPS STATION ROAD KAIKOHE Northland,…" at bounding box center [1021, 218] width 528 height 168
copy strong "DANIEL PHILLIPS"
drag, startPoint x: 956, startPoint y: 151, endPoint x: 749, endPoint y: 149, distance: 206.2
click at [749, 149] on div "To Address MCDONALD'S KAIKOHE (C/O CERTEQ) DANIEL PHILLIPS STATION ROAD KAIKOHE…" at bounding box center [1021, 257] width 552 height 307
copy strong "MCDONALD'S KAIKOHE (C/O CERTEQ)"
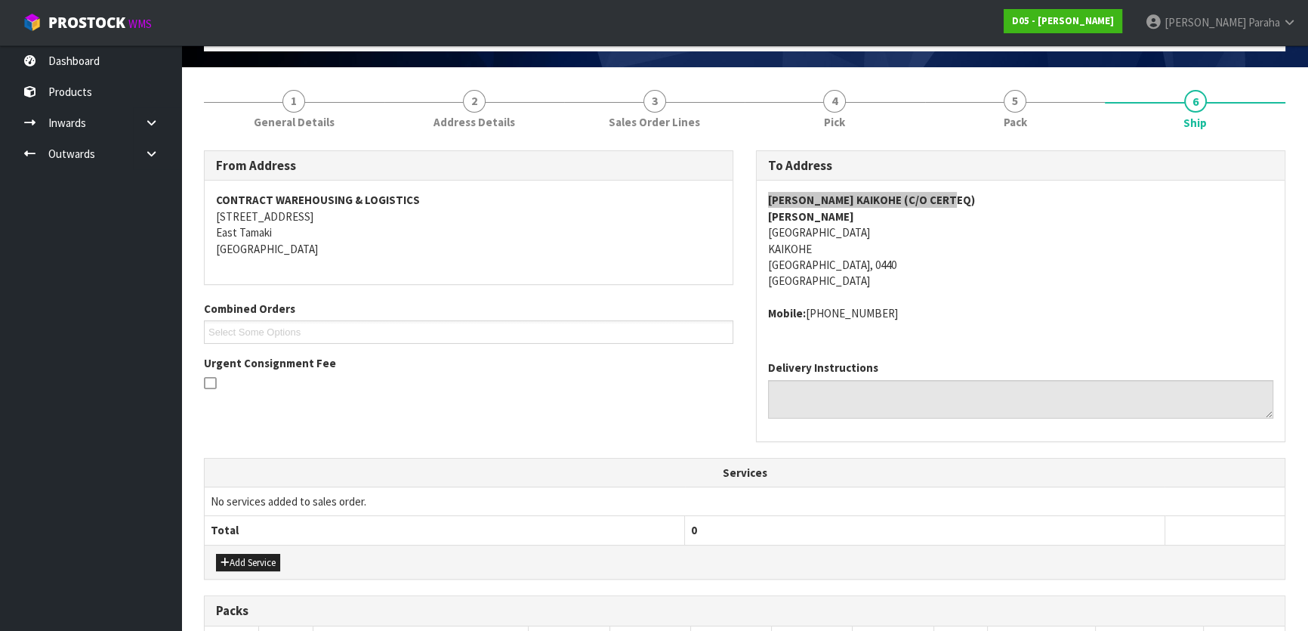
scroll to position [0, 0]
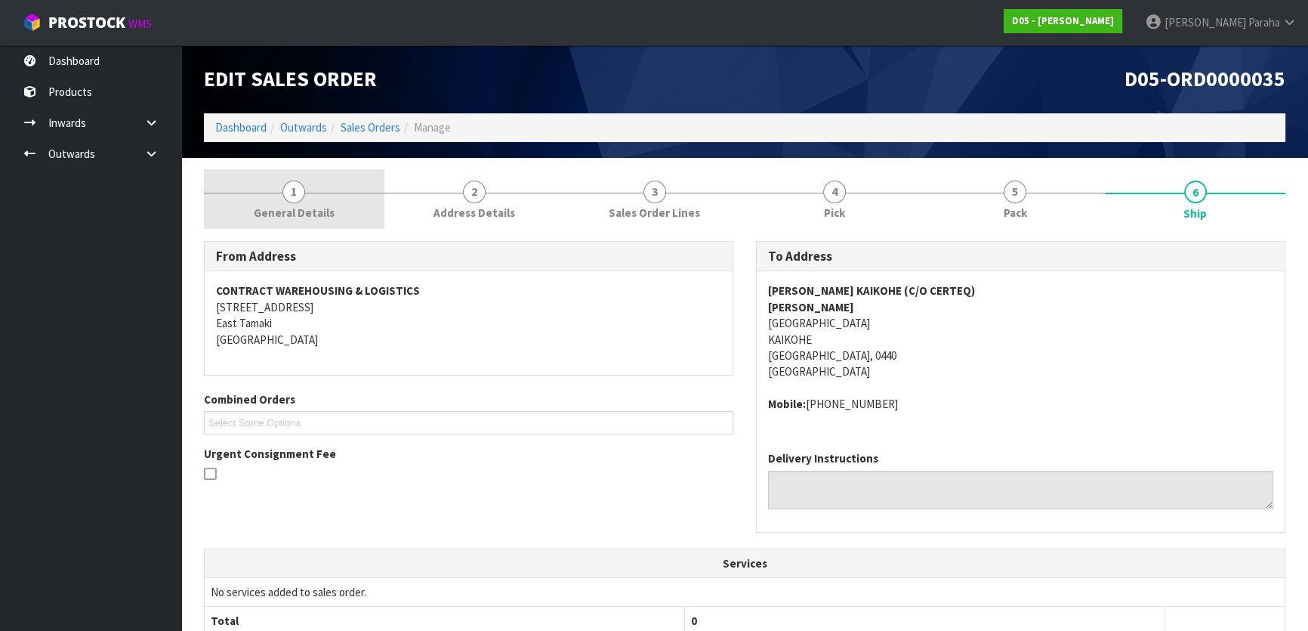
click at [304, 194] on span "1" at bounding box center [294, 192] width 23 height 23
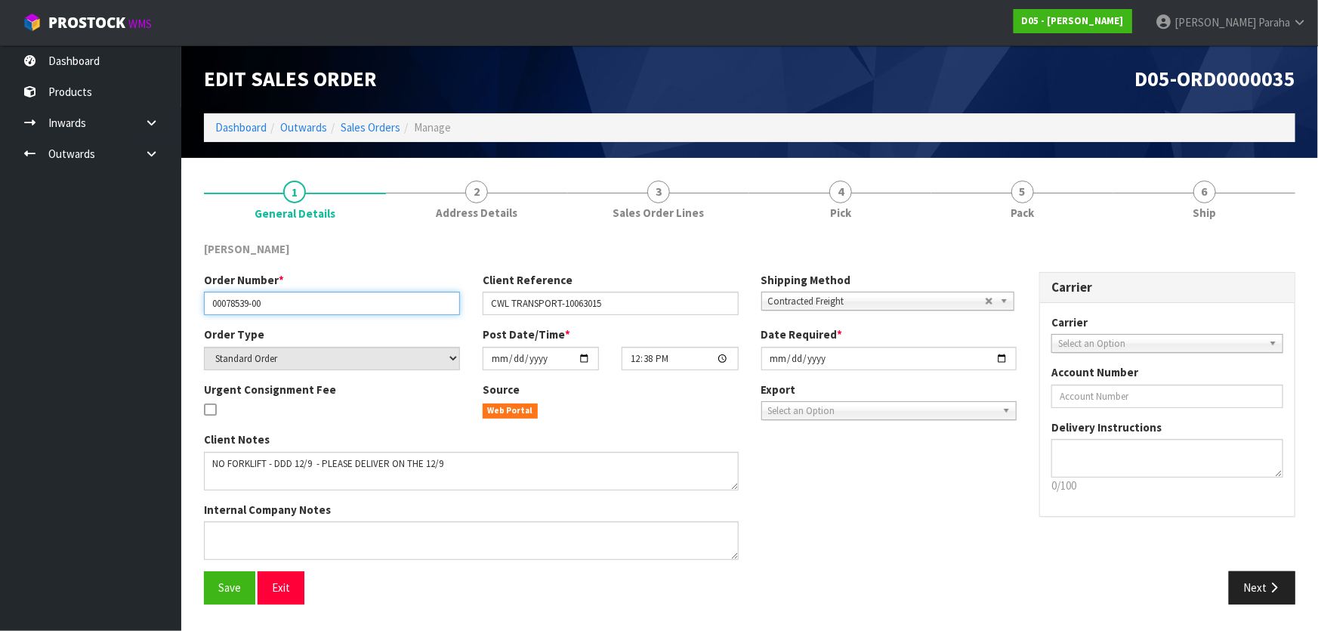
drag, startPoint x: 271, startPoint y: 302, endPoint x: 181, endPoint y: 296, distance: 90.8
click at [181, 296] on body "Toggle navigation ProStock WMS D05 - DUTT - COATES Polly Paraha Logout Dashboar…" at bounding box center [659, 315] width 1318 height 631
click at [228, 128] on link "Dashboard" at bounding box center [240, 127] width 51 height 14
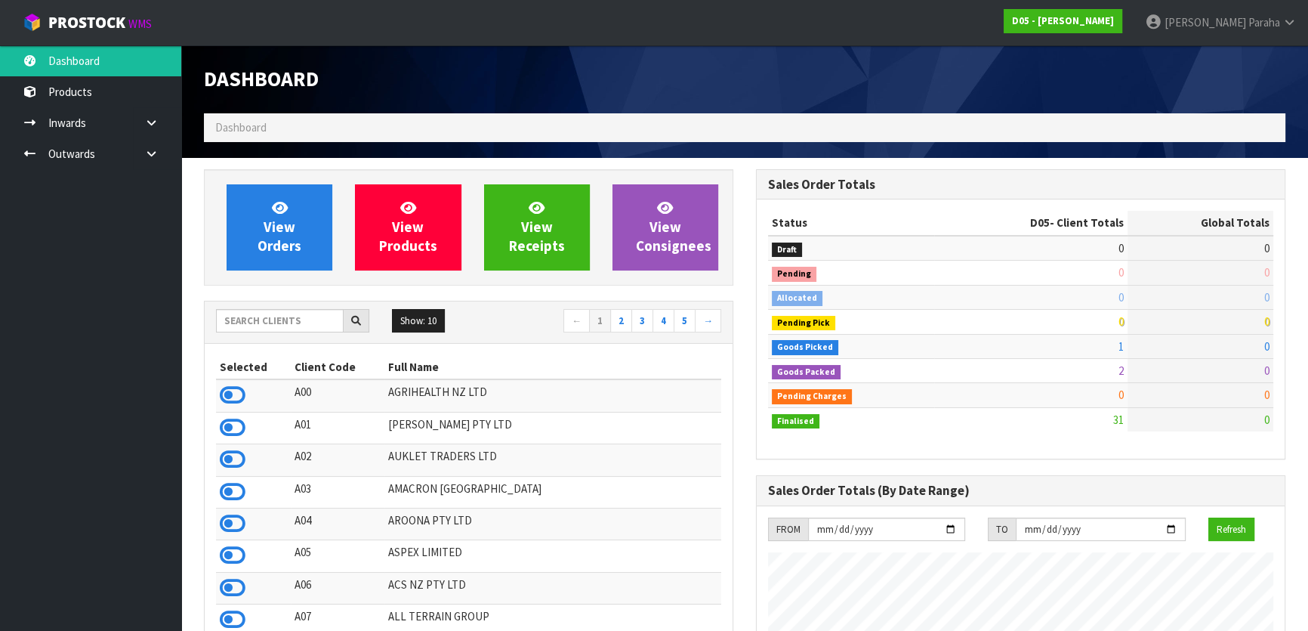
scroll to position [1117, 551]
click at [271, 320] on input "text" at bounding box center [280, 320] width 128 height 23
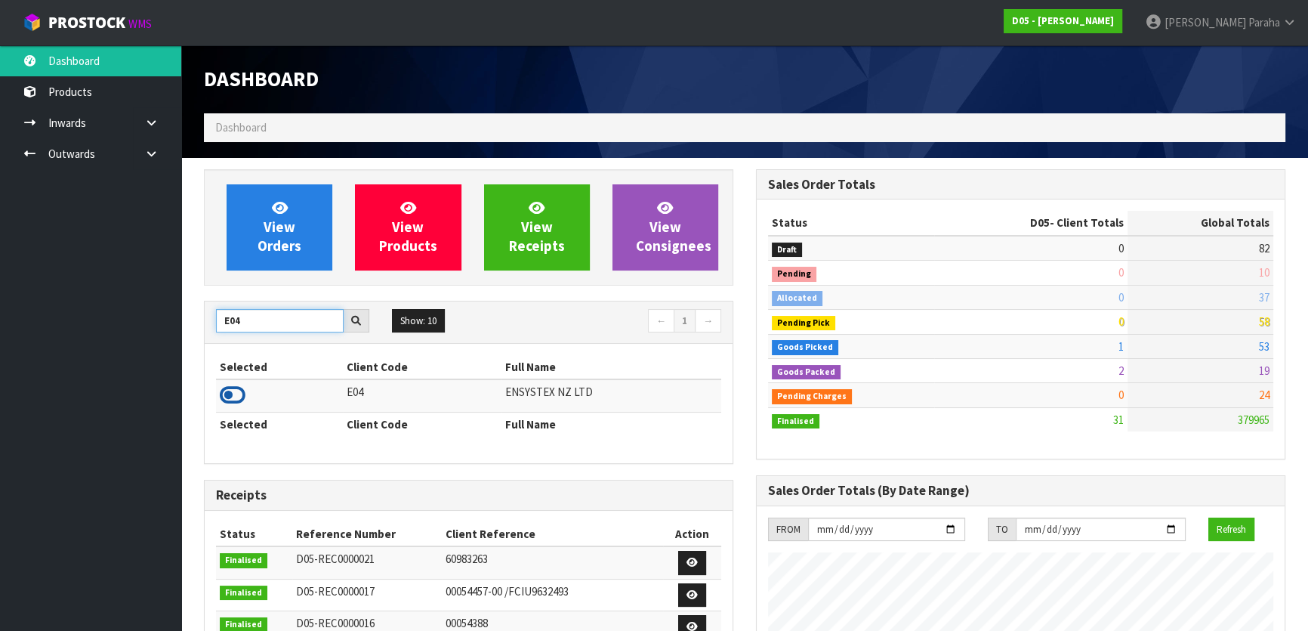
type input "E04"
click at [233, 394] on icon at bounding box center [233, 395] width 26 height 23
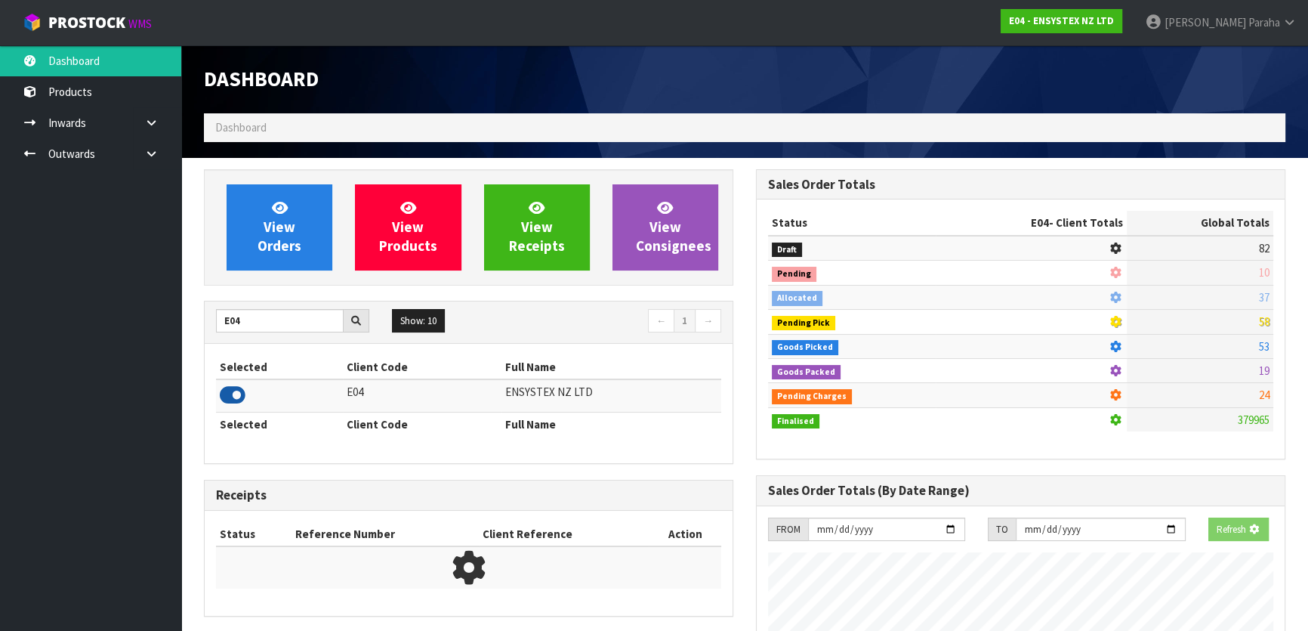
scroll to position [1175, 551]
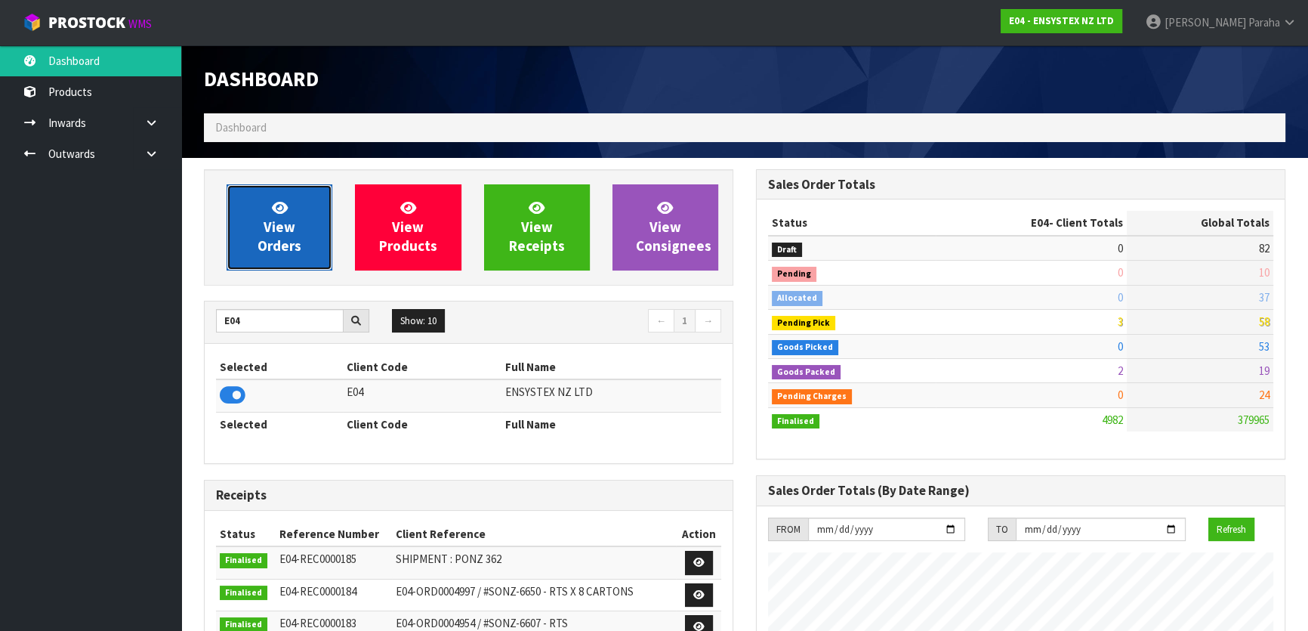
click at [283, 256] on link "View Orders" at bounding box center [280, 227] width 106 height 86
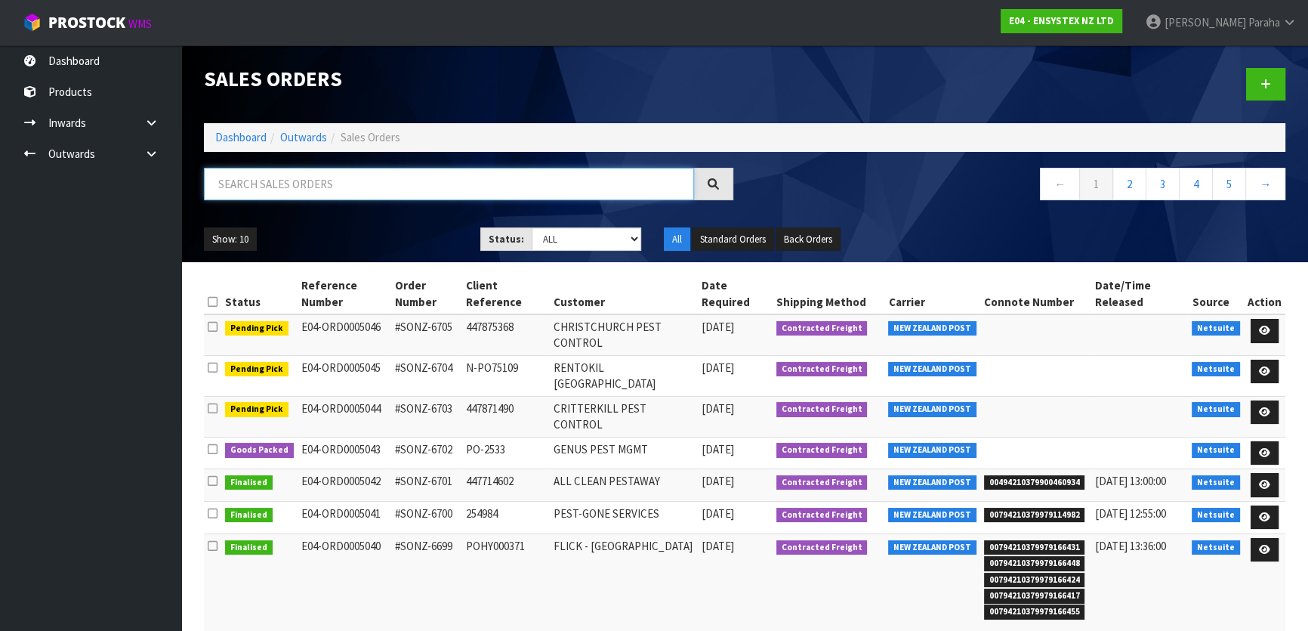
click at [291, 188] on input "text" at bounding box center [449, 184] width 490 height 32
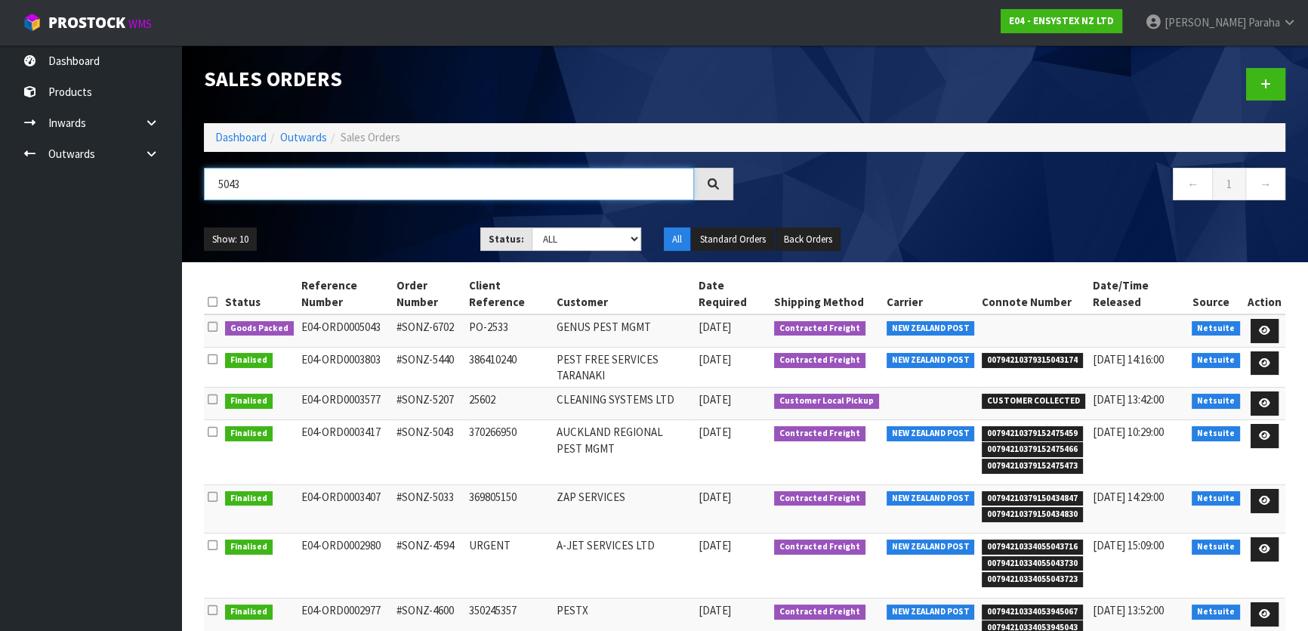
type input "5043"
click at [382, 176] on input "5043" at bounding box center [449, 184] width 490 height 32
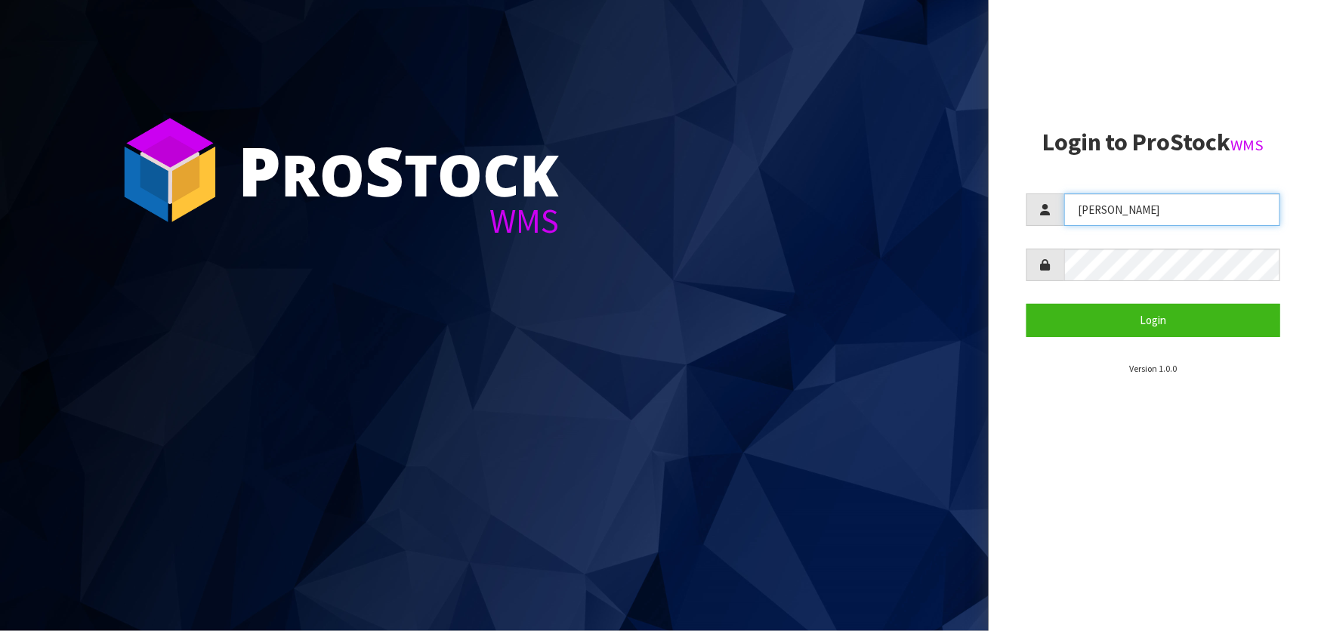
click at [1157, 219] on input "[PERSON_NAME]" at bounding box center [1172, 209] width 216 height 32
drag, startPoint x: 1163, startPoint y: 218, endPoint x: 975, endPoint y: 206, distance: 187.7
click at [975, 208] on div "P ro S tock WMS Login to ProStock WMS [GEOGRAPHIC_DATA] Login Version 1.0.0" at bounding box center [659, 315] width 1318 height 631
type input "[PERSON_NAME]"
click at [1015, 261] on aside "Login to ProStock WMS [PERSON_NAME] Login Version 1.0.0" at bounding box center [1153, 315] width 329 height 631
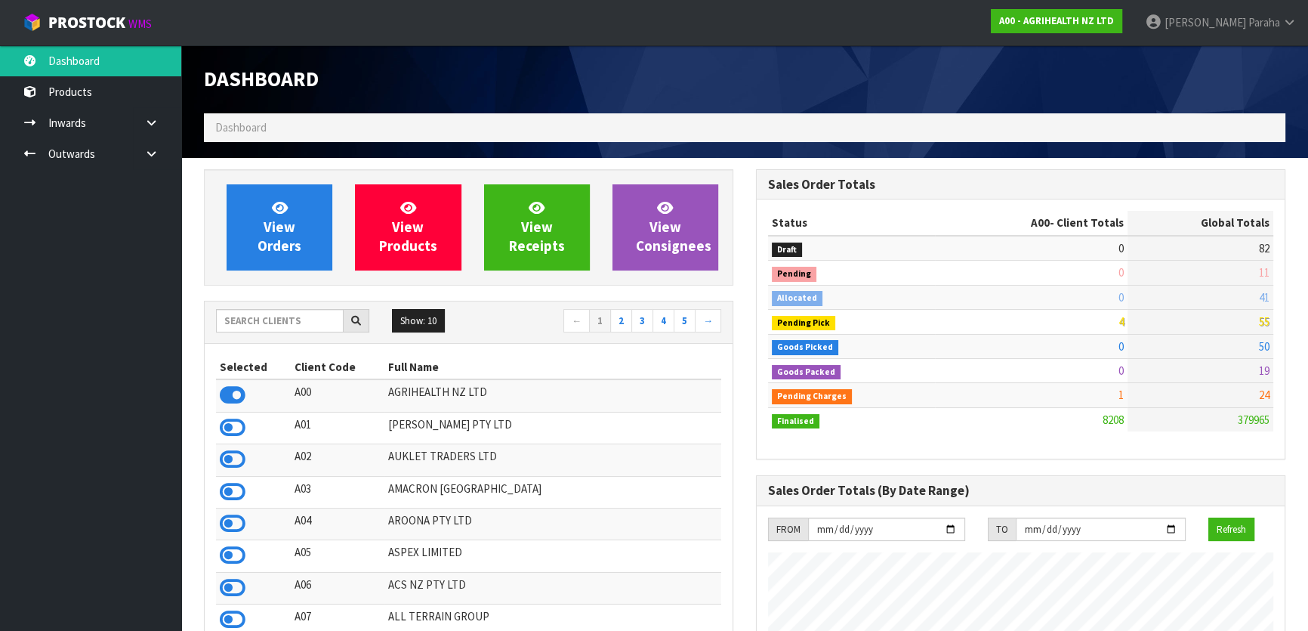
scroll to position [1142, 551]
click at [310, 324] on input "text" at bounding box center [280, 320] width 128 height 23
click at [304, 324] on input "text" at bounding box center [280, 320] width 128 height 23
click at [261, 319] on input "text" at bounding box center [280, 320] width 128 height 23
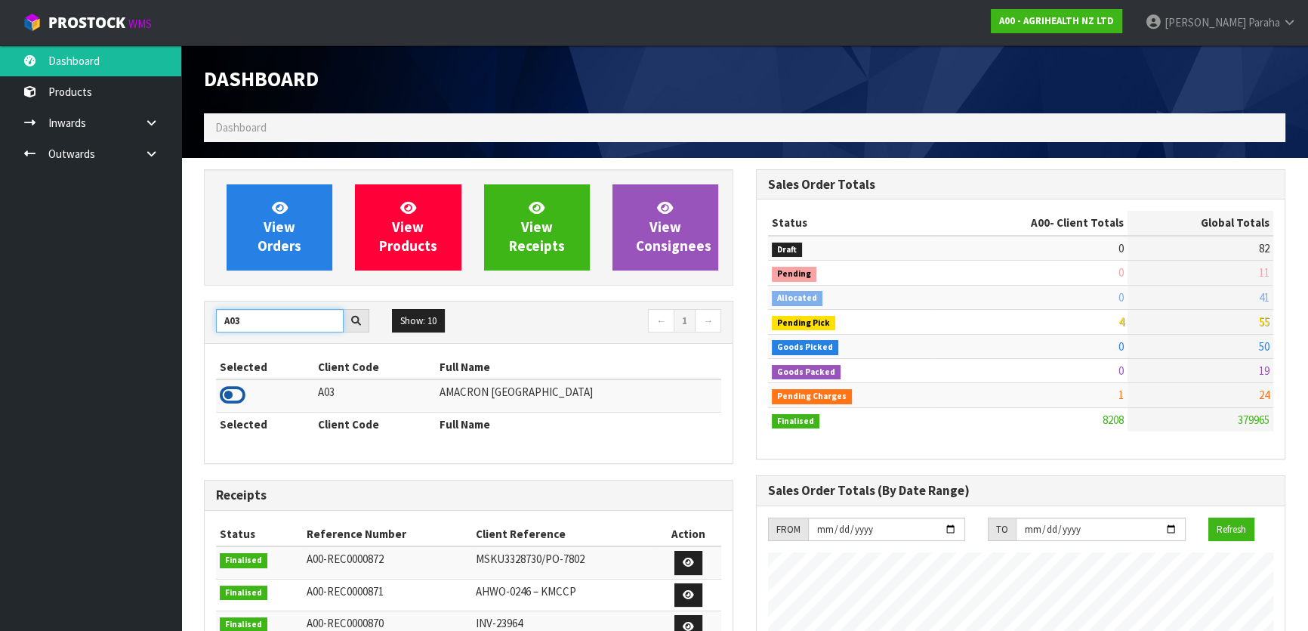
type input "A03"
click at [242, 393] on icon at bounding box center [233, 395] width 26 height 23
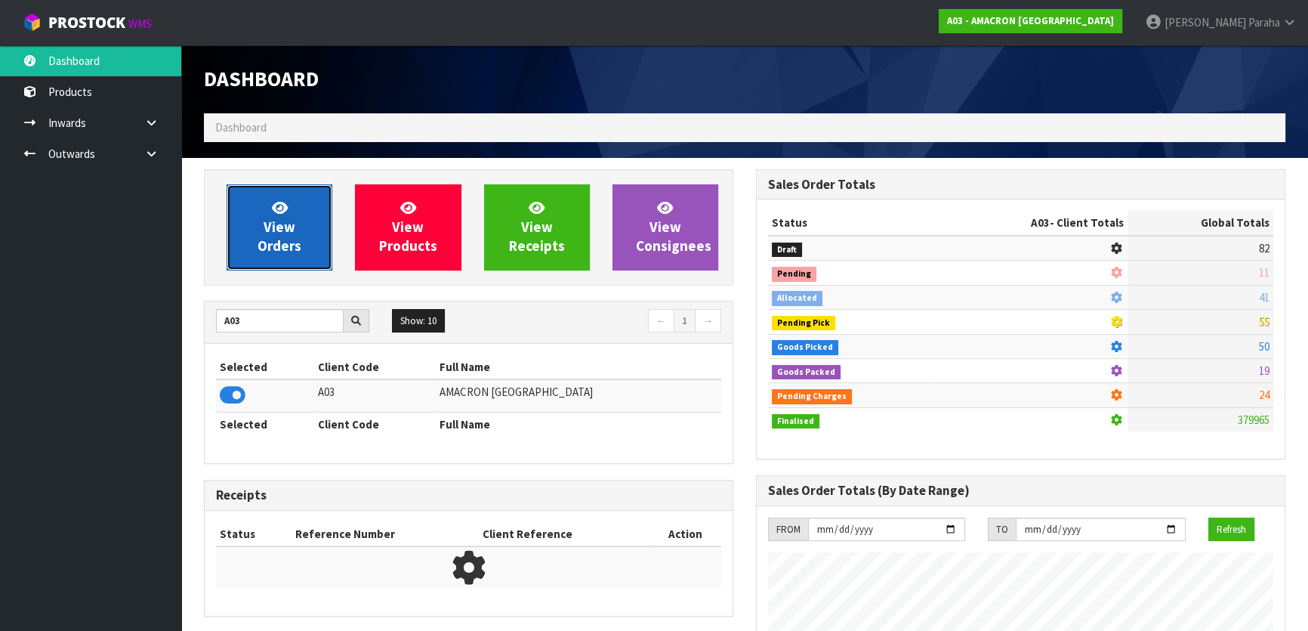
scroll to position [1044, 551]
click at [259, 227] on link "View Orders" at bounding box center [280, 227] width 106 height 86
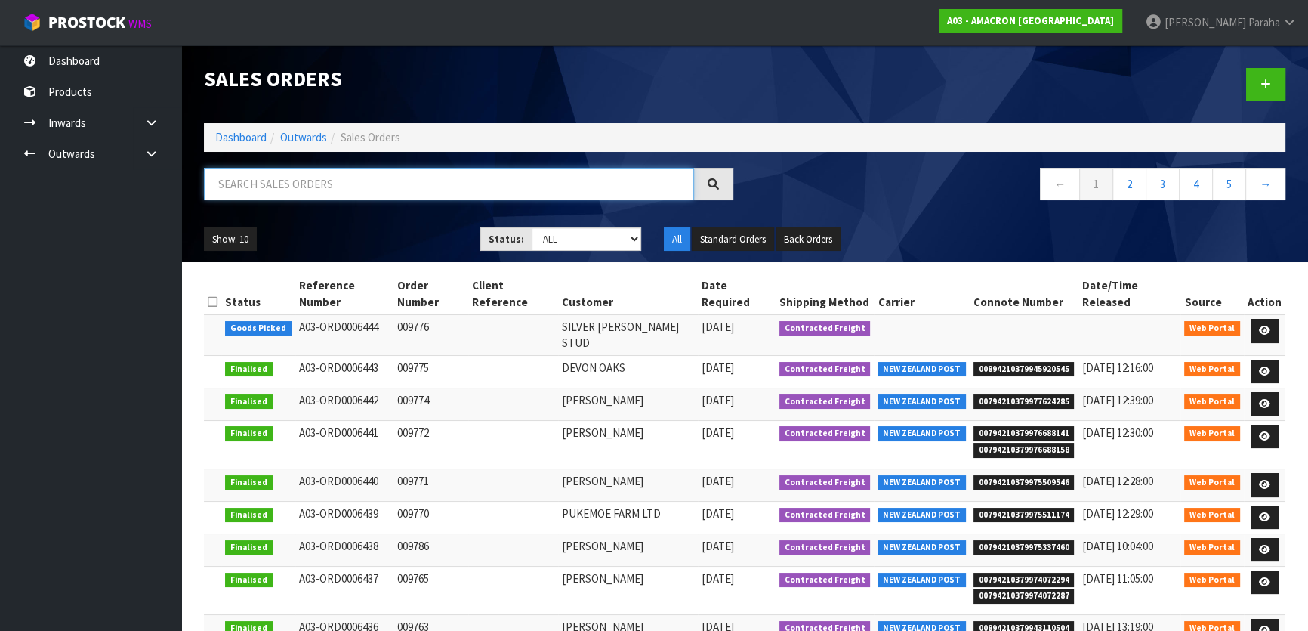
click at [349, 181] on input "text" at bounding box center [449, 184] width 490 height 32
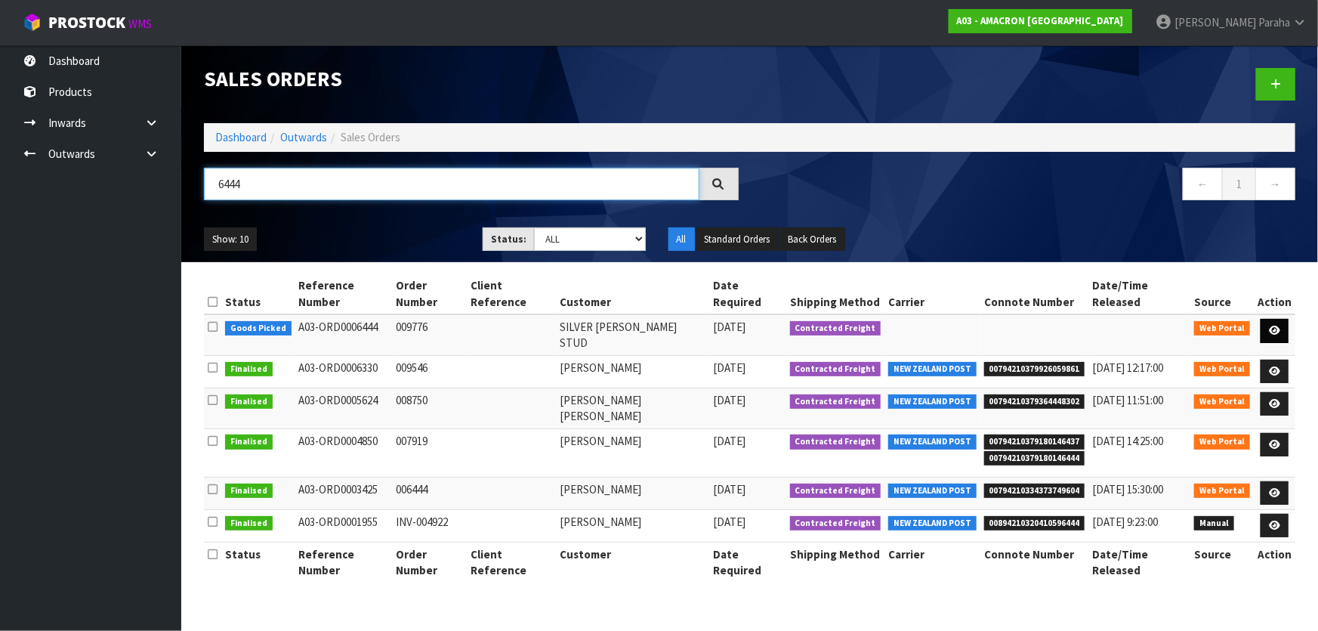
type input "6444"
click at [1271, 326] on icon at bounding box center [1274, 331] width 11 height 10
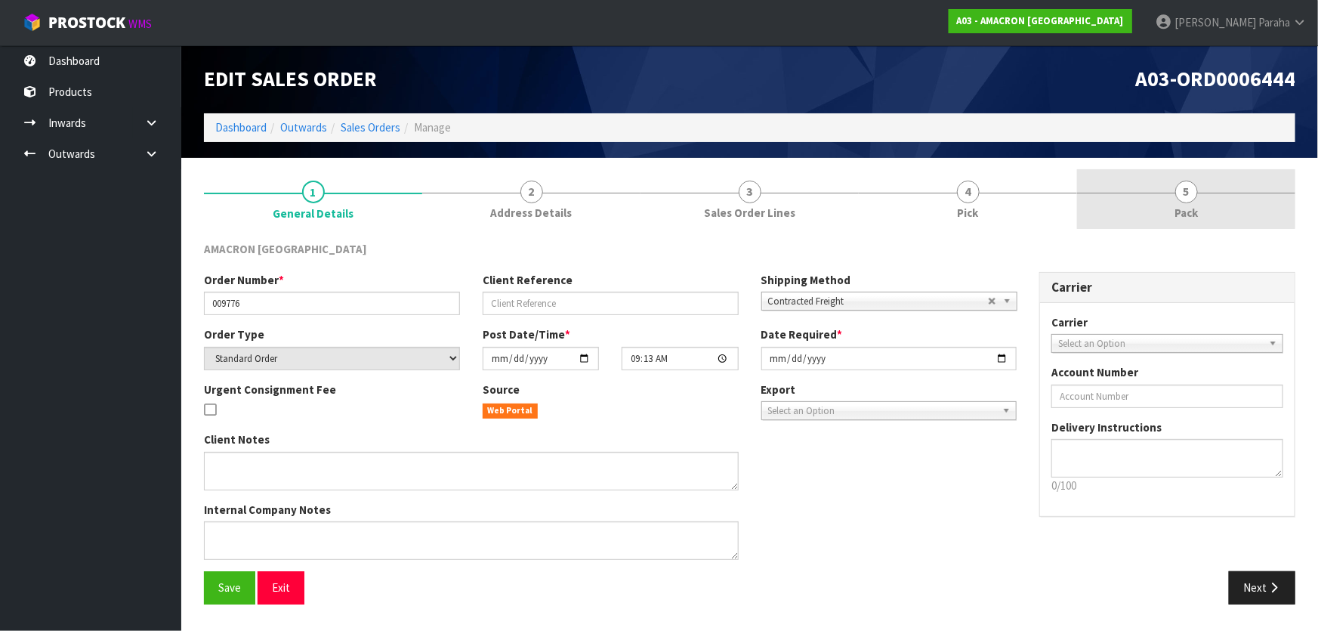
click at [1190, 188] on span "5" at bounding box center [1186, 192] width 23 height 23
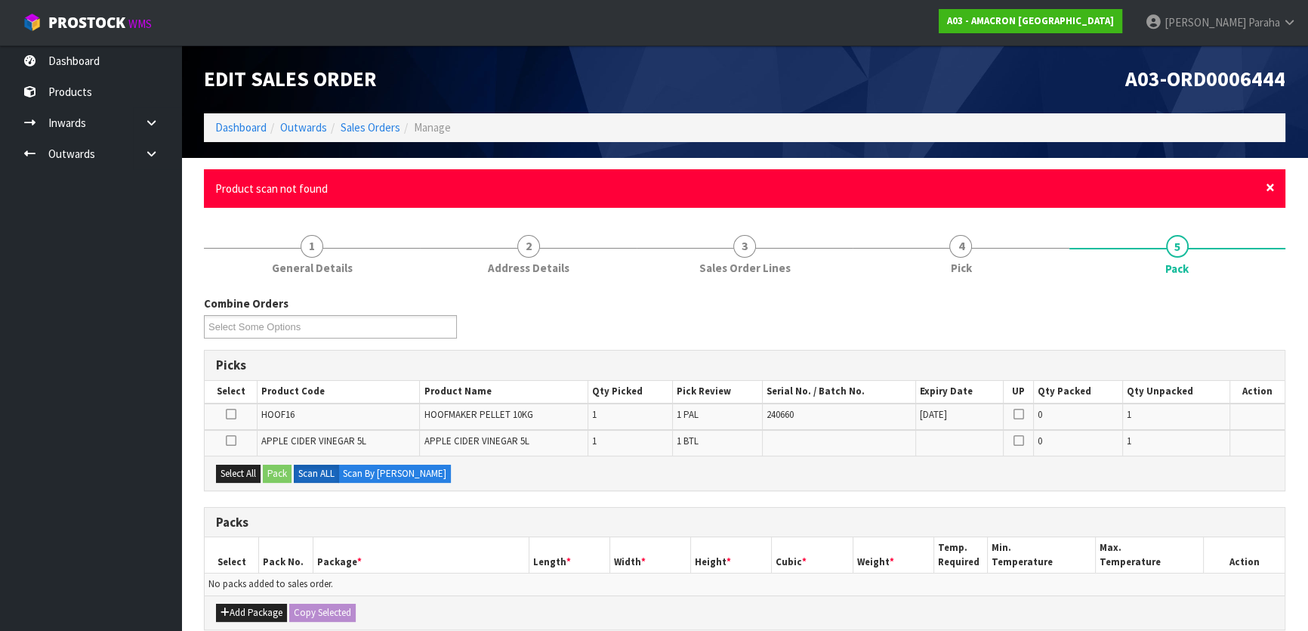
click at [1271, 189] on span "×" at bounding box center [1270, 187] width 9 height 21
click at [1273, 182] on span "×" at bounding box center [1270, 187] width 9 height 21
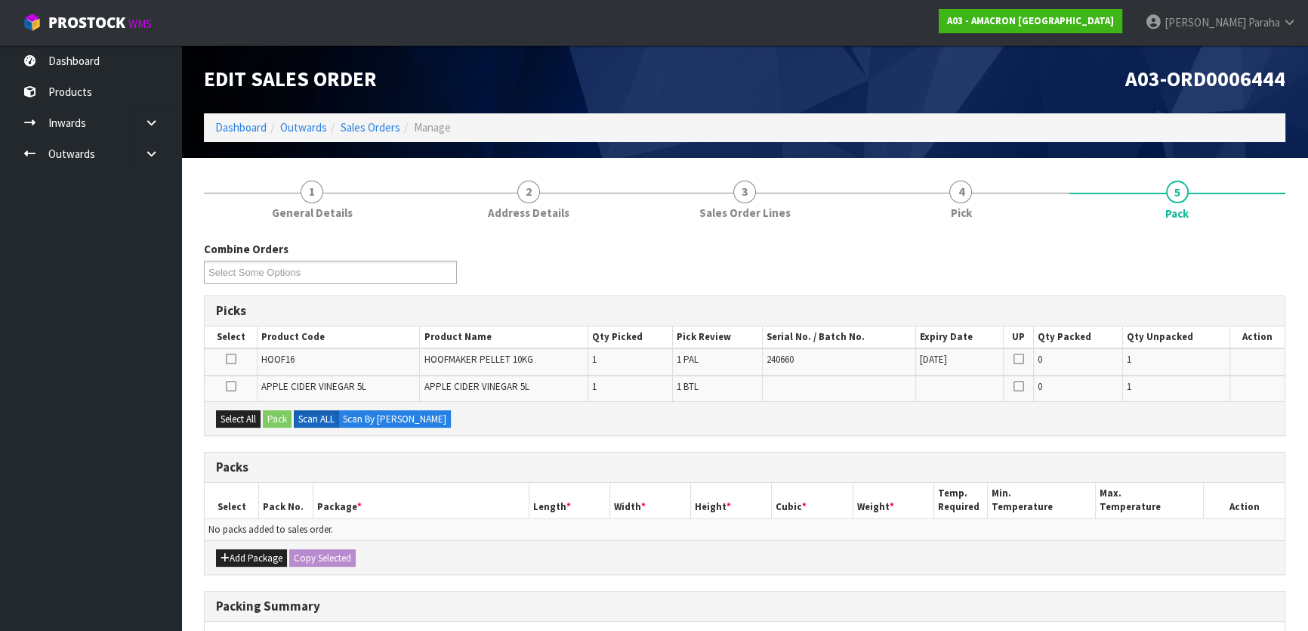
click at [230, 387] on icon at bounding box center [231, 386] width 11 height 1
click at [0, 0] on input "checkbox" at bounding box center [0, 0] width 0 height 0
click at [277, 415] on button "Pack" at bounding box center [277, 419] width 29 height 18
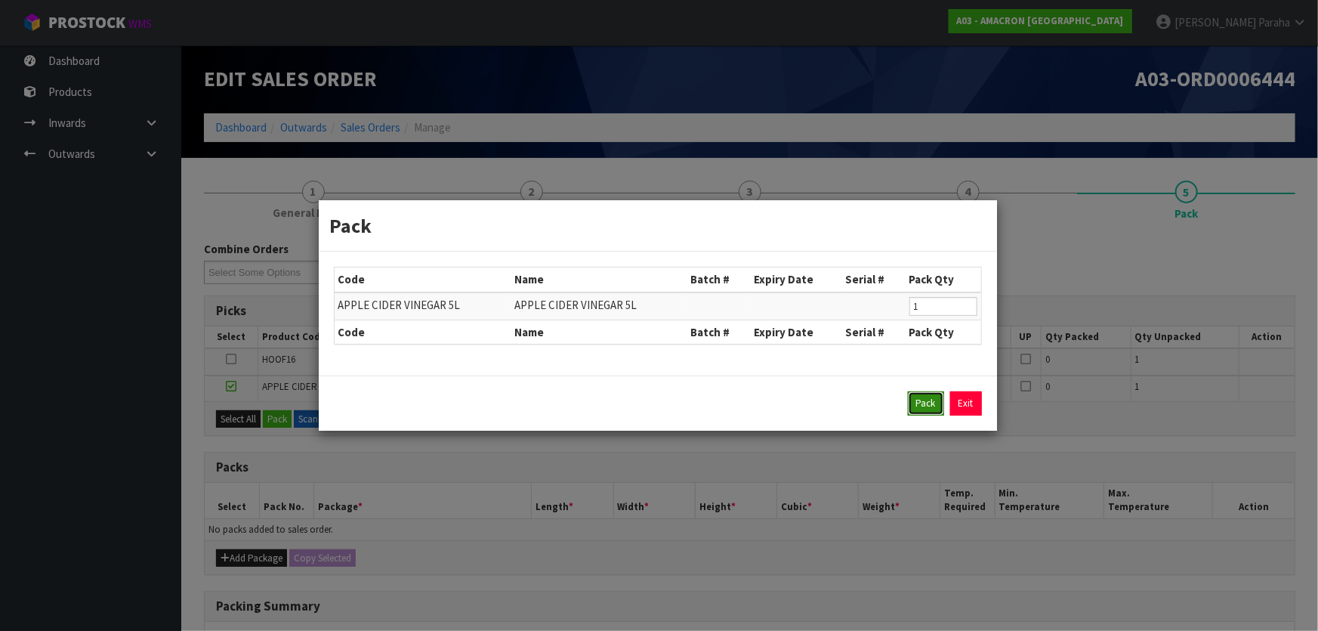
click at [918, 407] on button "Pack" at bounding box center [926, 403] width 36 height 24
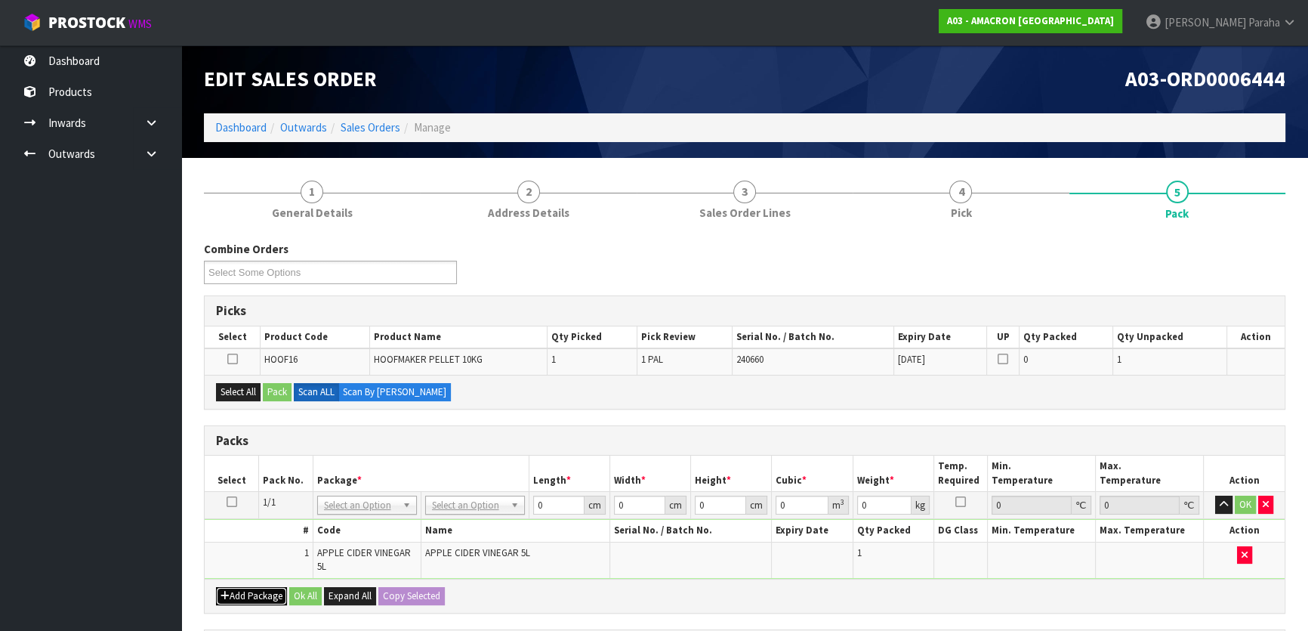
click at [265, 596] on button "Add Package" at bounding box center [251, 596] width 71 height 18
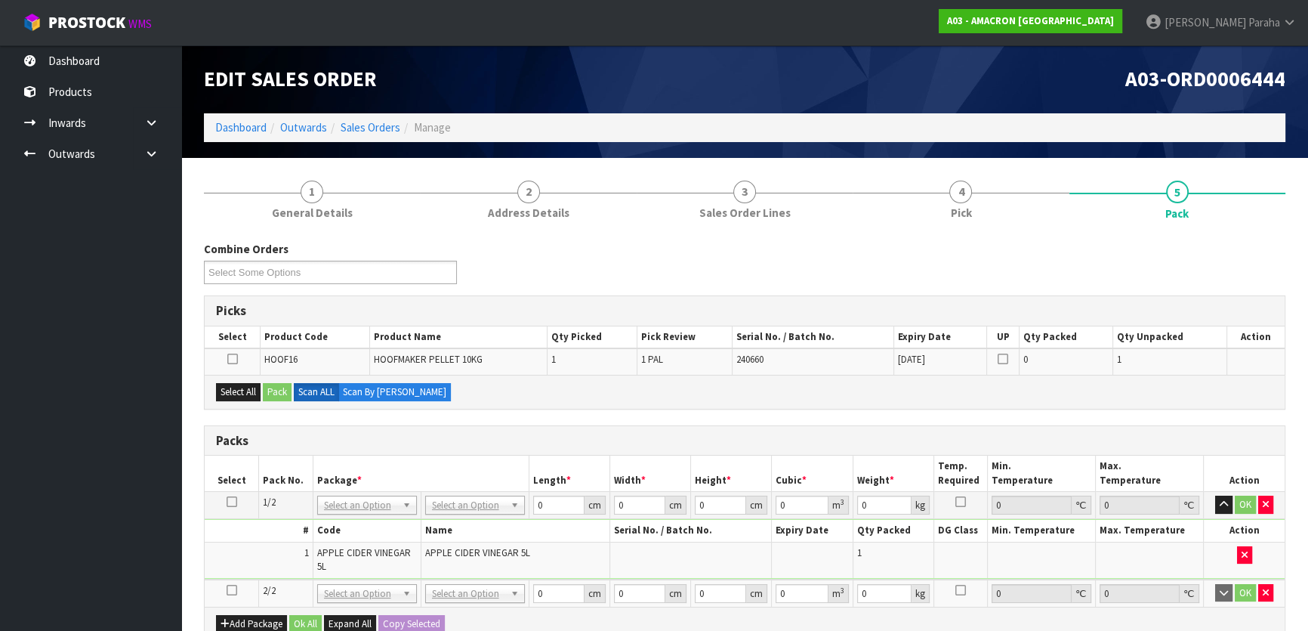
click at [232, 590] on icon at bounding box center [232, 590] width 11 height 1
drag, startPoint x: 242, startPoint y: 390, endPoint x: 257, endPoint y: 388, distance: 15.2
click at [242, 391] on button "Select All" at bounding box center [238, 392] width 45 height 18
click at [232, 360] on icon at bounding box center [232, 359] width 11 height 1
click at [0, 0] on input "checkbox" at bounding box center [0, 0] width 0 height 0
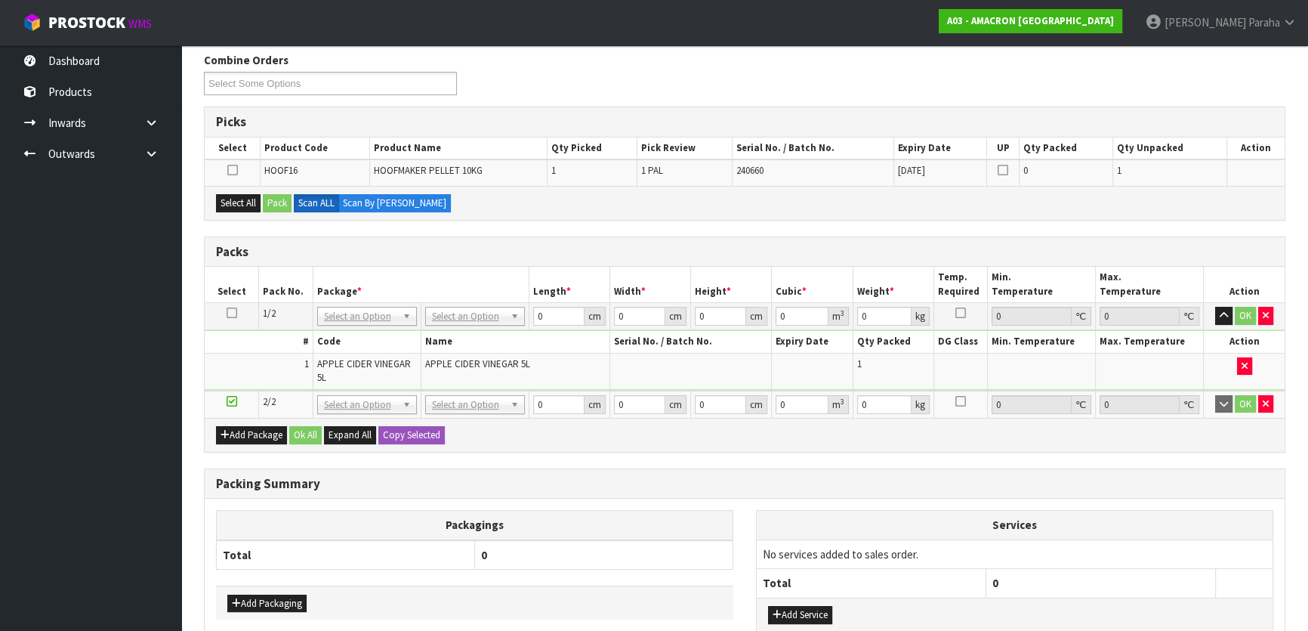
scroll to position [274, 0]
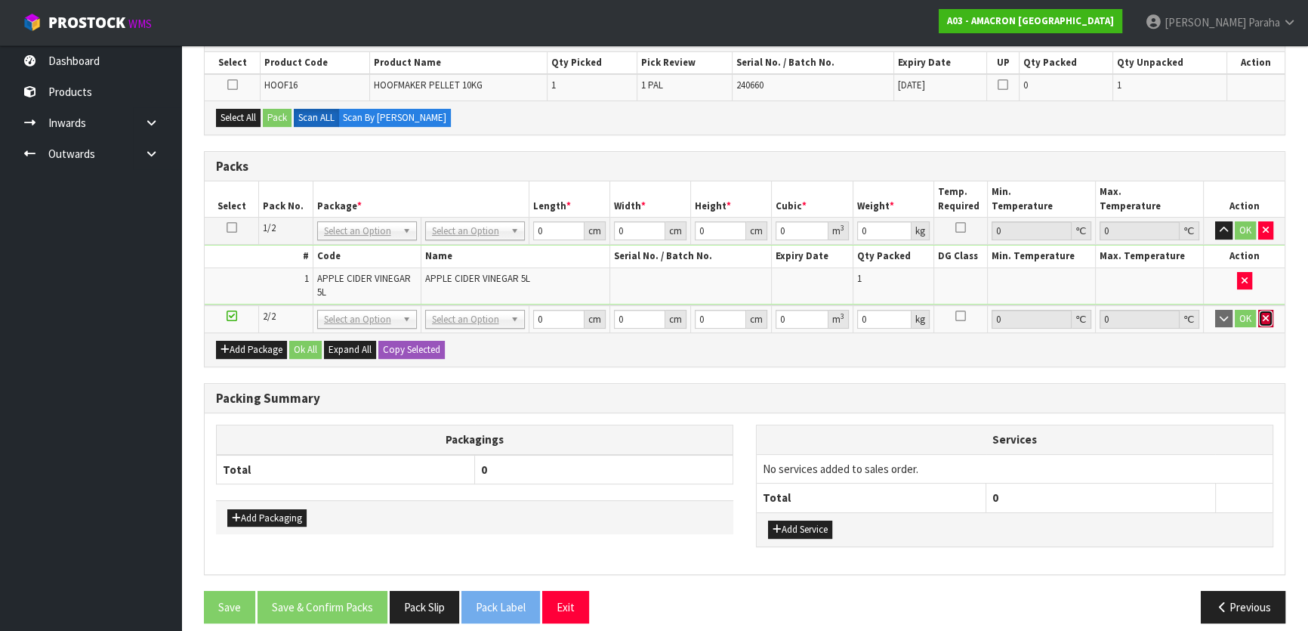
click at [1271, 313] on button "button" at bounding box center [1265, 319] width 15 height 18
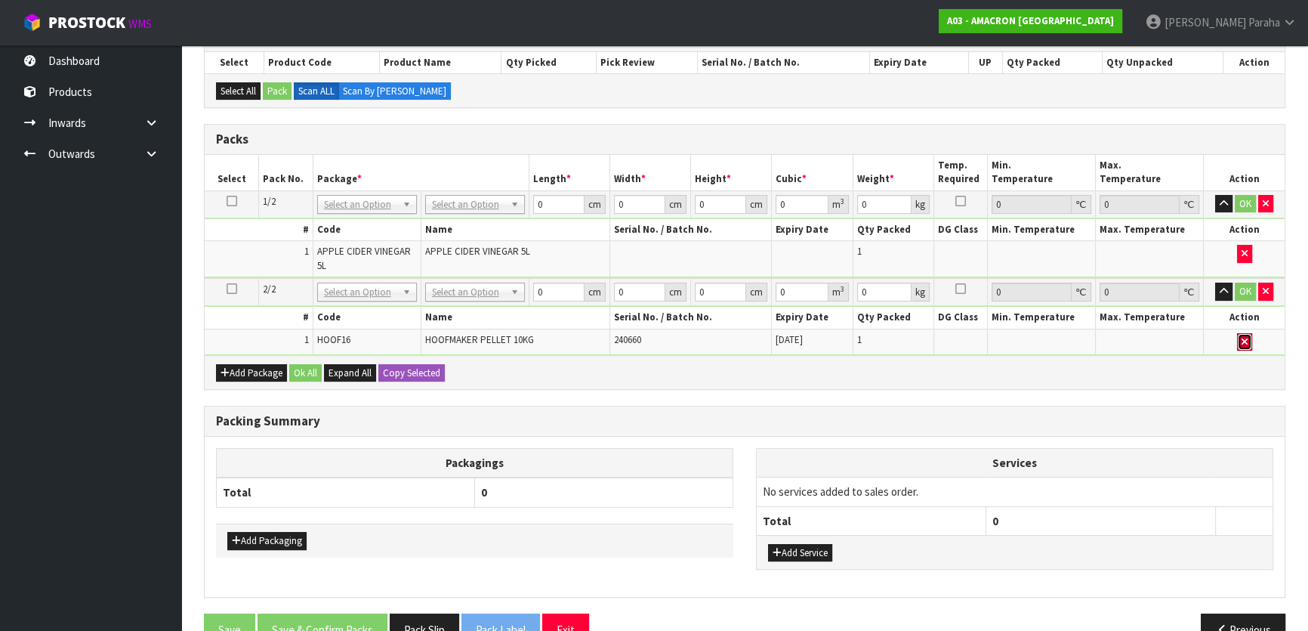
click at [1246, 340] on icon "button" at bounding box center [1245, 342] width 6 height 10
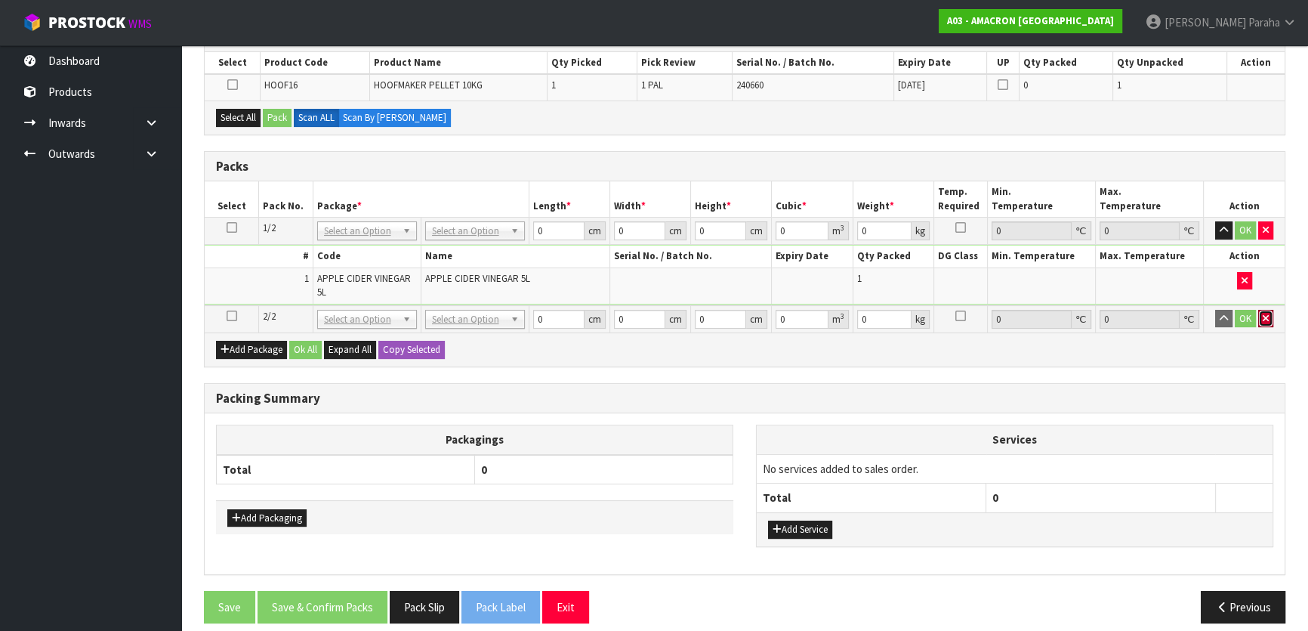
click at [1269, 320] on button "button" at bounding box center [1265, 319] width 15 height 18
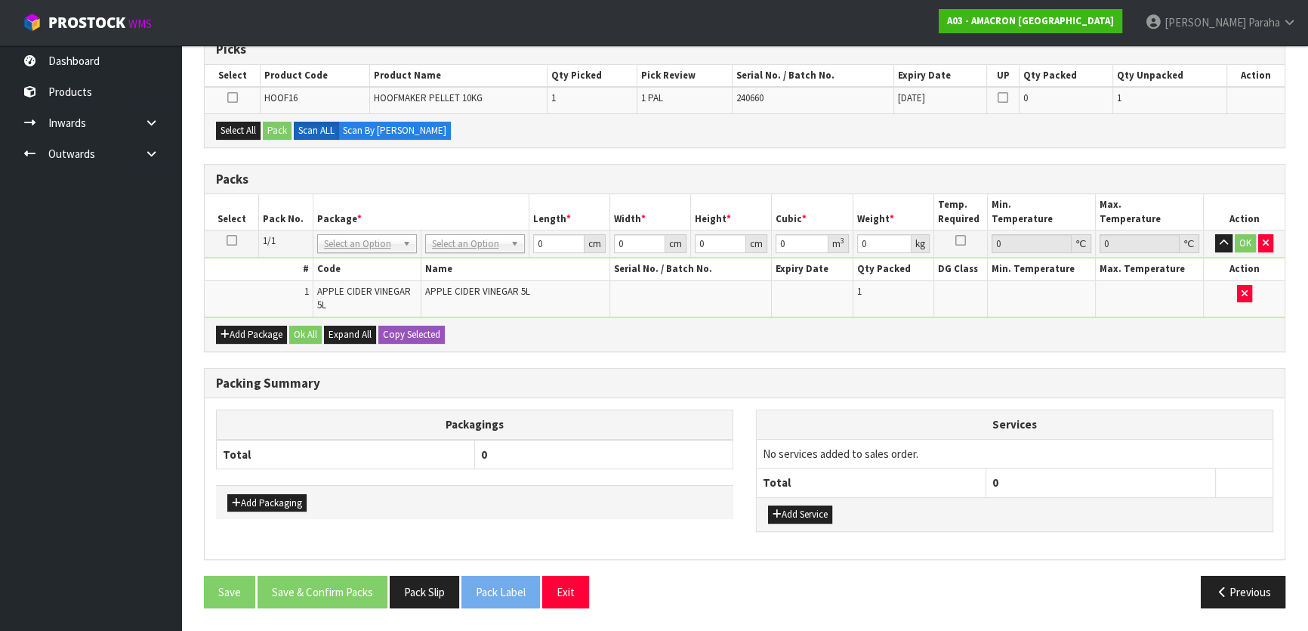
scroll to position [257, 0]
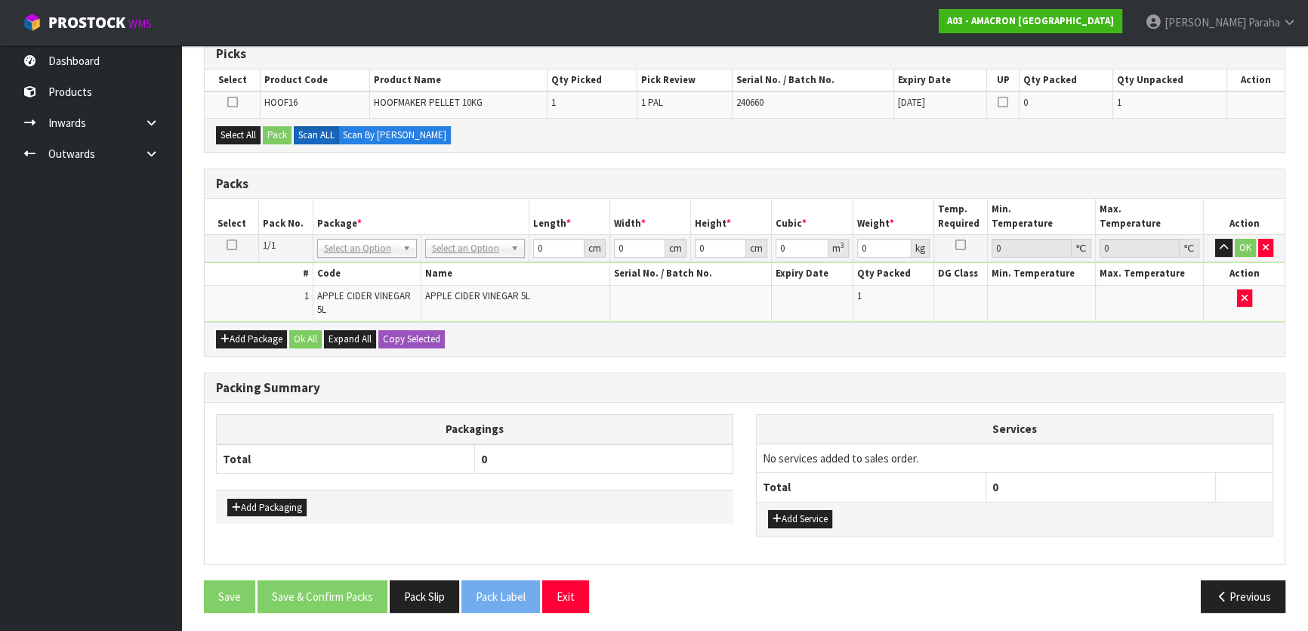
click at [230, 245] on icon at bounding box center [232, 245] width 11 height 1
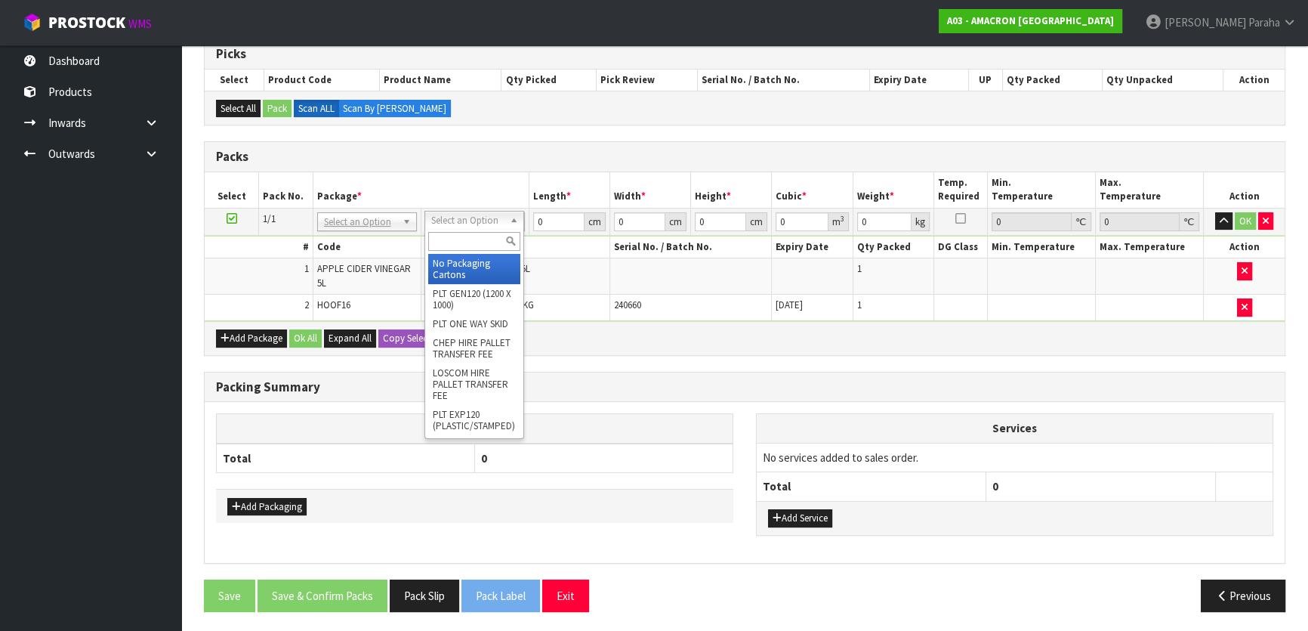
click at [491, 239] on input "text" at bounding box center [474, 241] width 92 height 19
type input "CTN6"
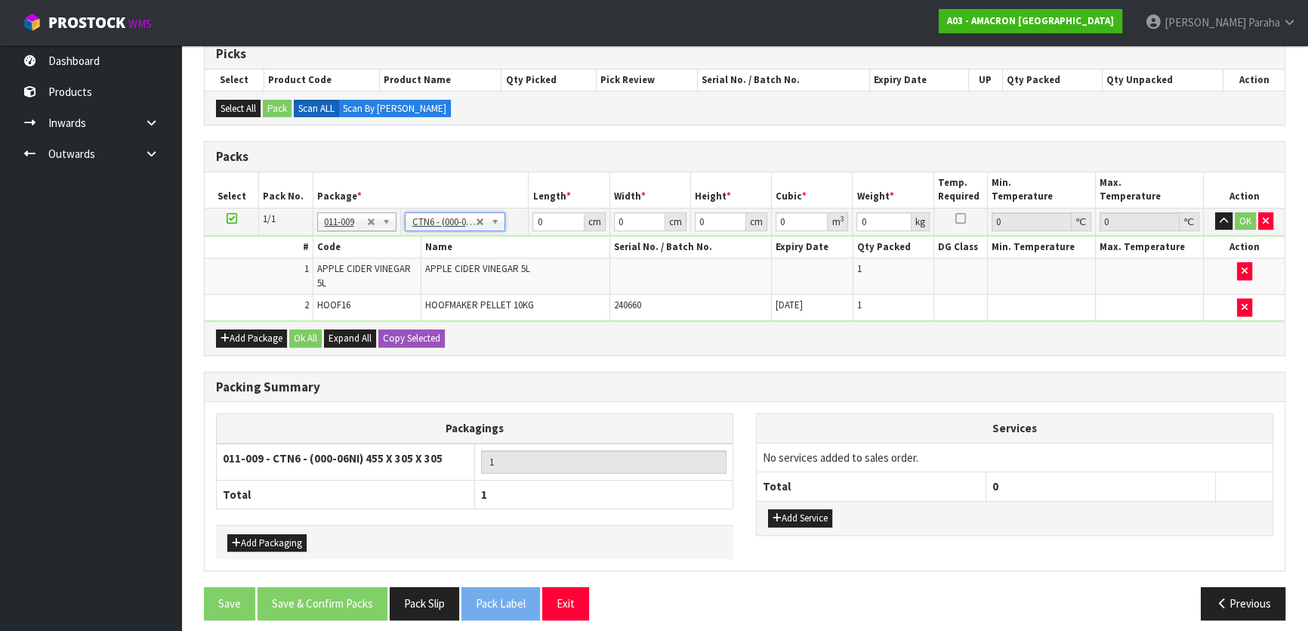
type input "45.5"
type input "30.5"
type input "0.042326"
type input "16.05"
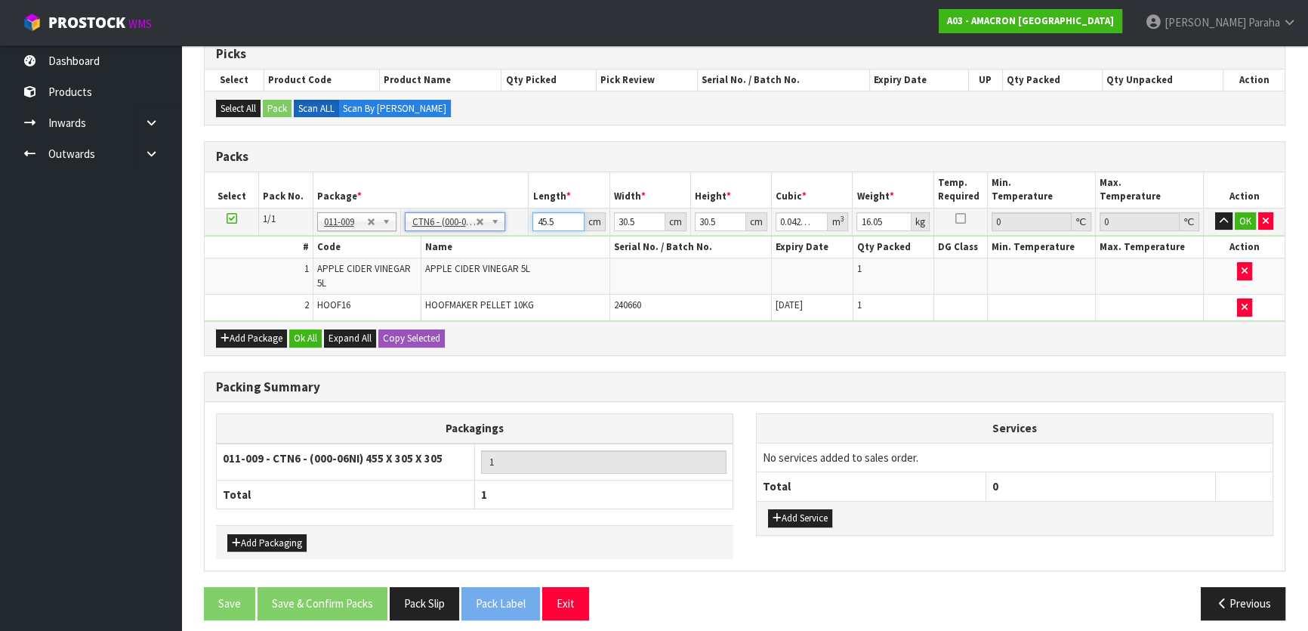
click at [567, 219] on input "45.5" at bounding box center [558, 221] width 51 height 19
type input "45"
type input "0.041861"
type input "4"
type input "0.003721"
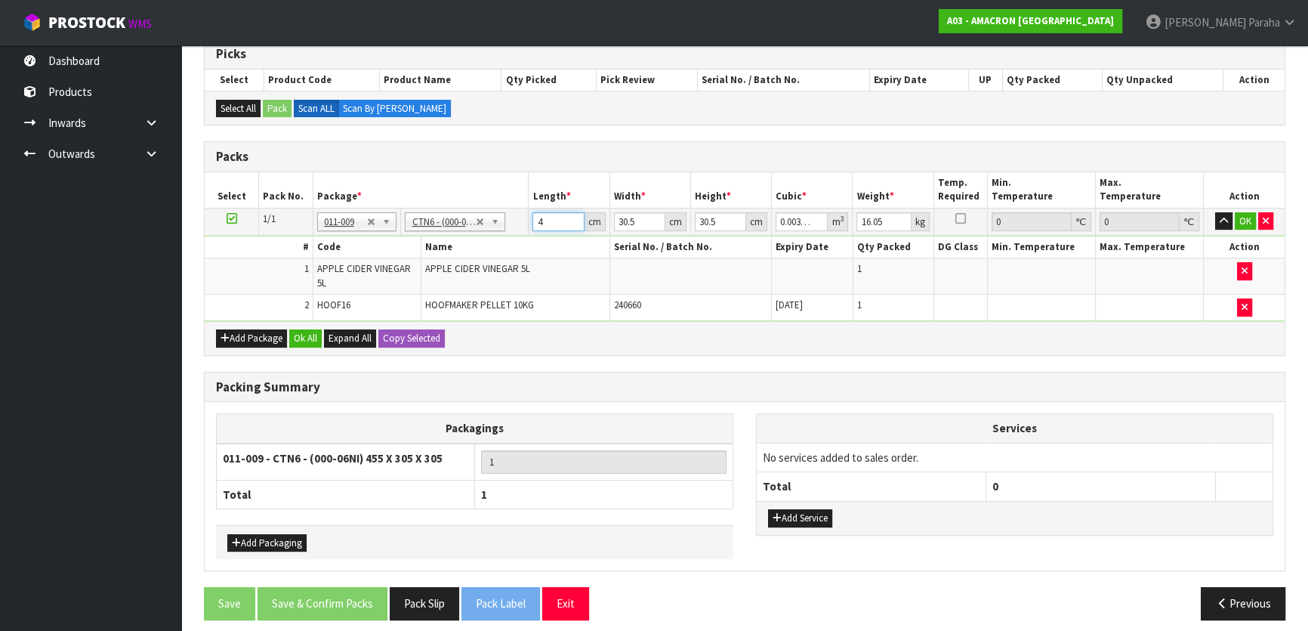
type input "0"
type input "4"
type input "0.003721"
type input "46"
type input "0.042792"
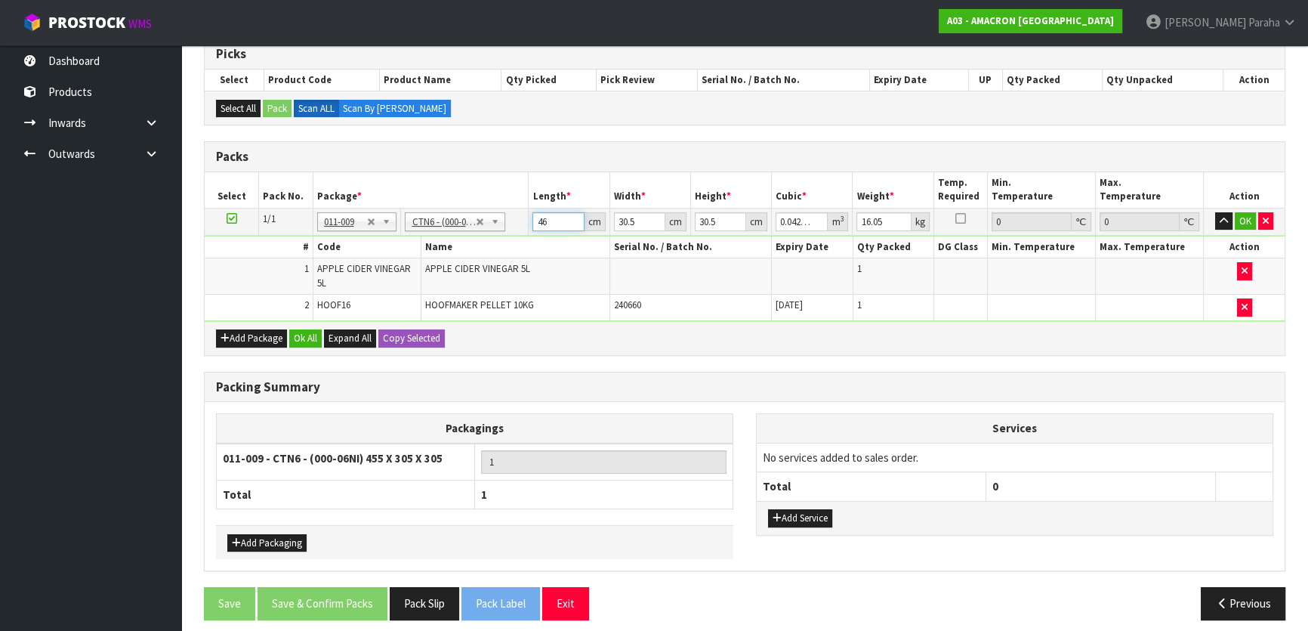
type input "46"
type input "3"
type input "0.004209"
type input "32"
type input "0.044896"
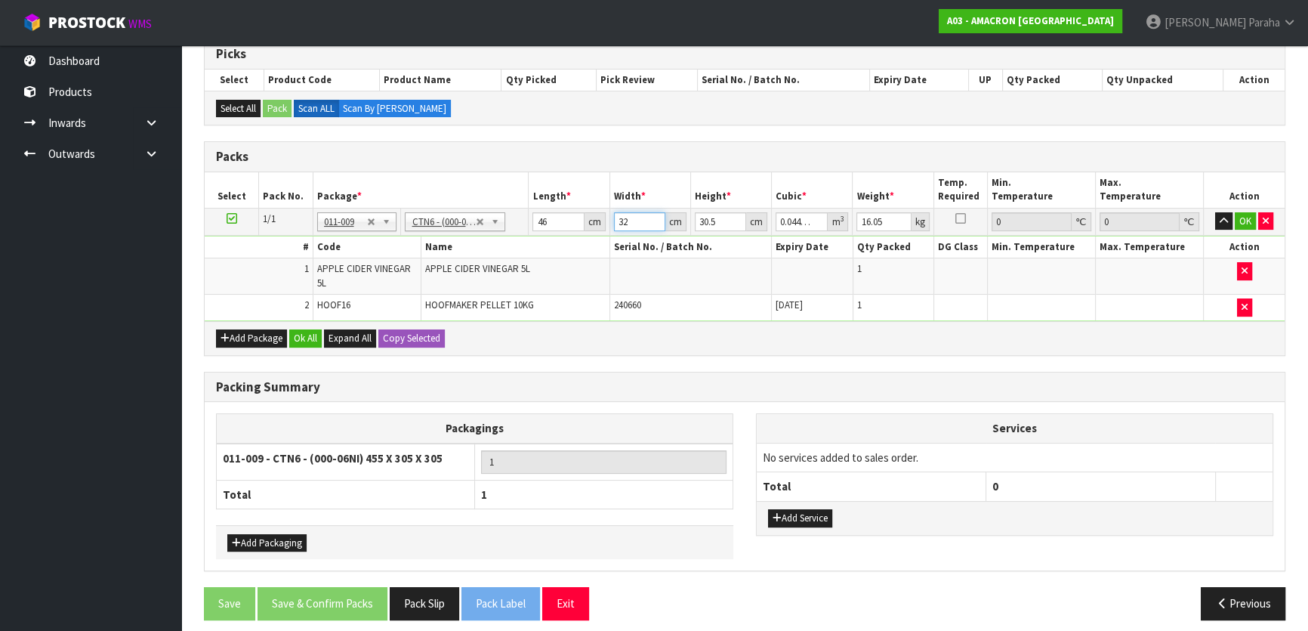
type input "32"
type input "3"
type input "0.004416"
type input "33"
type input "0.048576"
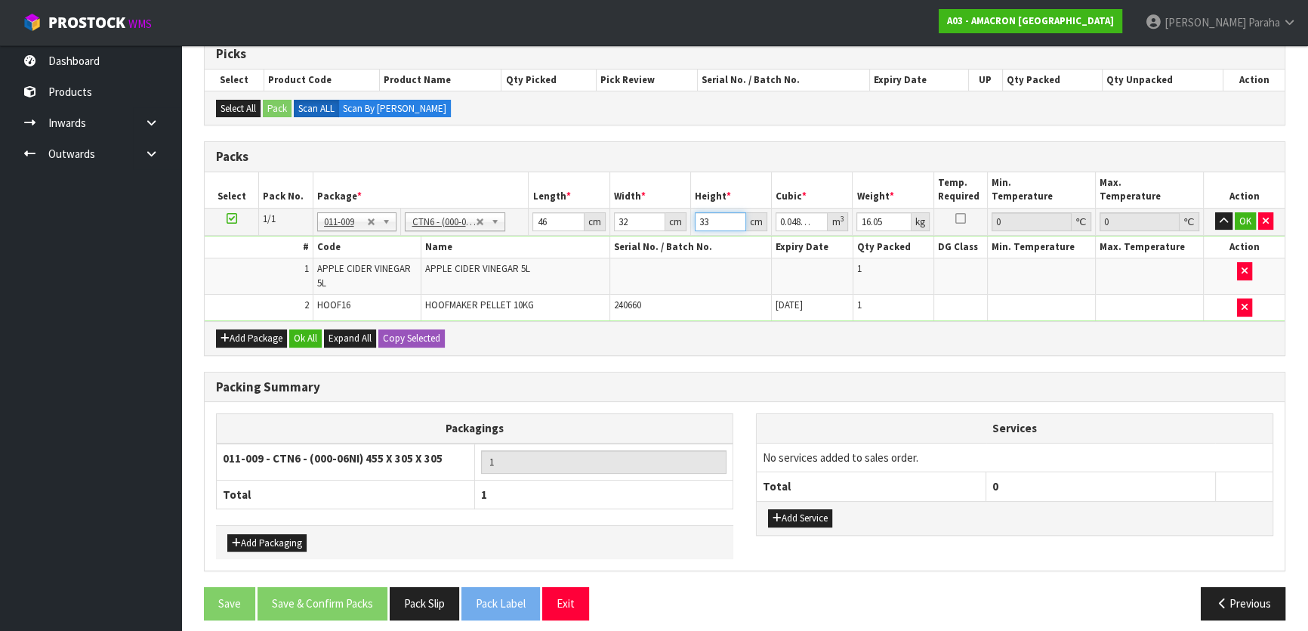
type input "33"
type input "17"
click at [1215, 212] on button "button" at bounding box center [1223, 221] width 17 height 18
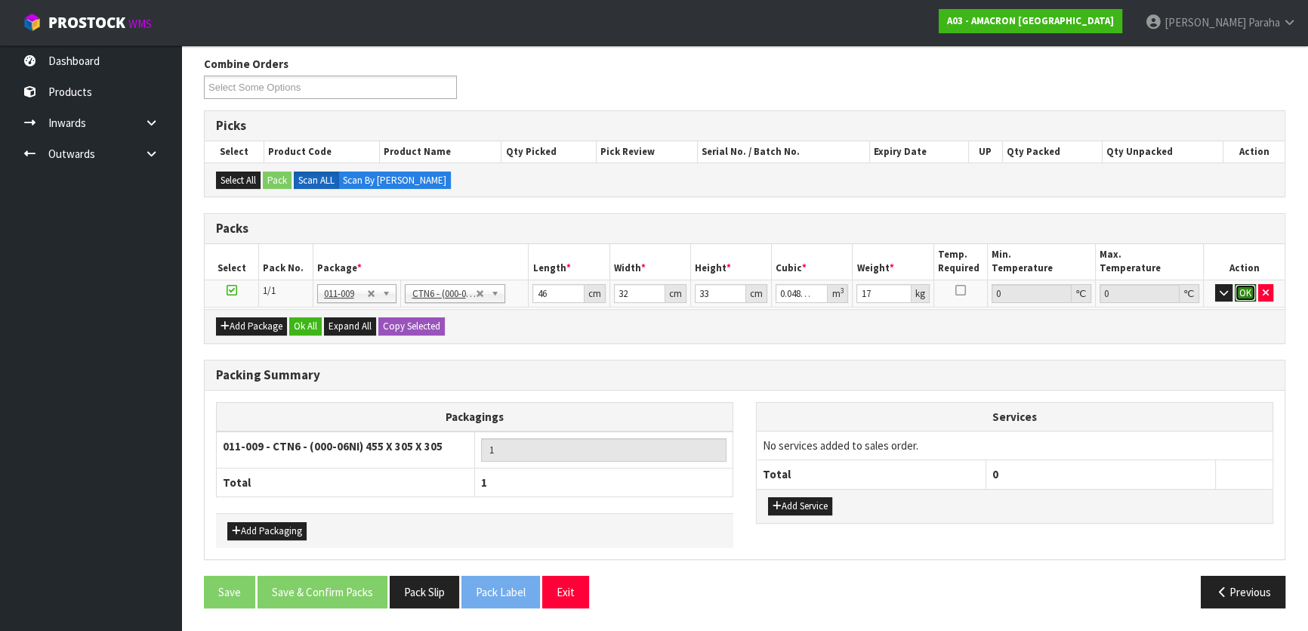
click button "OK" at bounding box center [1245, 293] width 21 height 18
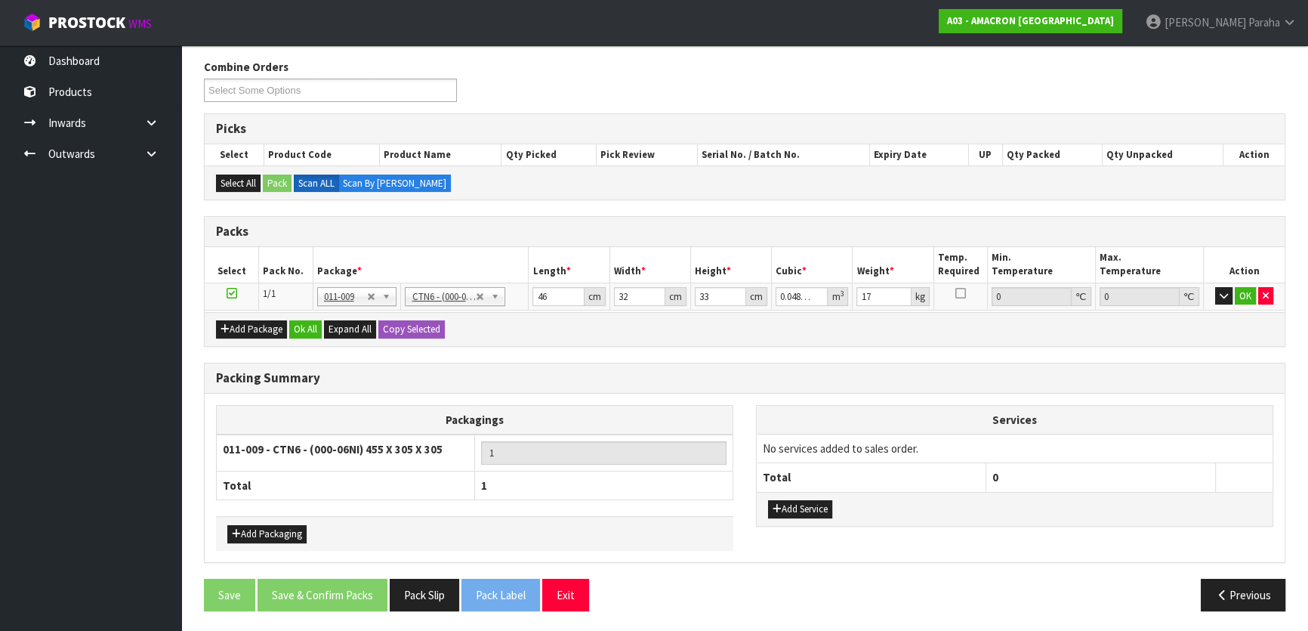
scroll to position [178, 0]
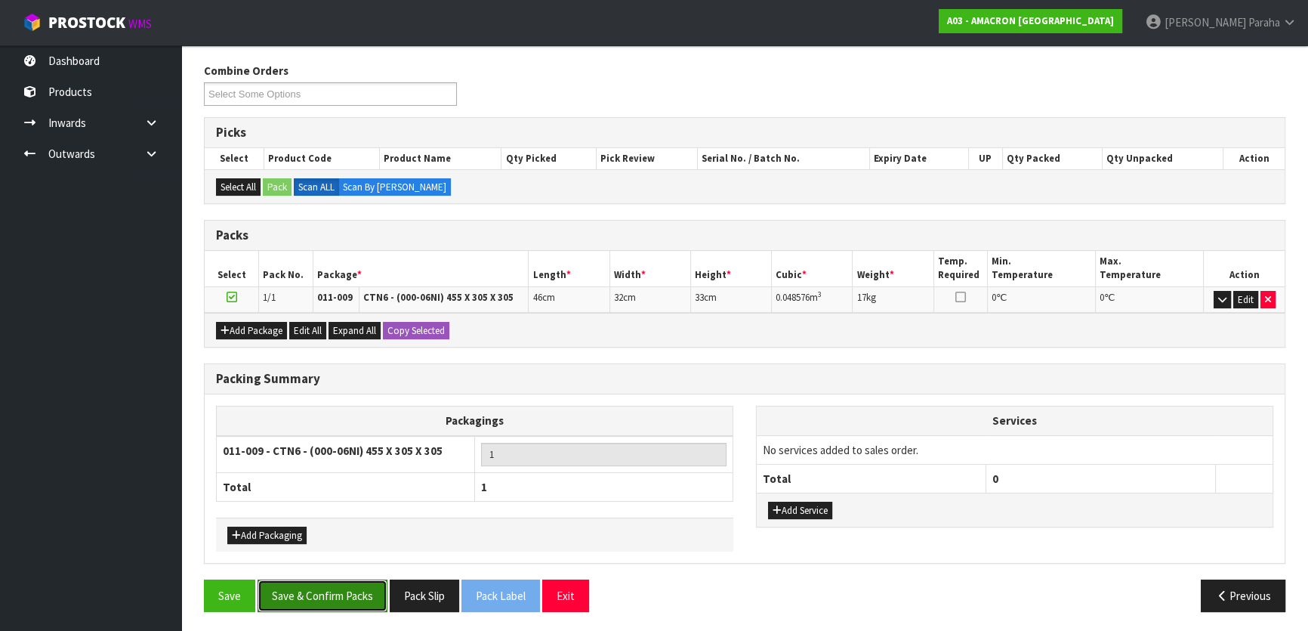
click at [322, 589] on button "Save & Confirm Packs" at bounding box center [323, 595] width 130 height 32
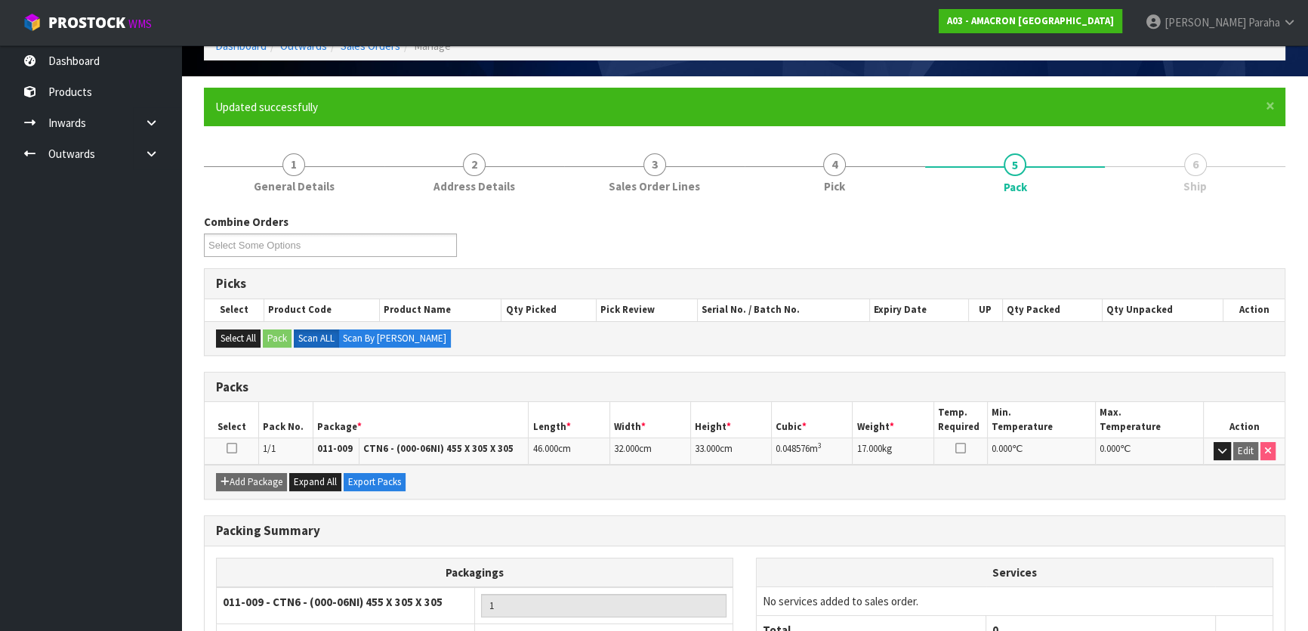
scroll to position [199, 0]
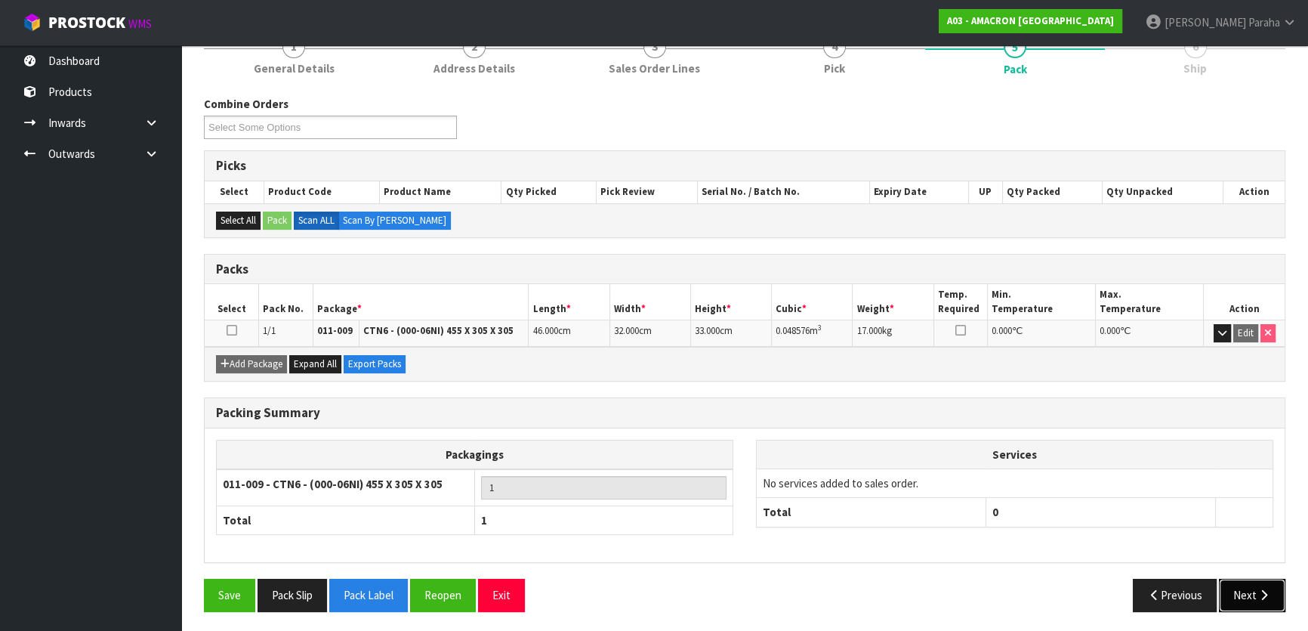
click at [1257, 600] on button "Next" at bounding box center [1252, 595] width 66 height 32
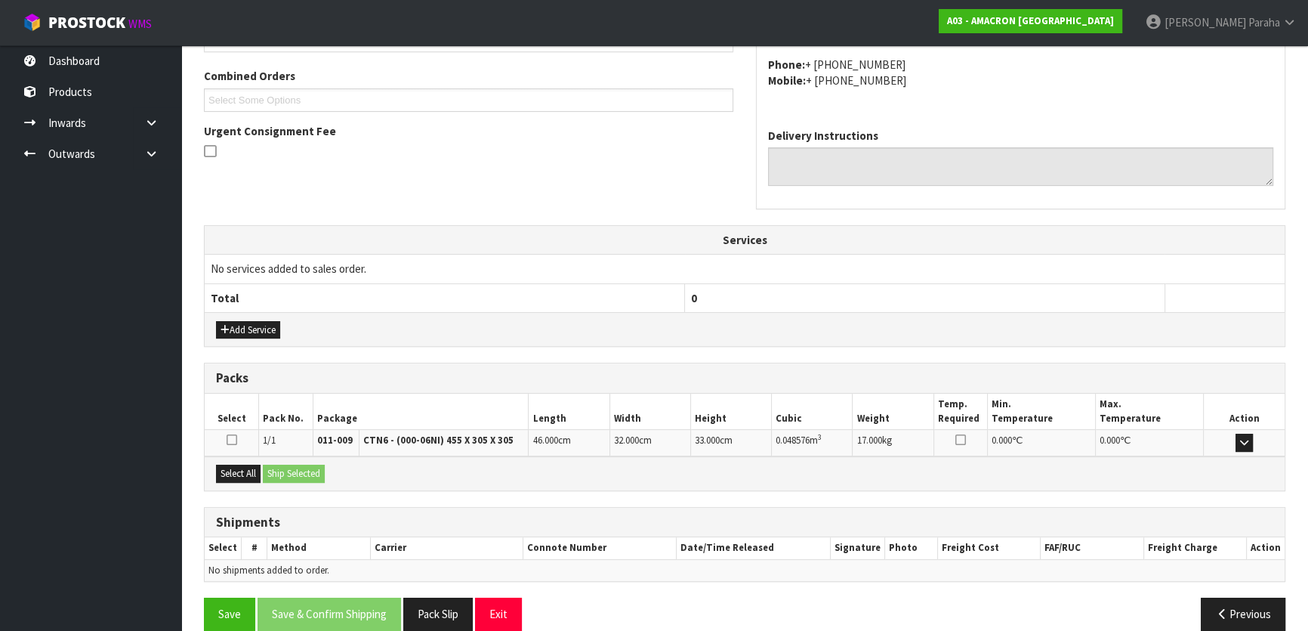
scroll to position [397, 0]
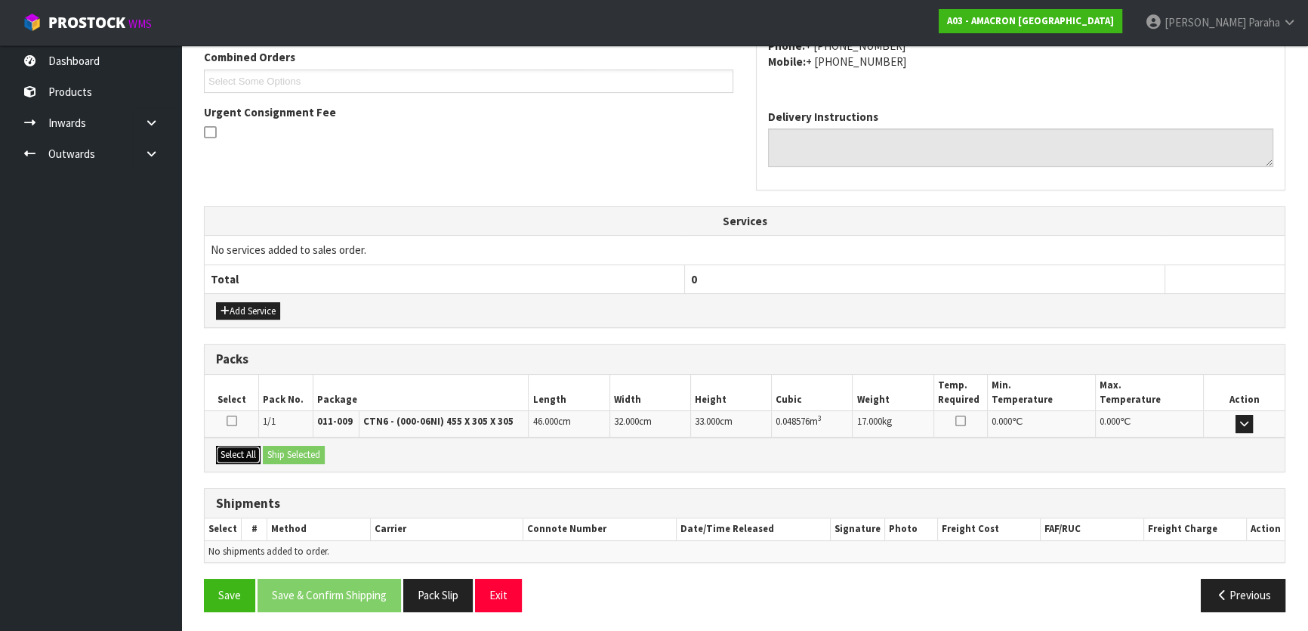
drag, startPoint x: 238, startPoint y: 453, endPoint x: 292, endPoint y: 453, distance: 54.4
click at [261, 453] on button "Select All" at bounding box center [238, 455] width 45 height 18
click at [292, 453] on button "Ship Selected" at bounding box center [294, 455] width 62 height 18
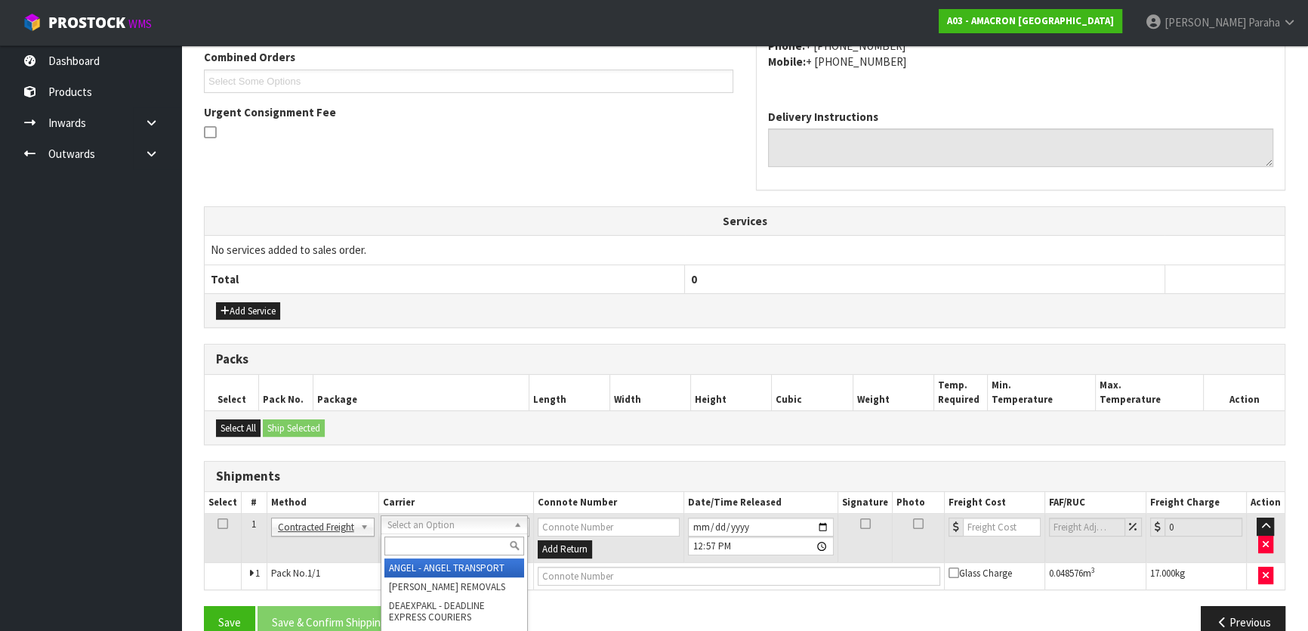
click at [468, 547] on input "text" at bounding box center [454, 545] width 140 height 19
type input "NZP"
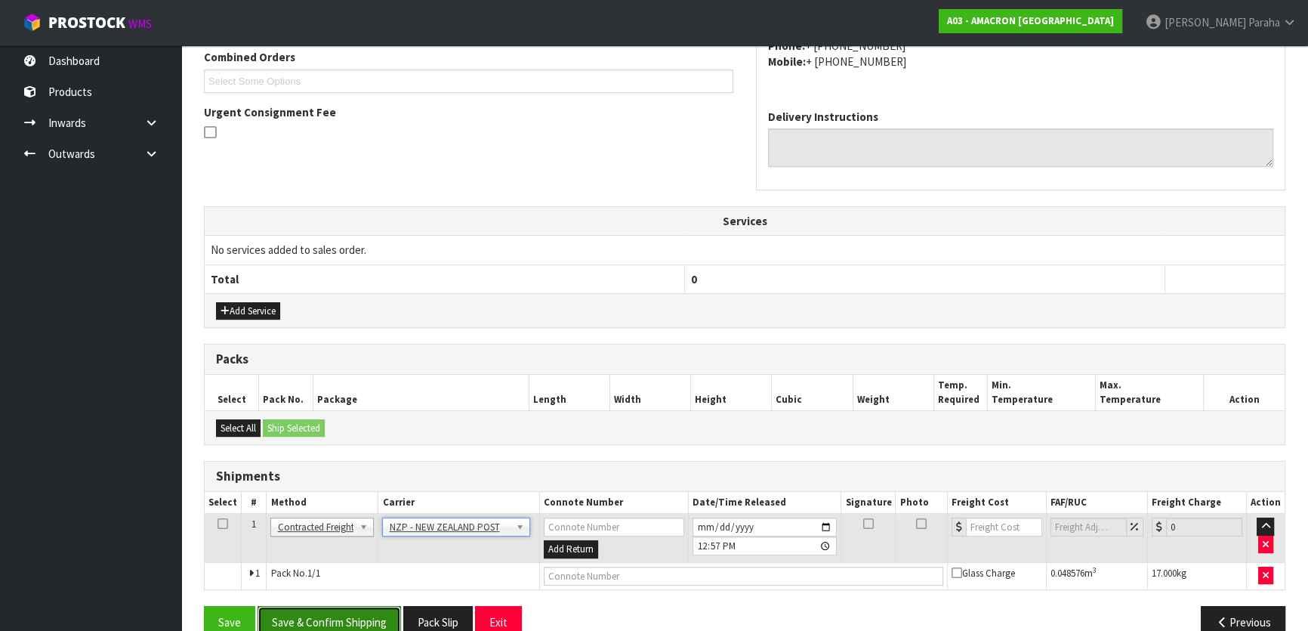
click at [325, 614] on button "Save & Confirm Shipping" at bounding box center [330, 622] width 144 height 32
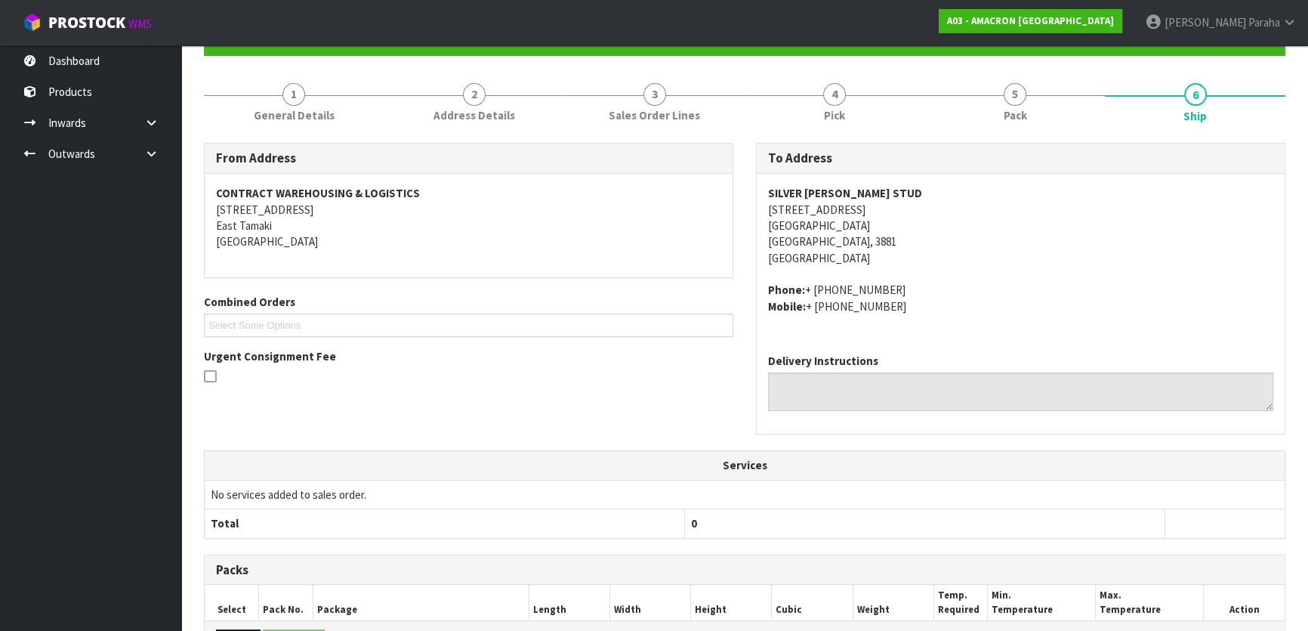
scroll to position [402, 0]
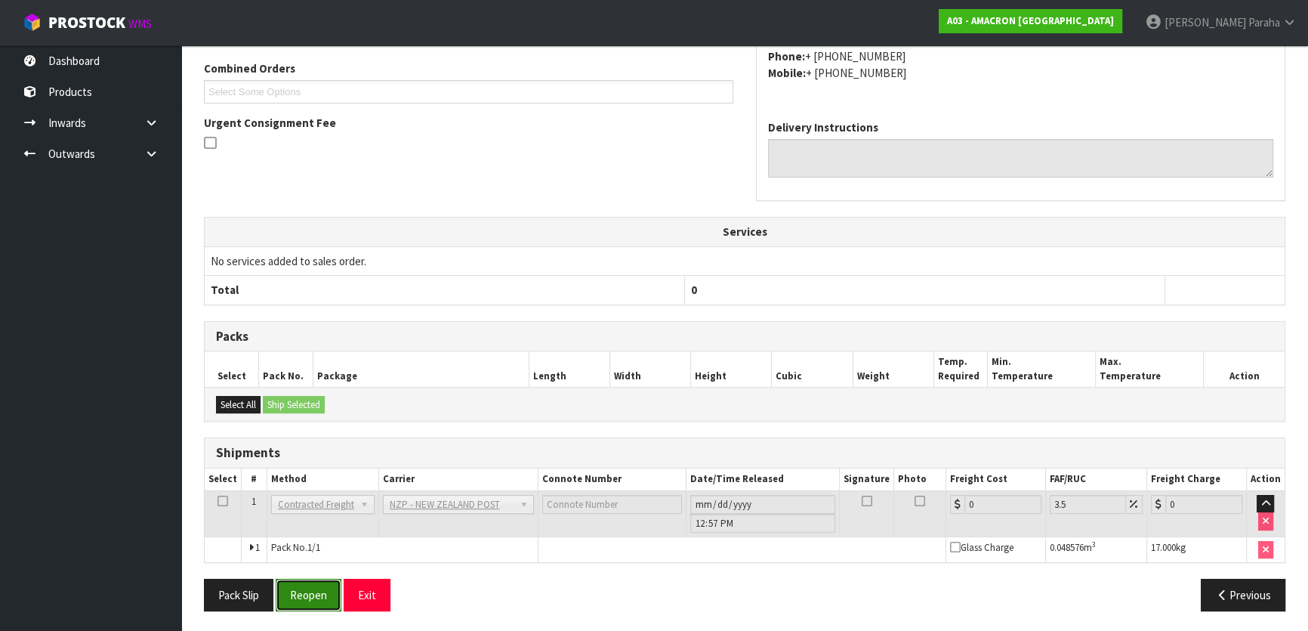
click at [311, 602] on button "Reopen" at bounding box center [309, 595] width 66 height 32
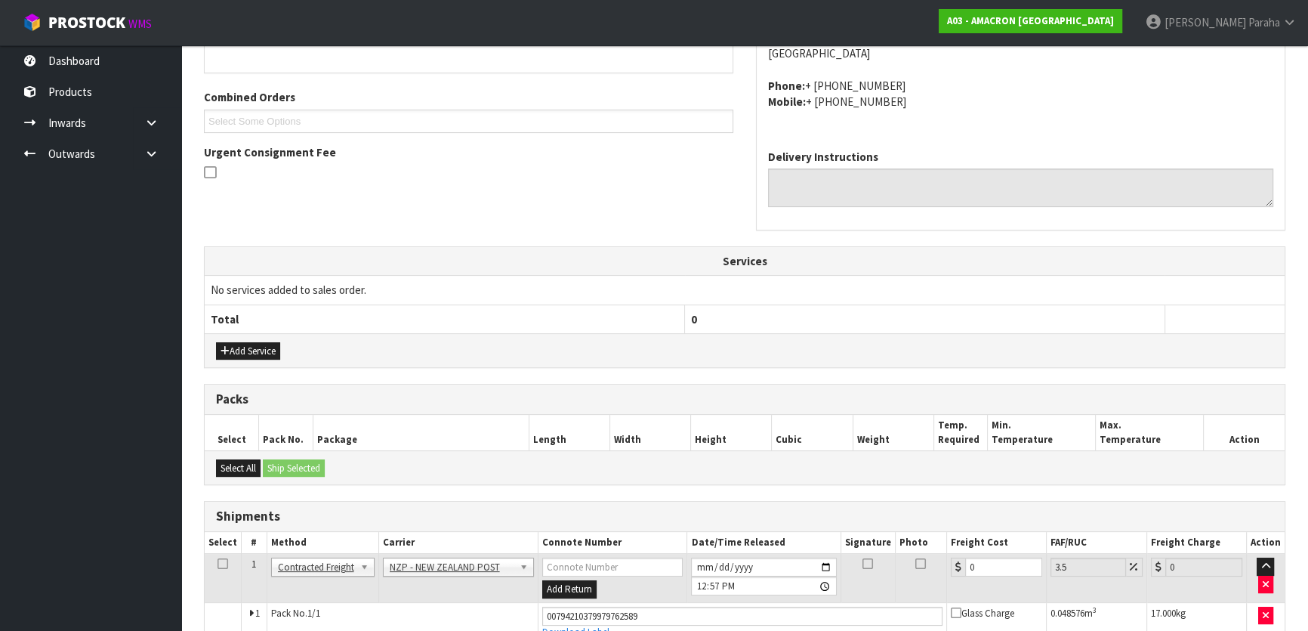
scroll to position [437, 0]
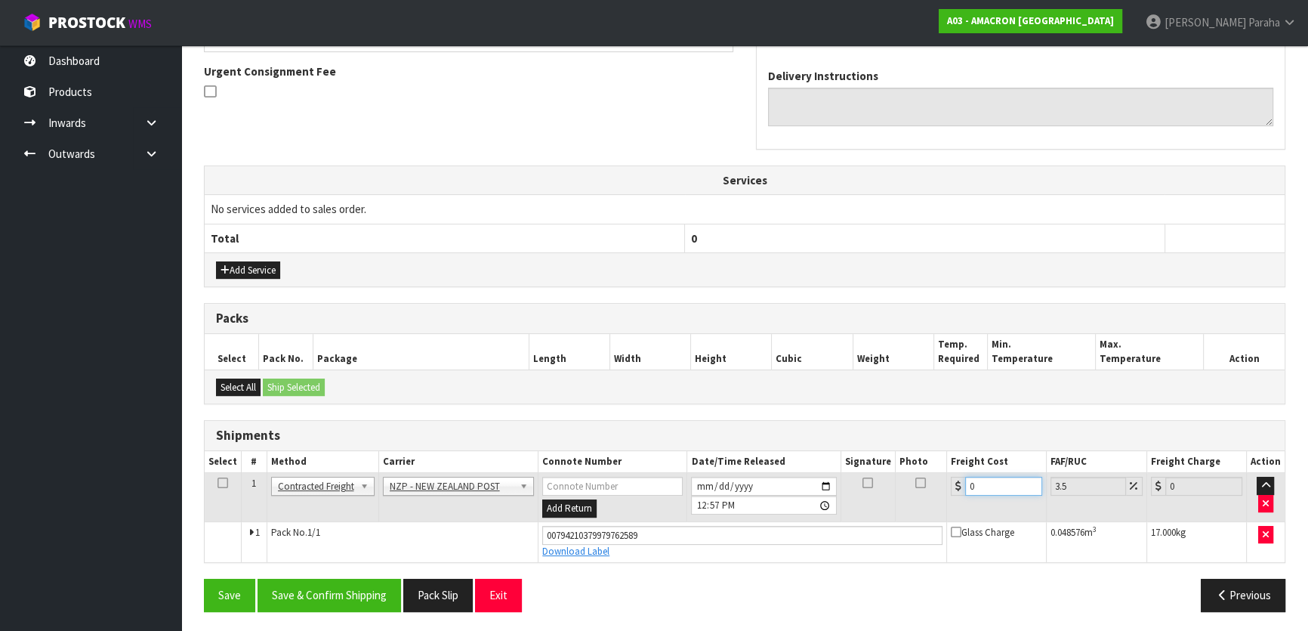
click at [987, 485] on input "0" at bounding box center [1003, 486] width 77 height 19
type input "1"
type input "1.03"
type input "12"
type input "12.42"
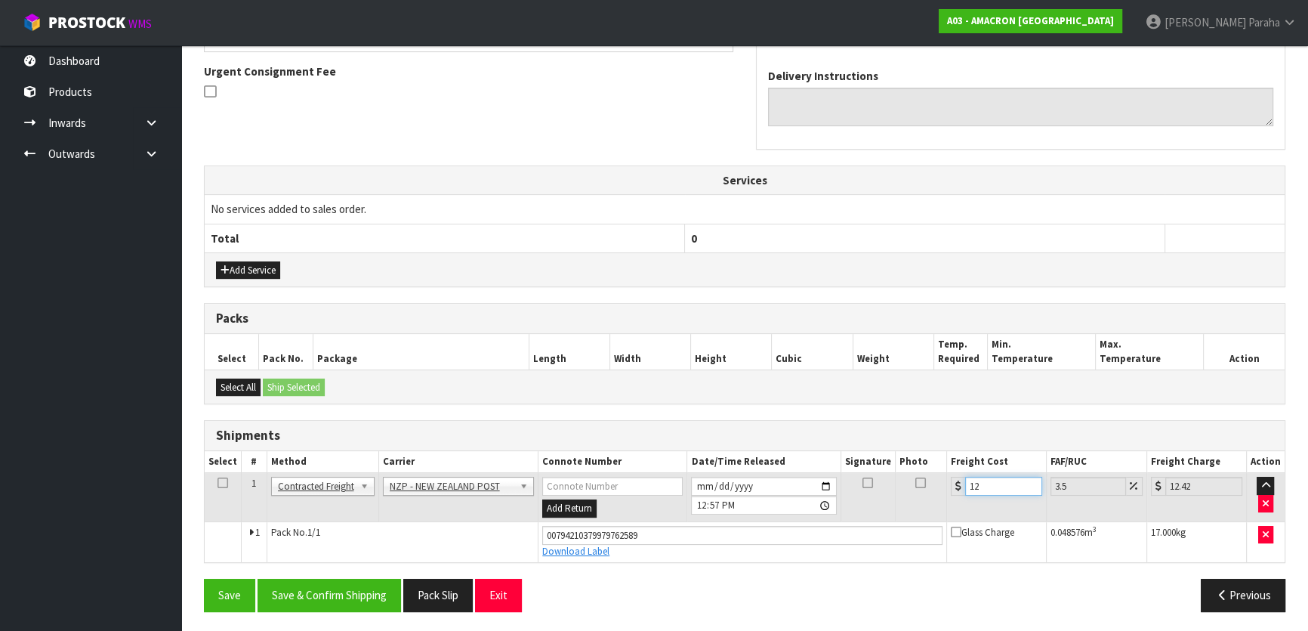
type input "12.2"
type input "12.63"
type input "12.26"
type input "12.69"
type input "12.26"
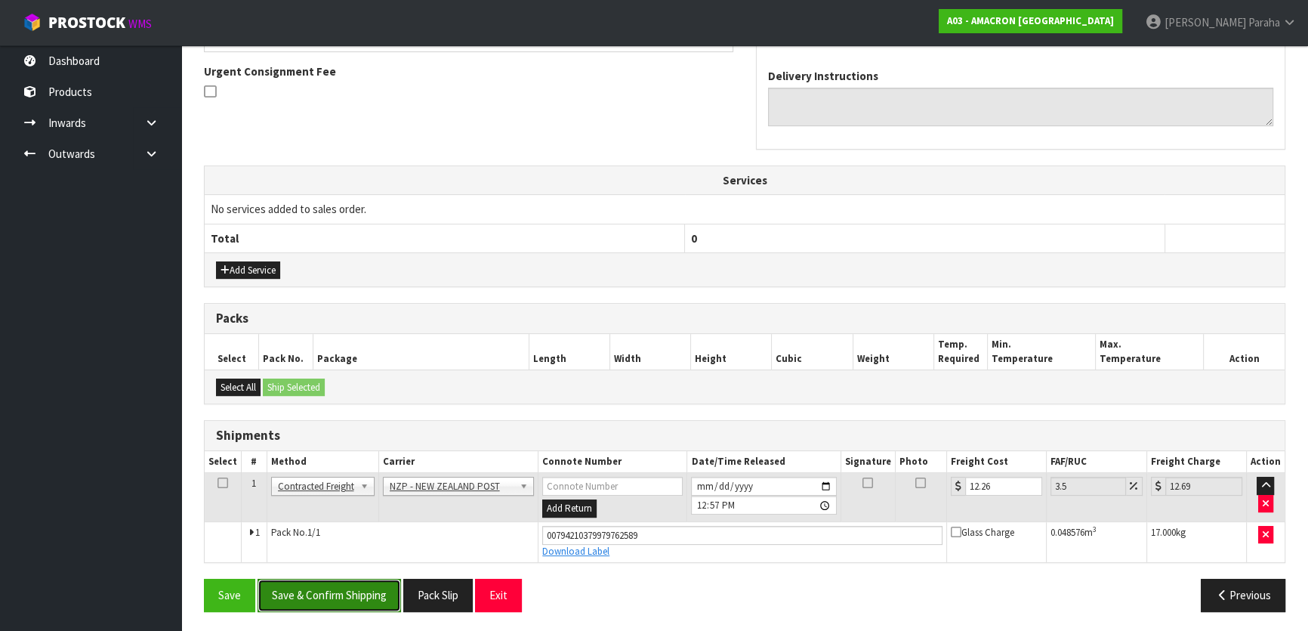
click at [373, 604] on button "Save & Confirm Shipping" at bounding box center [330, 595] width 144 height 32
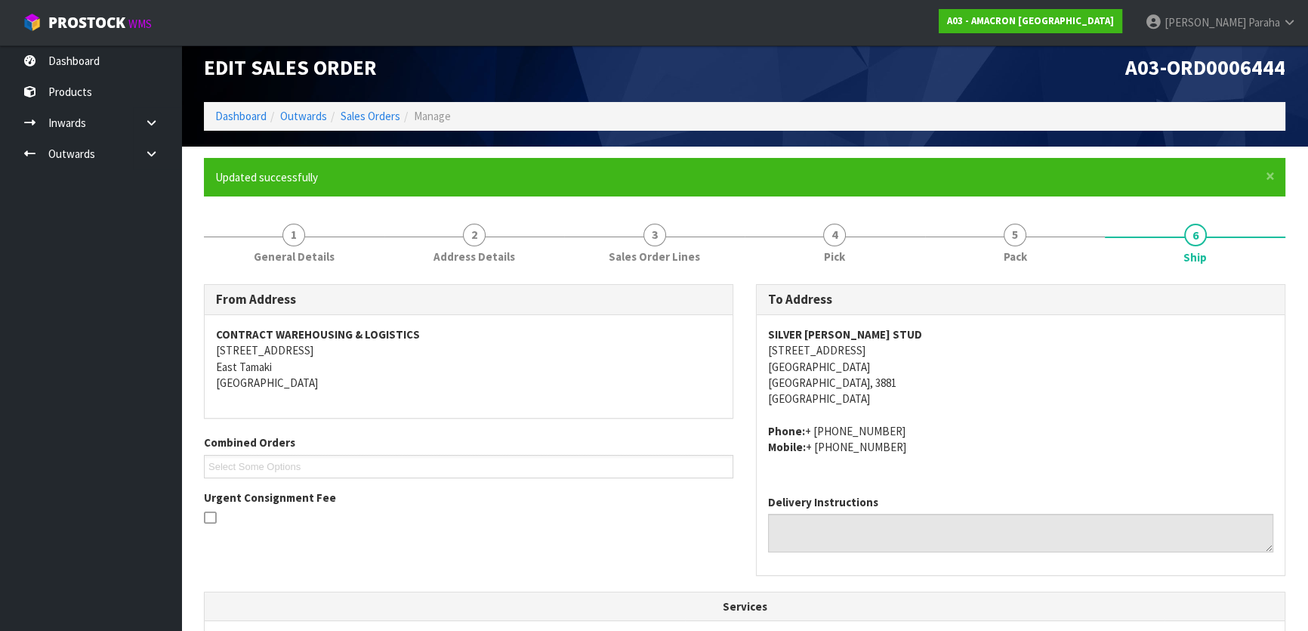
scroll to position [0, 0]
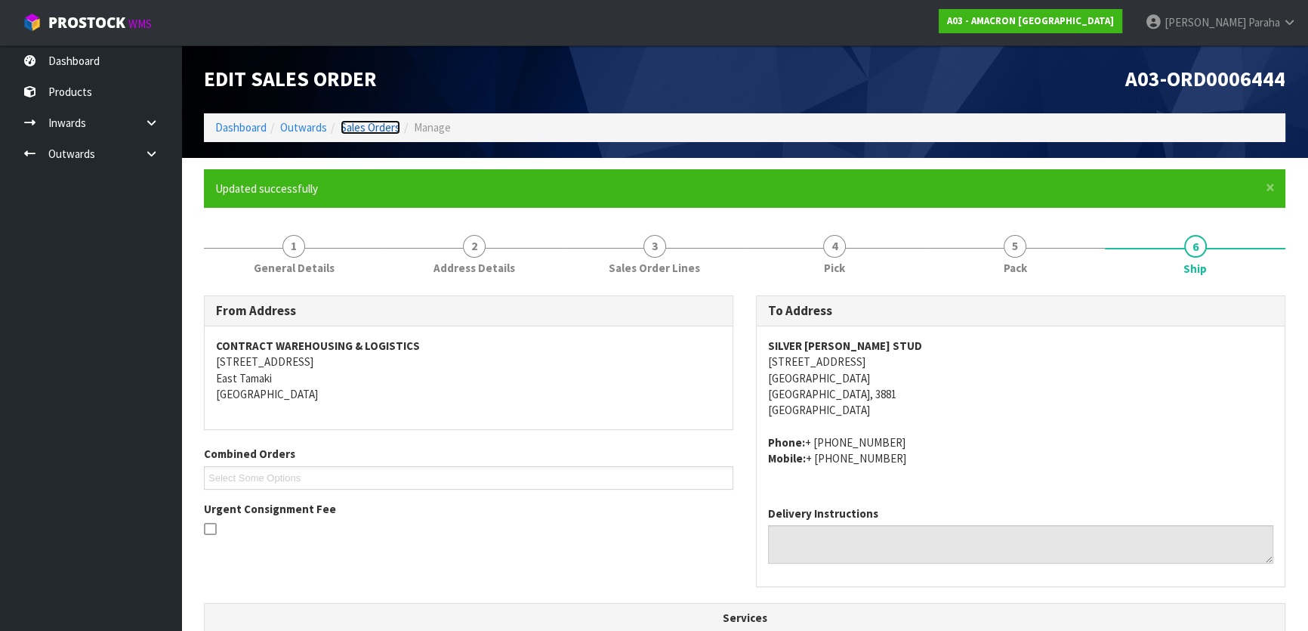
click at [375, 128] on link "Sales Orders" at bounding box center [371, 127] width 60 height 14
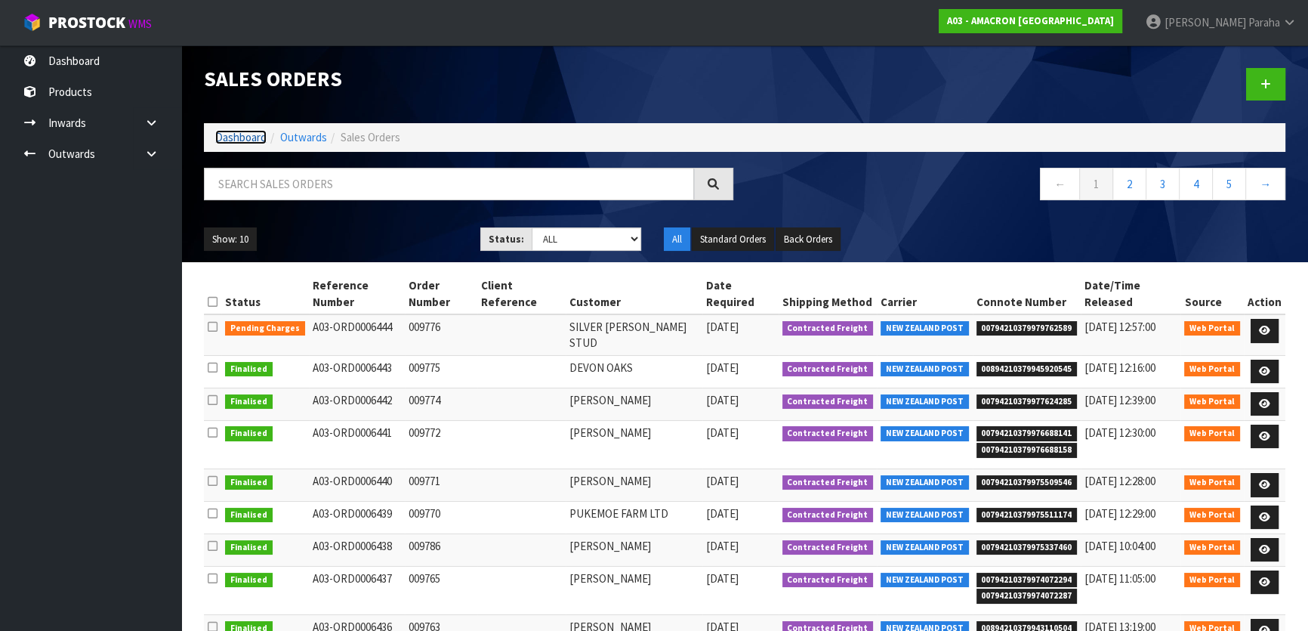
click at [249, 134] on link "Dashboard" at bounding box center [240, 137] width 51 height 14
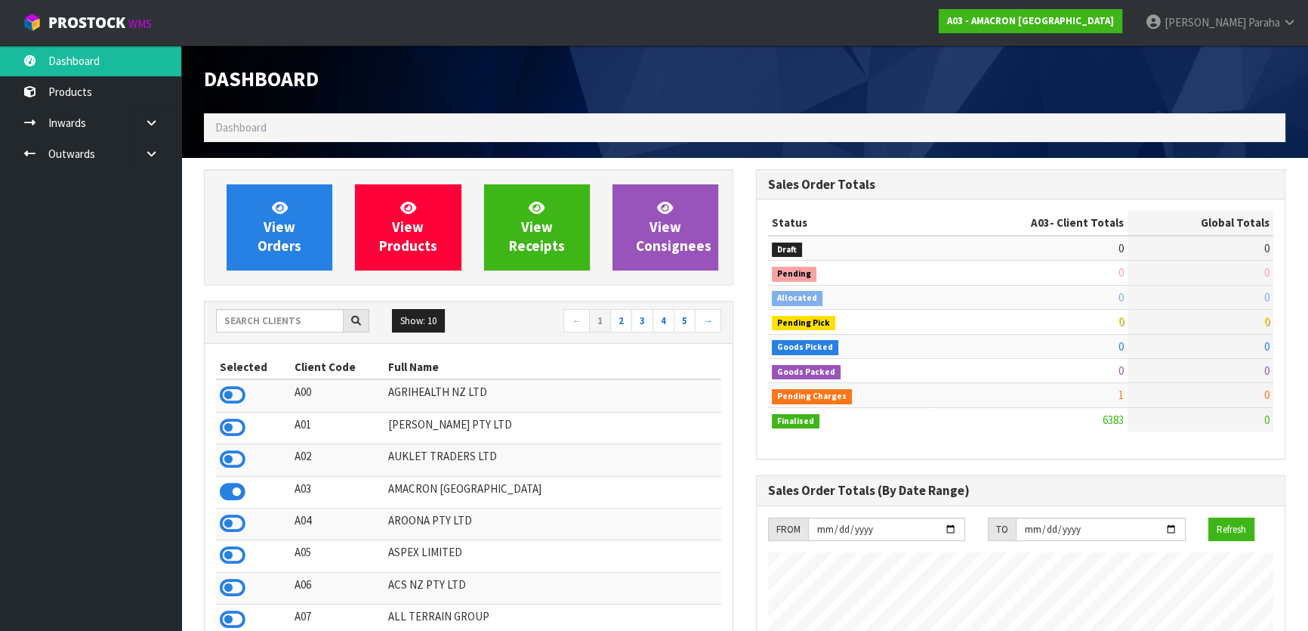
scroll to position [1044, 551]
click at [279, 314] on input "text" at bounding box center [280, 320] width 128 height 23
click at [264, 326] on input "text" at bounding box center [280, 320] width 128 height 23
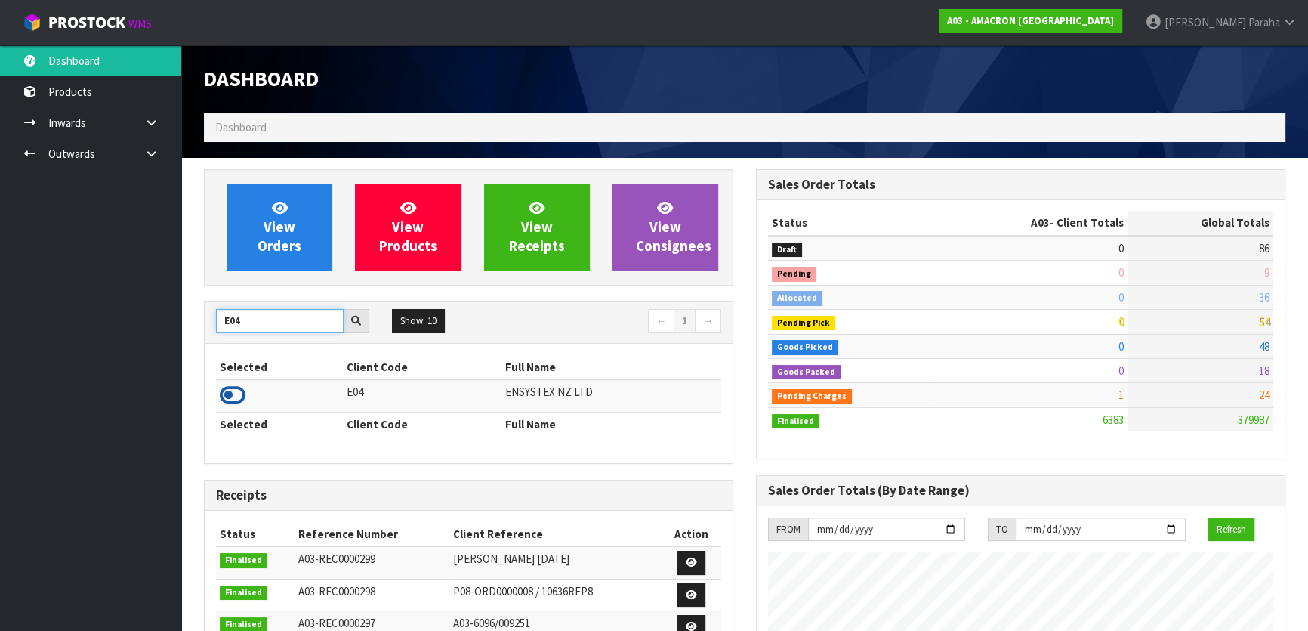
type input "E04"
click at [242, 396] on icon at bounding box center [233, 395] width 26 height 23
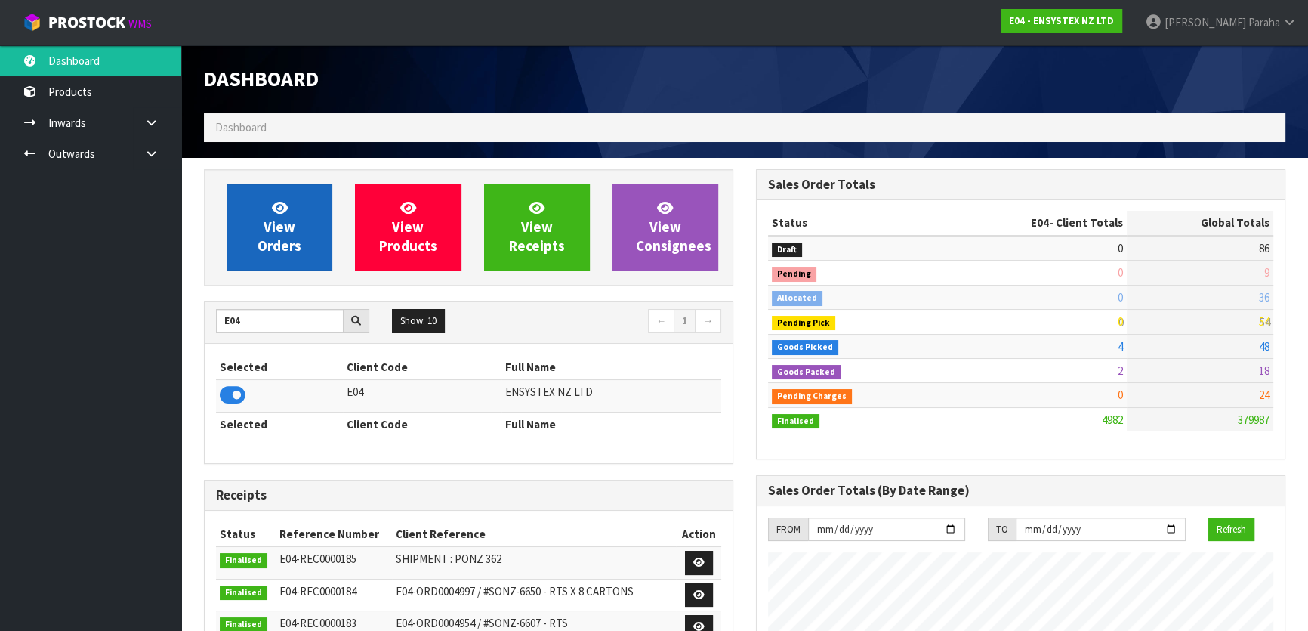
scroll to position [1190, 551]
click at [270, 236] on link "View Orders" at bounding box center [280, 227] width 106 height 86
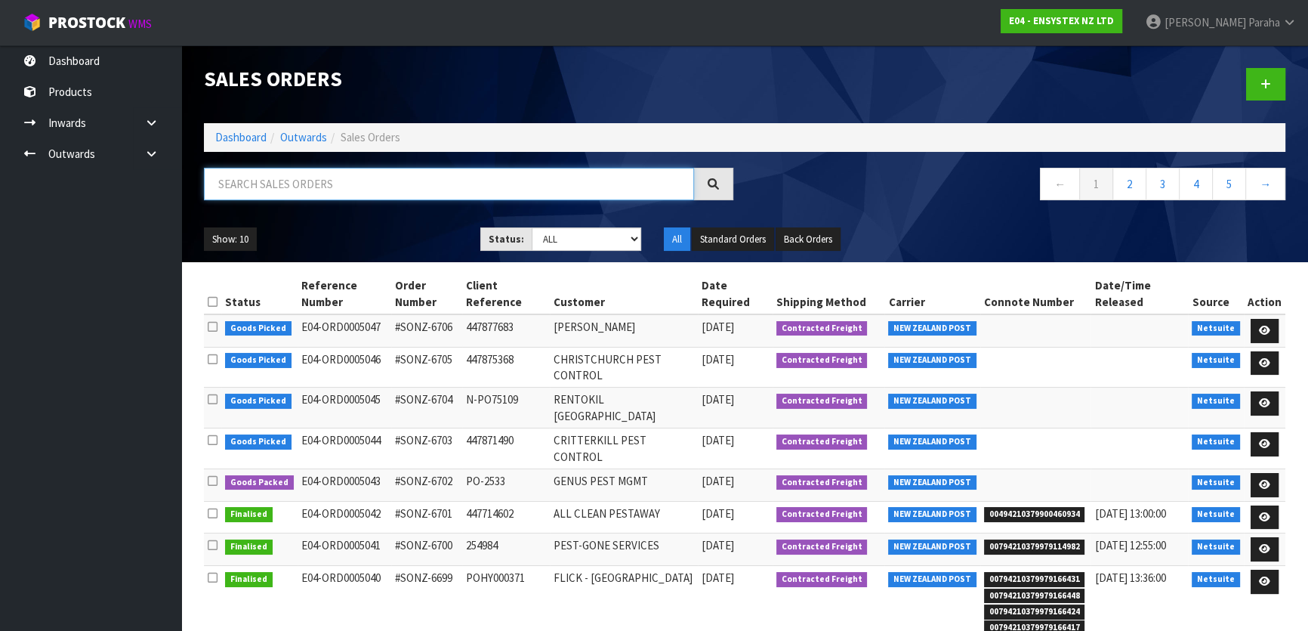
click at [287, 178] on input "text" at bounding box center [449, 184] width 490 height 32
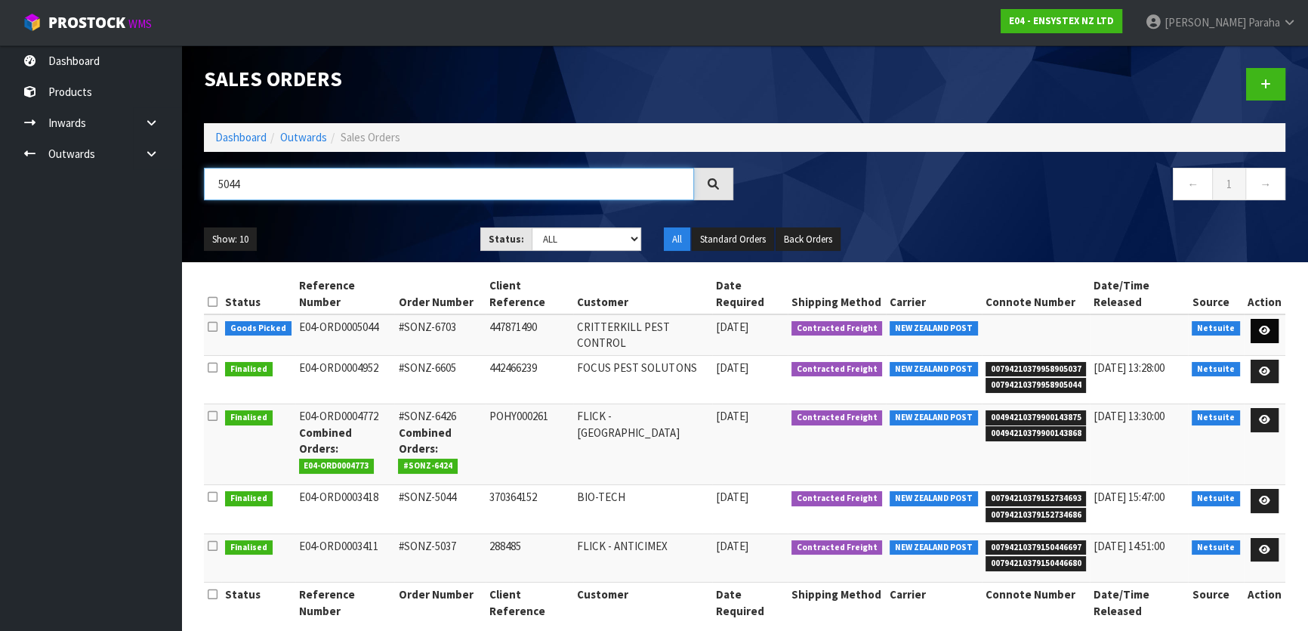
type input "5044"
click at [1274, 331] on link at bounding box center [1265, 331] width 28 height 24
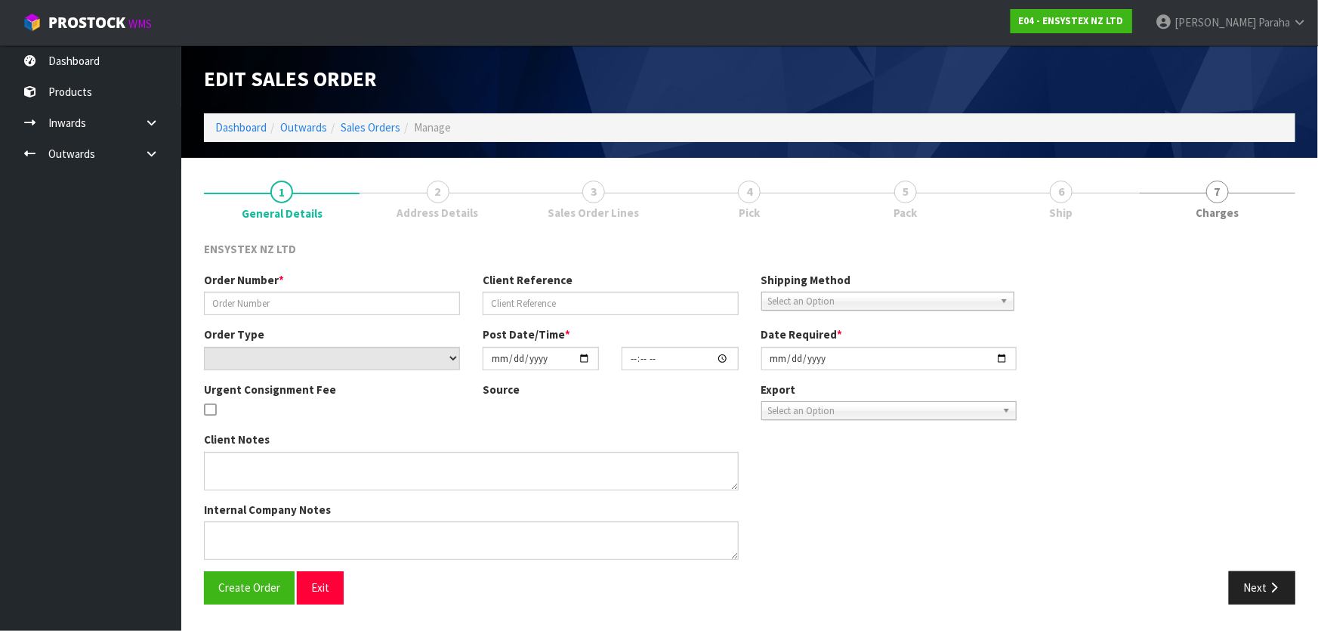
type input "#SONZ-6703"
type input "447871490"
select select "number:0"
type input "[DATE]"
type input "11:00:24.000"
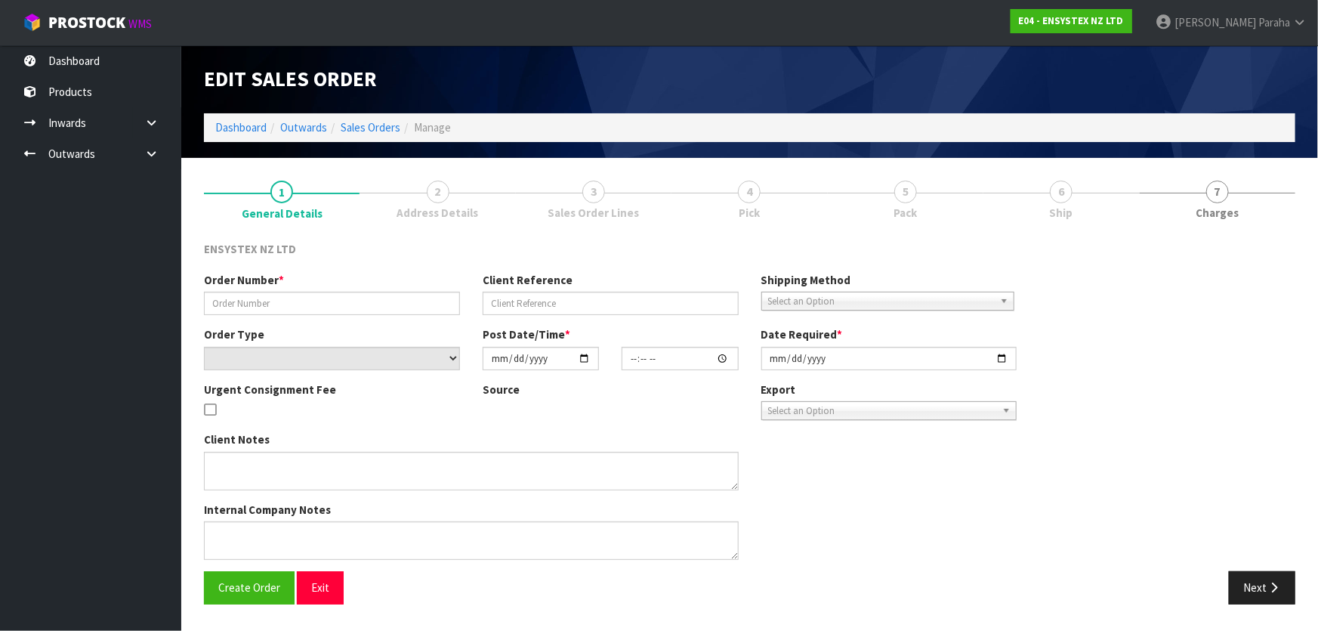
type input "[DATE]"
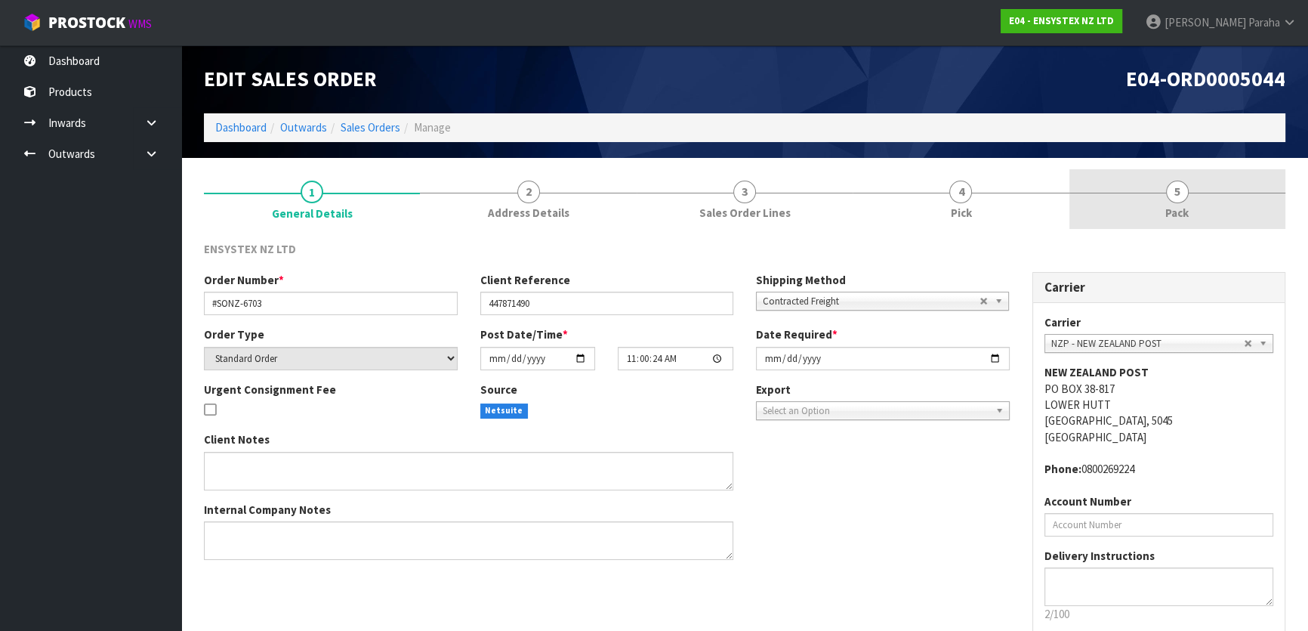
click at [1181, 197] on span "5" at bounding box center [1177, 192] width 23 height 23
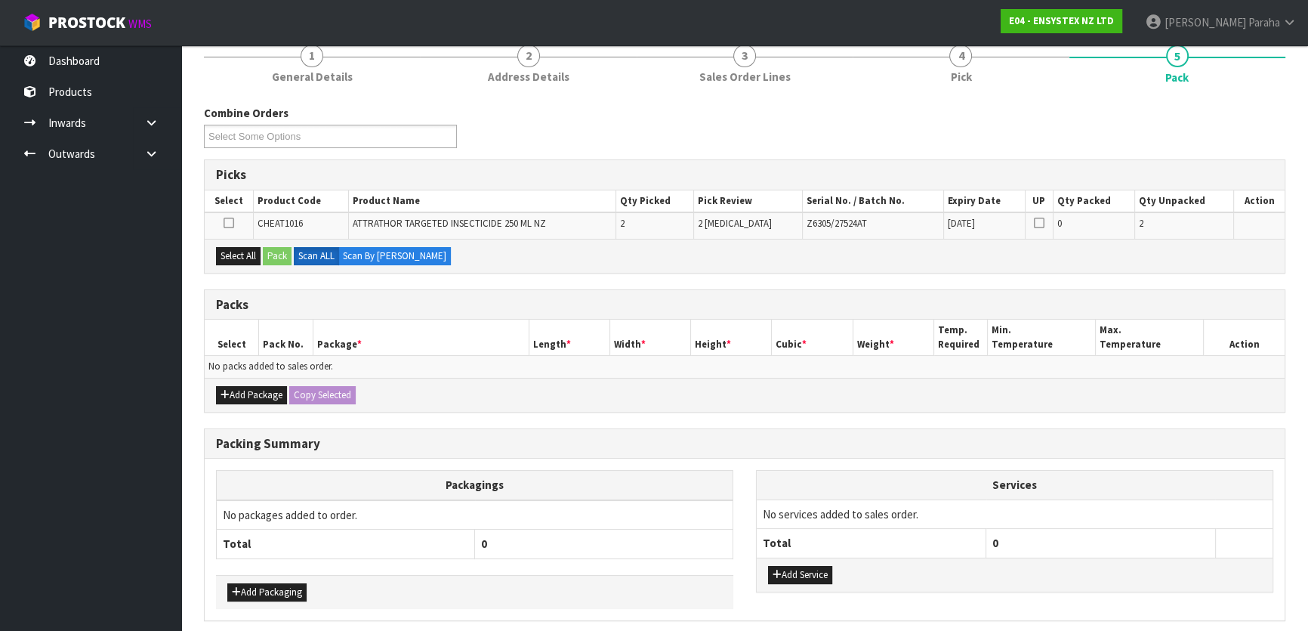
scroll to position [137, 0]
click at [223, 391] on icon "button" at bounding box center [225, 394] width 9 height 10
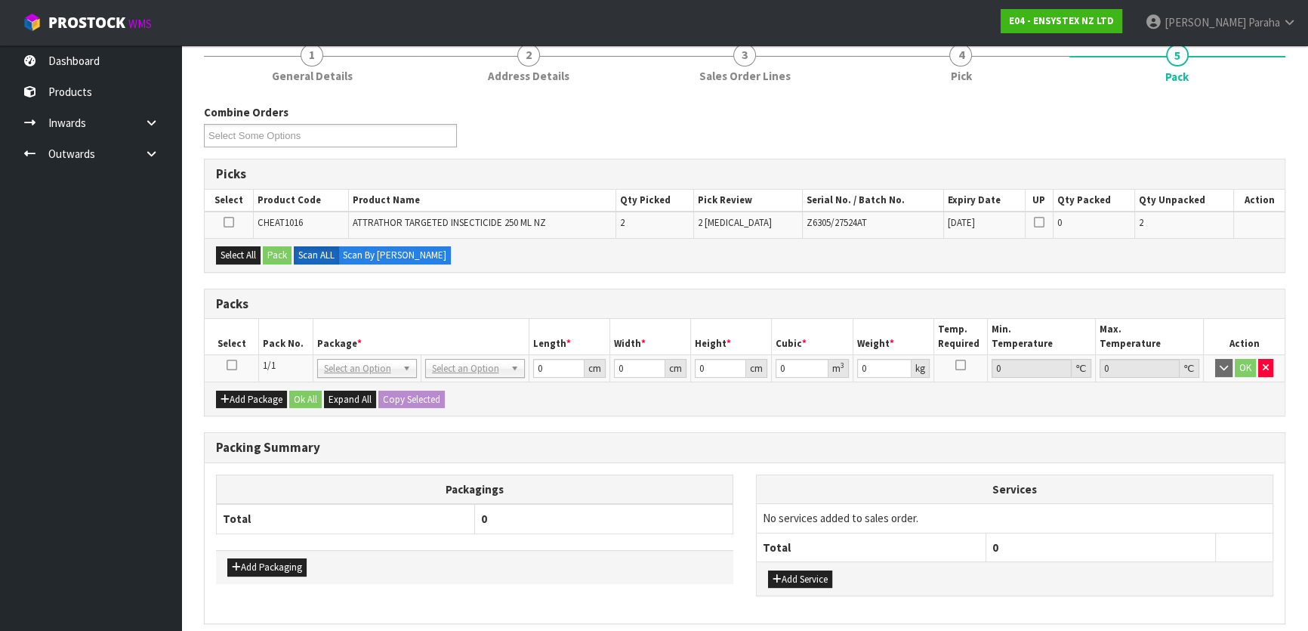
click at [230, 365] on icon at bounding box center [232, 365] width 11 height 1
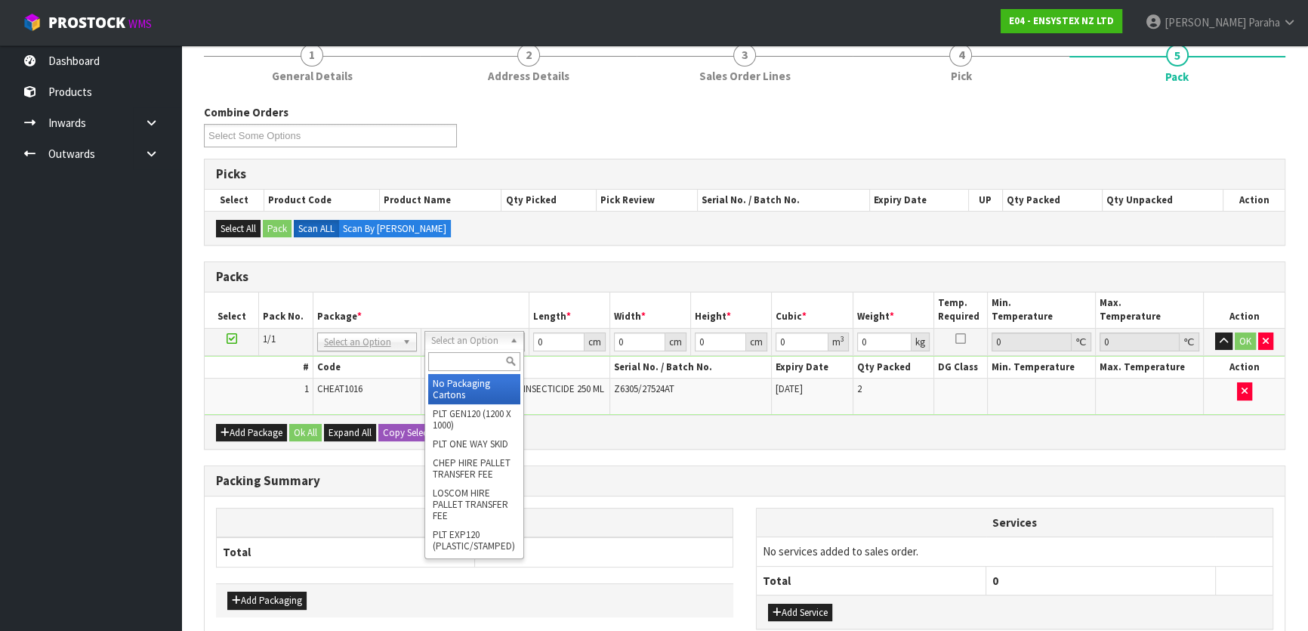
click at [486, 353] on input "text" at bounding box center [474, 361] width 92 height 19
type input "OC"
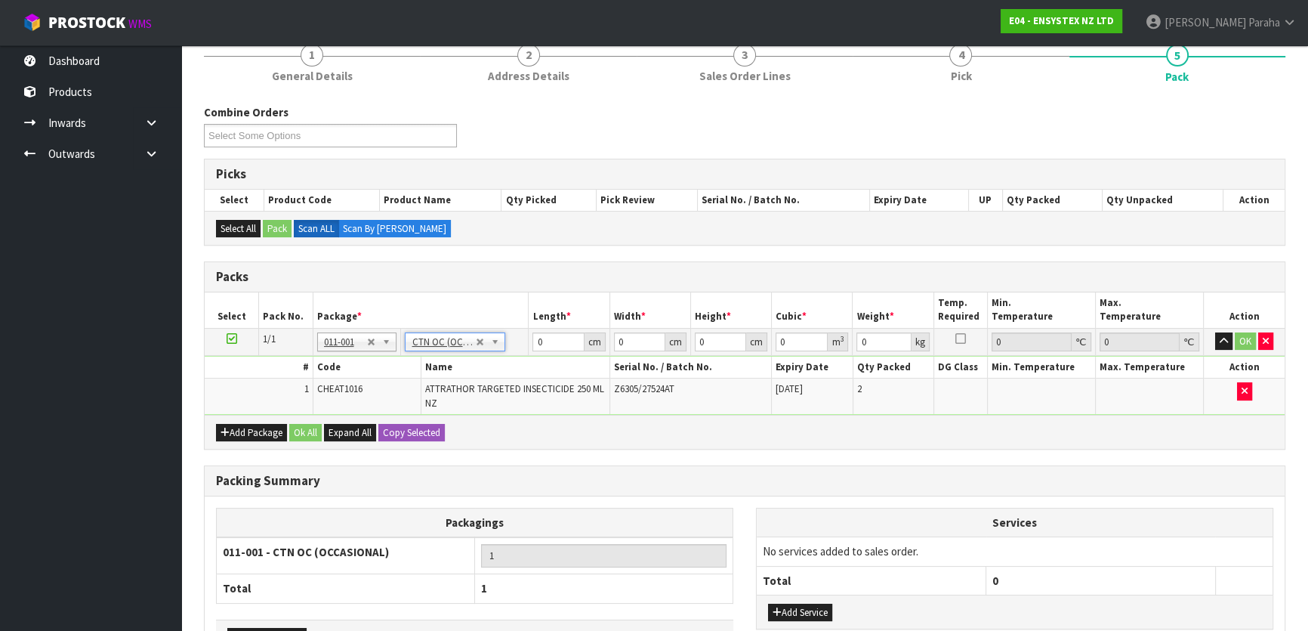
type input "0.7"
click at [545, 339] on input "0" at bounding box center [558, 341] width 51 height 19
type input "18"
type input "2"
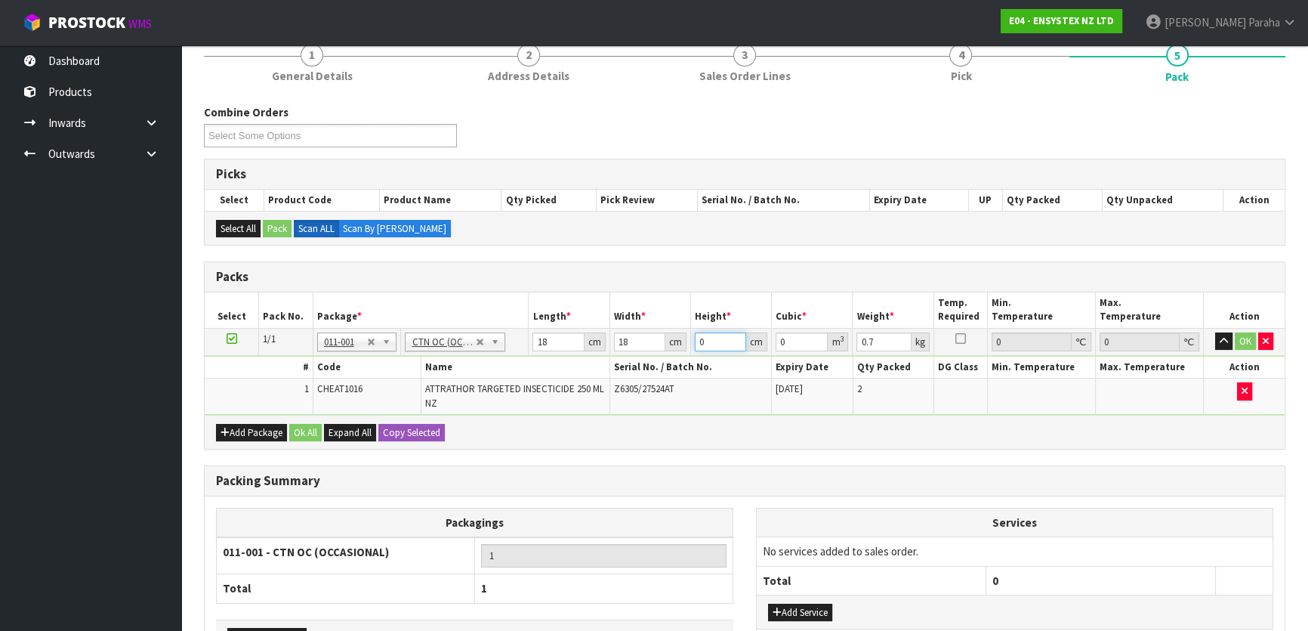
type input "0.000648"
type input "22"
type input "0.007128"
type input "22"
type input "1"
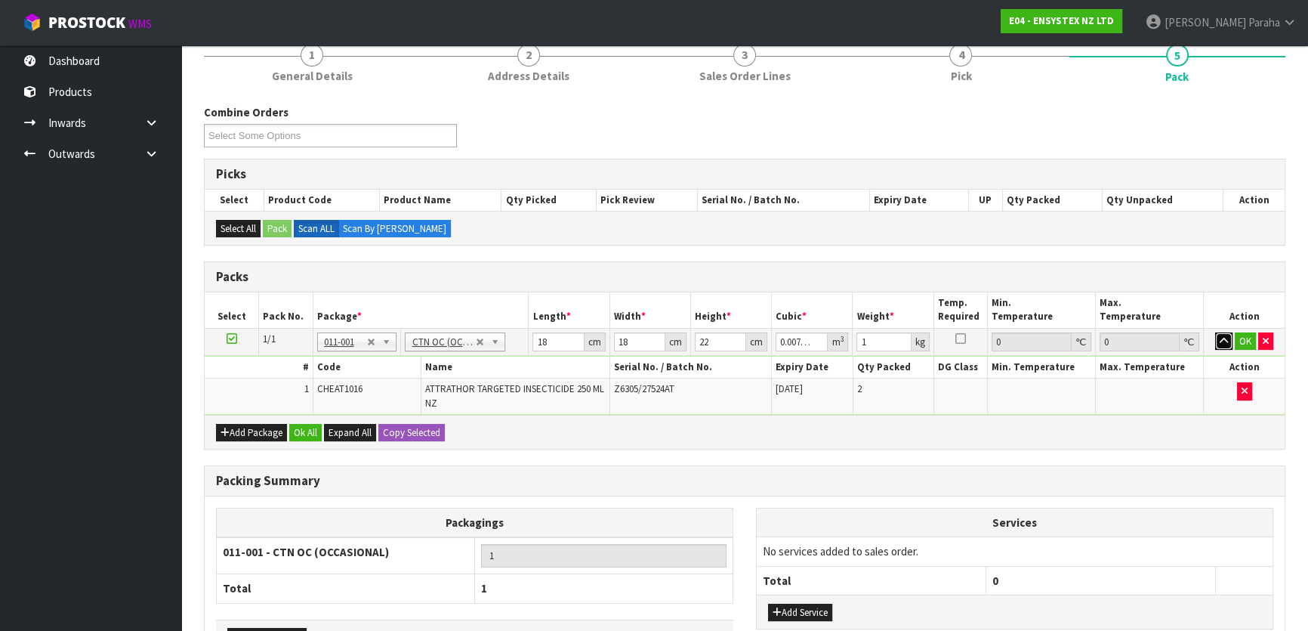
click at [1215, 332] on button "button" at bounding box center [1223, 341] width 17 height 18
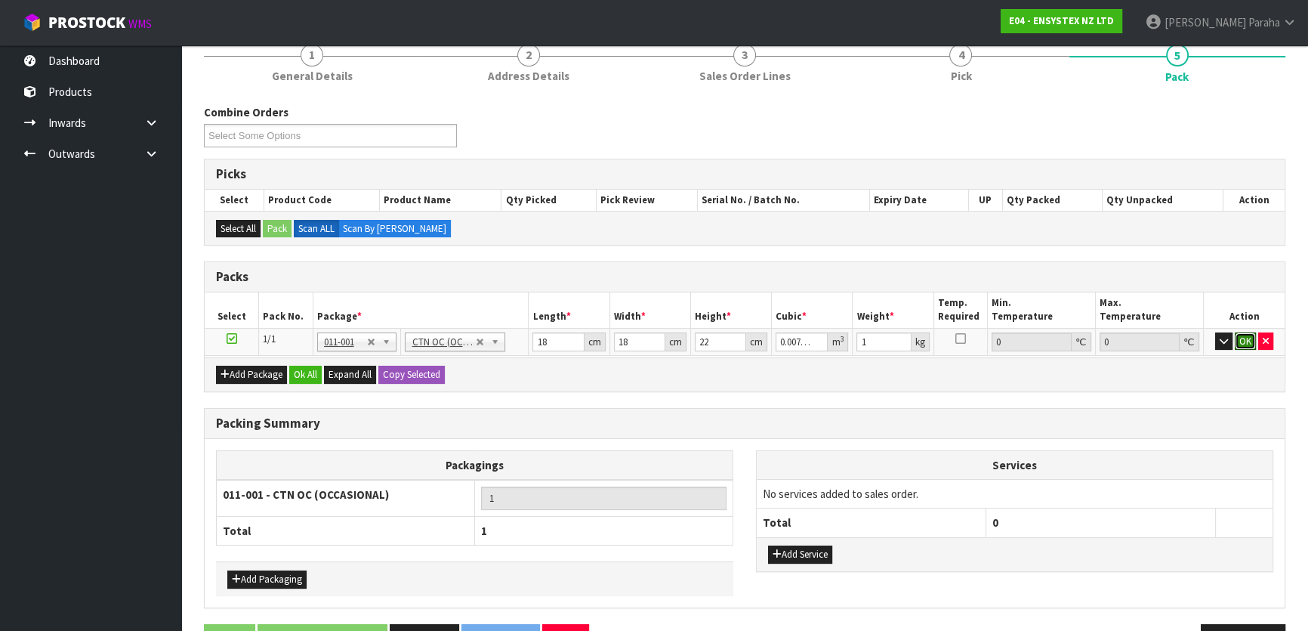
click button "OK" at bounding box center [1245, 341] width 21 height 18
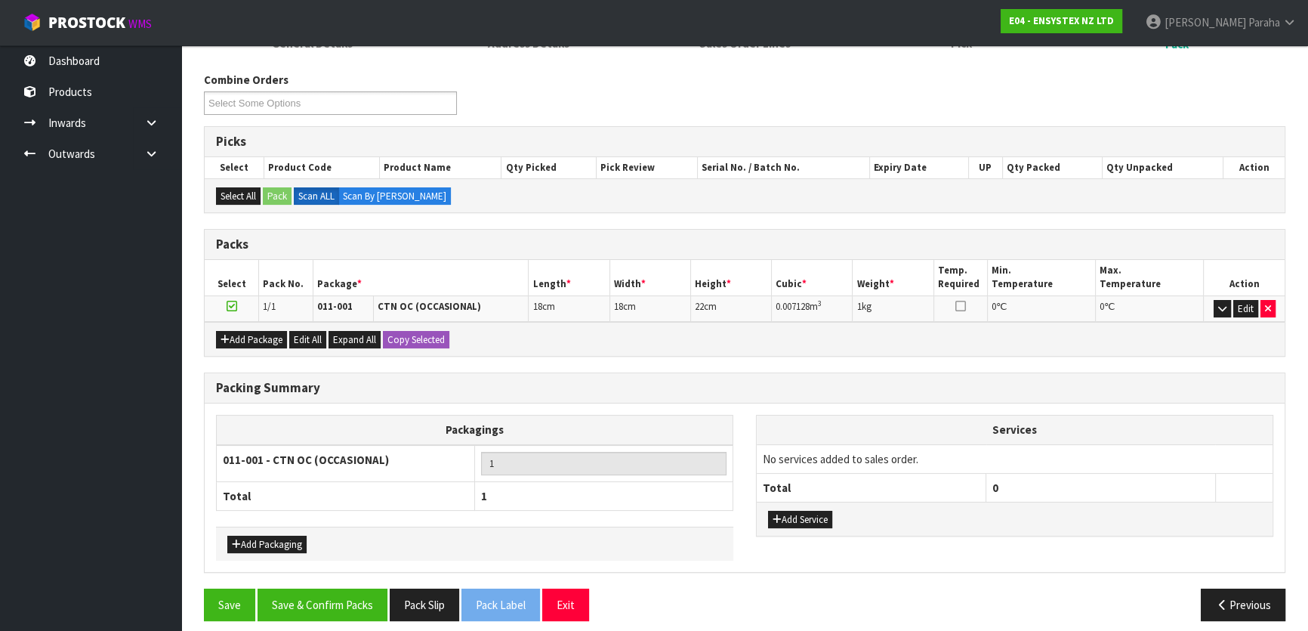
scroll to position [178, 0]
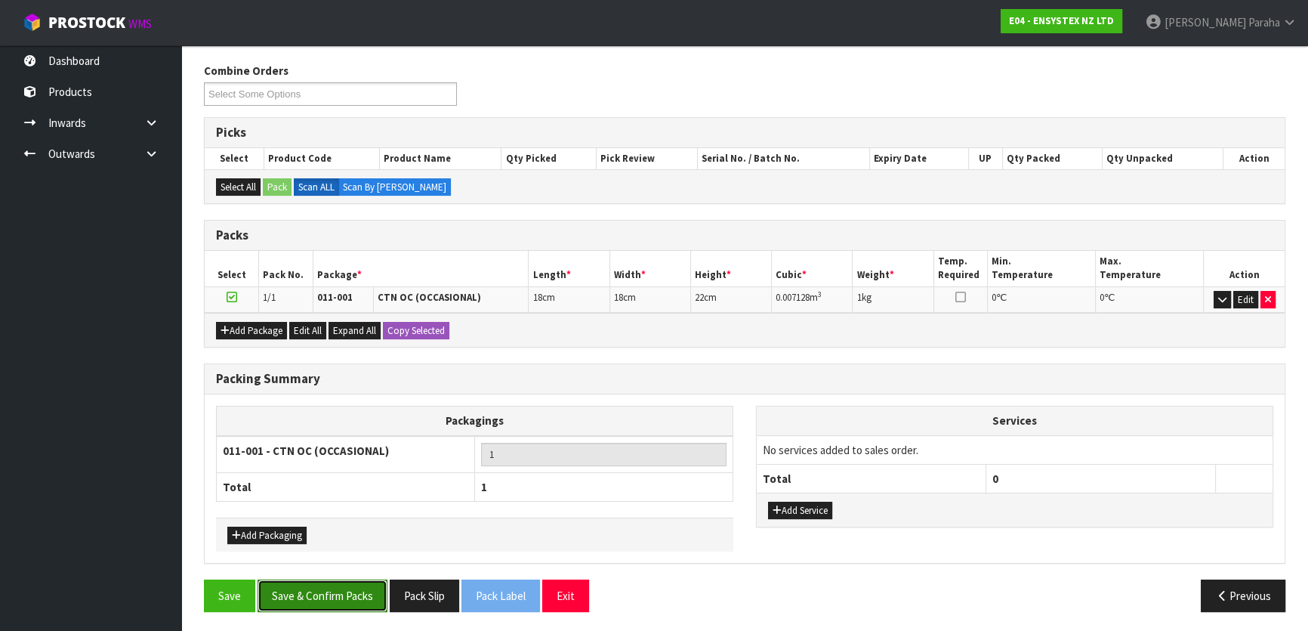
click at [327, 588] on button "Save & Confirm Packs" at bounding box center [323, 595] width 130 height 32
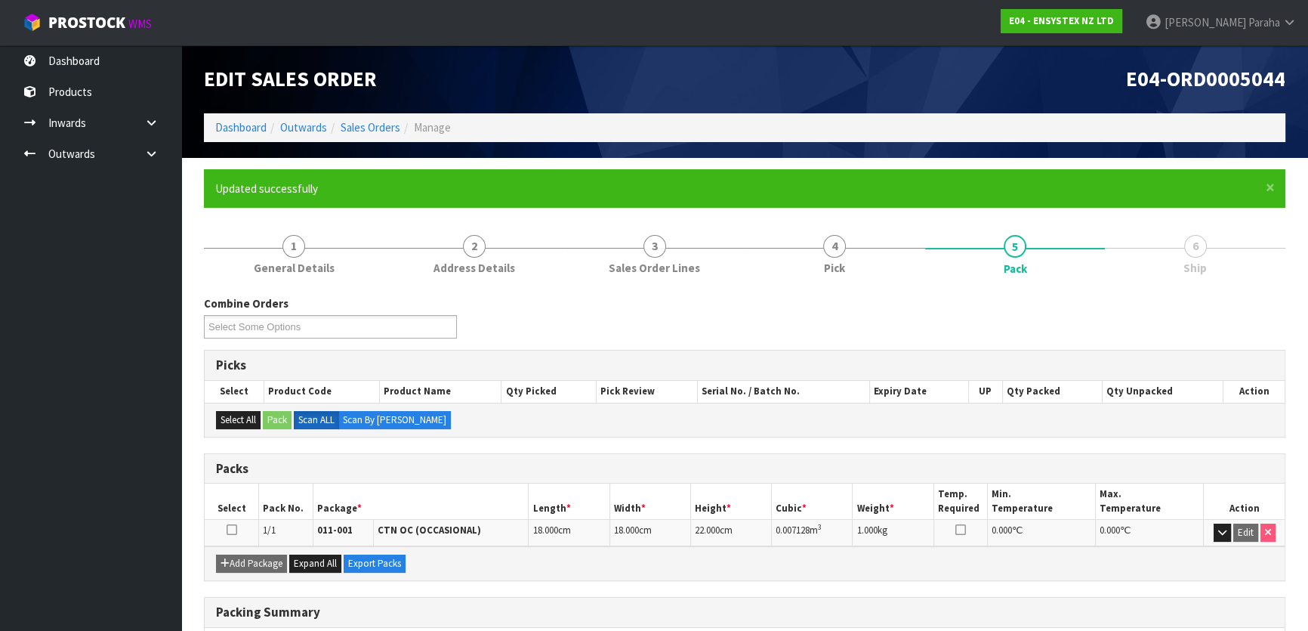
scroll to position [199, 0]
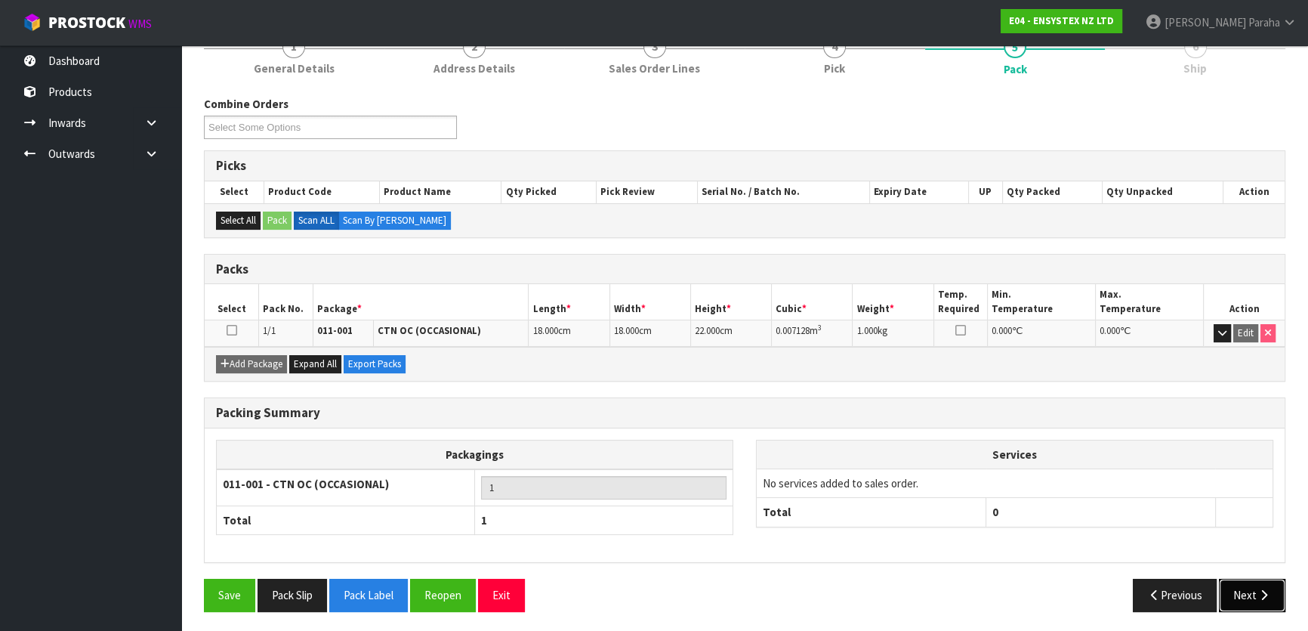
click at [1260, 589] on icon "button" at bounding box center [1264, 594] width 14 height 11
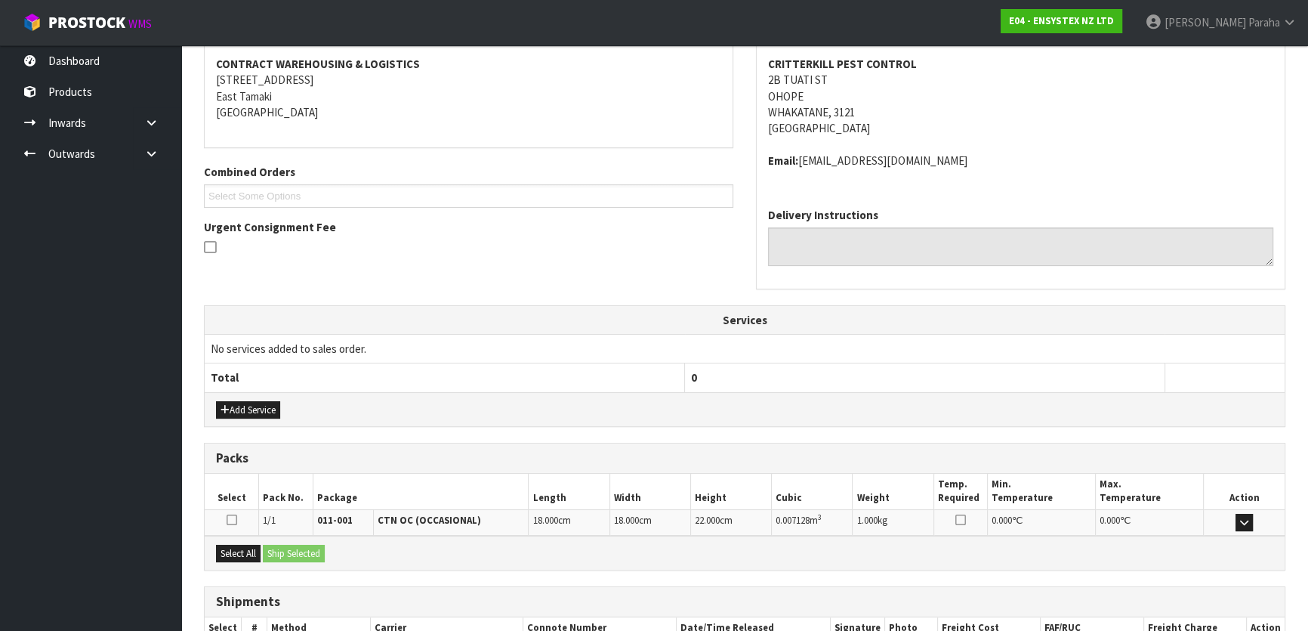
scroll to position [380, 0]
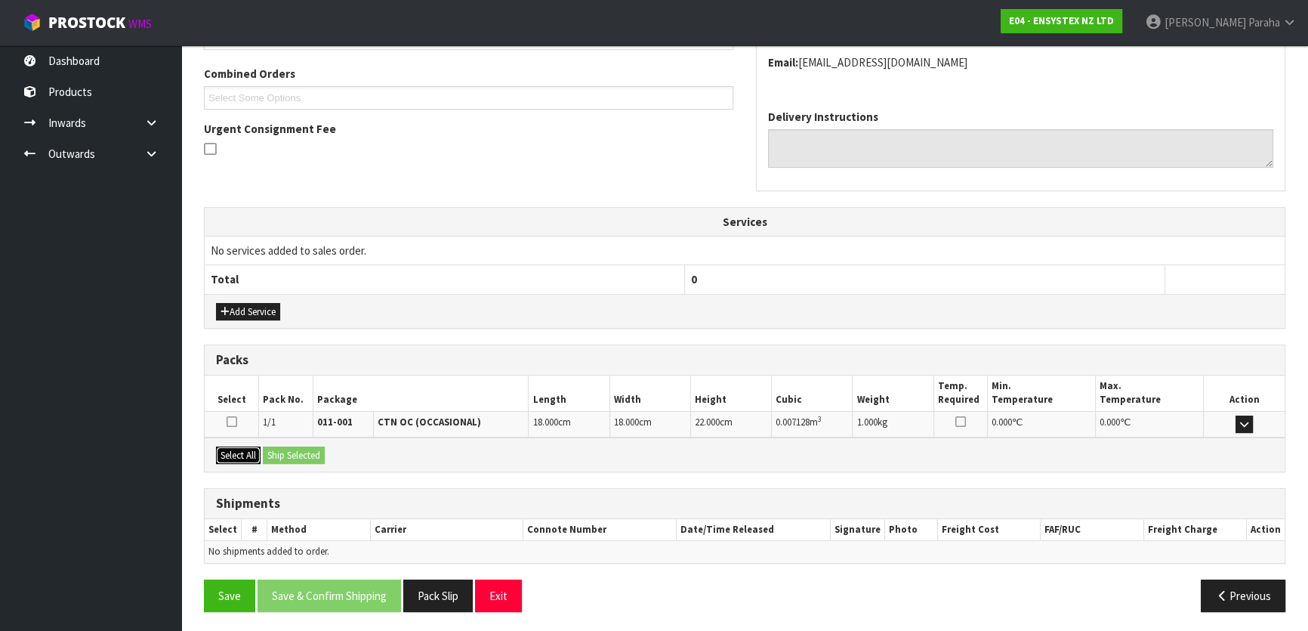
click at [239, 455] on button "Select All" at bounding box center [238, 455] width 45 height 18
click at [286, 452] on button "Ship Selected" at bounding box center [294, 455] width 62 height 18
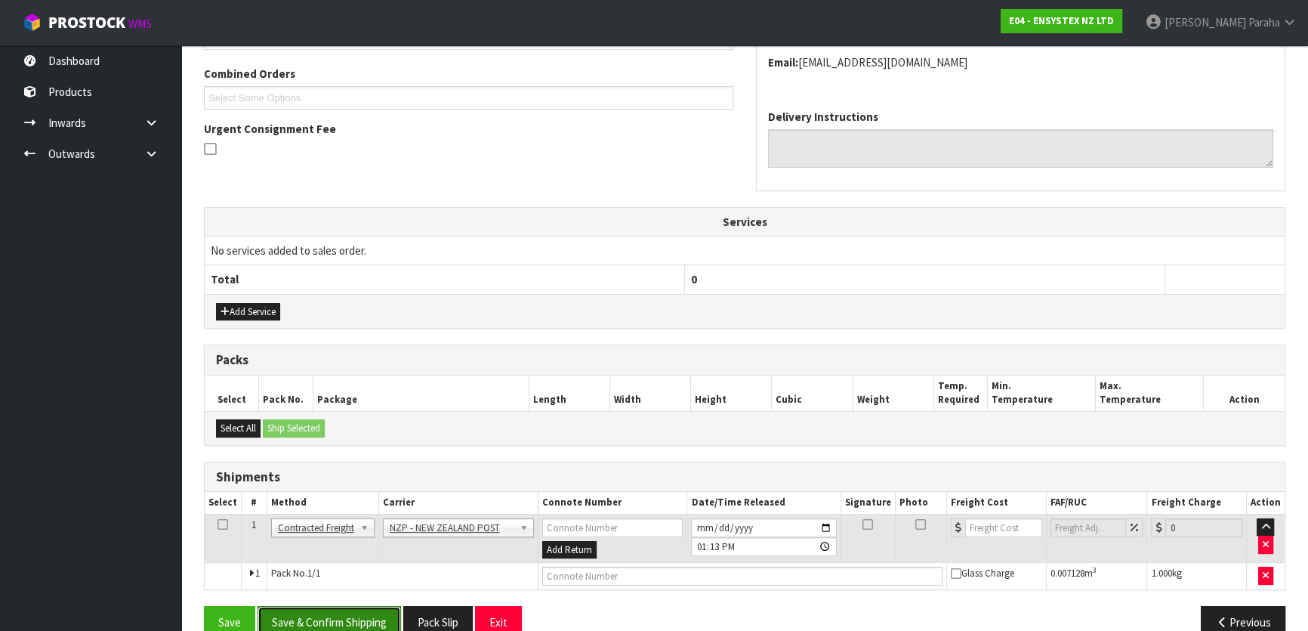
click at [366, 607] on button "Save & Confirm Shipping" at bounding box center [330, 622] width 144 height 32
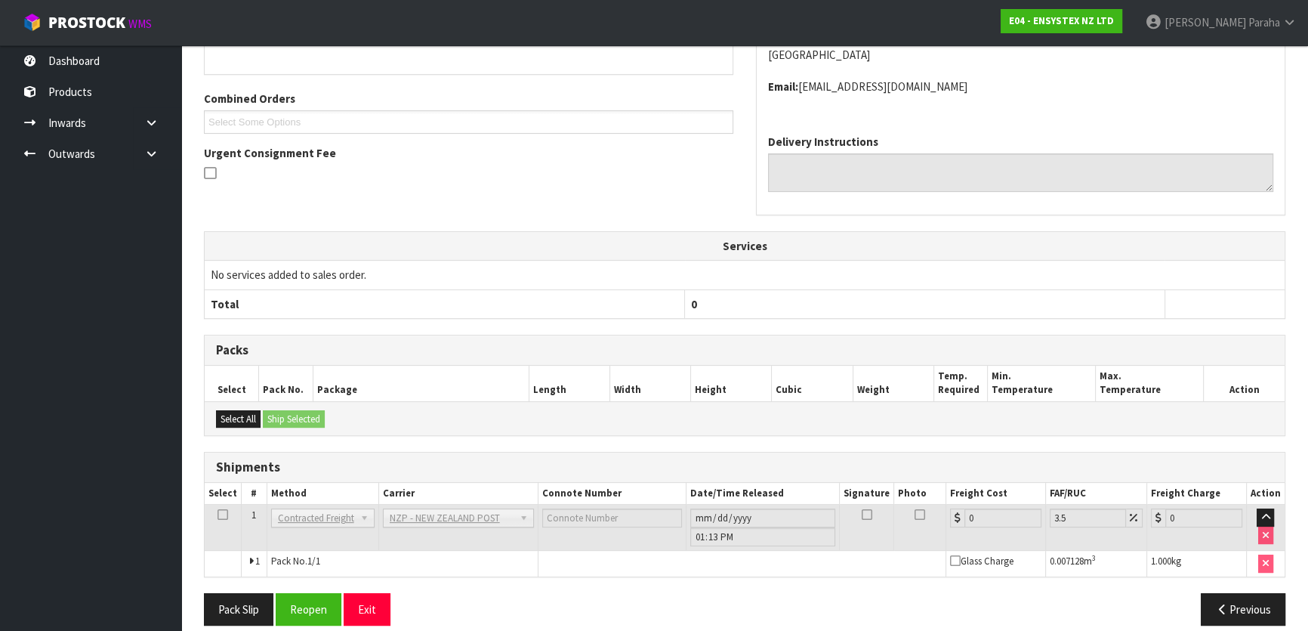
scroll to position [386, 0]
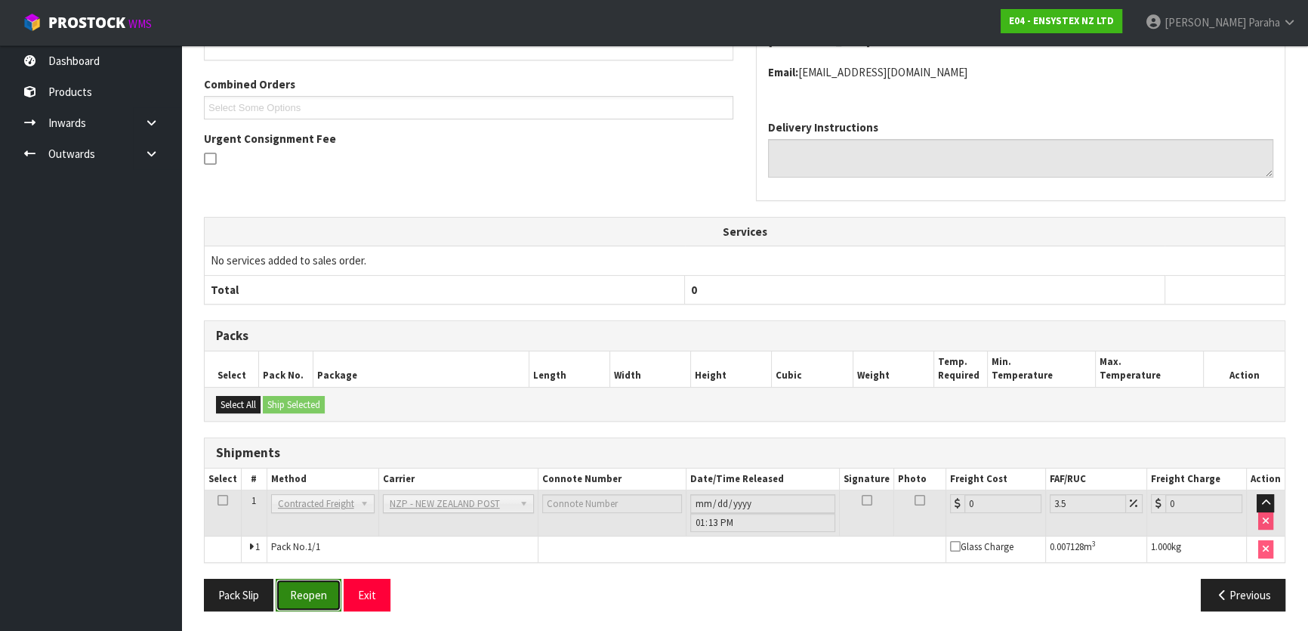
click at [313, 591] on button "Reopen" at bounding box center [309, 595] width 66 height 32
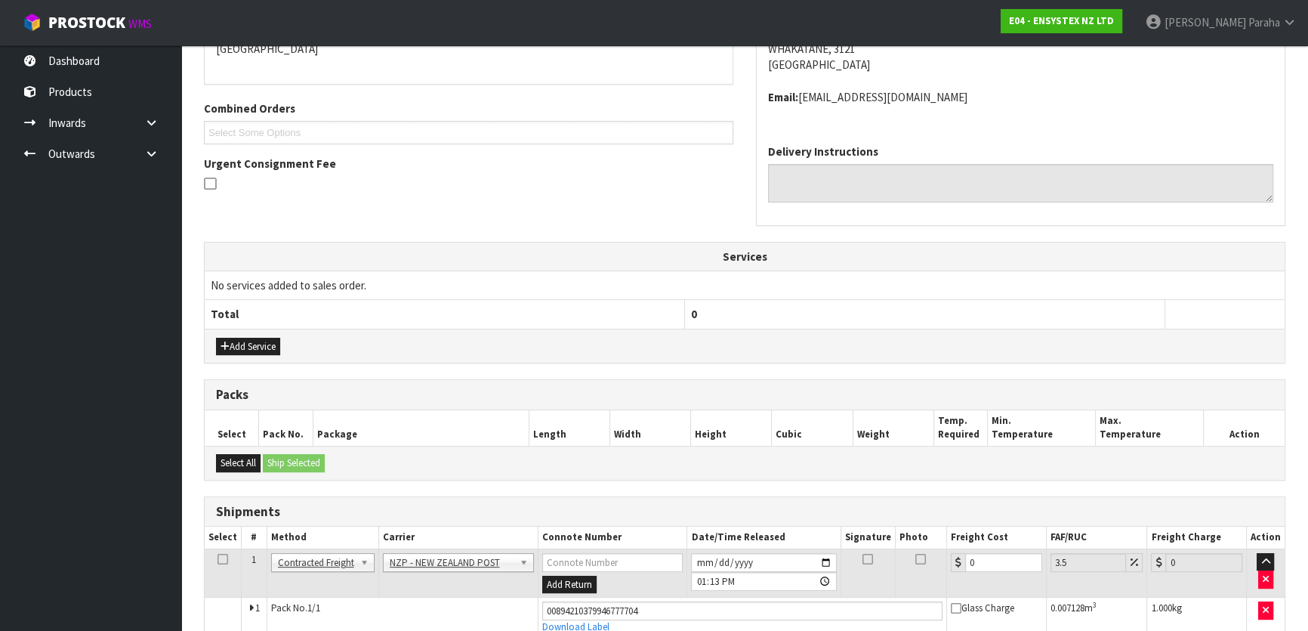
scroll to position [422, 0]
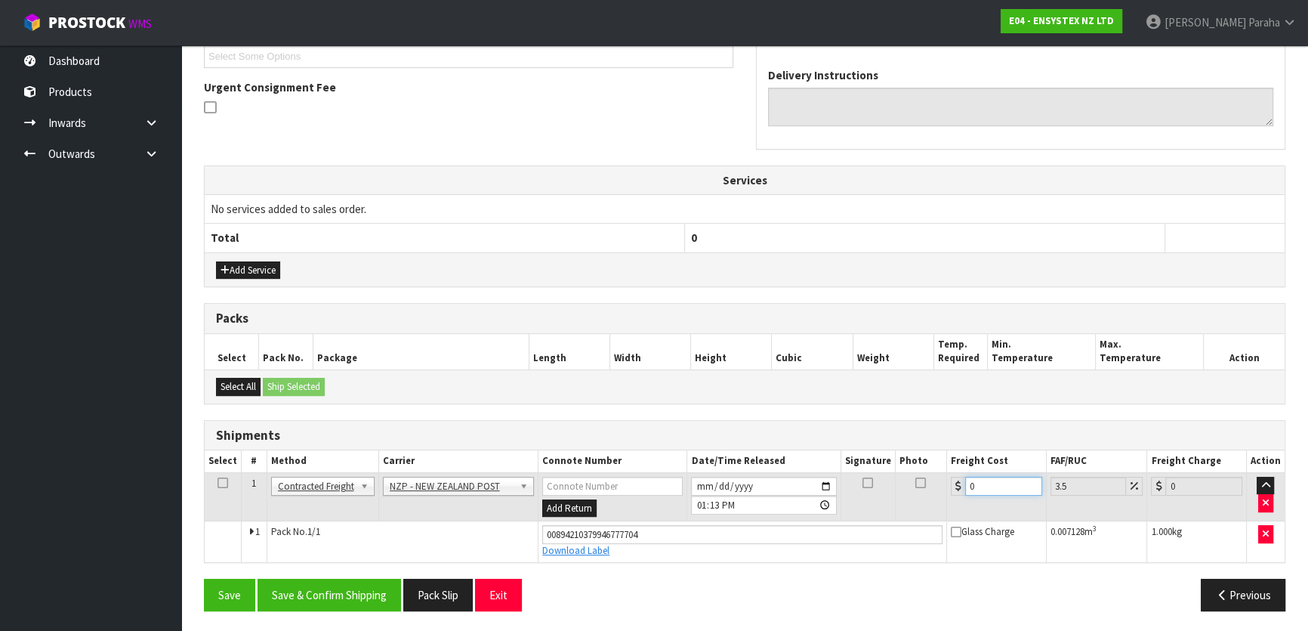
click at [993, 485] on input "0" at bounding box center [1003, 486] width 77 height 19
type input "8"
type input "8.28"
type input "8.00"
click at [360, 591] on button "Save & Confirm Shipping" at bounding box center [330, 595] width 144 height 32
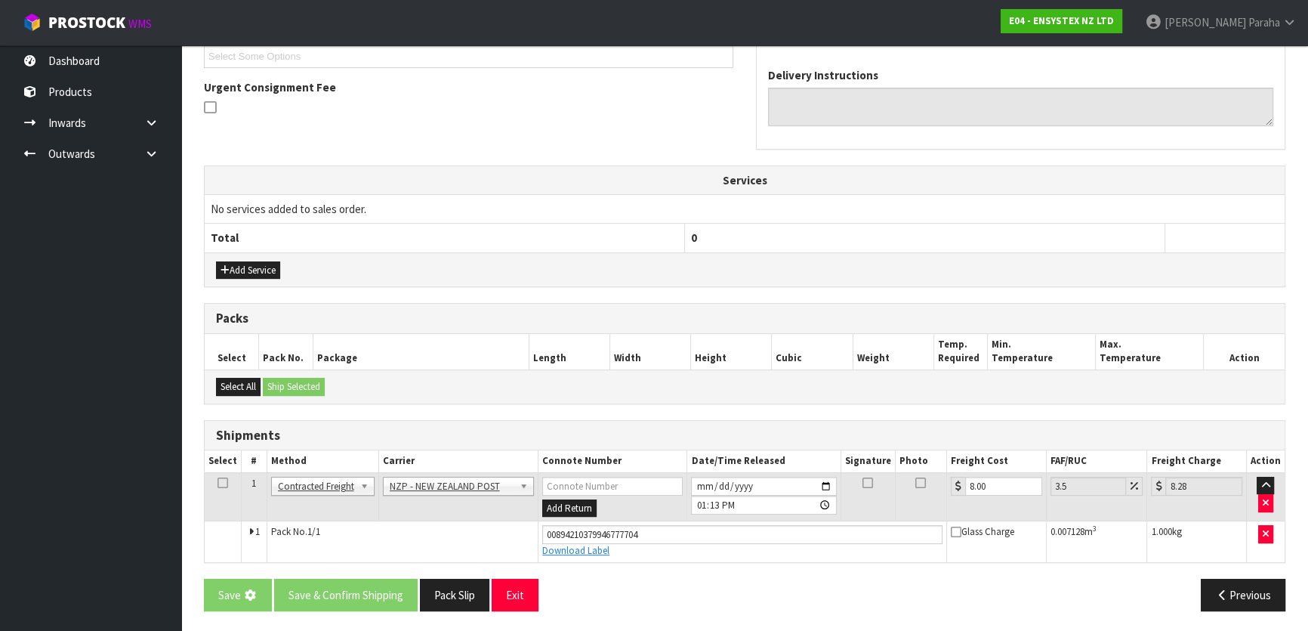
scroll to position [0, 0]
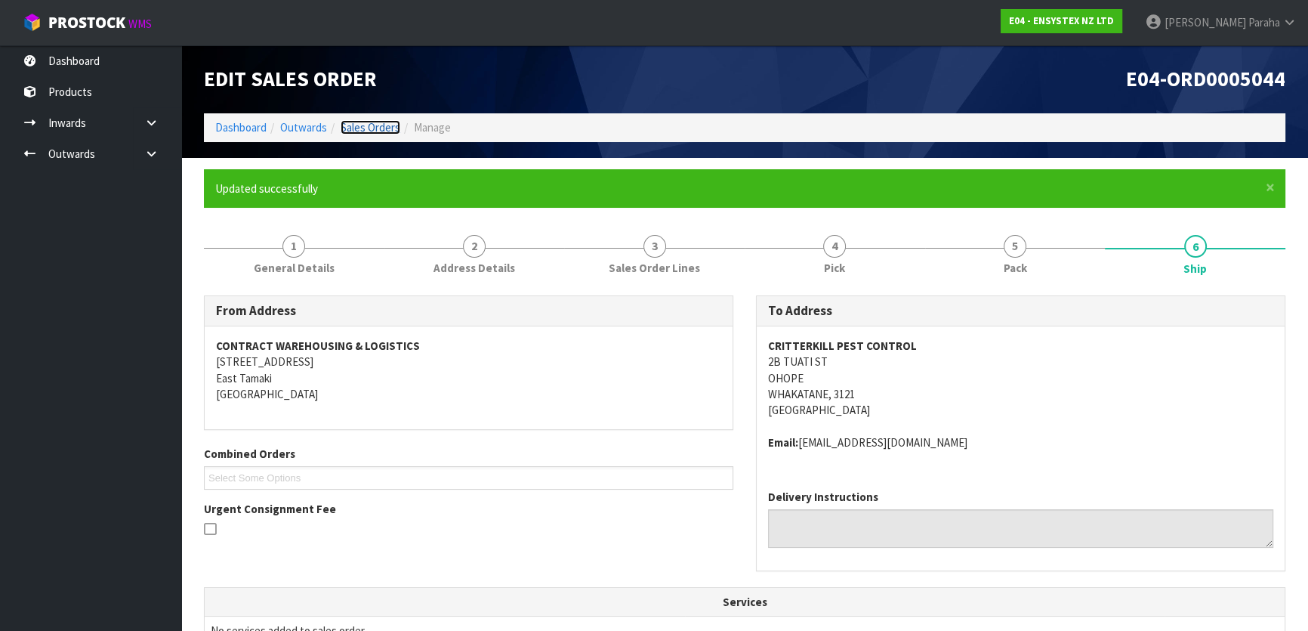
click at [363, 128] on link "Sales Orders" at bounding box center [371, 127] width 60 height 14
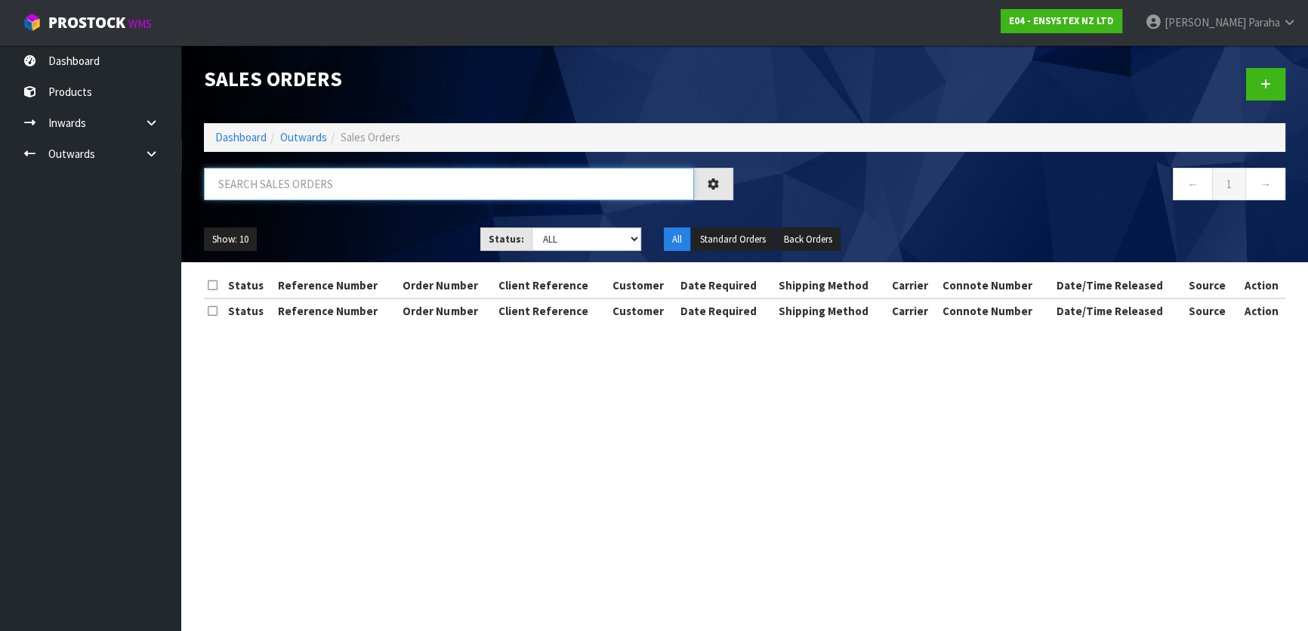
click at [327, 181] on input "text" at bounding box center [449, 184] width 490 height 32
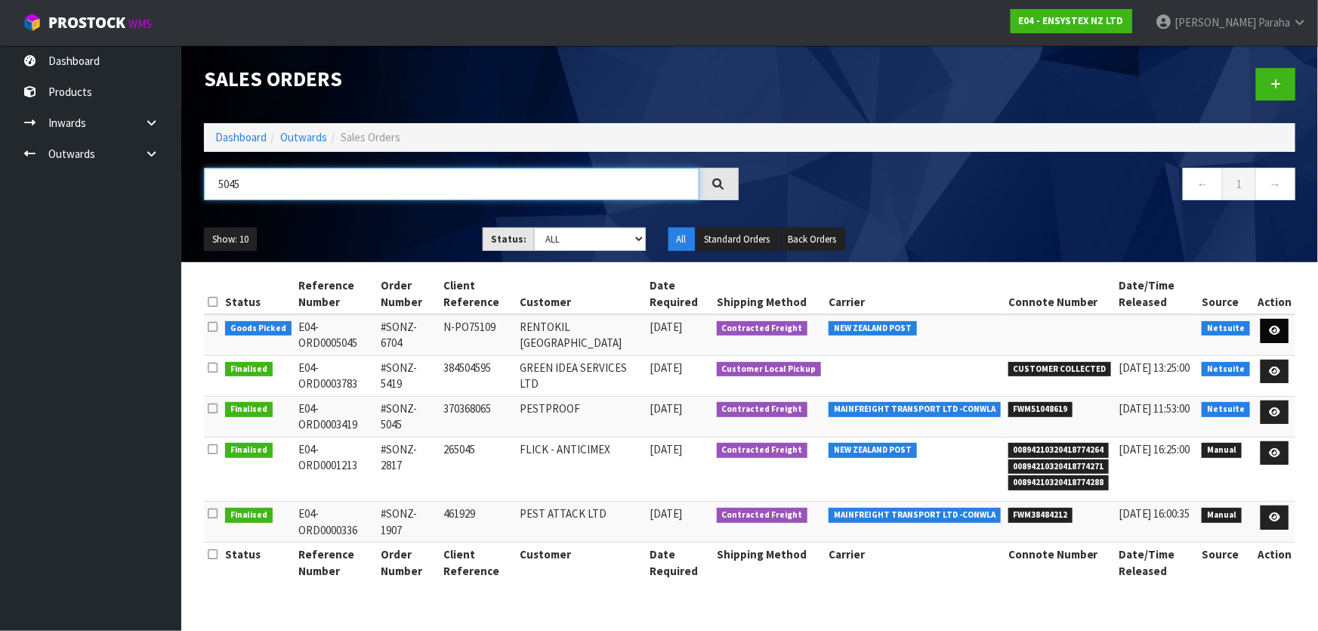
type input "5045"
click at [1277, 332] on icon at bounding box center [1274, 331] width 11 height 10
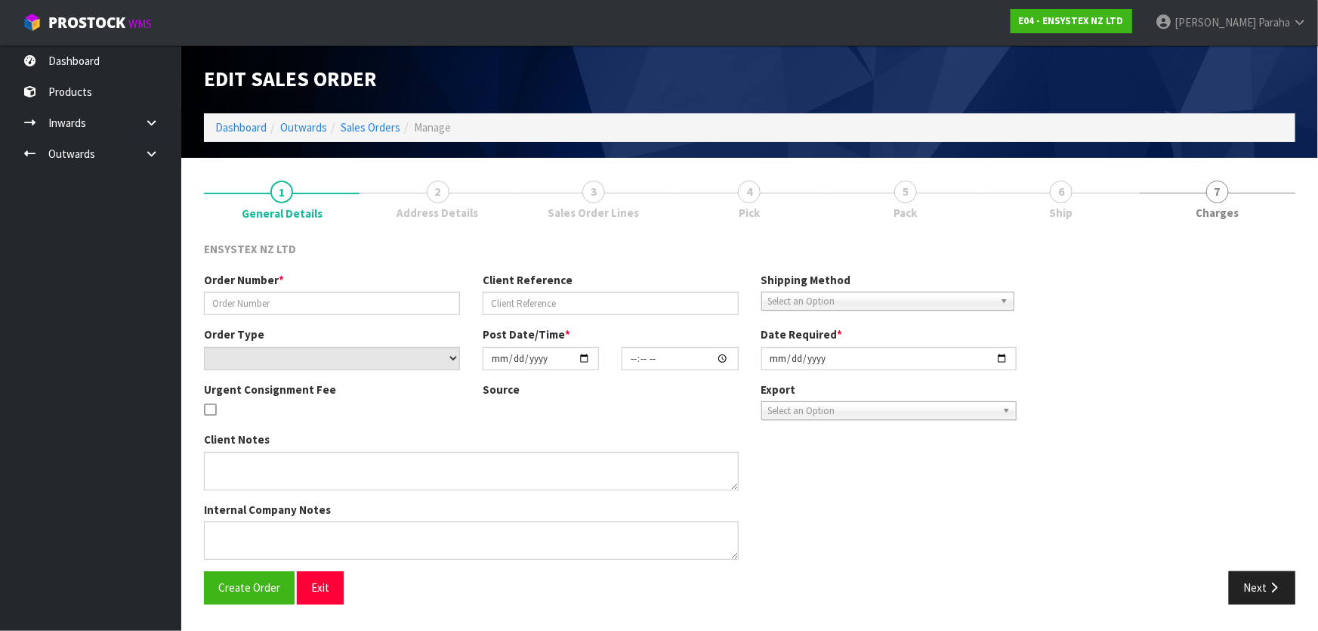
type input "#SONZ-6704"
type input "N-PO75109"
select select "number:0"
type input "2025-09-05"
type input "11:00:28.000"
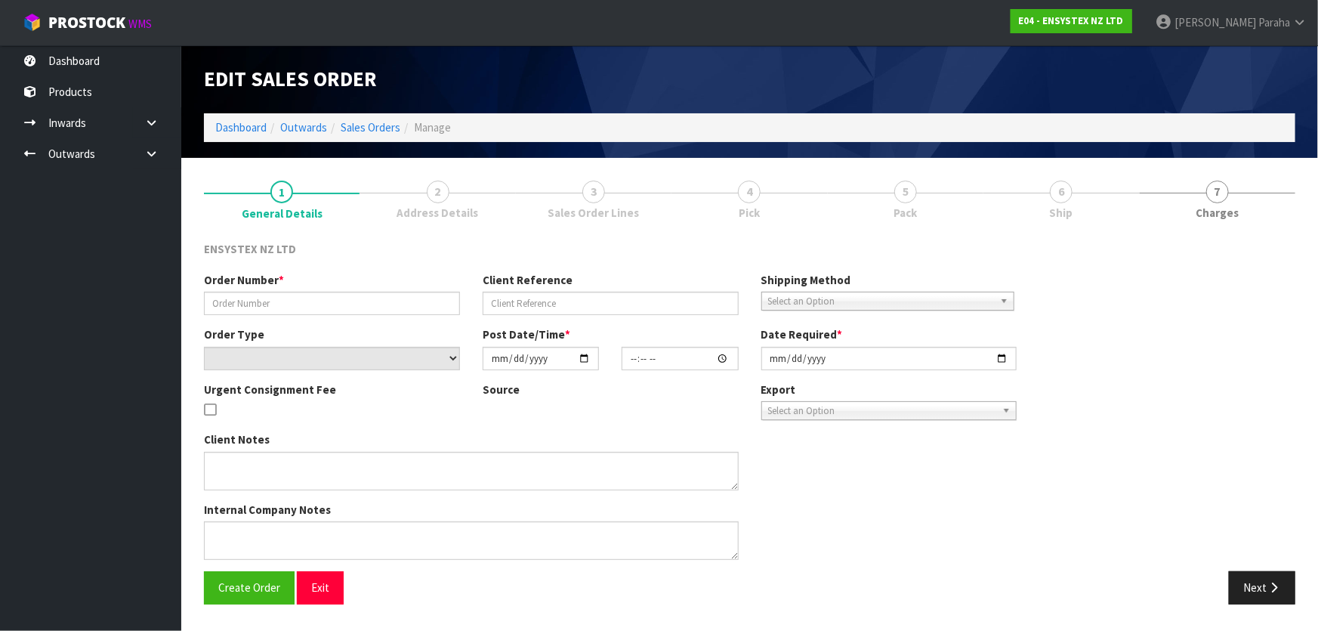
type input "2025-09-05"
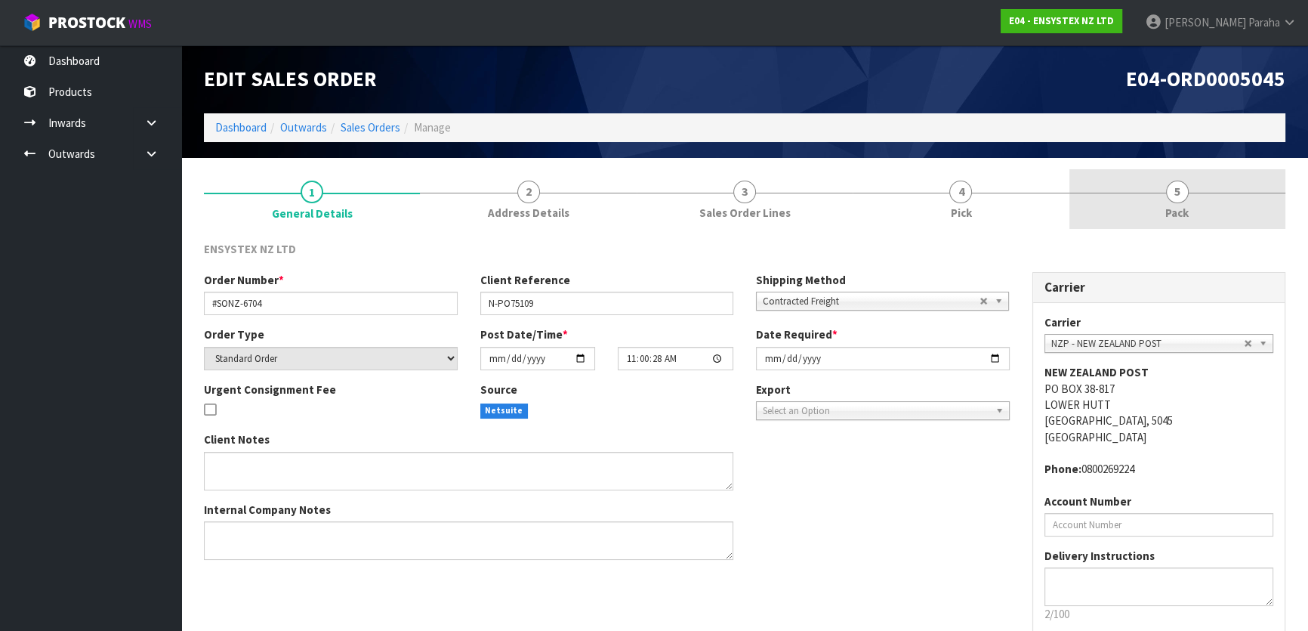
click at [1171, 196] on span "5" at bounding box center [1177, 192] width 23 height 23
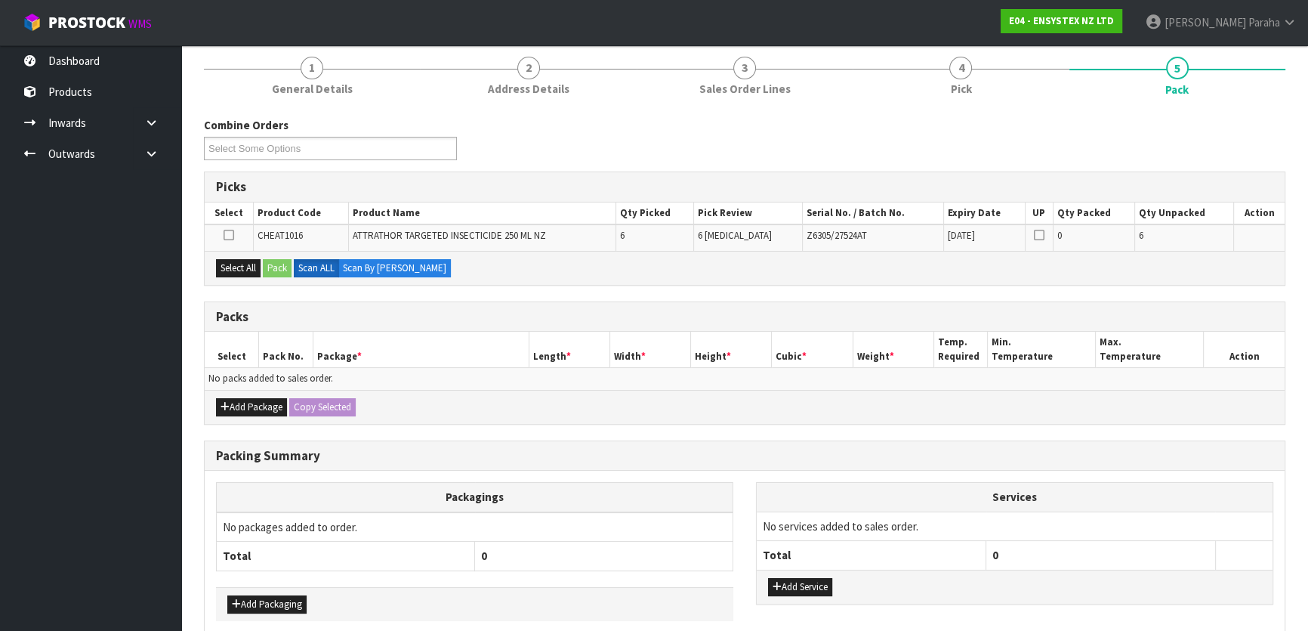
scroll to position [137, 0]
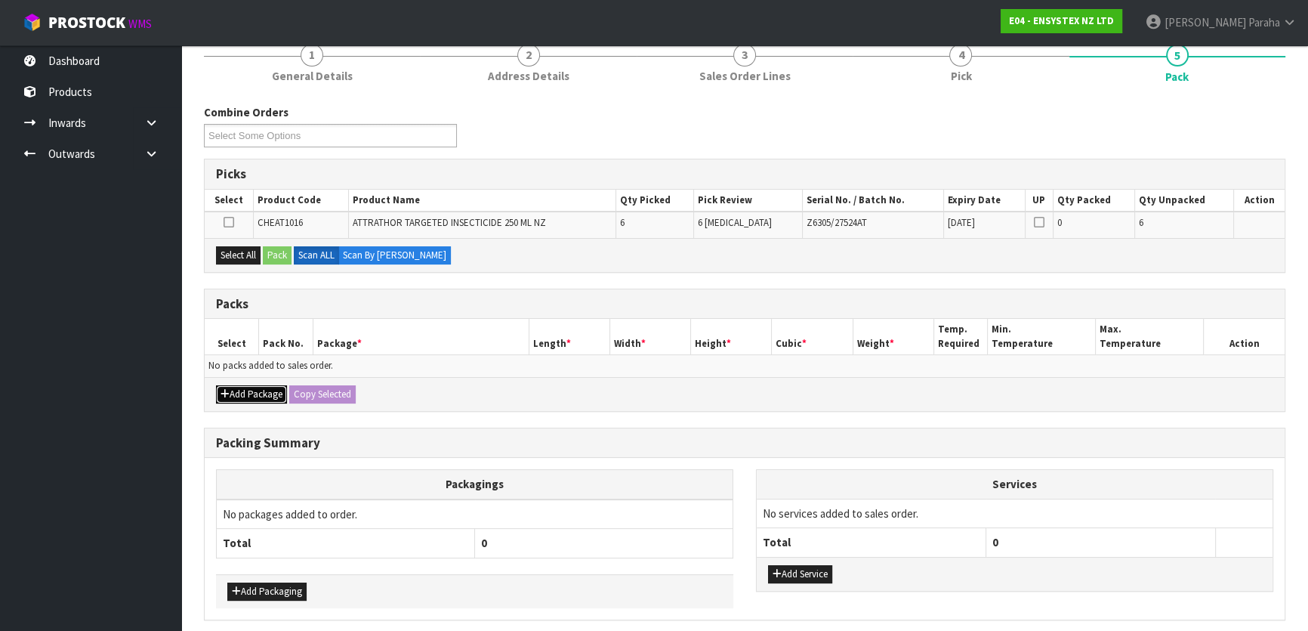
click at [252, 388] on button "Add Package" at bounding box center [251, 394] width 71 height 18
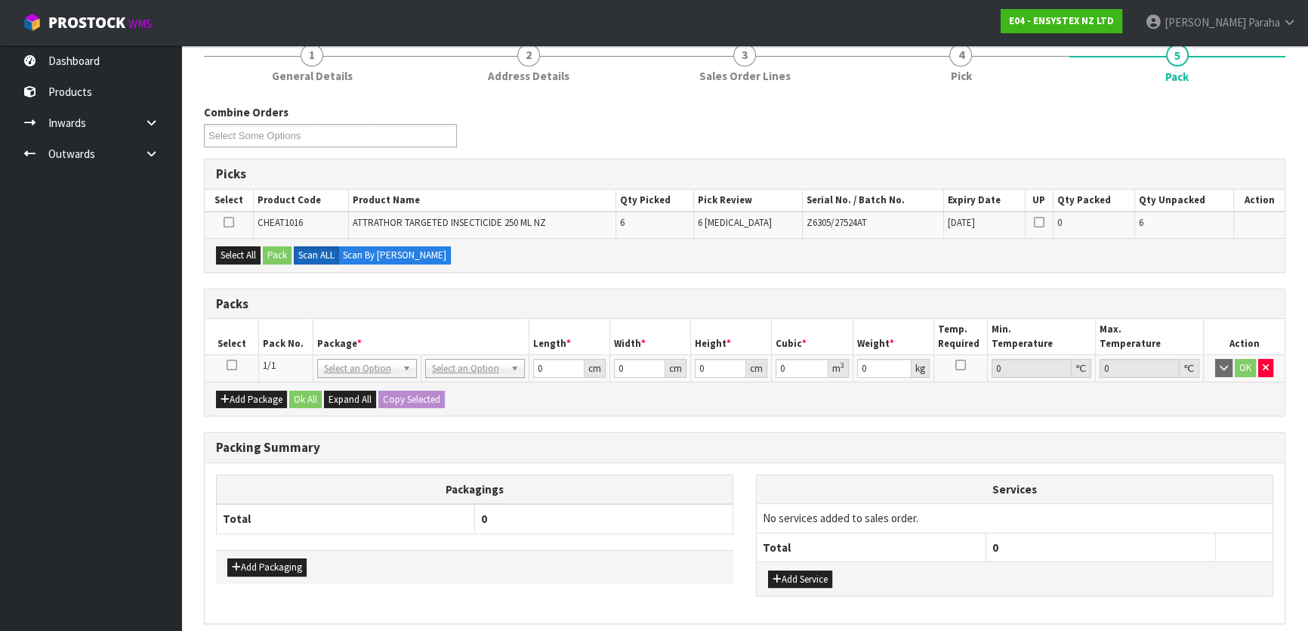
click at [233, 366] on icon at bounding box center [232, 365] width 11 height 1
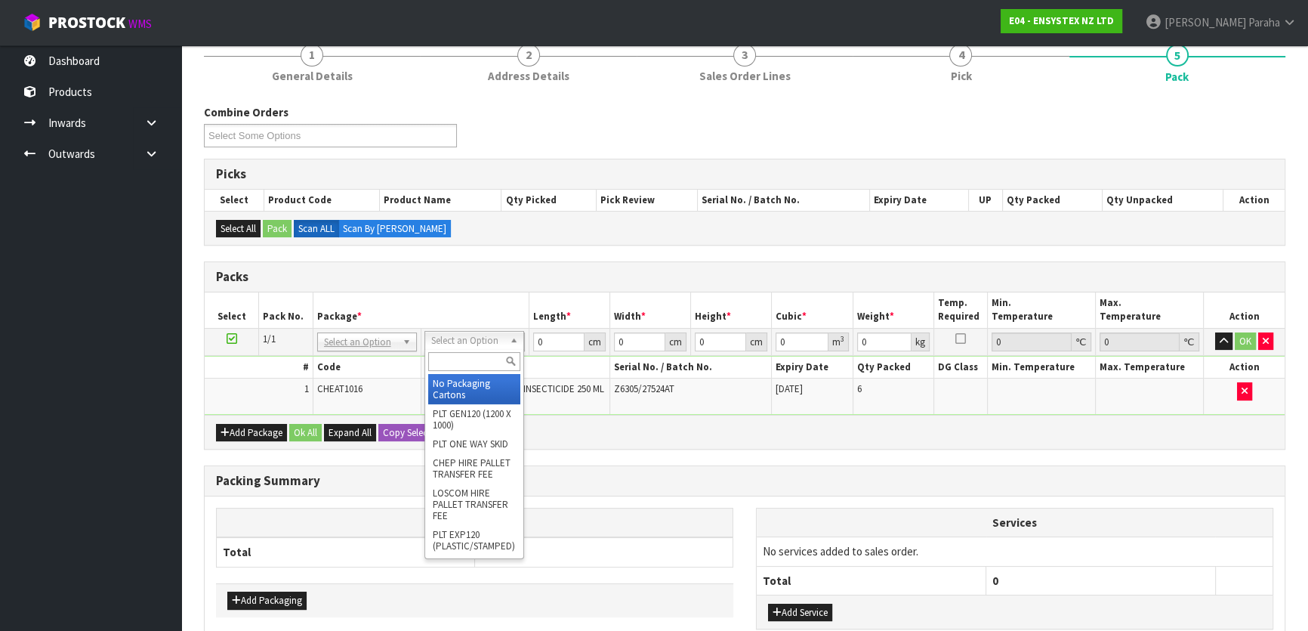
drag, startPoint x: 501, startPoint y: 333, endPoint x: 491, endPoint y: 359, distance: 27.5
click at [486, 360] on input "text" at bounding box center [474, 361] width 92 height 19
type input "OC"
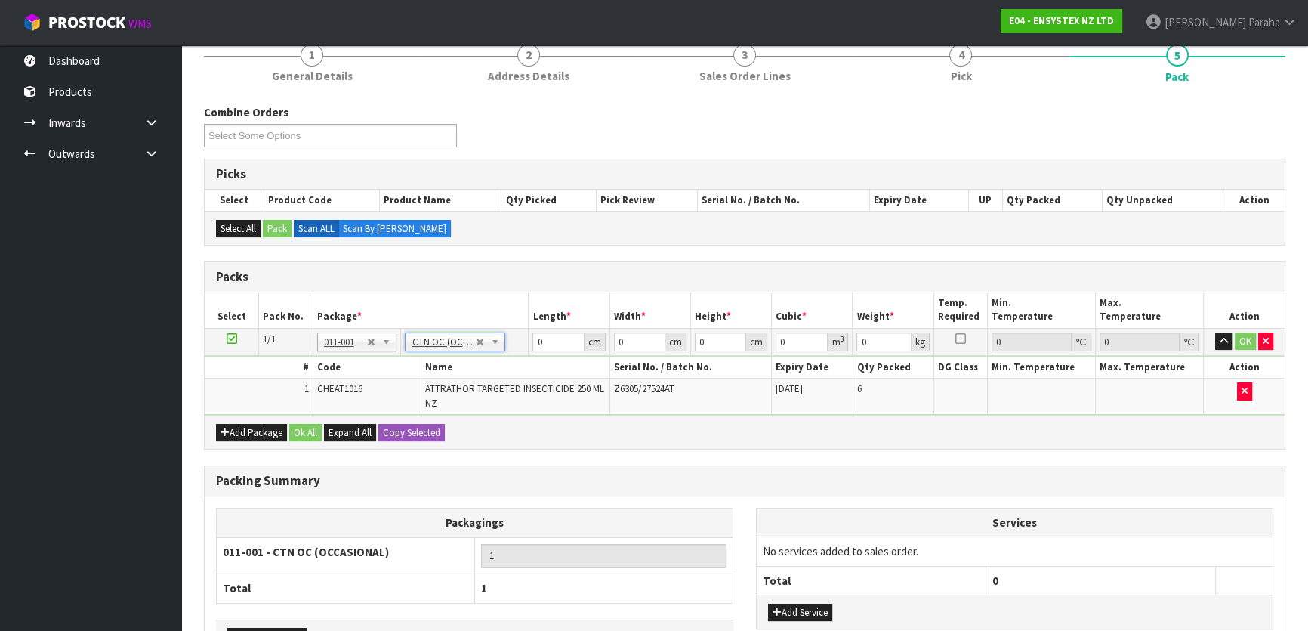
type input "2.1"
drag, startPoint x: 553, startPoint y: 338, endPoint x: 516, endPoint y: 344, distance: 37.5
click at [516, 344] on tr "1/1 NONE 007-001 007-002 007-004 007-009 007-013 007-014 007-015 007-017 007-01…" at bounding box center [745, 341] width 1080 height 27
type input "23"
type input "19"
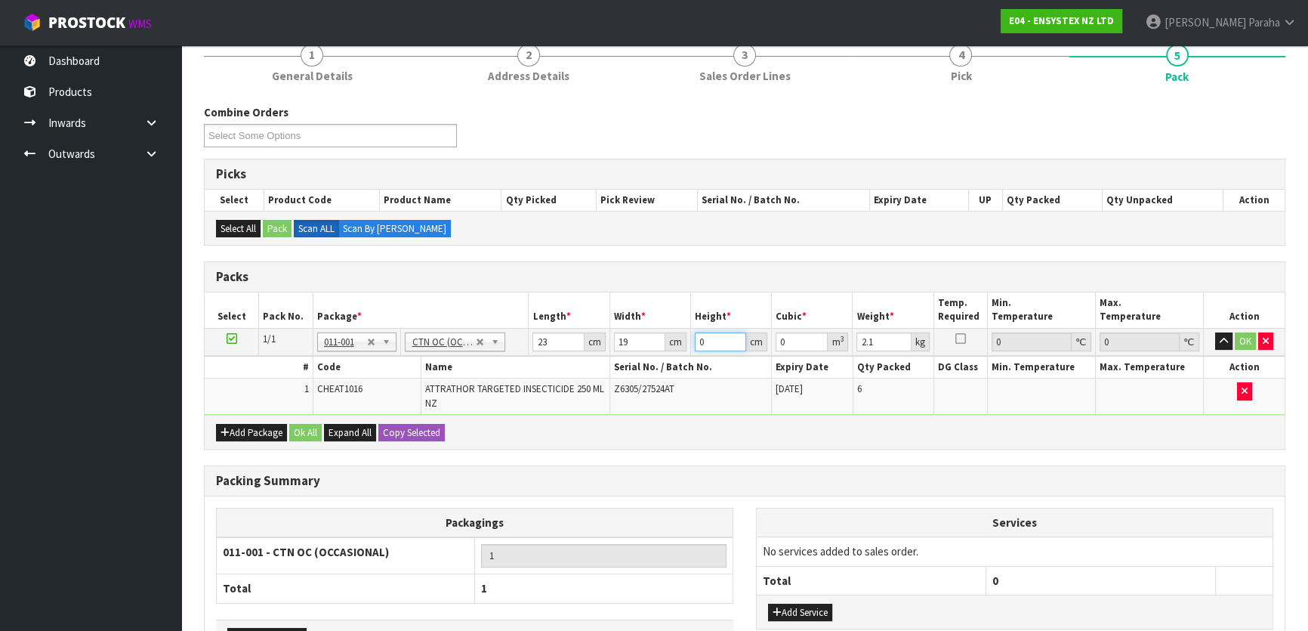
type input "1"
type input "0.000437"
type input "19"
type input "0.008303"
type input "19"
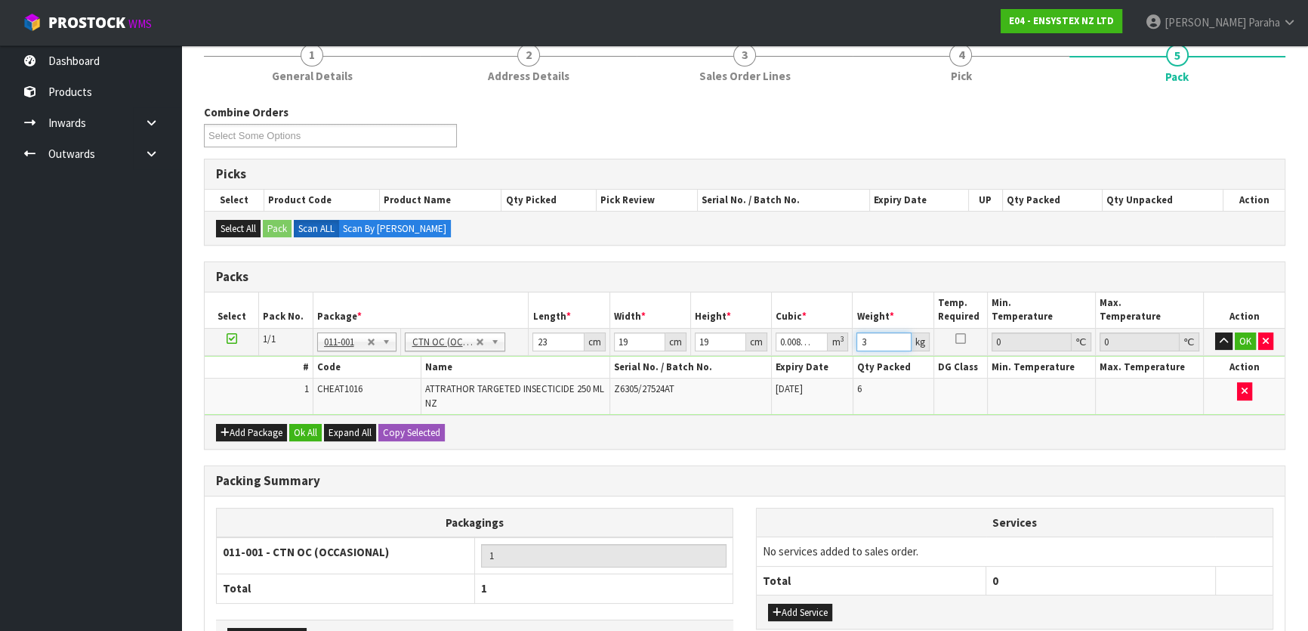
type input "3"
click at [1215, 332] on button "button" at bounding box center [1223, 341] width 17 height 18
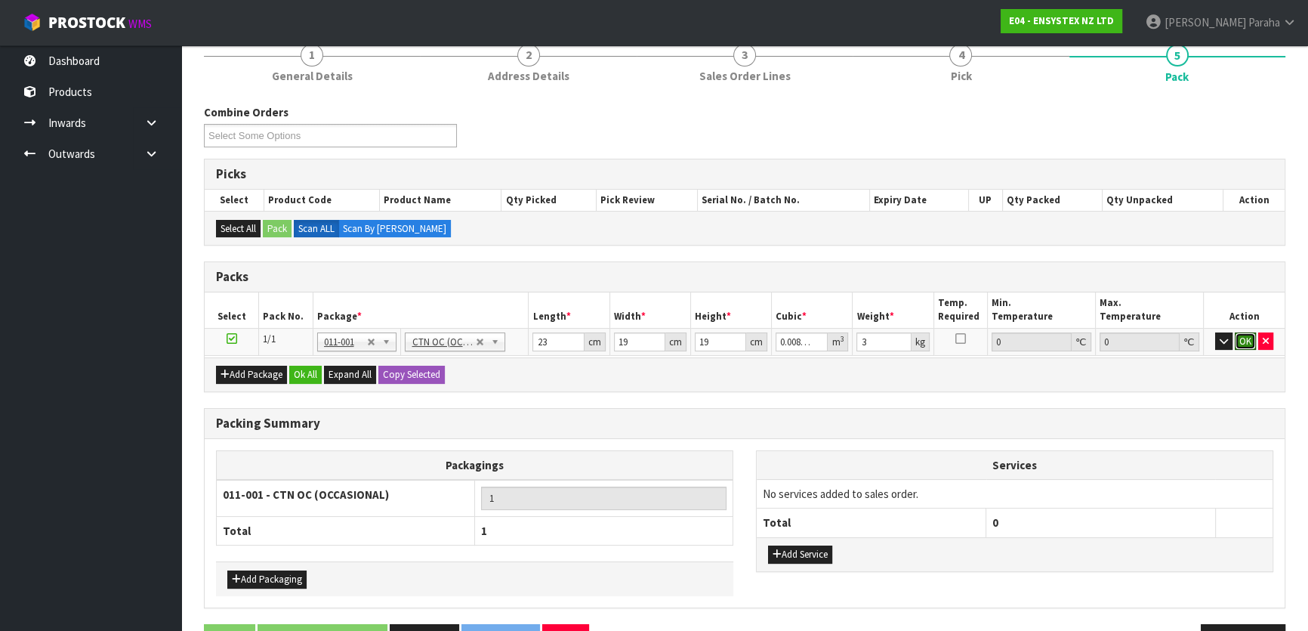
click button "OK" at bounding box center [1245, 341] width 21 height 18
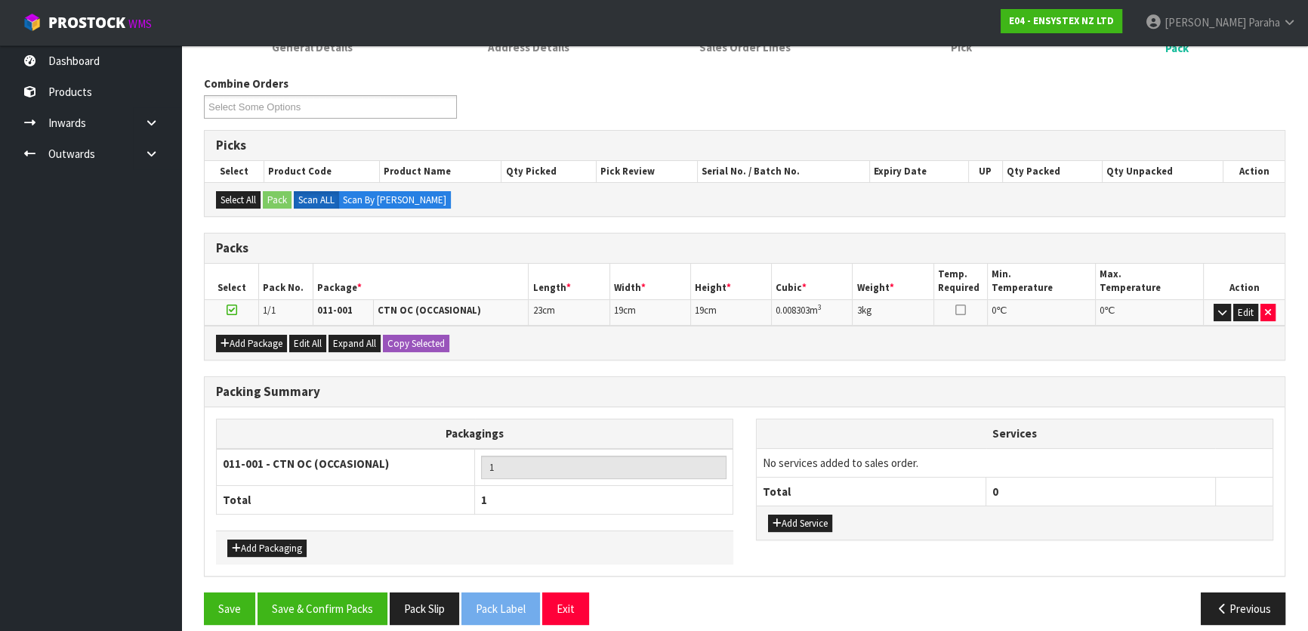
scroll to position [178, 0]
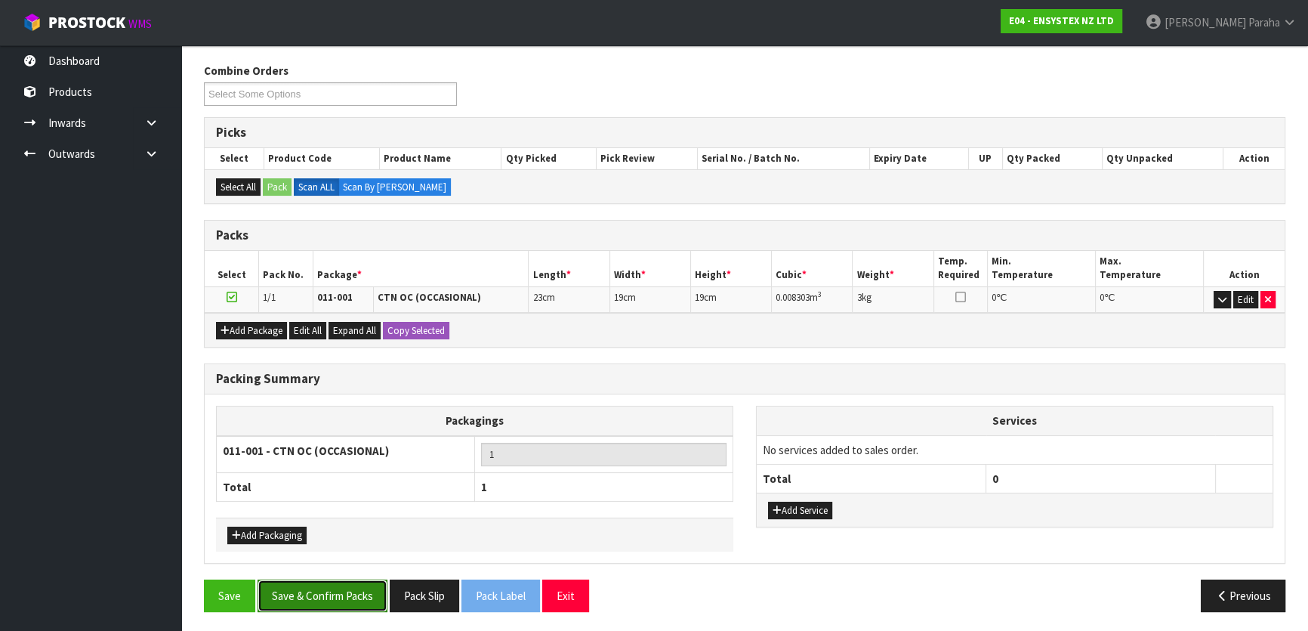
click at [341, 593] on button "Save & Confirm Packs" at bounding box center [323, 595] width 130 height 32
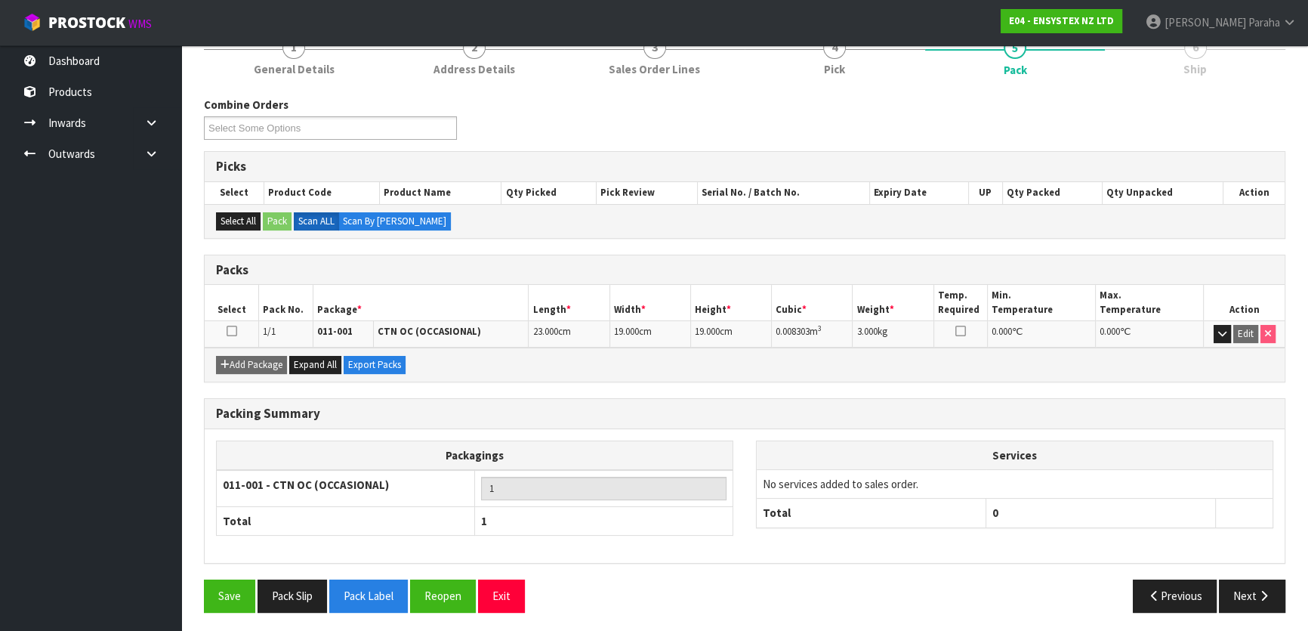
scroll to position [199, 0]
click at [1246, 595] on button "Next" at bounding box center [1252, 595] width 66 height 32
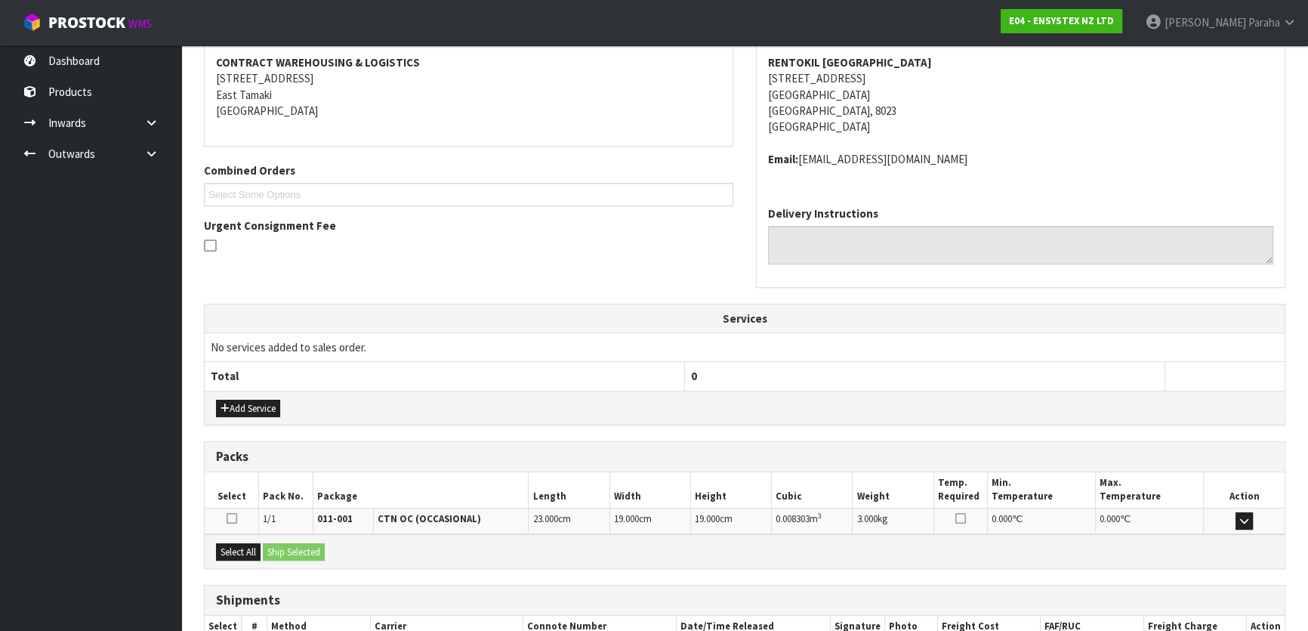
scroll to position [380, 0]
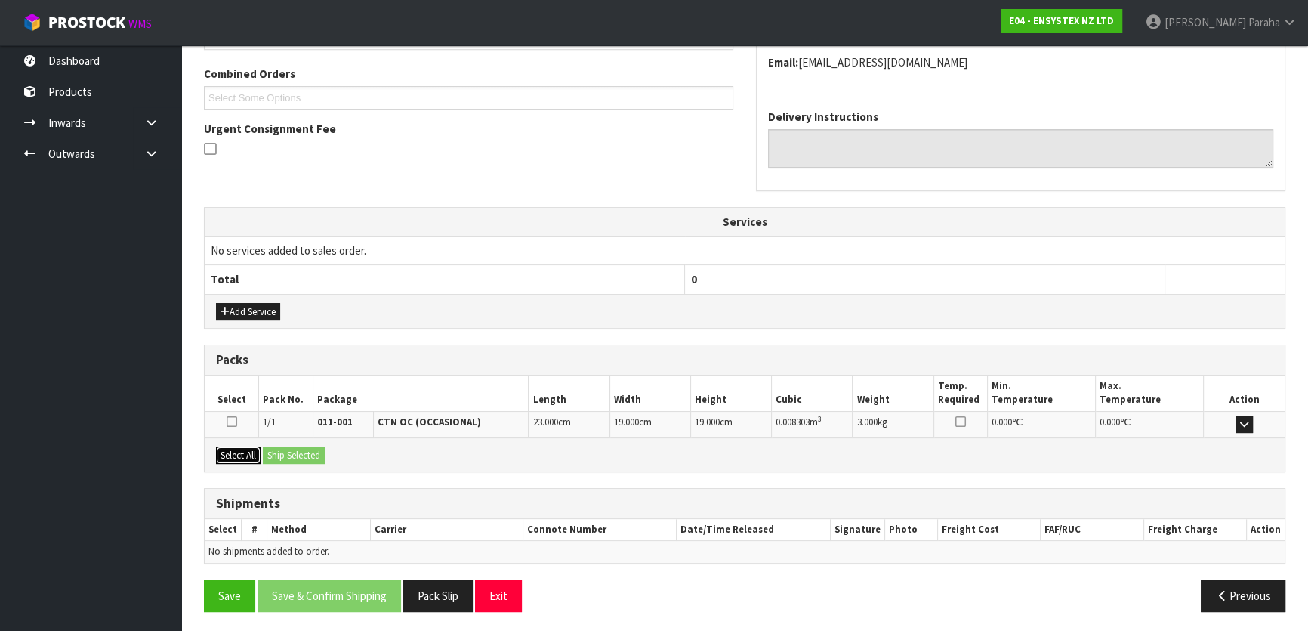
drag, startPoint x: 246, startPoint y: 449, endPoint x: 264, endPoint y: 449, distance: 17.4
click at [247, 449] on button "Select All" at bounding box center [238, 455] width 45 height 18
click at [290, 449] on button "Ship Selected" at bounding box center [294, 455] width 62 height 18
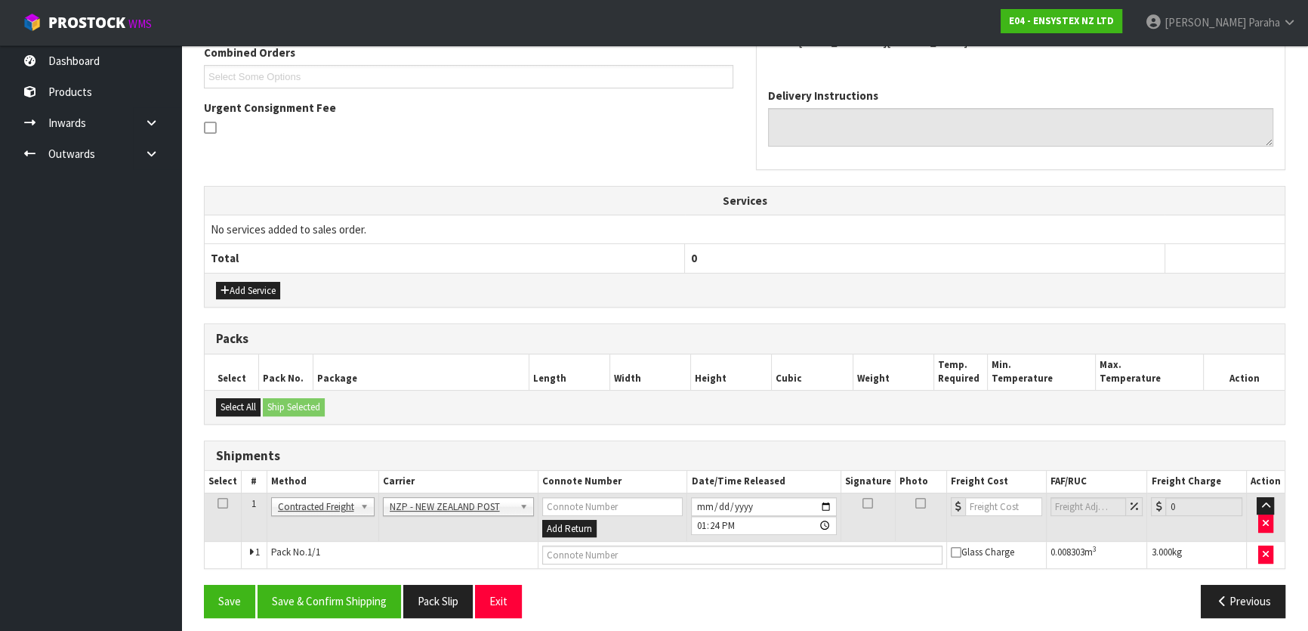
scroll to position [408, 0]
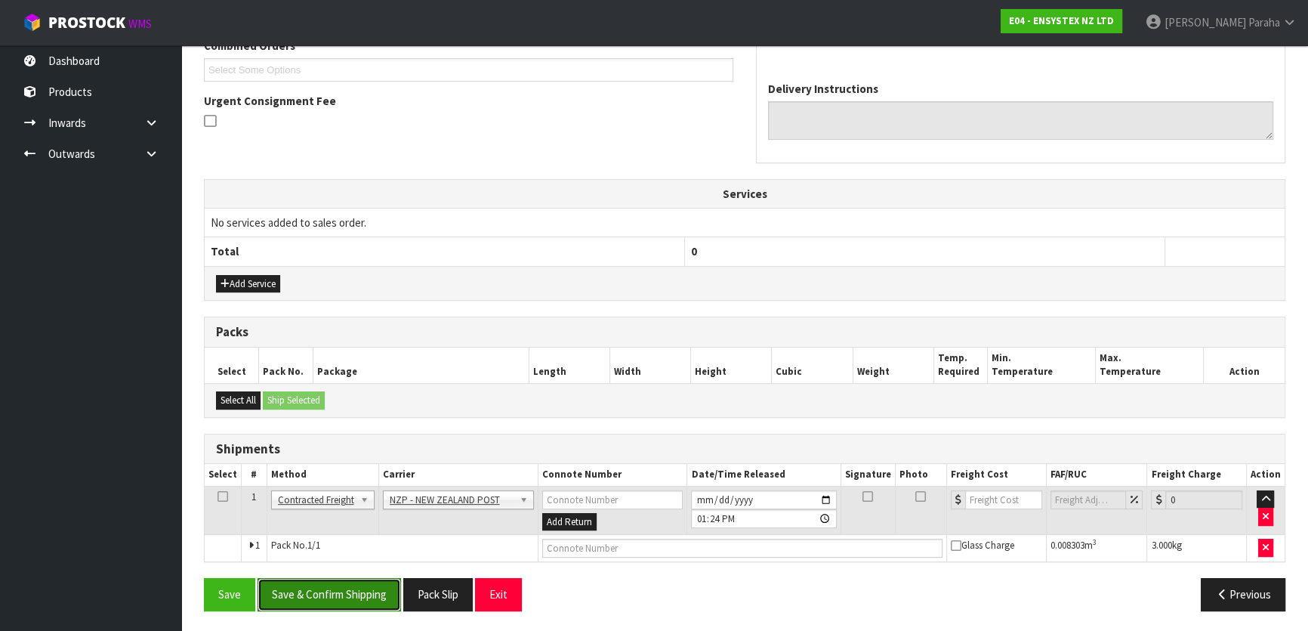
click at [353, 600] on button "Save & Confirm Shipping" at bounding box center [330, 594] width 144 height 32
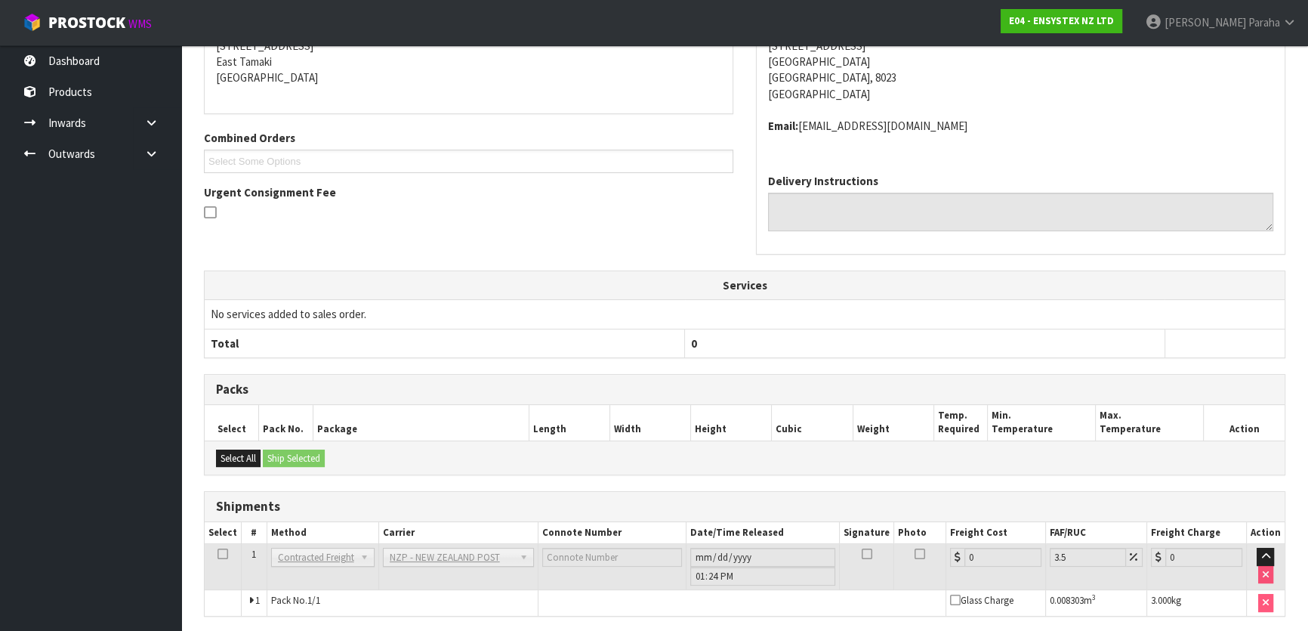
scroll to position [386, 0]
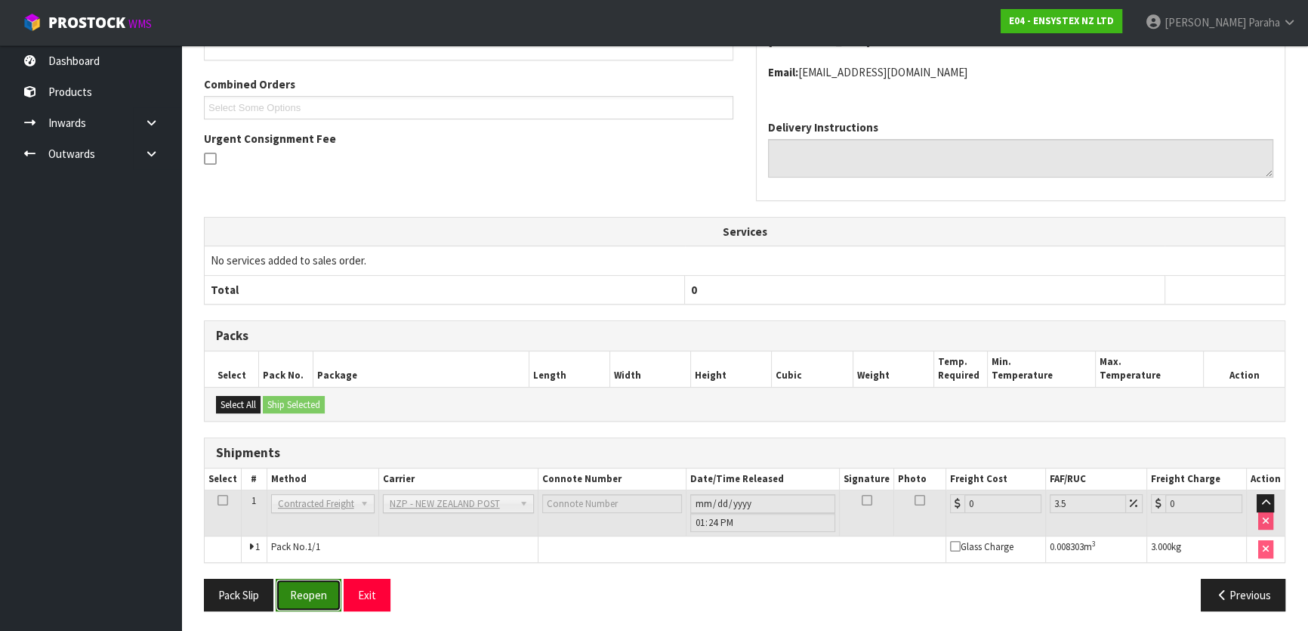
click at [311, 598] on button "Reopen" at bounding box center [309, 595] width 66 height 32
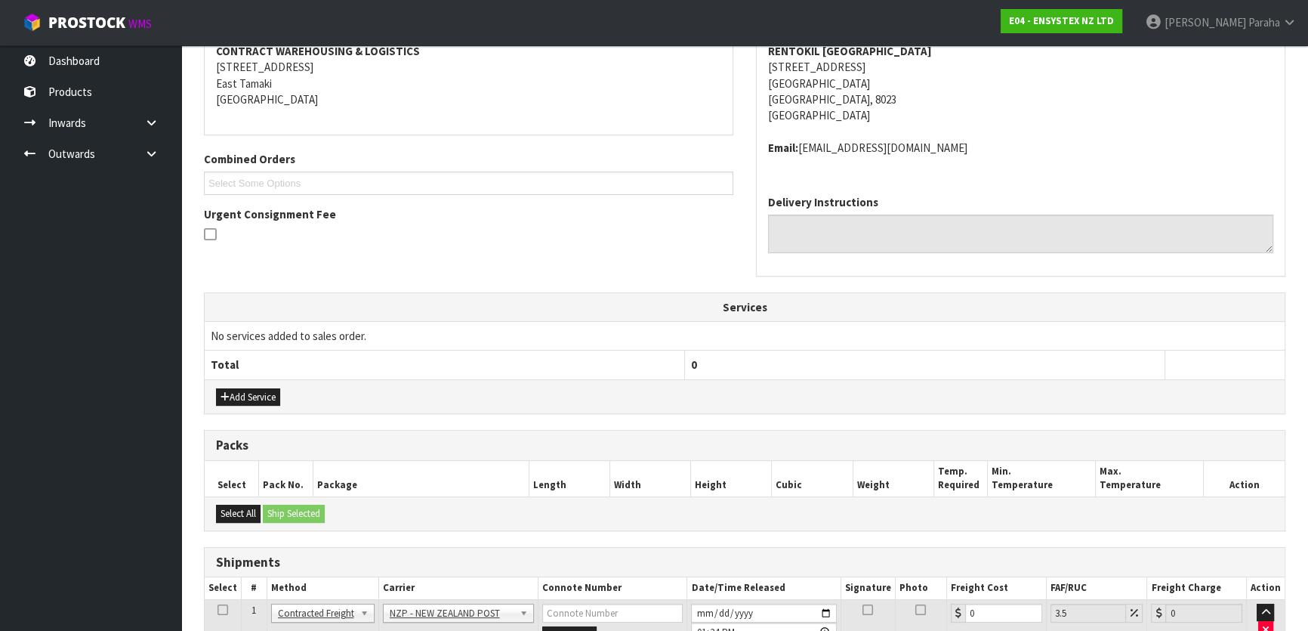
scroll to position [412, 0]
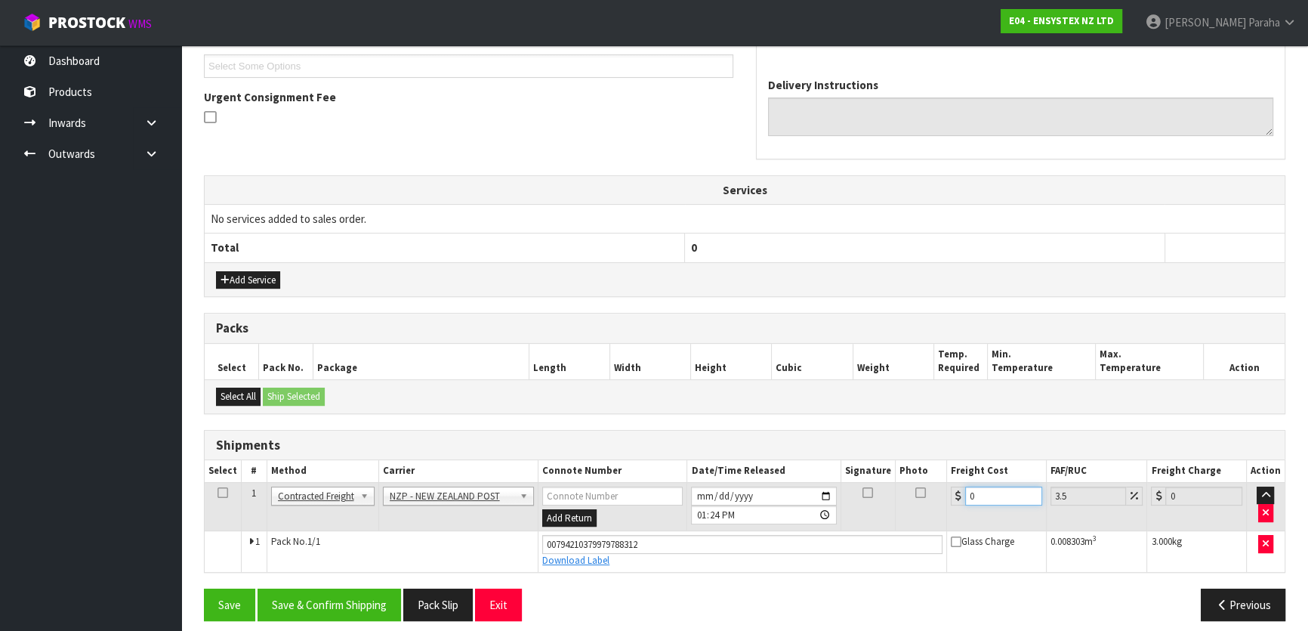
click at [996, 499] on input "0" at bounding box center [1003, 495] width 77 height 19
type input "1"
type input "1.03"
type input "11"
type input "11.38"
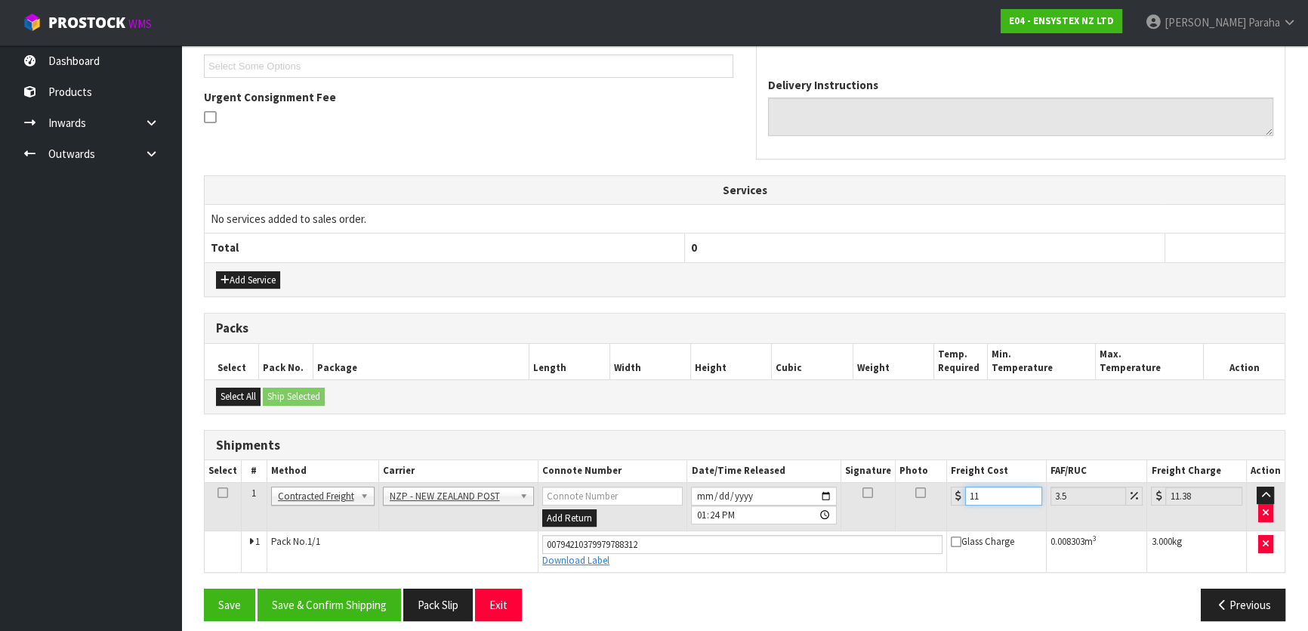
type input "11.6"
type input "12.01"
type input "11.61"
type input "12.02"
type input "11.61"
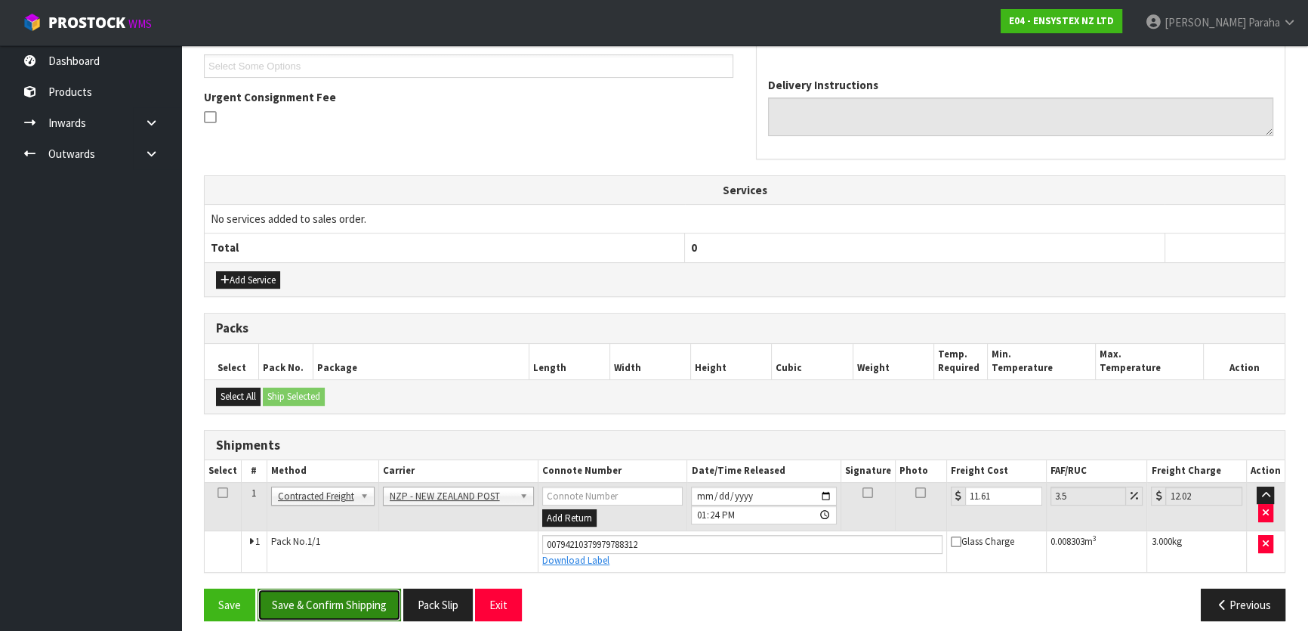
click at [367, 599] on button "Save & Confirm Shipping" at bounding box center [330, 604] width 144 height 32
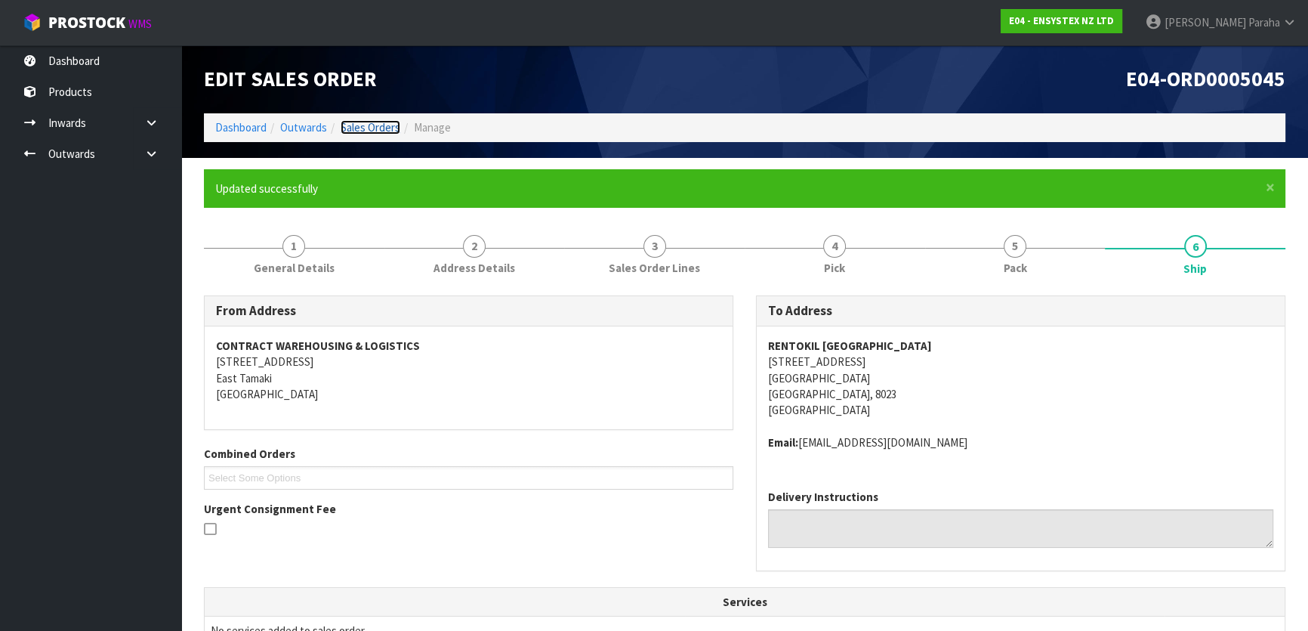
click at [353, 121] on link "Sales Orders" at bounding box center [371, 127] width 60 height 14
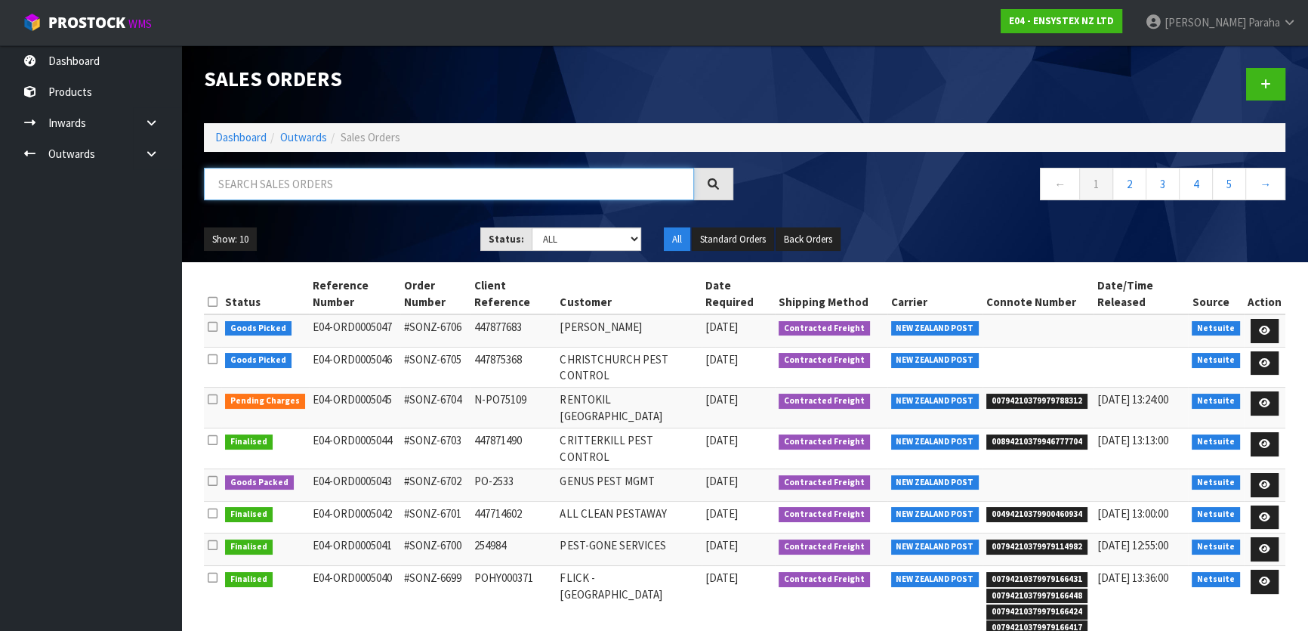
click at [359, 178] on input "text" at bounding box center [449, 184] width 490 height 32
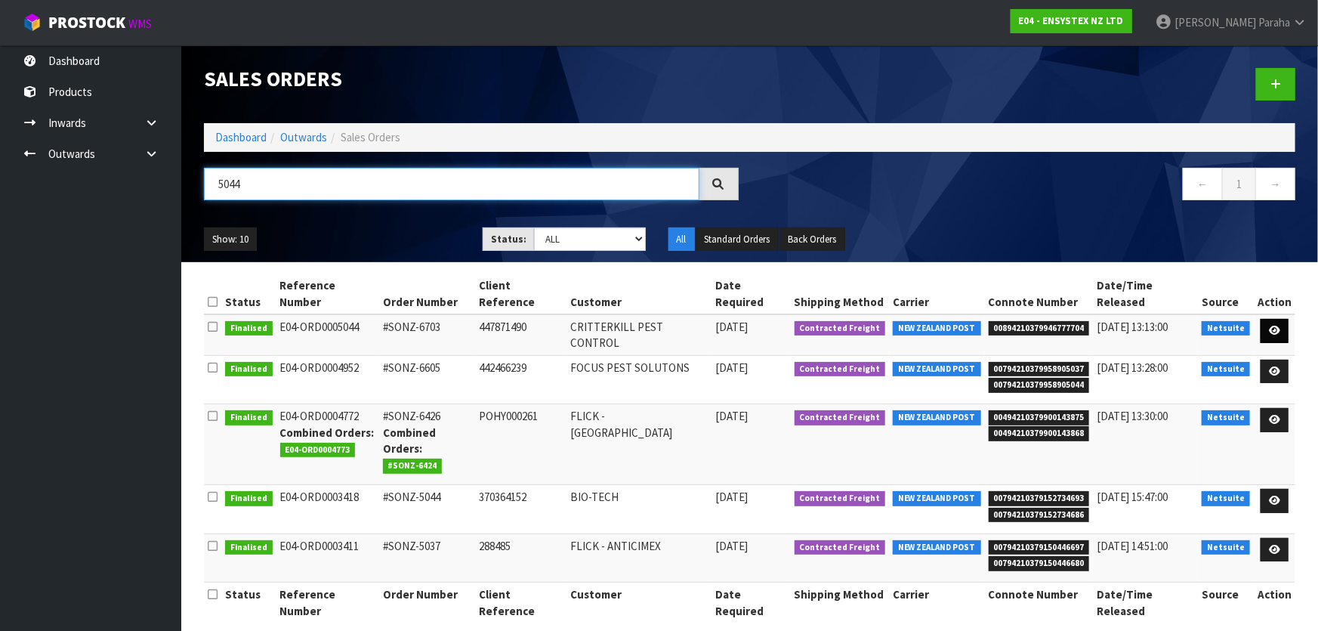
type input "5044"
click at [1276, 326] on icon at bounding box center [1274, 331] width 11 height 10
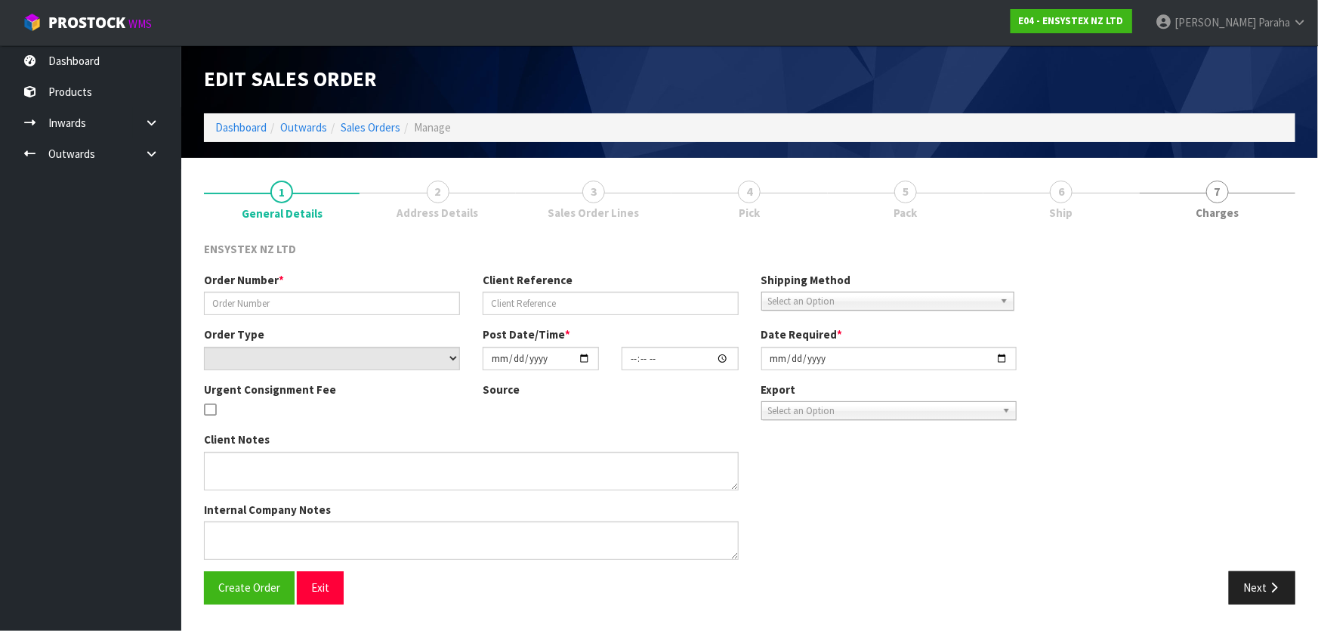
type input "#SONZ-6703"
type input "447871490"
select select "number:0"
type input "2025-09-05"
type input "11:00:24.000"
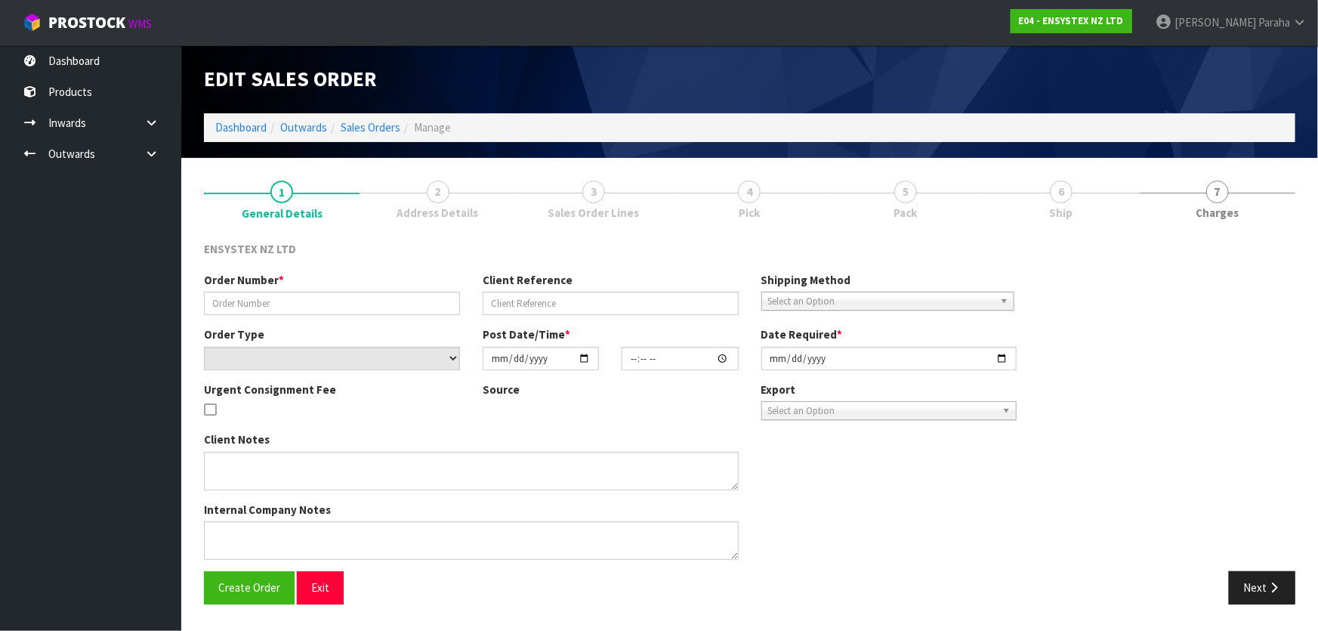
type input "2025-09-05"
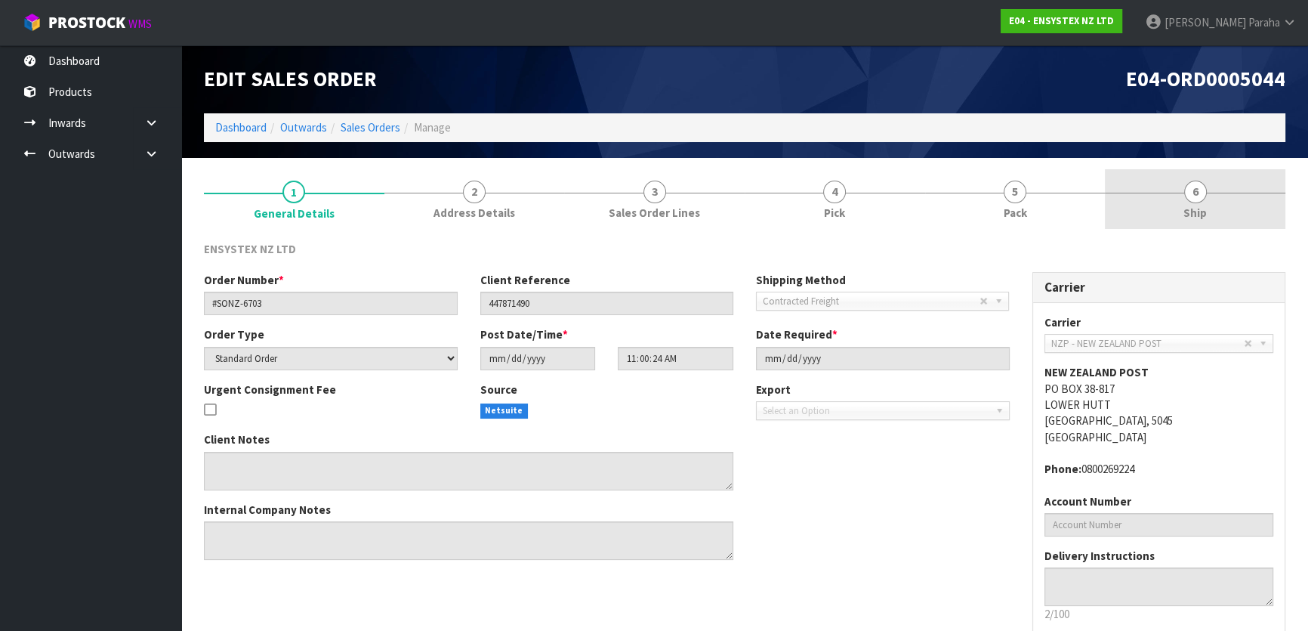
click at [1205, 197] on link "6 Ship" at bounding box center [1195, 199] width 181 height 60
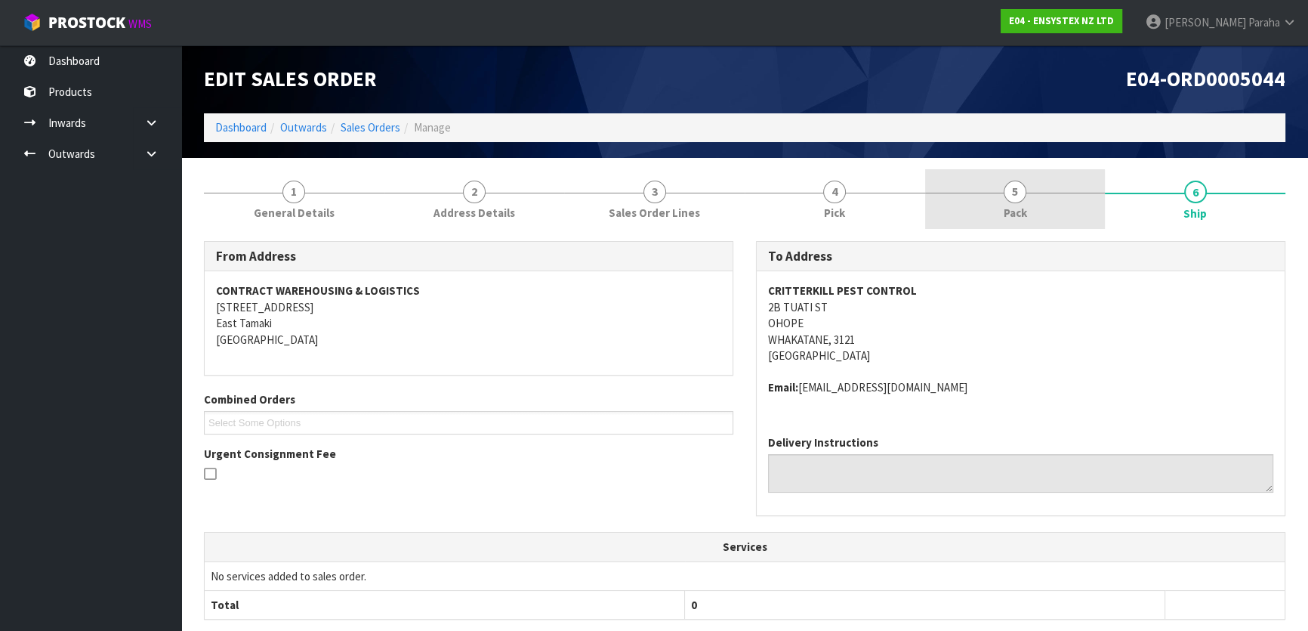
click at [1021, 213] on span "Pack" at bounding box center [1015, 213] width 23 height 16
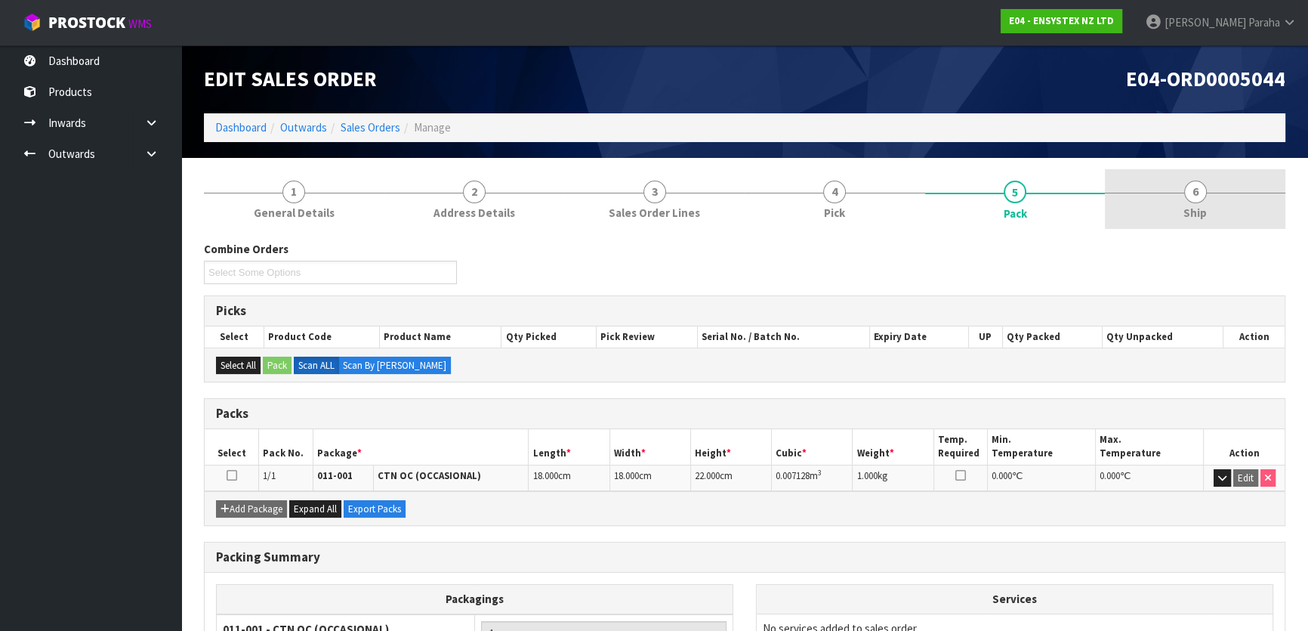
click at [1218, 204] on link "6 Ship" at bounding box center [1195, 199] width 181 height 60
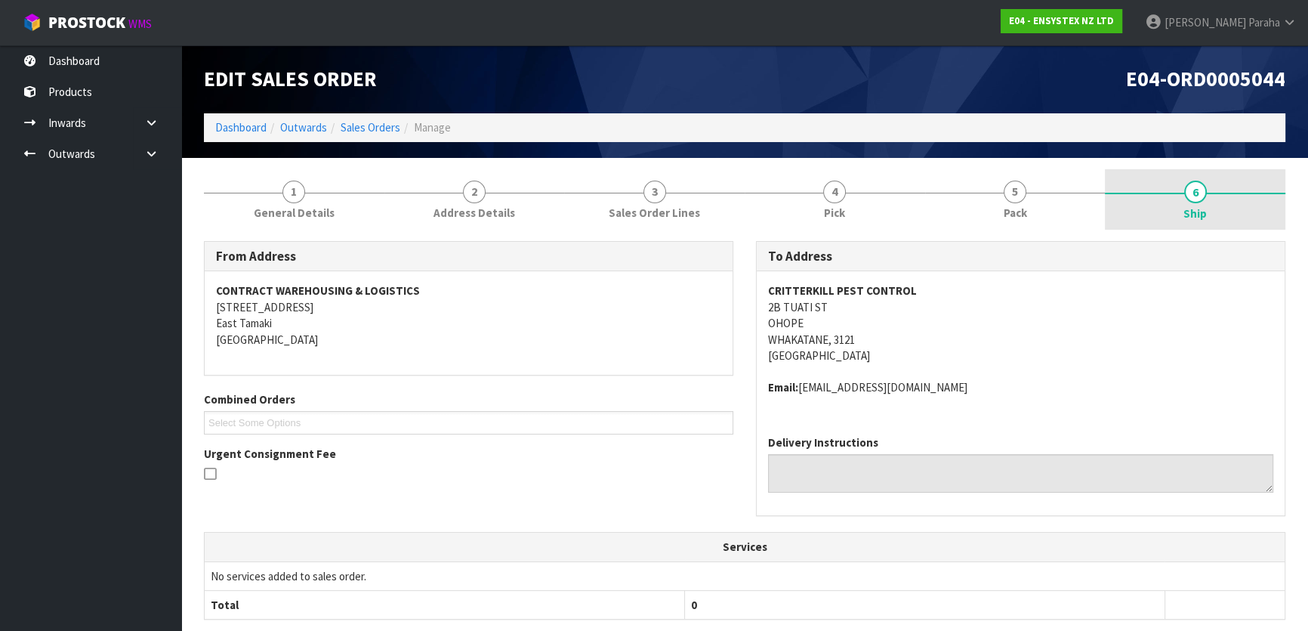
click at [1234, 193] on div at bounding box center [1195, 194] width 181 height 2
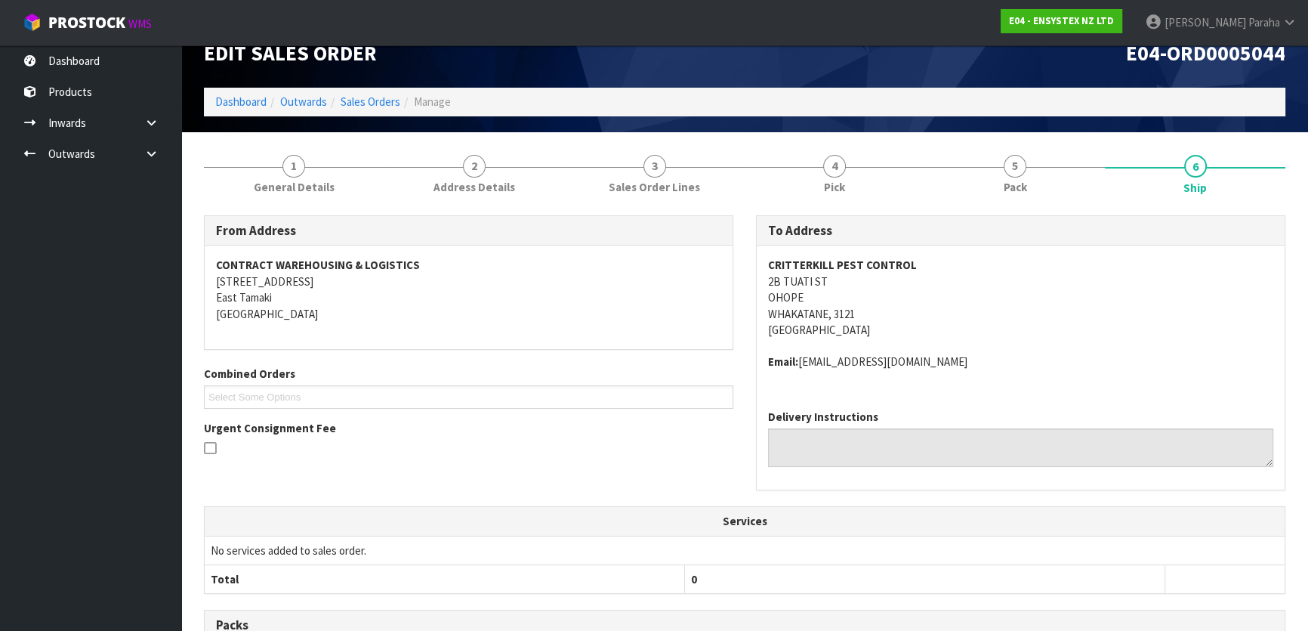
scroll to position [68, 0]
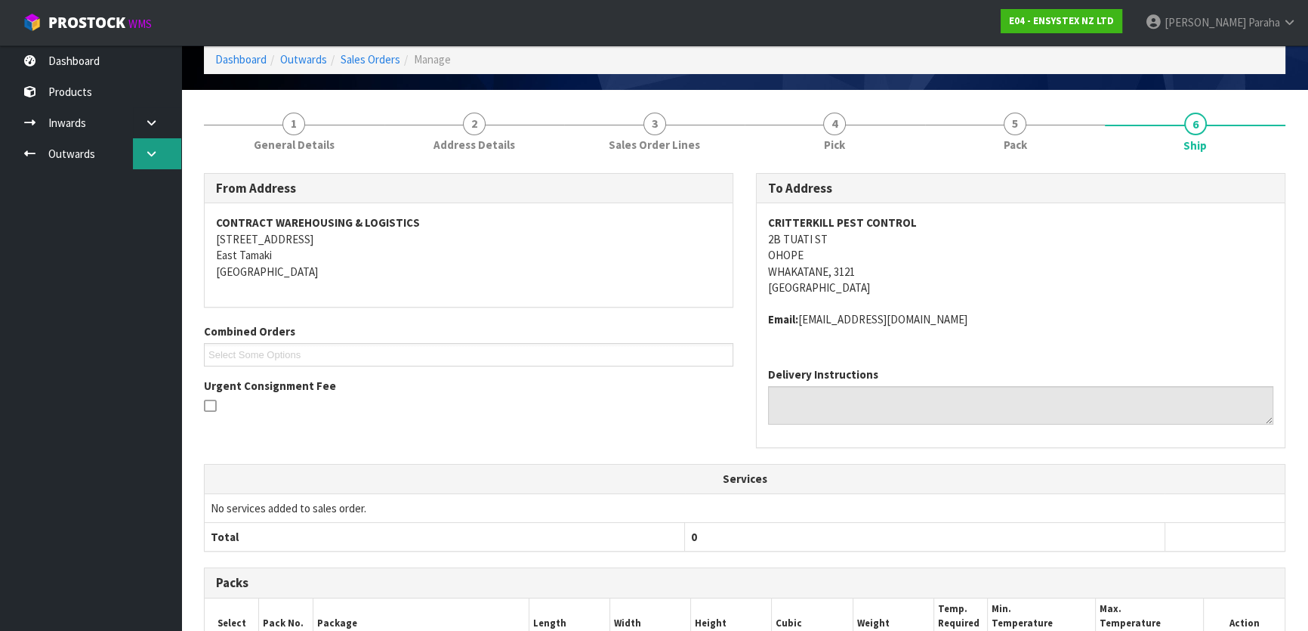
click at [151, 159] on icon at bounding box center [151, 153] width 14 height 11
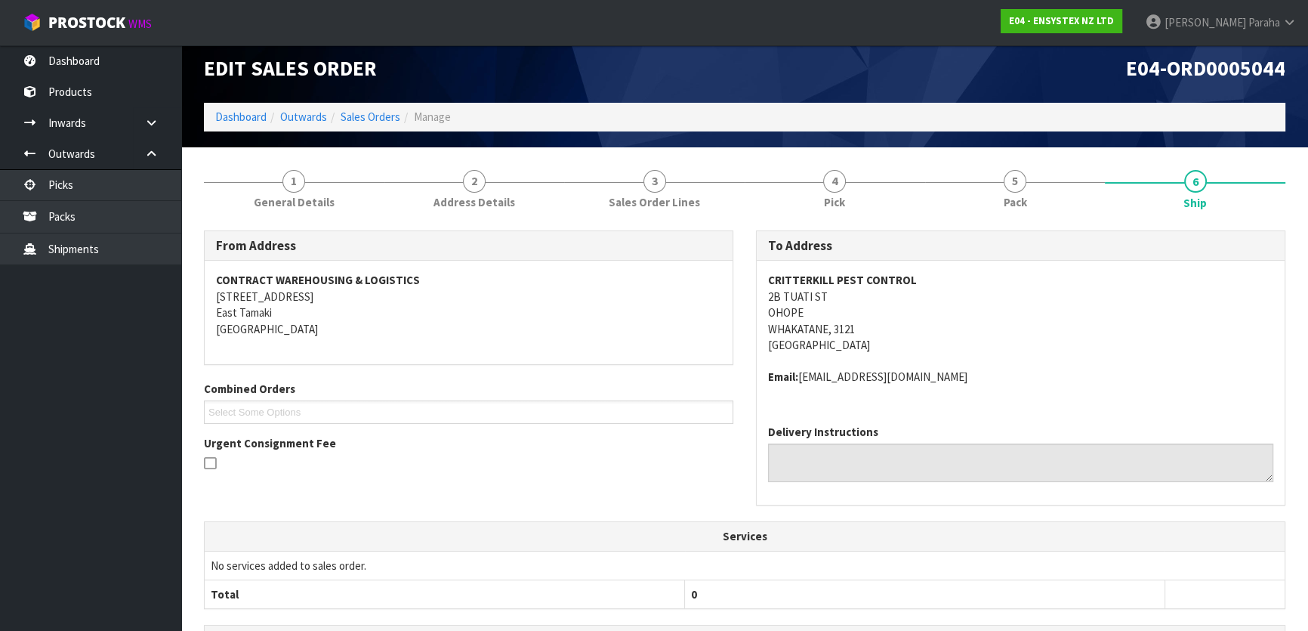
scroll to position [0, 0]
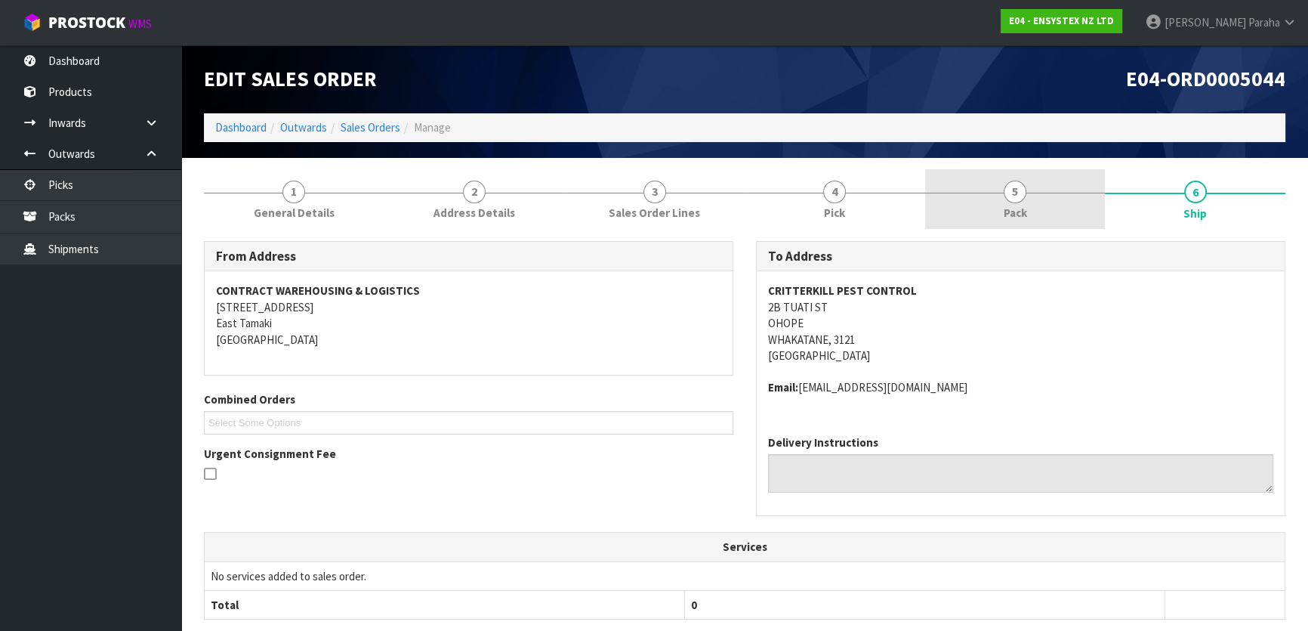
click at [996, 181] on link "5 Pack" at bounding box center [1015, 199] width 181 height 60
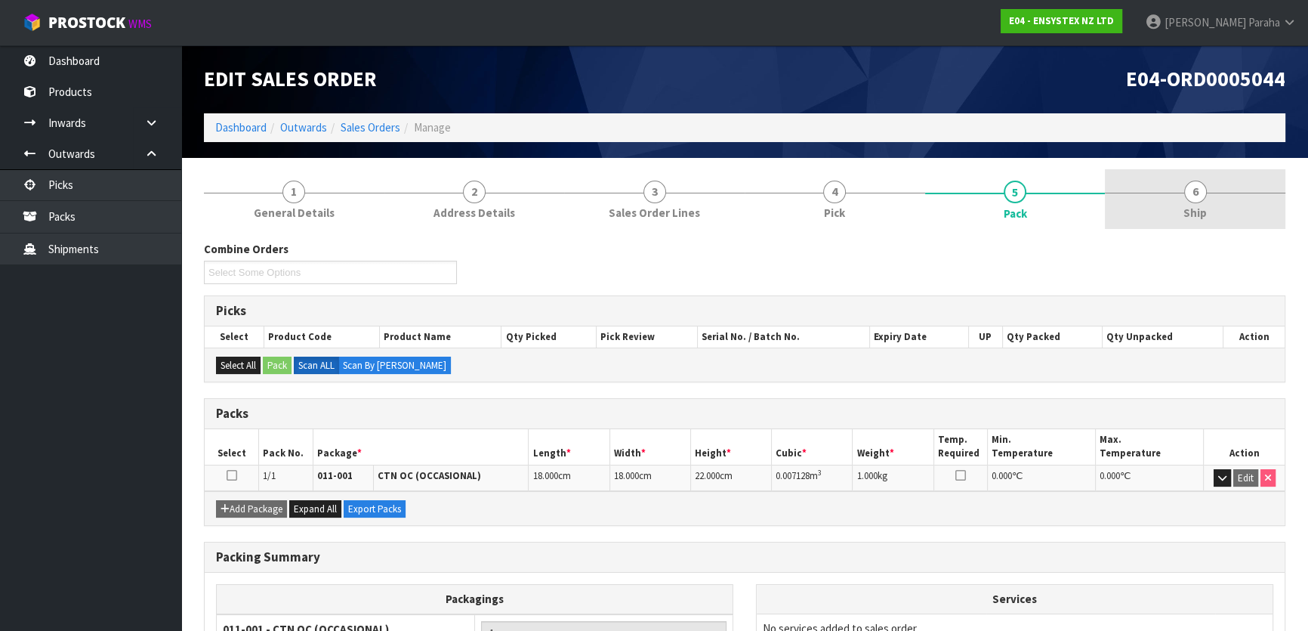
click at [1179, 189] on link "6 Ship" at bounding box center [1195, 199] width 181 height 60
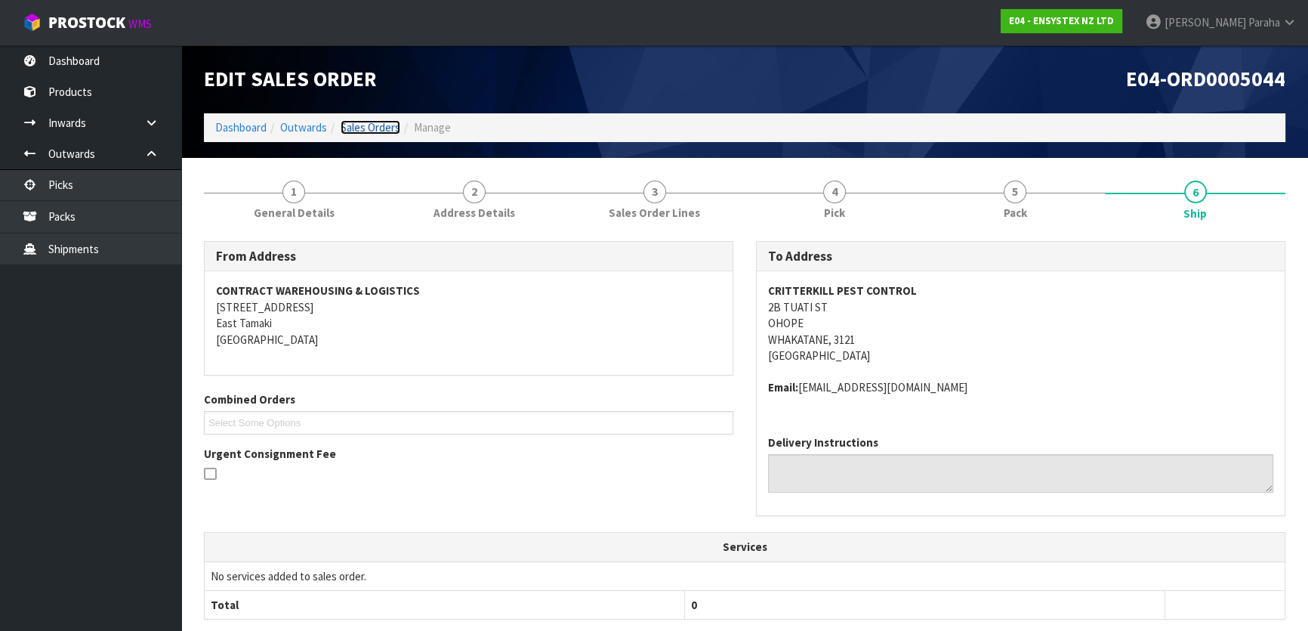
click at [354, 129] on link "Sales Orders" at bounding box center [371, 127] width 60 height 14
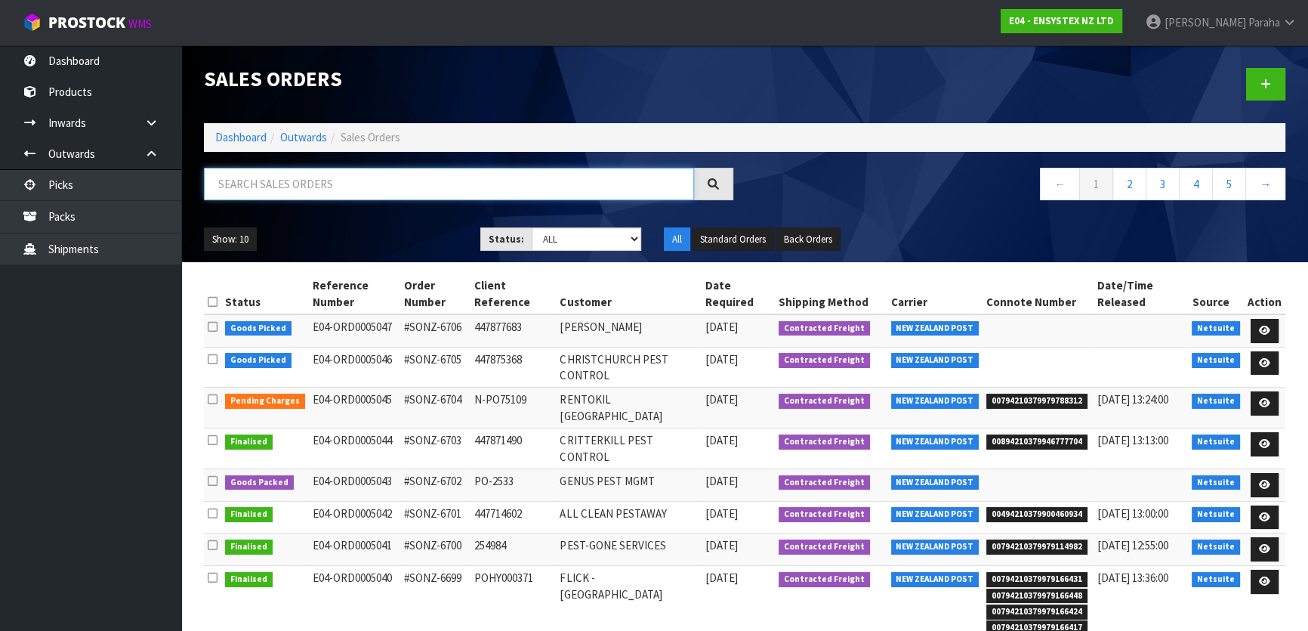
click at [344, 169] on input "text" at bounding box center [449, 184] width 490 height 32
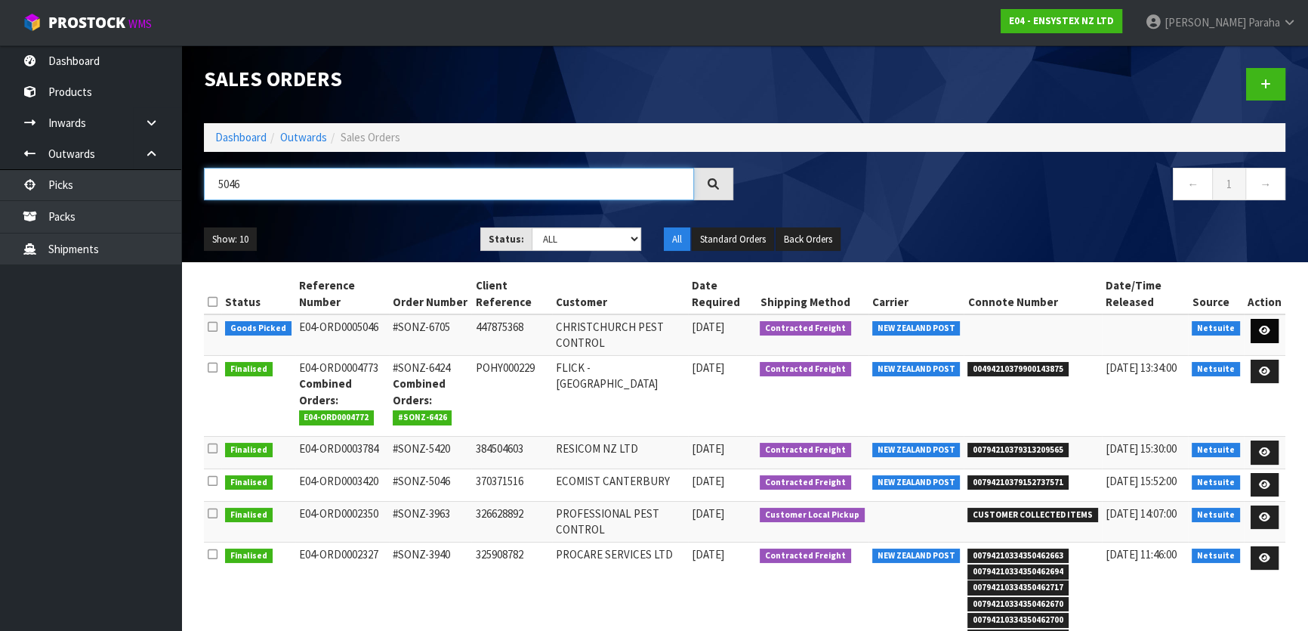
type input "5046"
click at [1269, 332] on icon at bounding box center [1264, 331] width 11 height 10
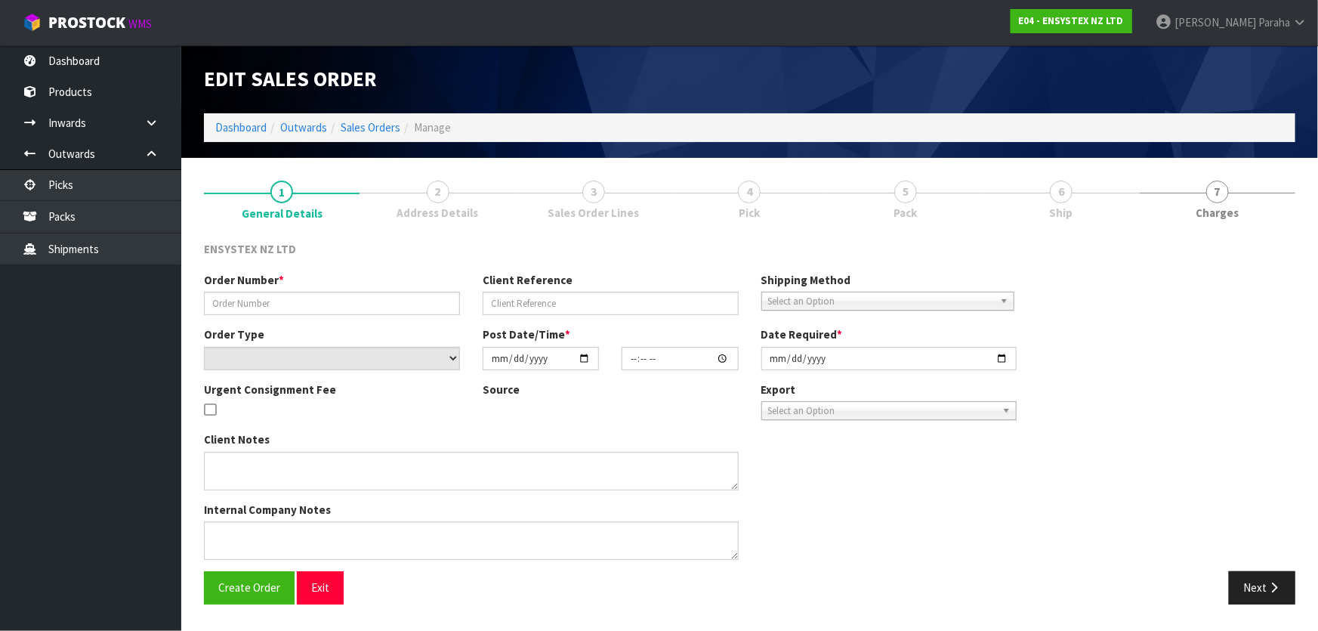
type input "#SONZ-6705"
type input "447875368"
select select "number:0"
type input "2025-09-05"
type input "11:30:06.000"
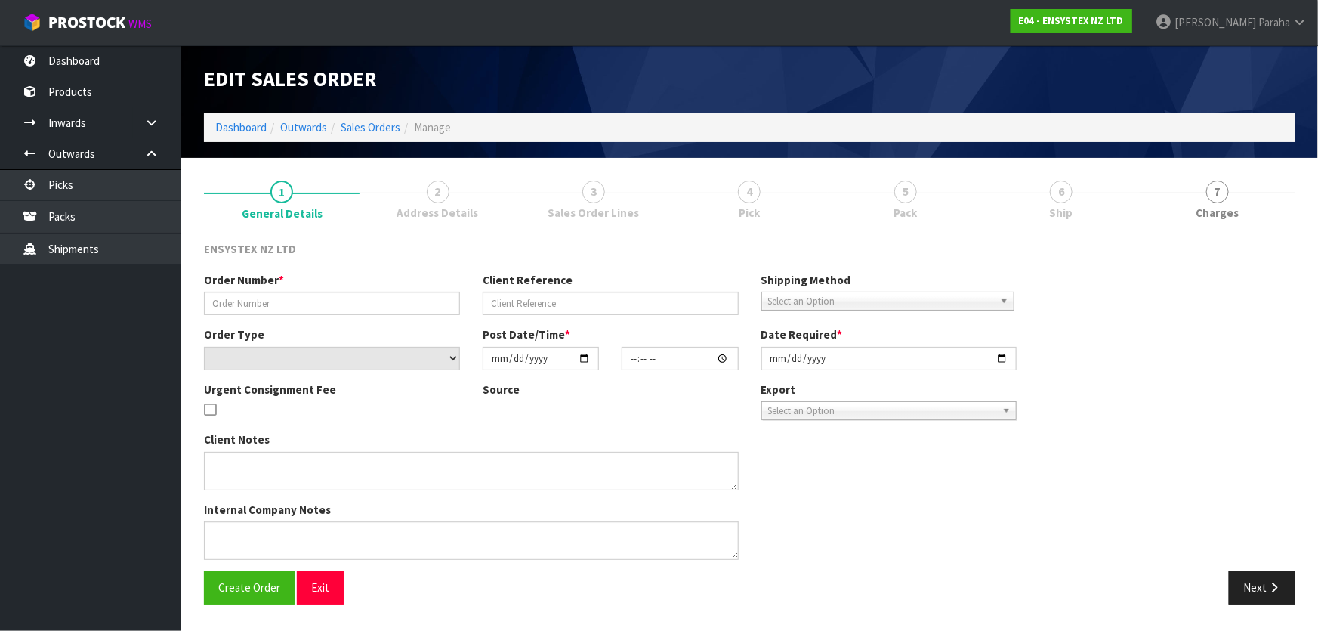
type input "2025-09-05"
type textarea "No freight please"
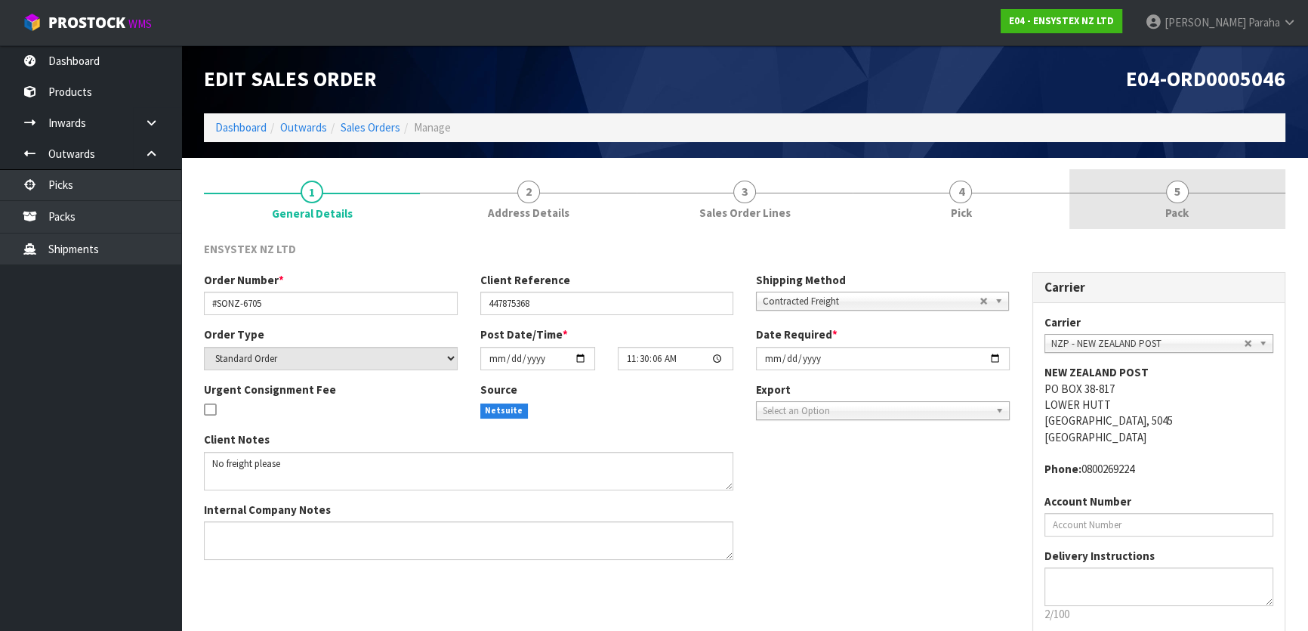
click at [1175, 202] on link "5 Pack" at bounding box center [1178, 199] width 216 height 60
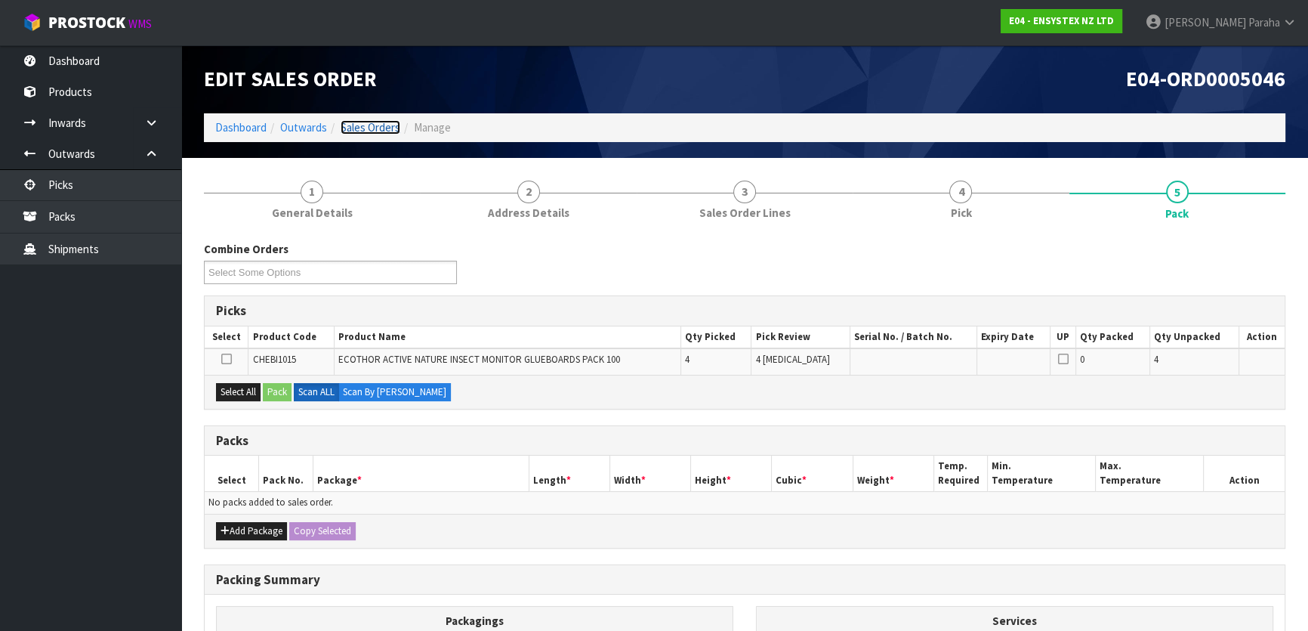
click at [360, 128] on link "Sales Orders" at bounding box center [371, 127] width 60 height 14
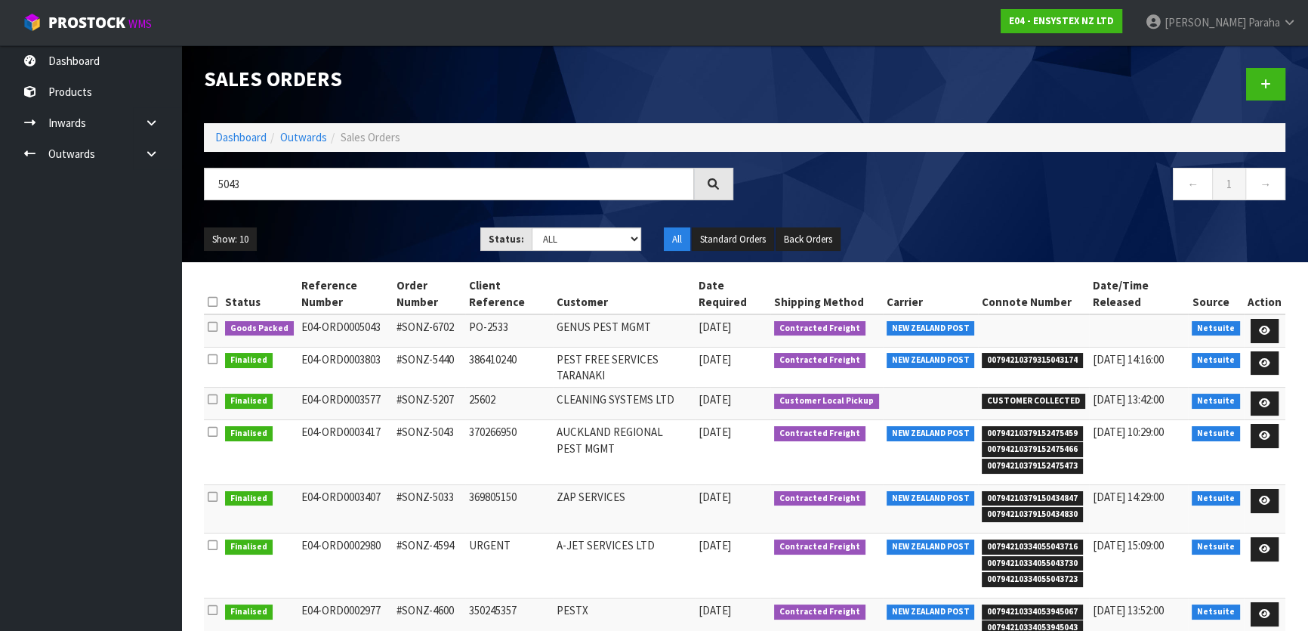
drag, startPoint x: 251, startPoint y: 180, endPoint x: 202, endPoint y: 181, distance: 49.1
click at [202, 181] on div "5043" at bounding box center [469, 190] width 552 height 44
click at [396, 196] on input "5043" at bounding box center [449, 184] width 490 height 32
click at [1277, 332] on link at bounding box center [1265, 331] width 28 height 24
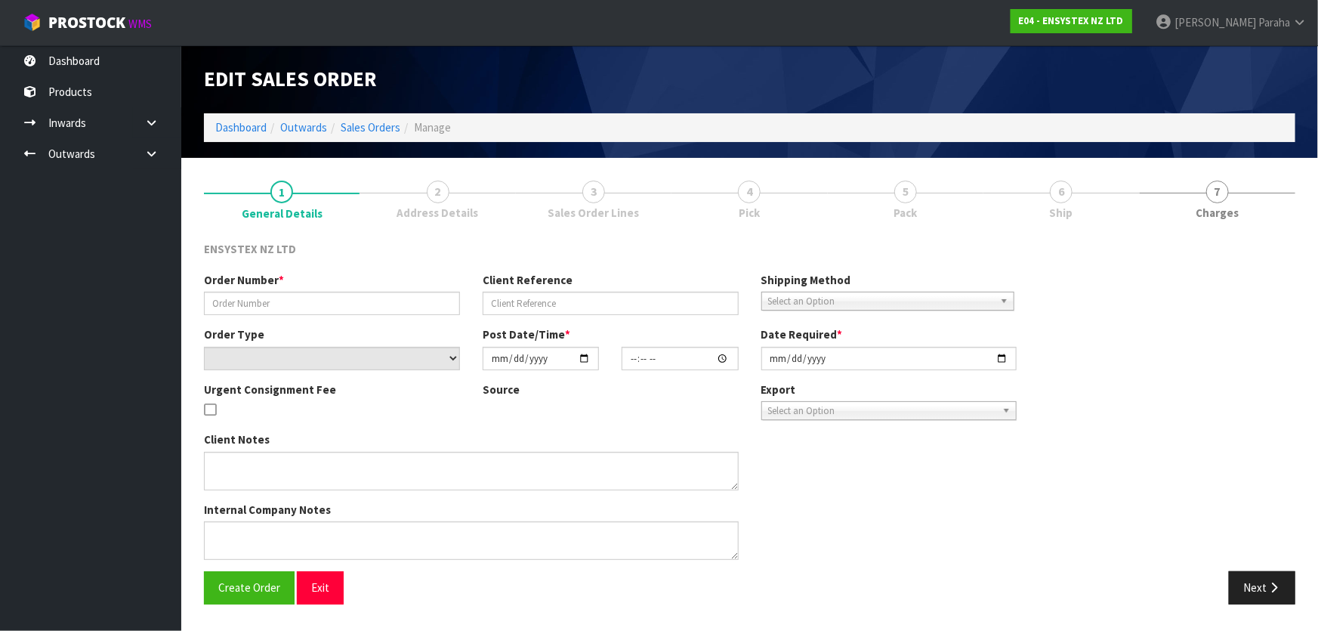
type input "#SONZ-6702"
type input "PO-2533"
select select "number:0"
type input "[DATE]"
type input "15:15:22.000"
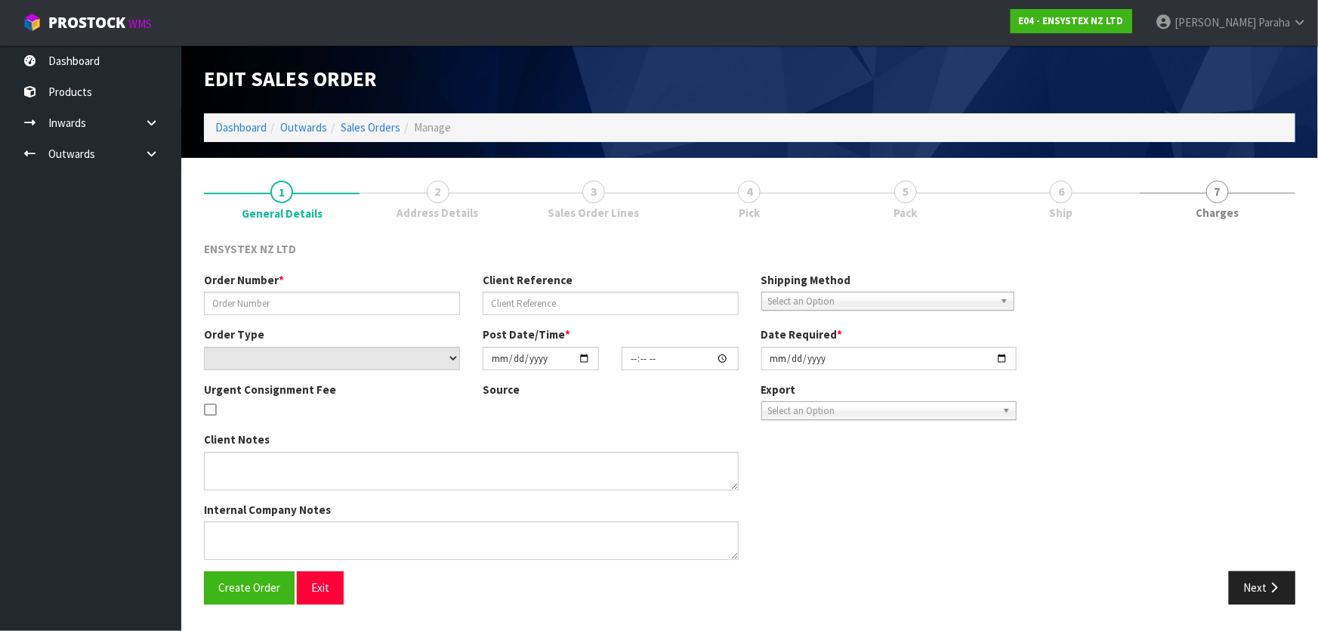
type input "[DATE]"
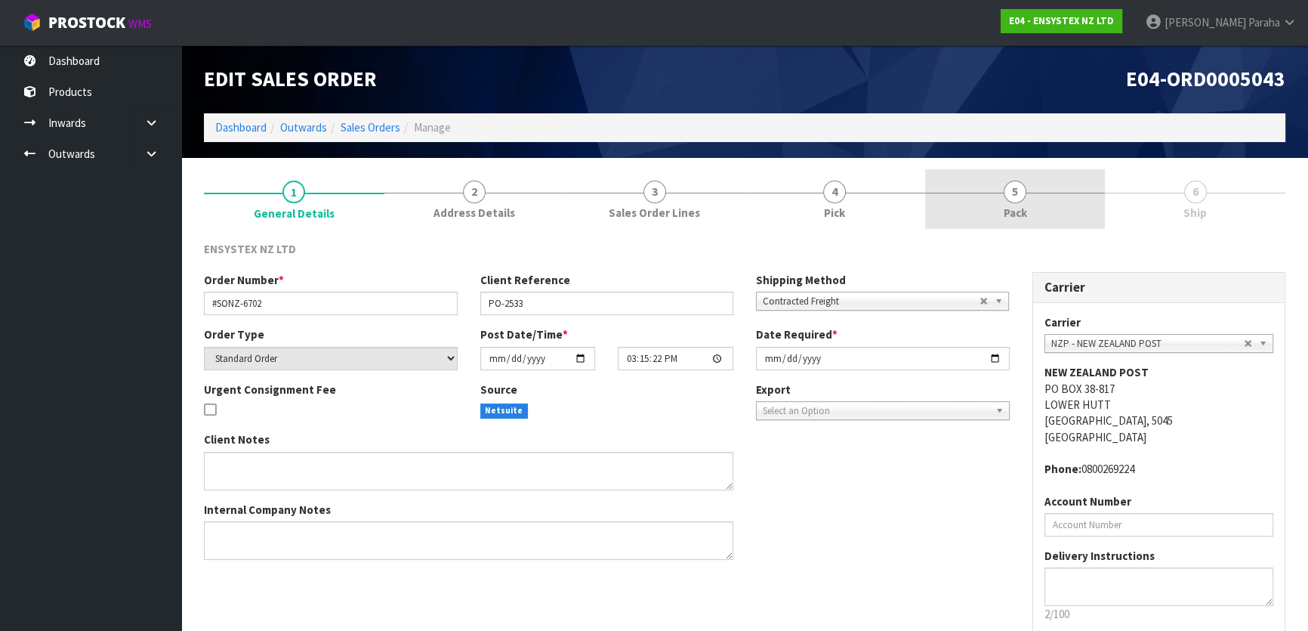
click at [1001, 188] on link "5 Pack" at bounding box center [1015, 199] width 181 height 60
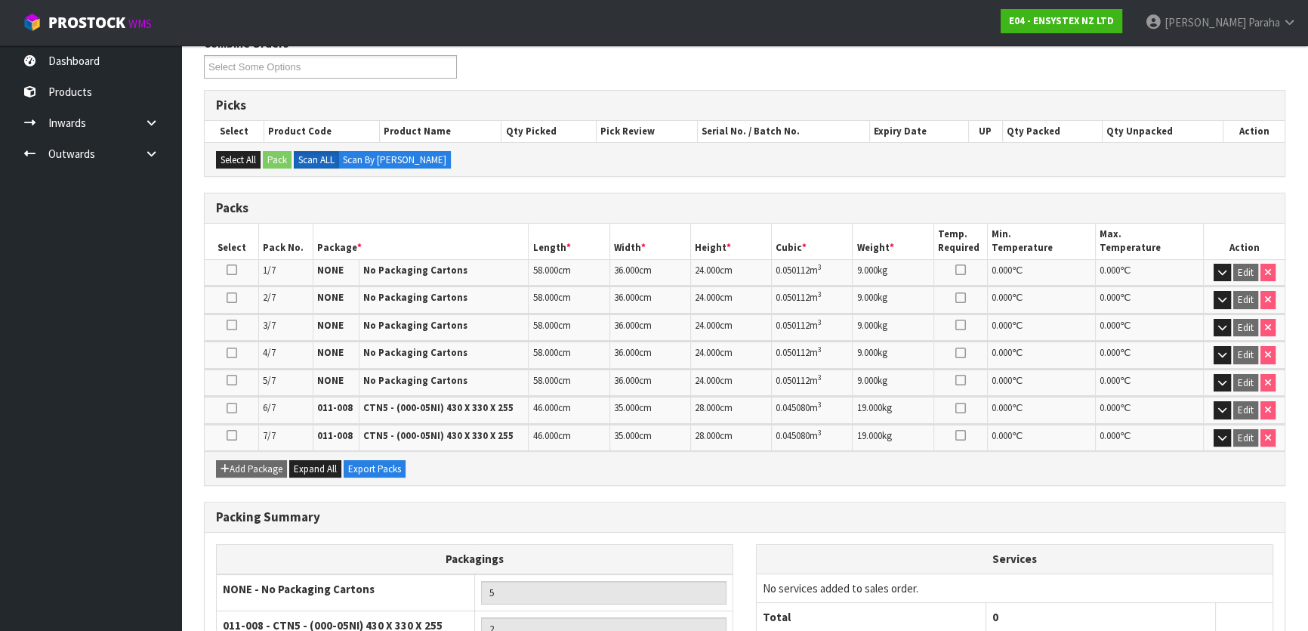
scroll to position [345, 0]
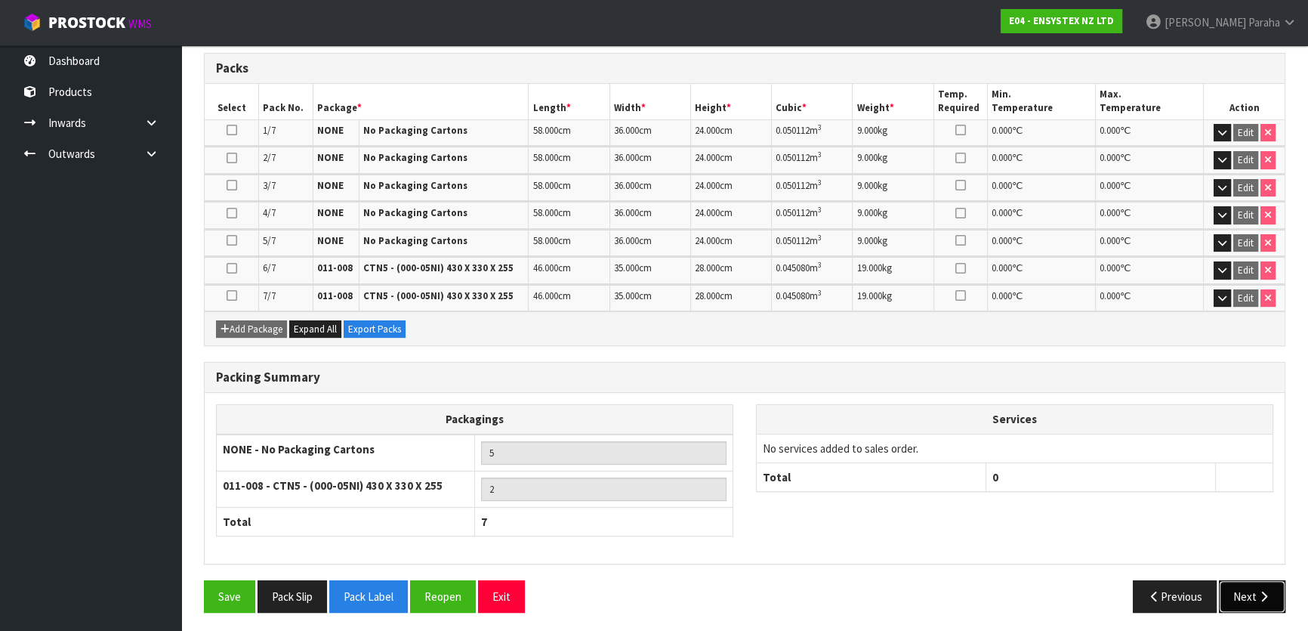
click at [1244, 597] on button "Next" at bounding box center [1252, 596] width 66 height 32
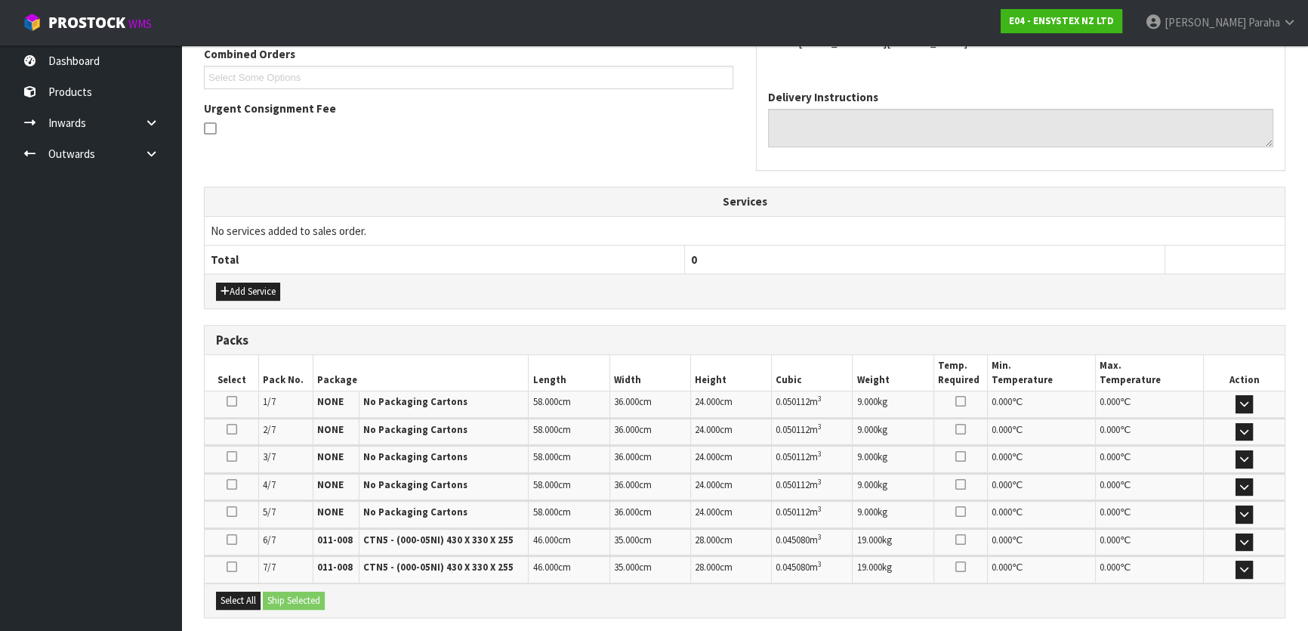
scroll to position [0, 0]
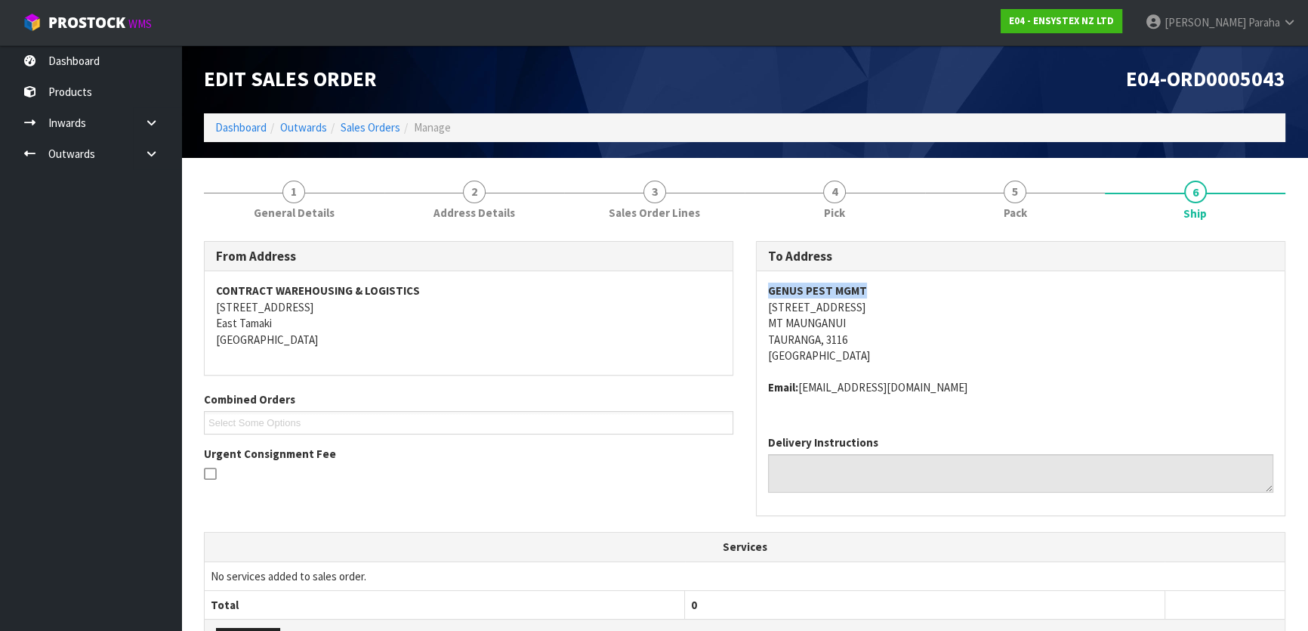
drag, startPoint x: 866, startPoint y: 289, endPoint x: 761, endPoint y: 289, distance: 104.2
click at [761, 289] on div "GENUS PEST MGMT [STREET_ADDRESS] Email: [EMAIL_ADDRESS][DOMAIN_NAME]" at bounding box center [1021, 347] width 528 height 152
copy strong "GENUS PEST MGMT"
drag, startPoint x: 857, startPoint y: 304, endPoint x: 762, endPoint y: 304, distance: 95.2
click at [762, 304] on div "GENUS PEST MGMT [STREET_ADDRESS] Email: [EMAIL_ADDRESS][DOMAIN_NAME]" at bounding box center [1021, 347] width 528 height 152
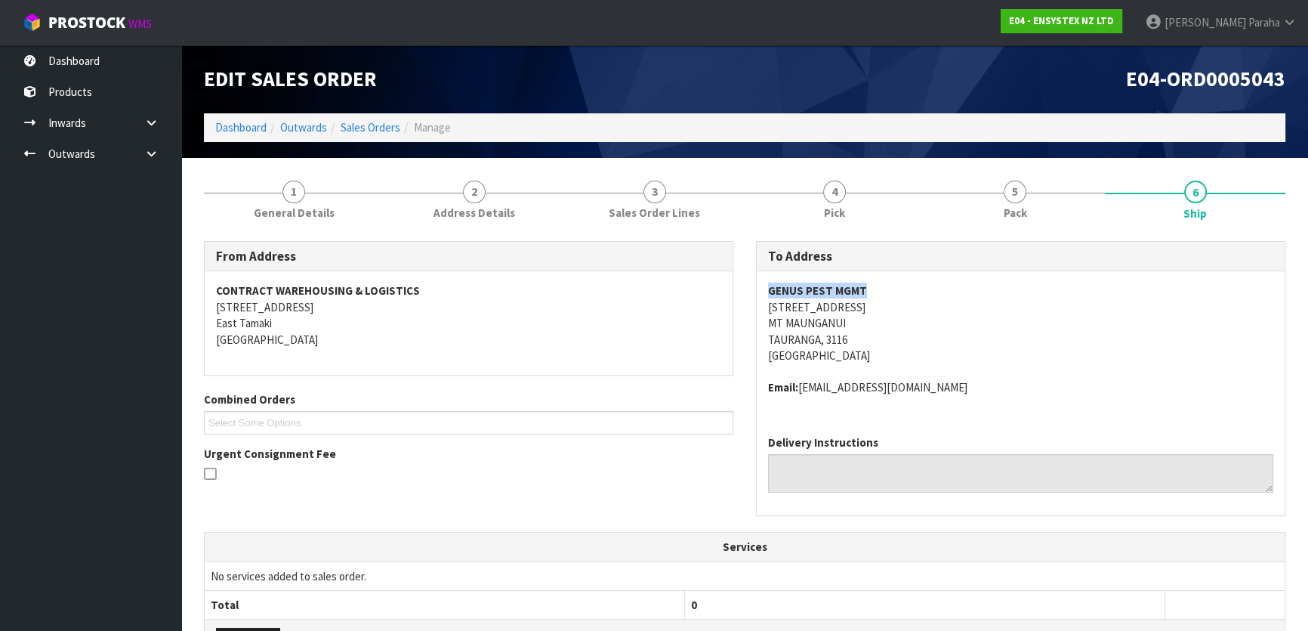
copy address "[STREET_ADDRESS]"
drag, startPoint x: 911, startPoint y: 384, endPoint x: 801, endPoint y: 393, distance: 109.9
click at [801, 393] on address "Email: [EMAIL_ADDRESS][DOMAIN_NAME]" at bounding box center [1020, 387] width 505 height 16
copy address "[EMAIL_ADDRESS][DOMAIN_NAME]"
drag, startPoint x: 866, startPoint y: 289, endPoint x: 762, endPoint y: 286, distance: 104.3
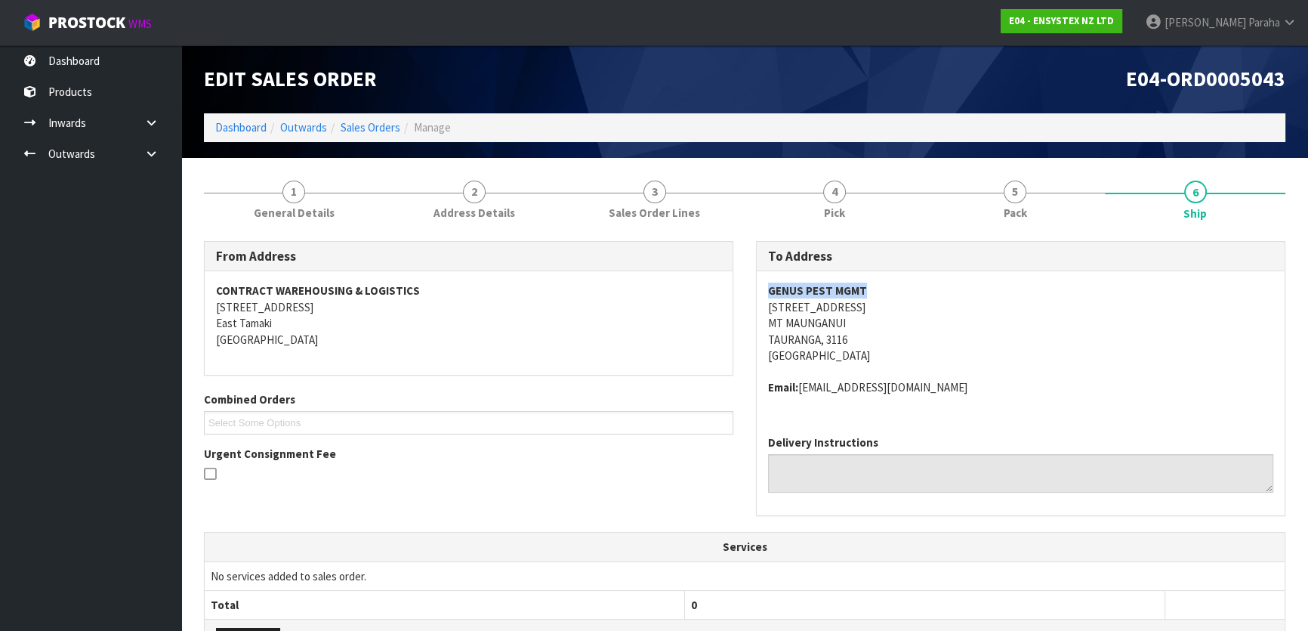
click at [762, 286] on div "GENUS PEST MGMT [STREET_ADDRESS] Email: [EMAIL_ADDRESS][DOMAIN_NAME]" at bounding box center [1021, 347] width 528 height 152
copy strong "GENUS PEST MGMT"
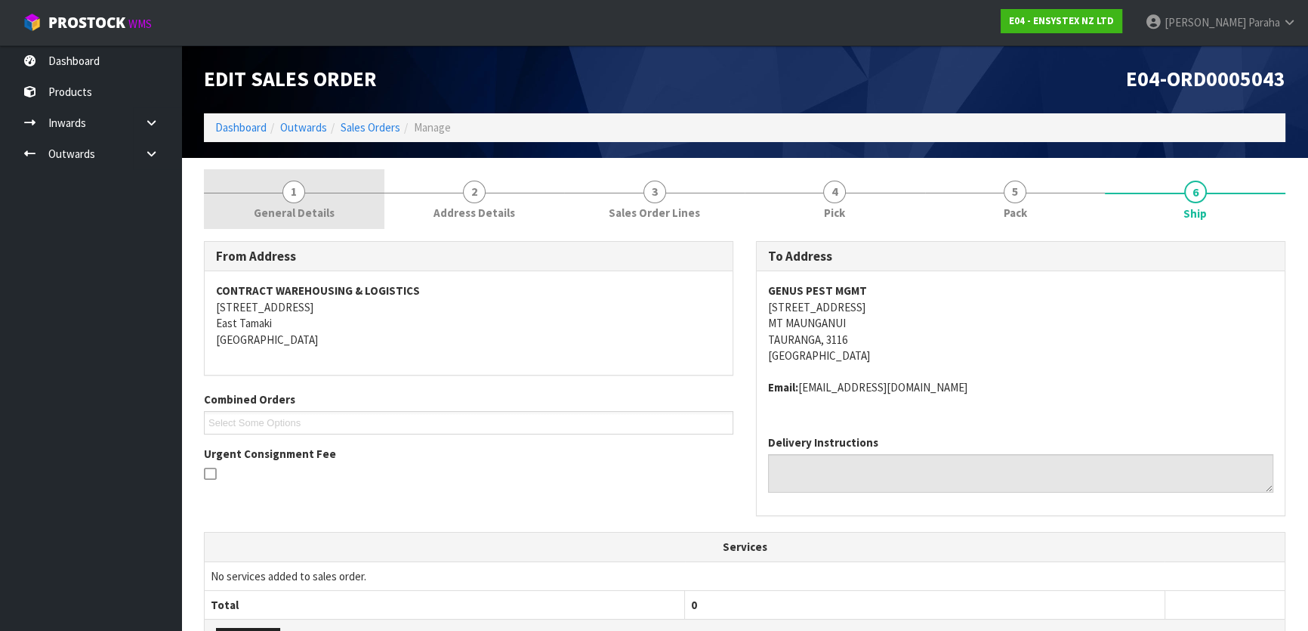
click at [296, 197] on span "1" at bounding box center [294, 192] width 23 height 23
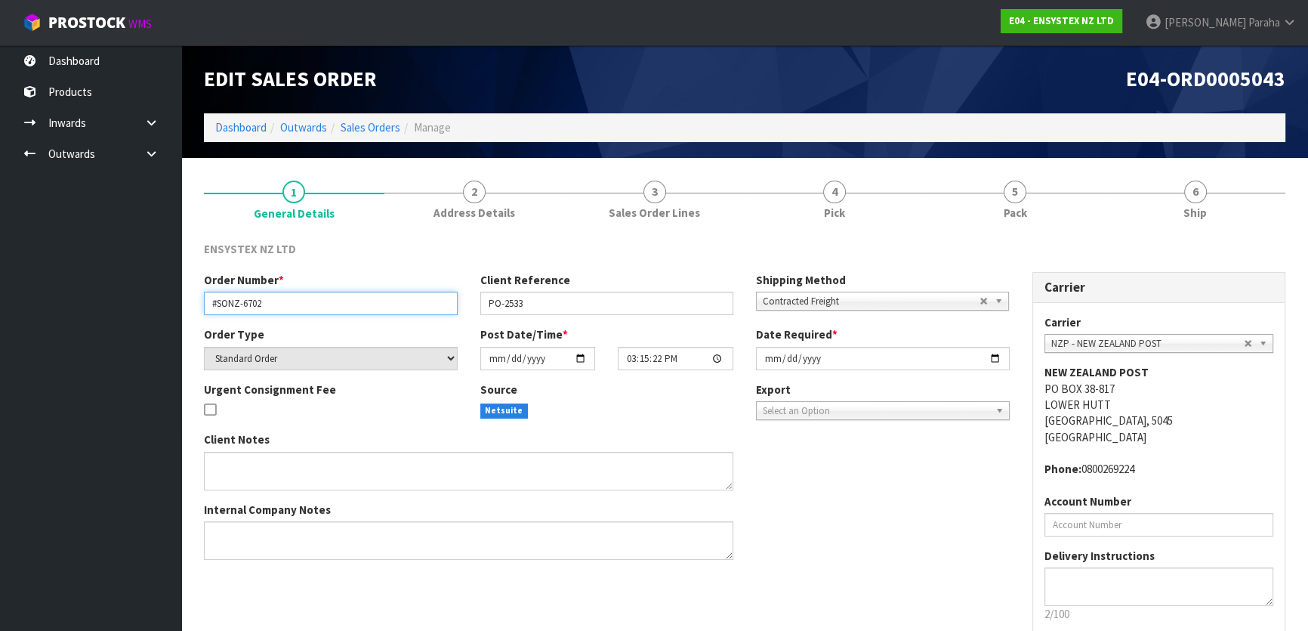
drag, startPoint x: 264, startPoint y: 304, endPoint x: 192, endPoint y: 310, distance: 72.8
click at [193, 310] on div "Order Number * #SONZ-6702" at bounding box center [331, 293] width 276 height 43
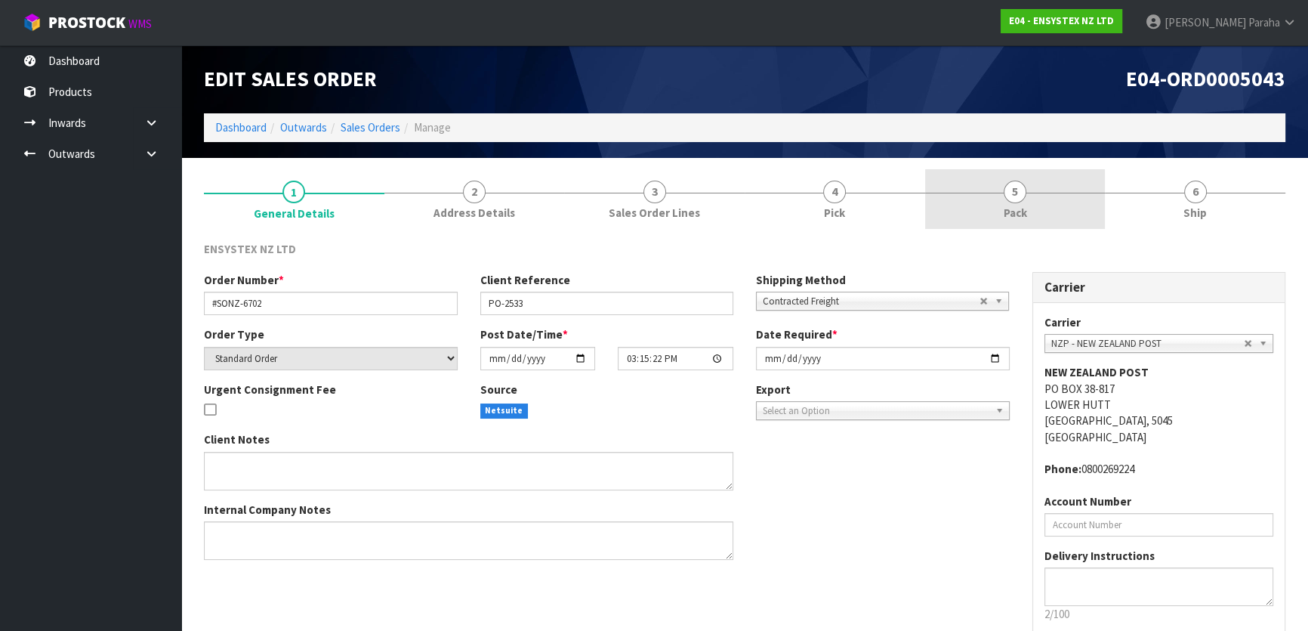
click at [1027, 194] on link "5 Pack" at bounding box center [1015, 199] width 181 height 60
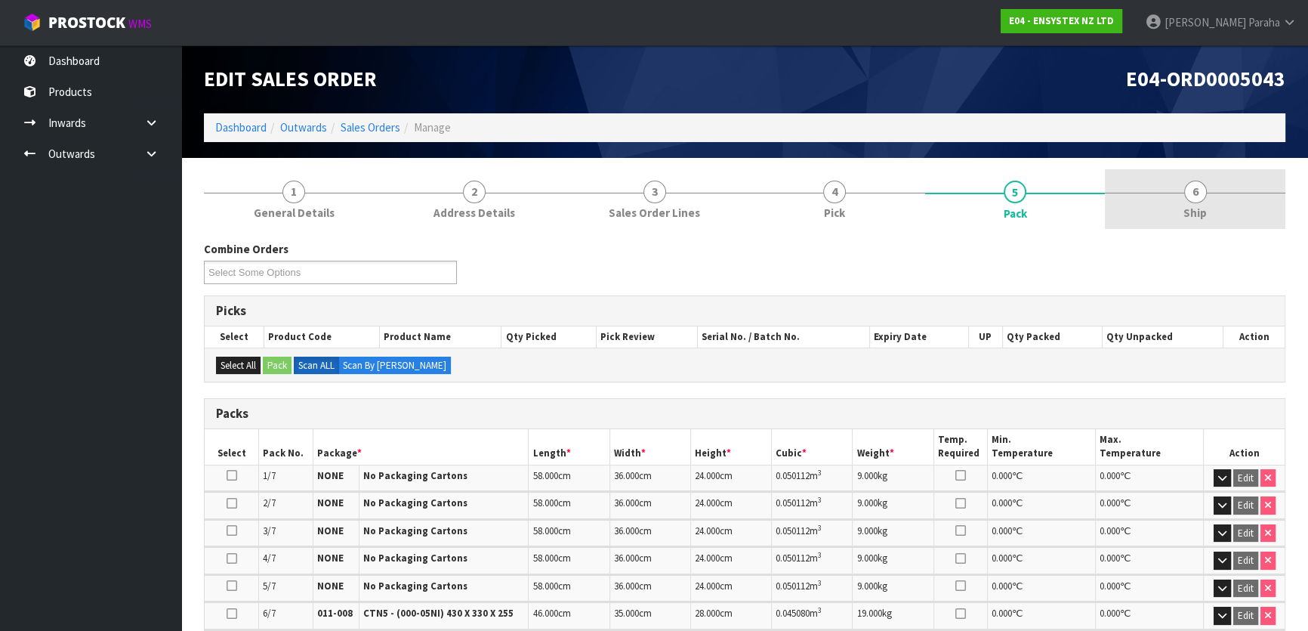
click at [1201, 196] on span "6" at bounding box center [1195, 192] width 23 height 23
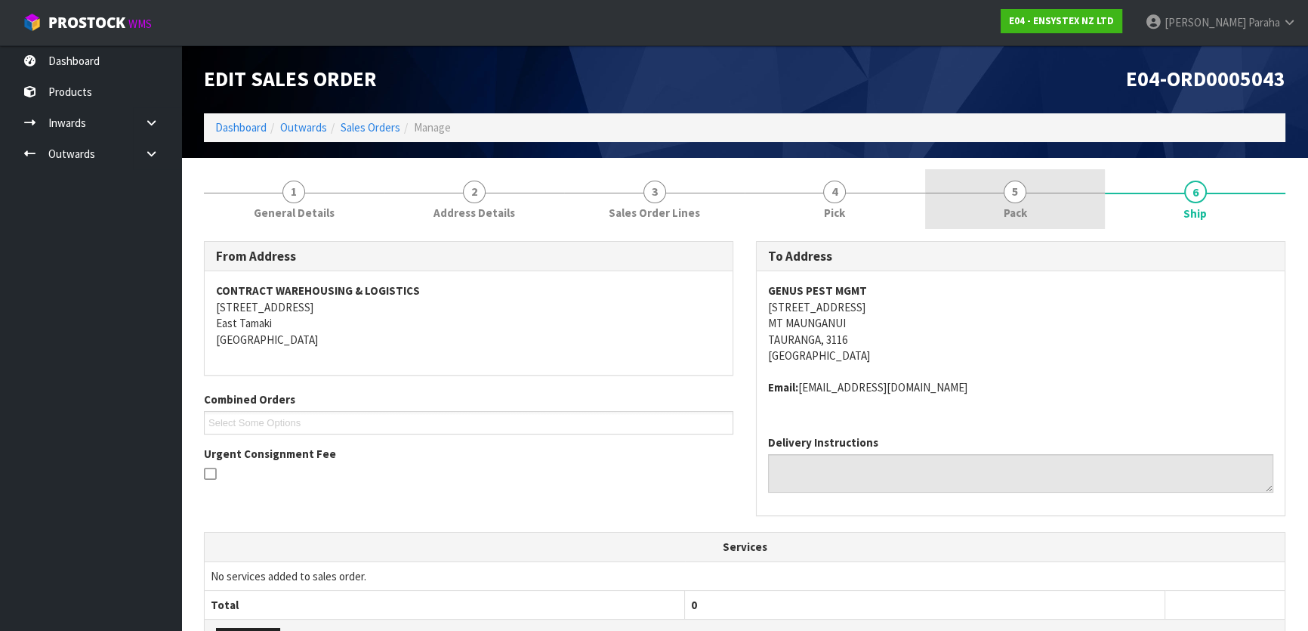
click at [1026, 208] on span "Pack" at bounding box center [1015, 213] width 23 height 16
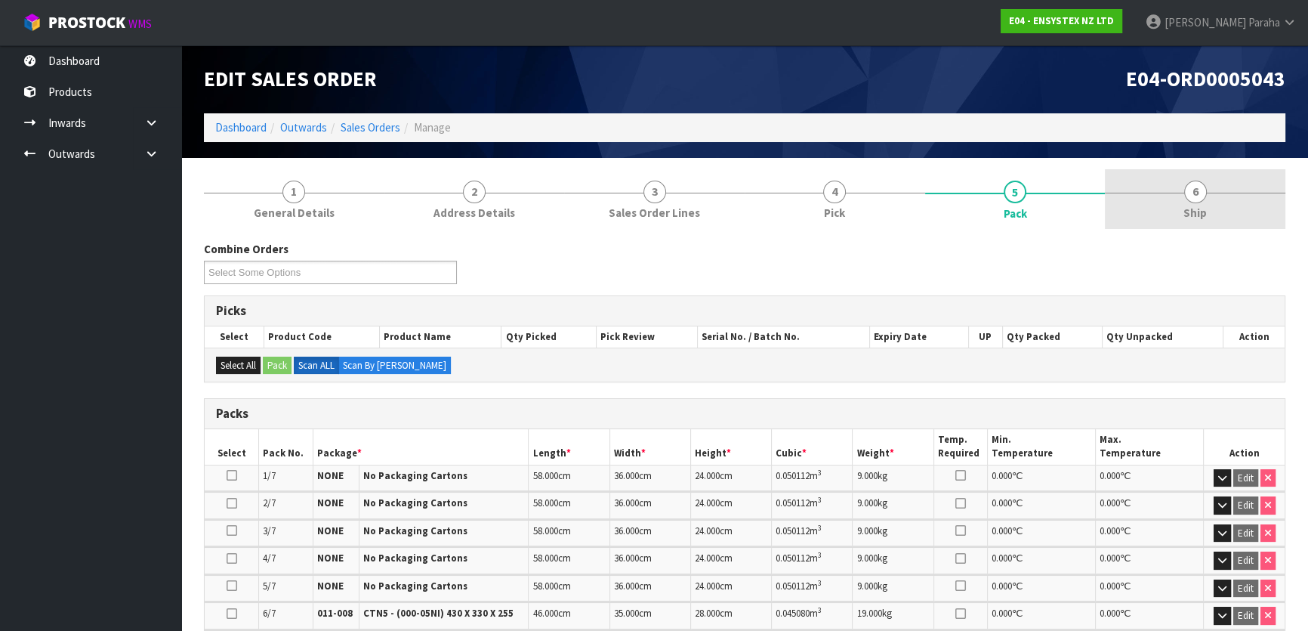
click at [1200, 196] on span "6" at bounding box center [1195, 192] width 23 height 23
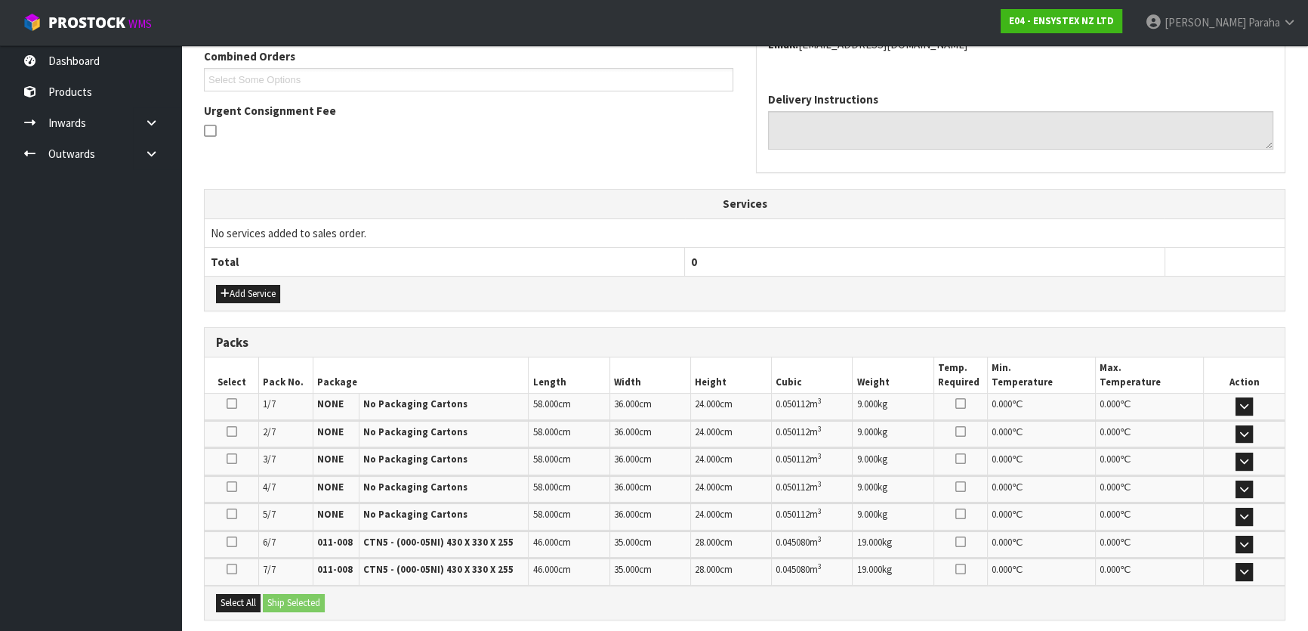
scroll to position [489, 0]
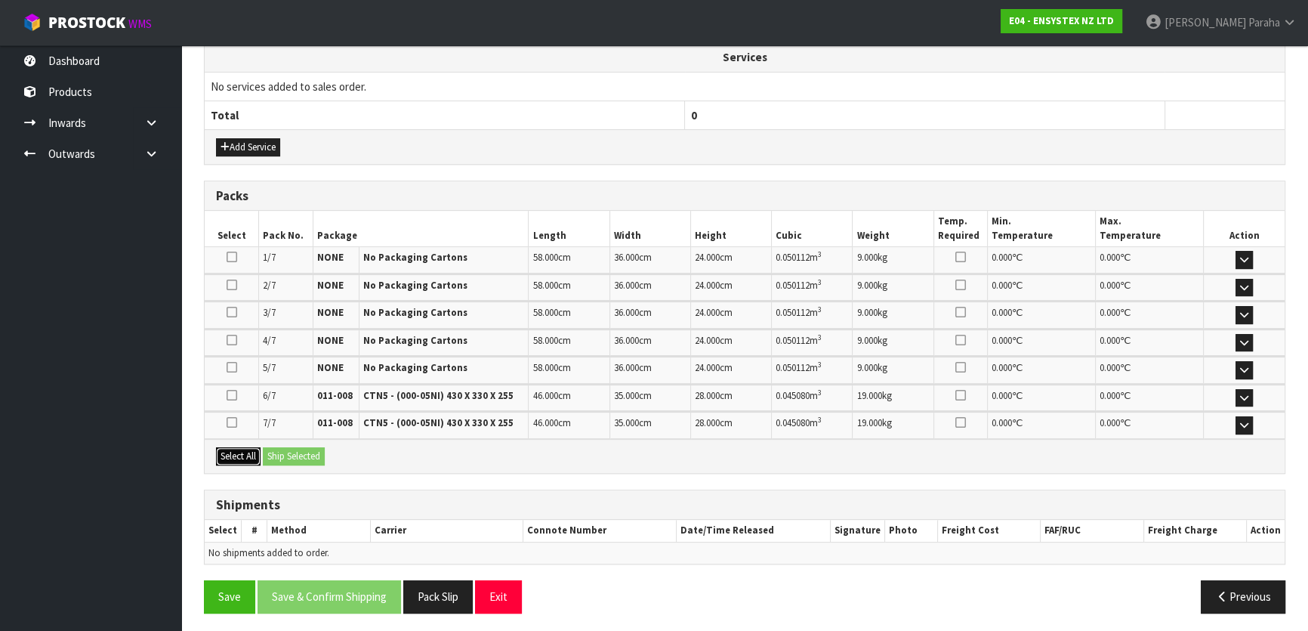
drag, startPoint x: 238, startPoint y: 450, endPoint x: 272, endPoint y: 449, distance: 34.0
click at [239, 449] on button "Select All" at bounding box center [238, 456] width 45 height 18
click at [289, 449] on button "Ship Selected" at bounding box center [294, 456] width 62 height 18
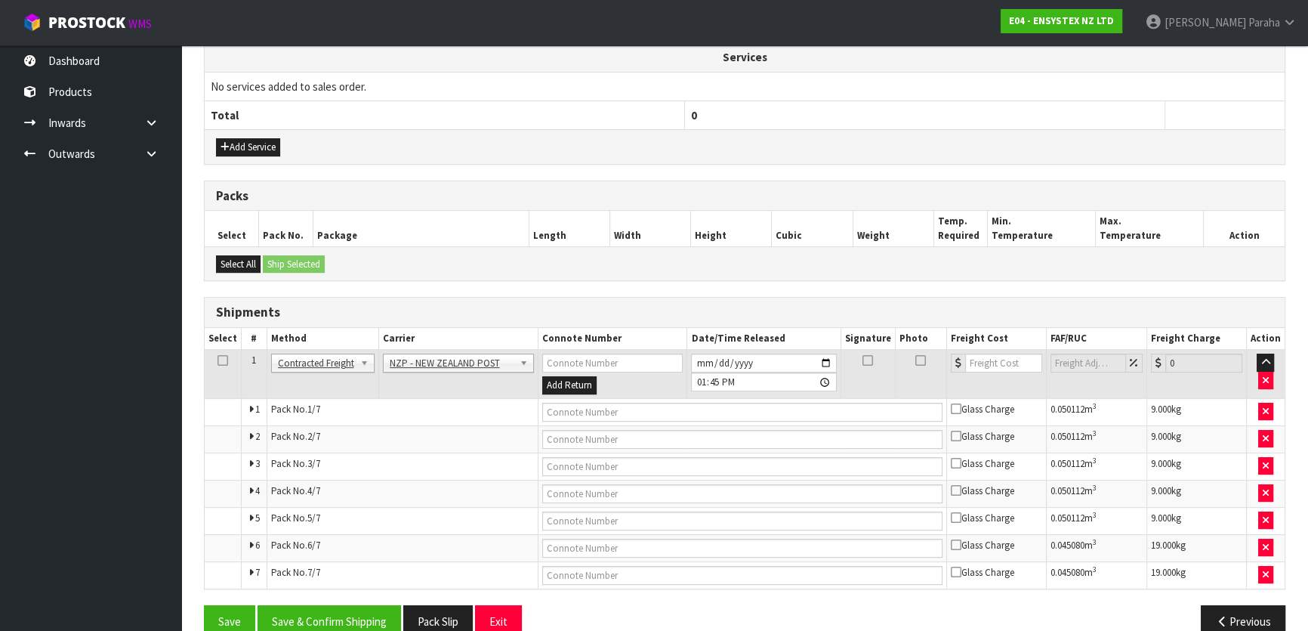
scroll to position [515, 0]
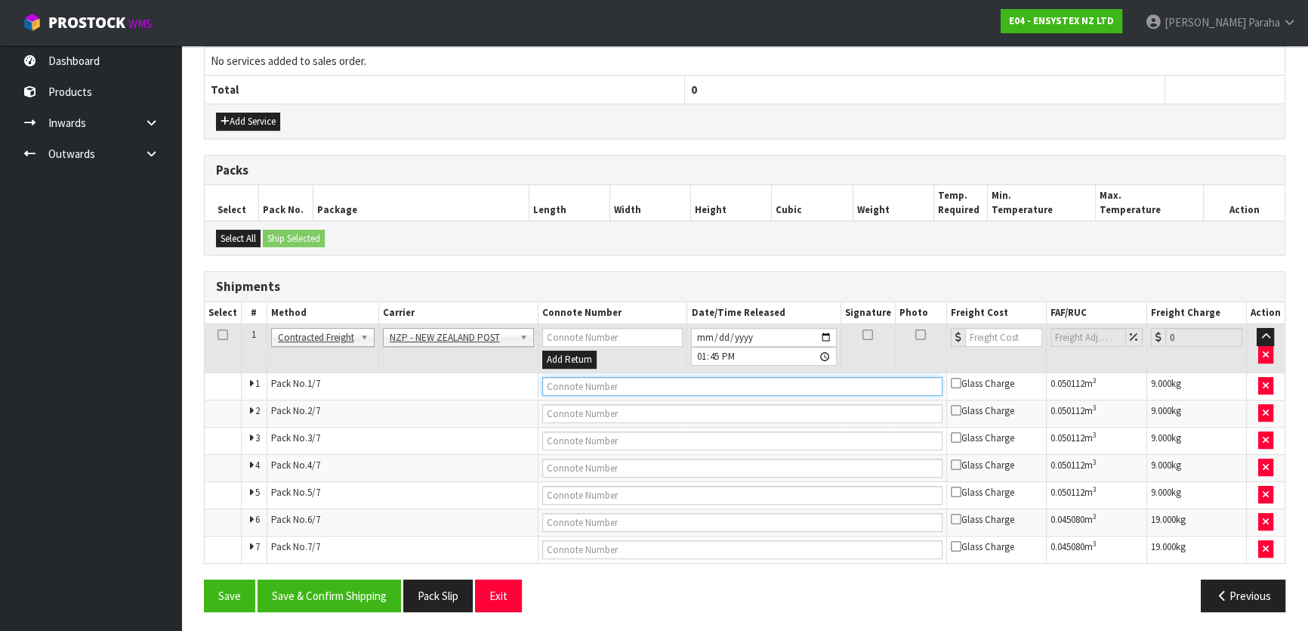
click at [647, 386] on input "text" at bounding box center [742, 386] width 400 height 19
paste input "FWM58568702"
type input "FWM58568702"
click at [993, 332] on input "number" at bounding box center [1003, 337] width 77 height 19
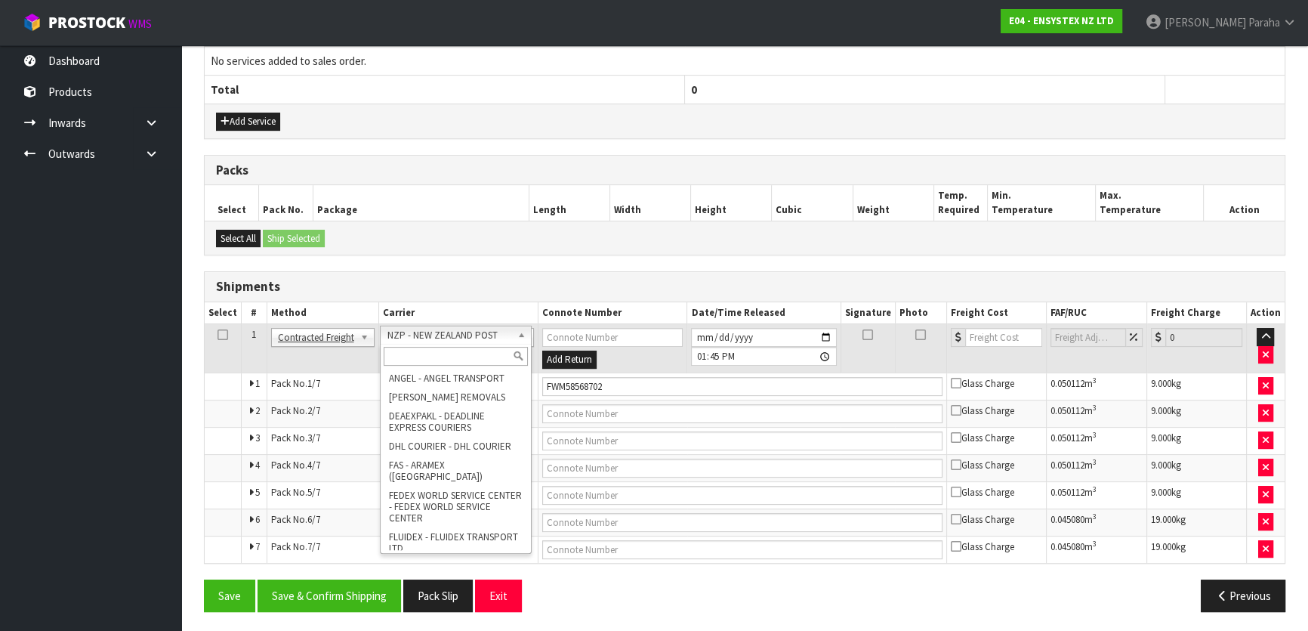
click at [492, 354] on input "text" at bounding box center [456, 356] width 144 height 19
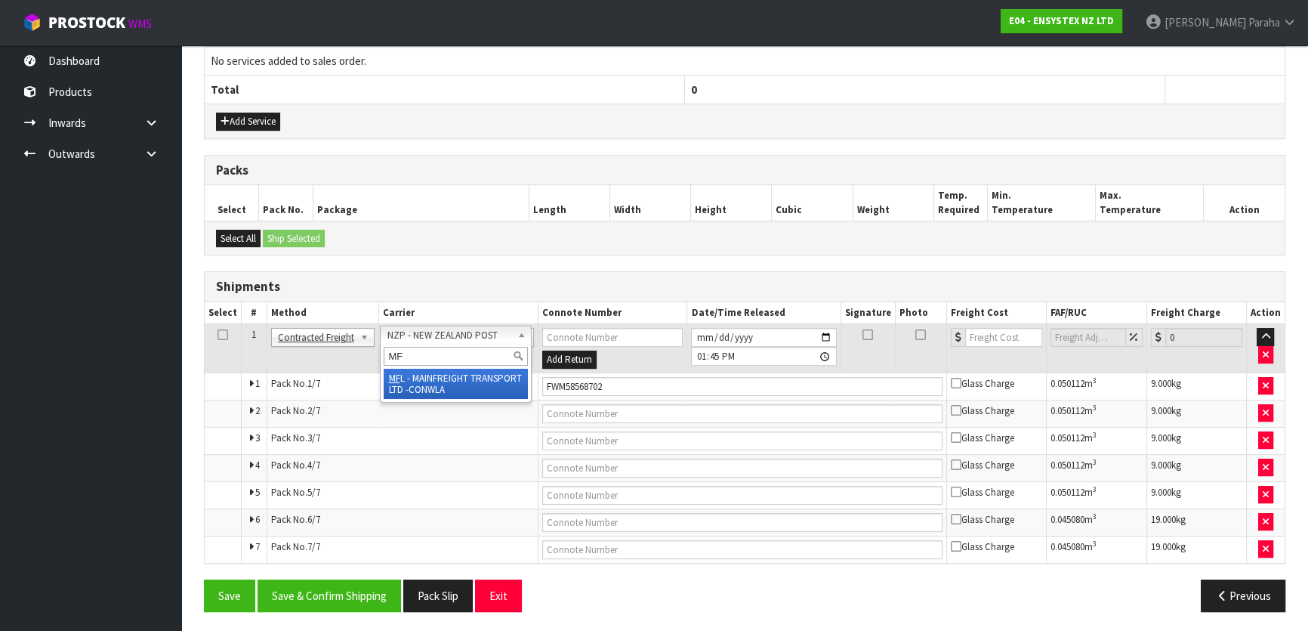
type input "MF"
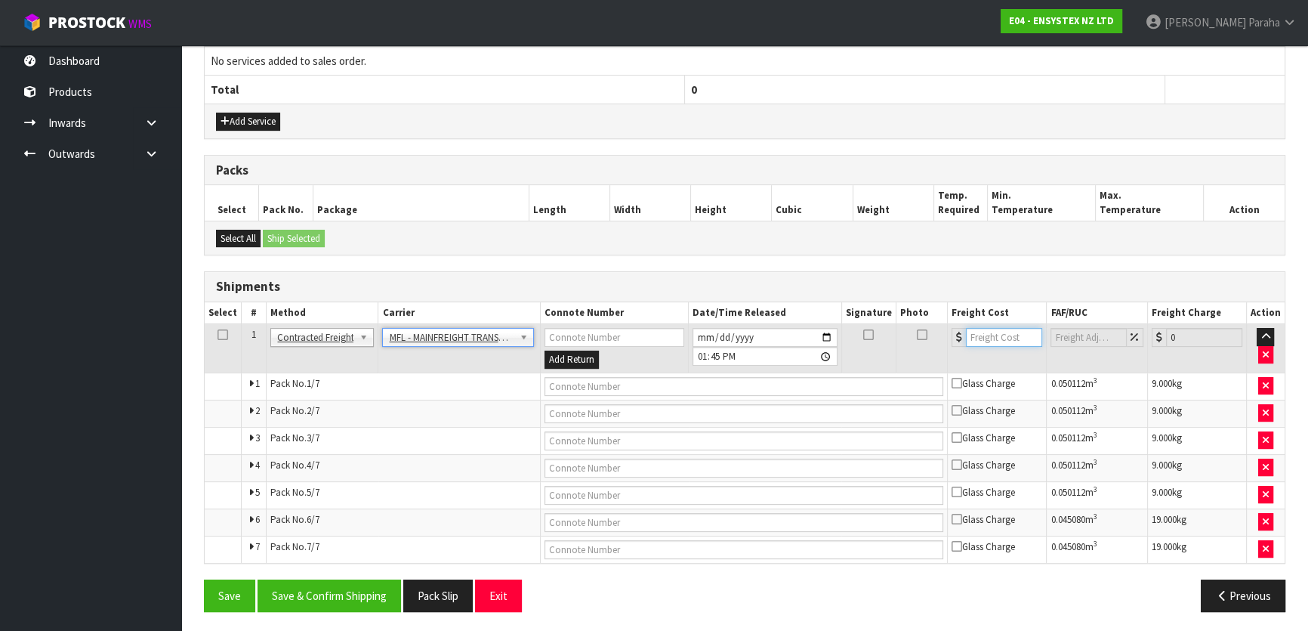
click at [1006, 339] on input "number" at bounding box center [1004, 337] width 76 height 19
type input "46.00"
click at [684, 388] on input "text" at bounding box center [745, 386] width 400 height 19
paste input "FWM58568702"
type input "FWM58568702"
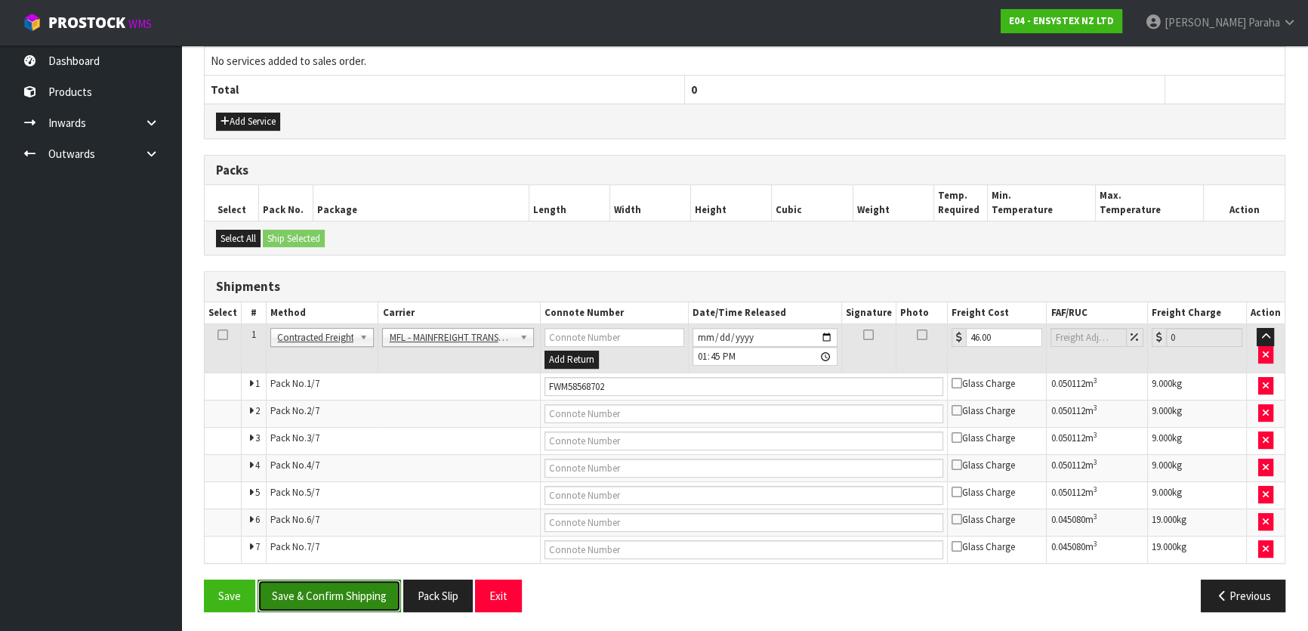
click at [330, 596] on button "Save & Confirm Shipping" at bounding box center [330, 595] width 144 height 32
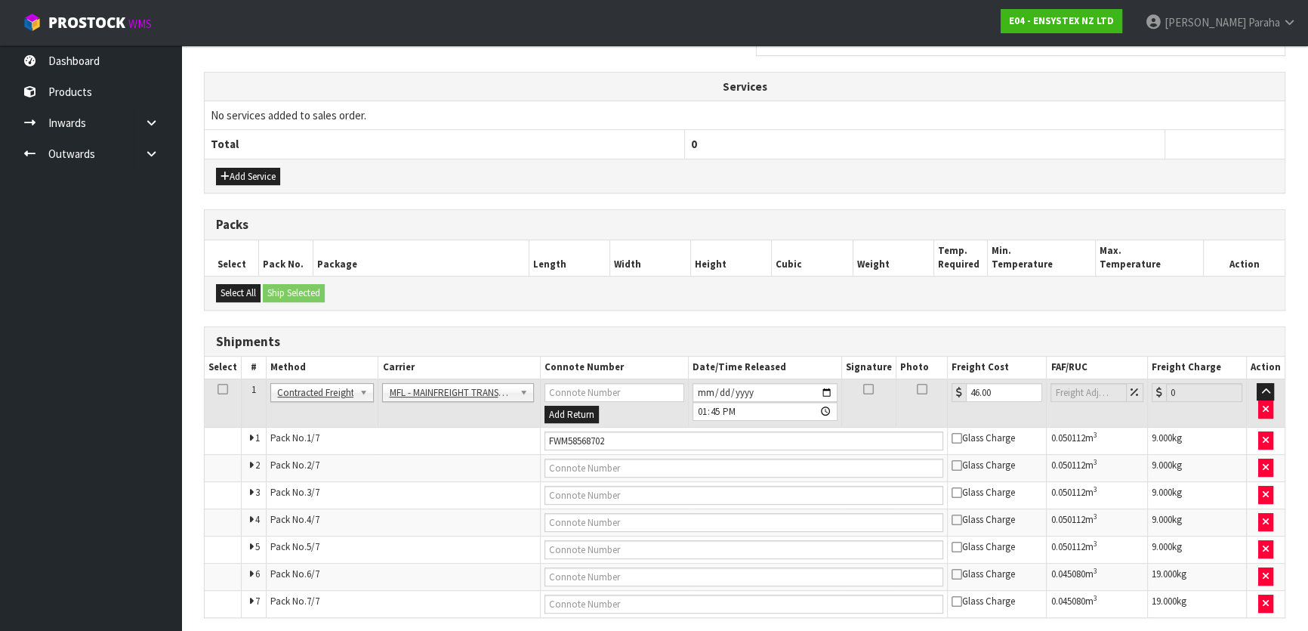
scroll to position [0, 0]
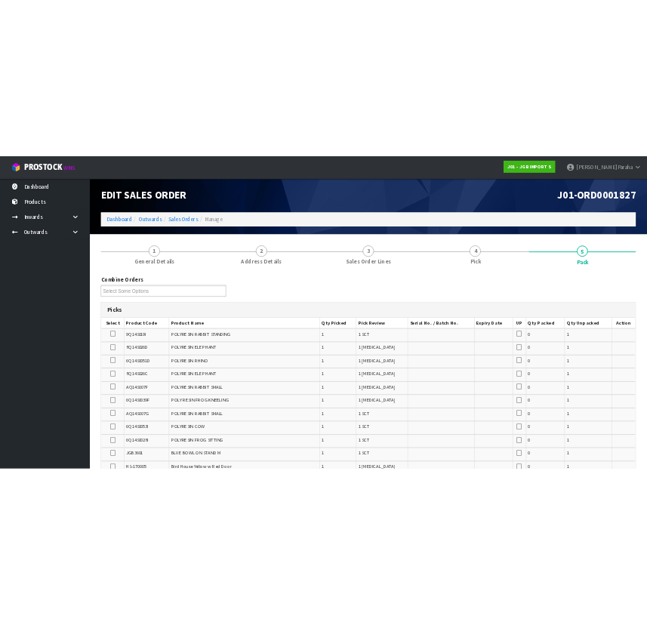
scroll to position [949, 0]
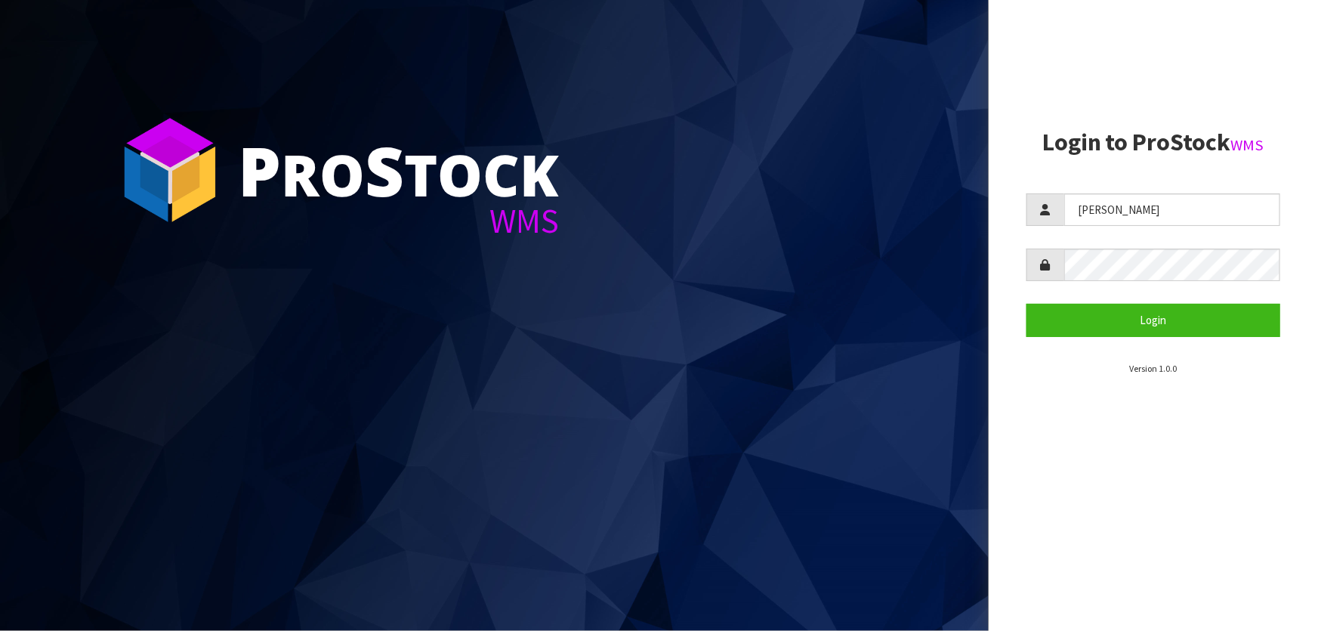
click at [843, 222] on div "P ro S tock WMS Login to ProStock WMS [PERSON_NAME] Login Version 1.0.0" at bounding box center [659, 315] width 1318 height 631
click at [1027, 304] on button "Login" at bounding box center [1154, 320] width 254 height 32
